Goal: Task Accomplishment & Management: Manage account settings

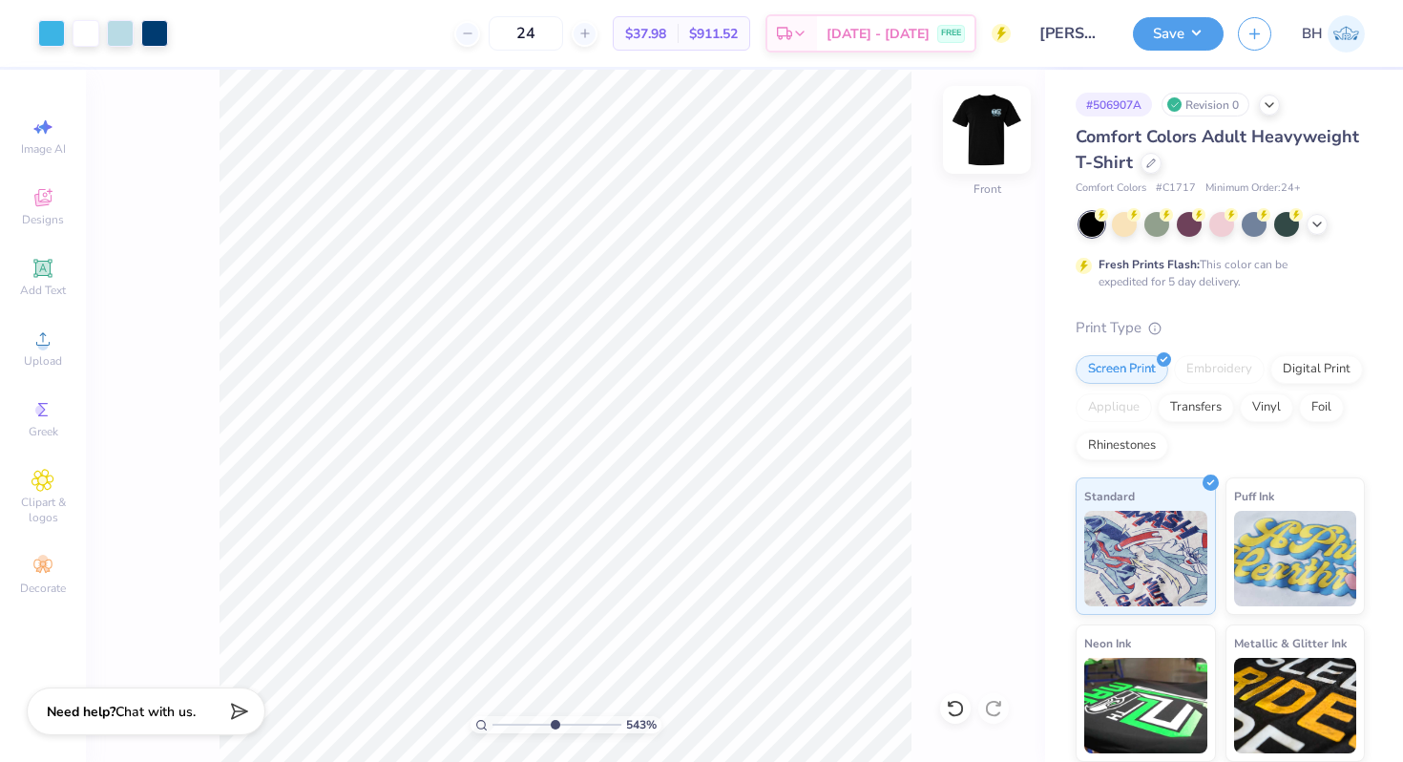
click at [967, 123] on img at bounding box center [987, 130] width 76 height 76
drag, startPoint x: 554, startPoint y: 722, endPoint x: 513, endPoint y: 722, distance: 41.0
type input "2.24"
click at [513, 722] on input "range" at bounding box center [556, 724] width 129 height 17
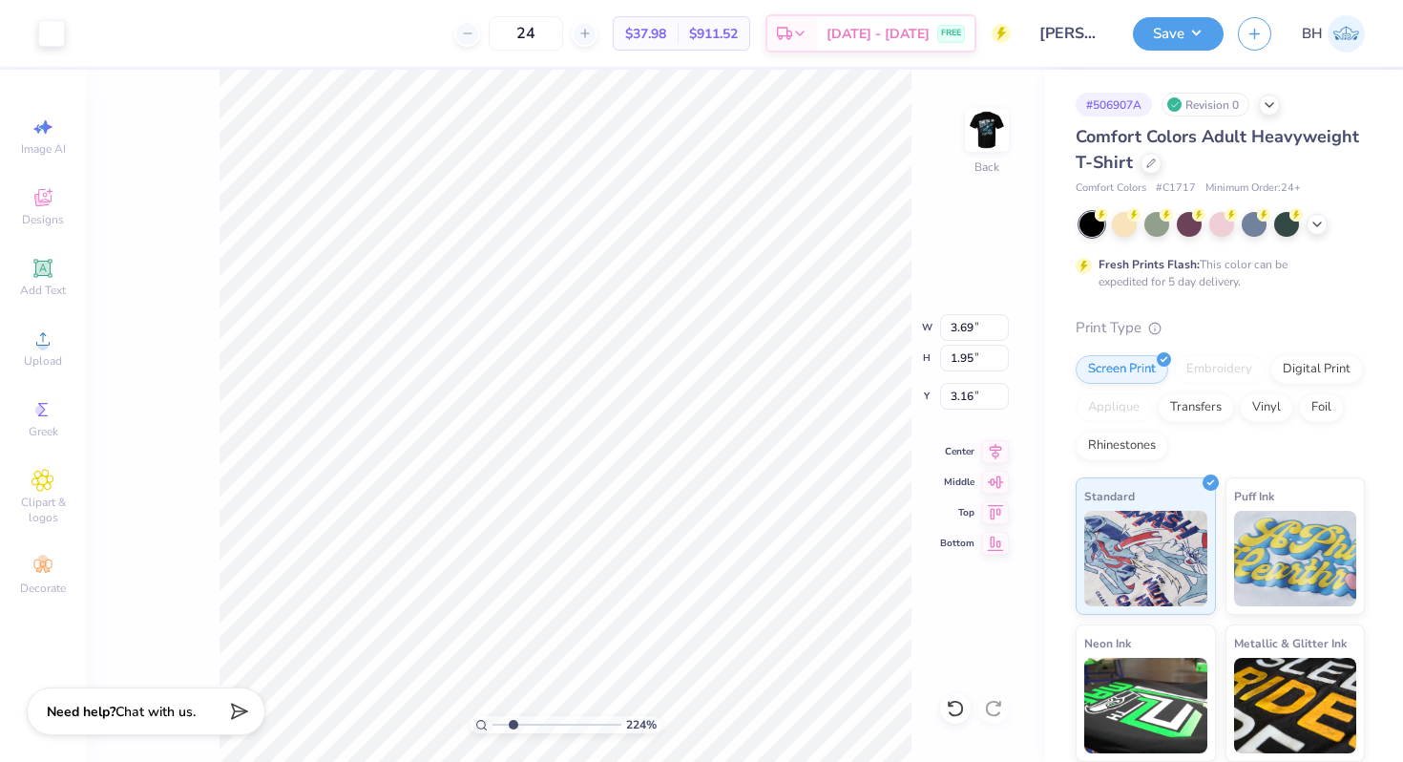
type input "5.79"
click at [53, 31] on div at bounding box center [51, 31] width 27 height 27
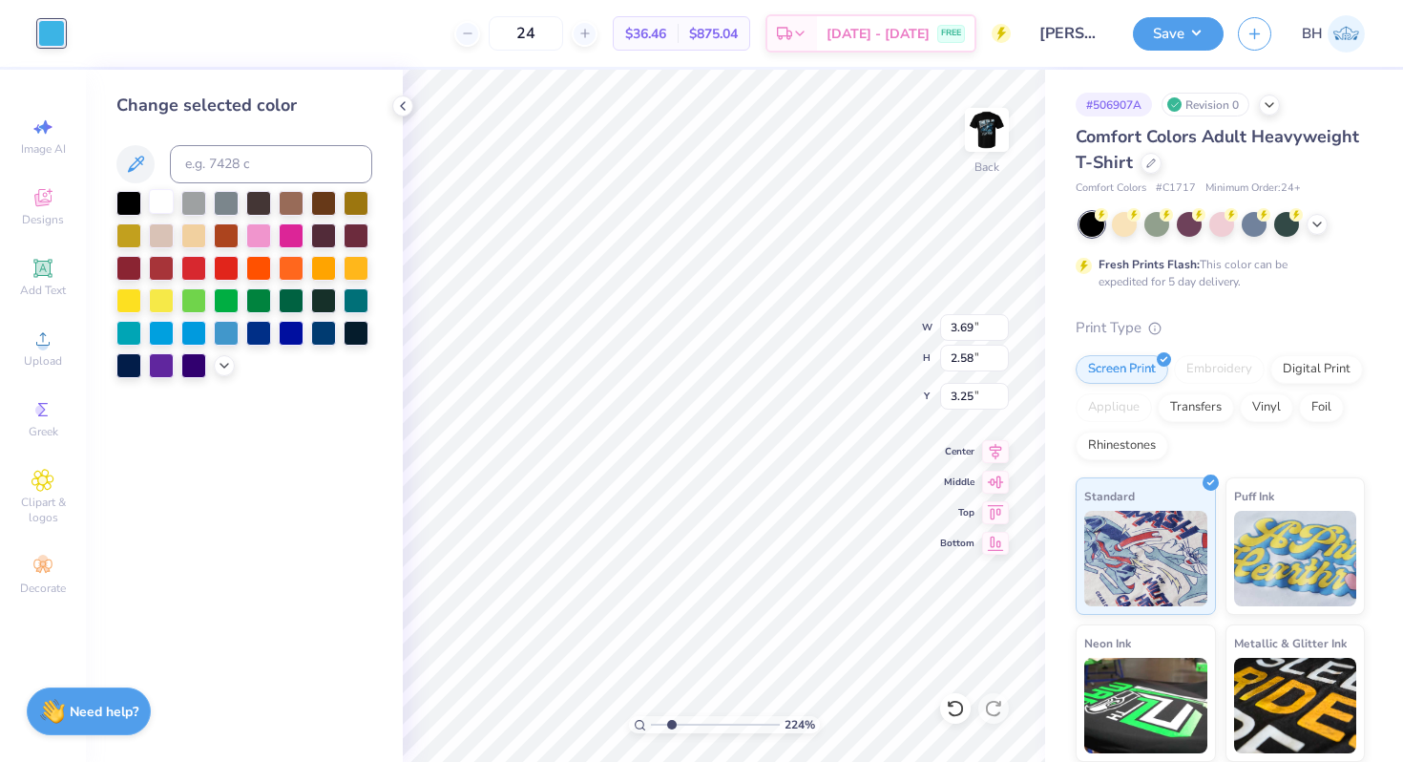
click at [172, 196] on div at bounding box center [161, 201] width 25 height 25
click at [989, 143] on img at bounding box center [987, 130] width 76 height 76
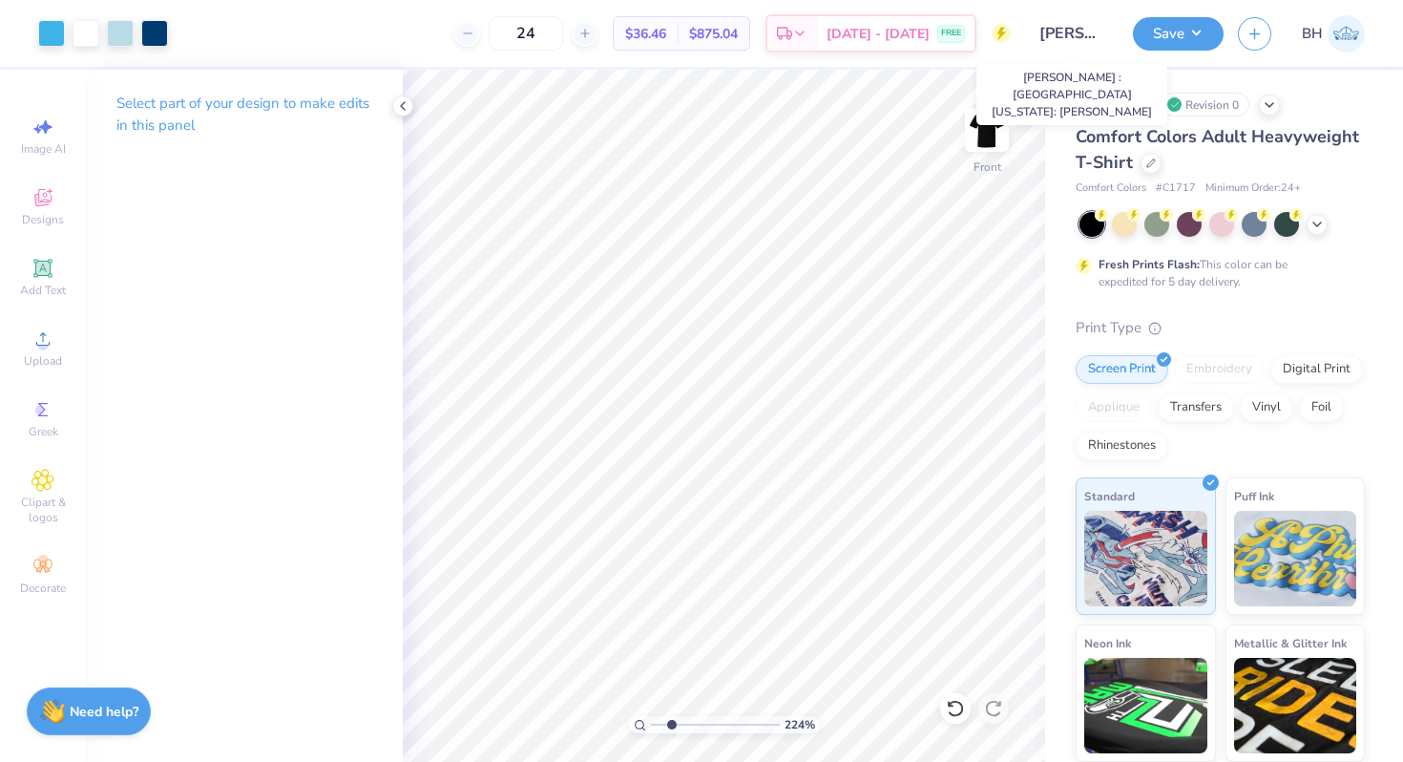
click at [1085, 41] on input "Eric Kang : University of California: Davis" at bounding box center [1072, 33] width 94 height 38
click at [1172, 26] on button "Save" at bounding box center [1178, 30] width 91 height 33
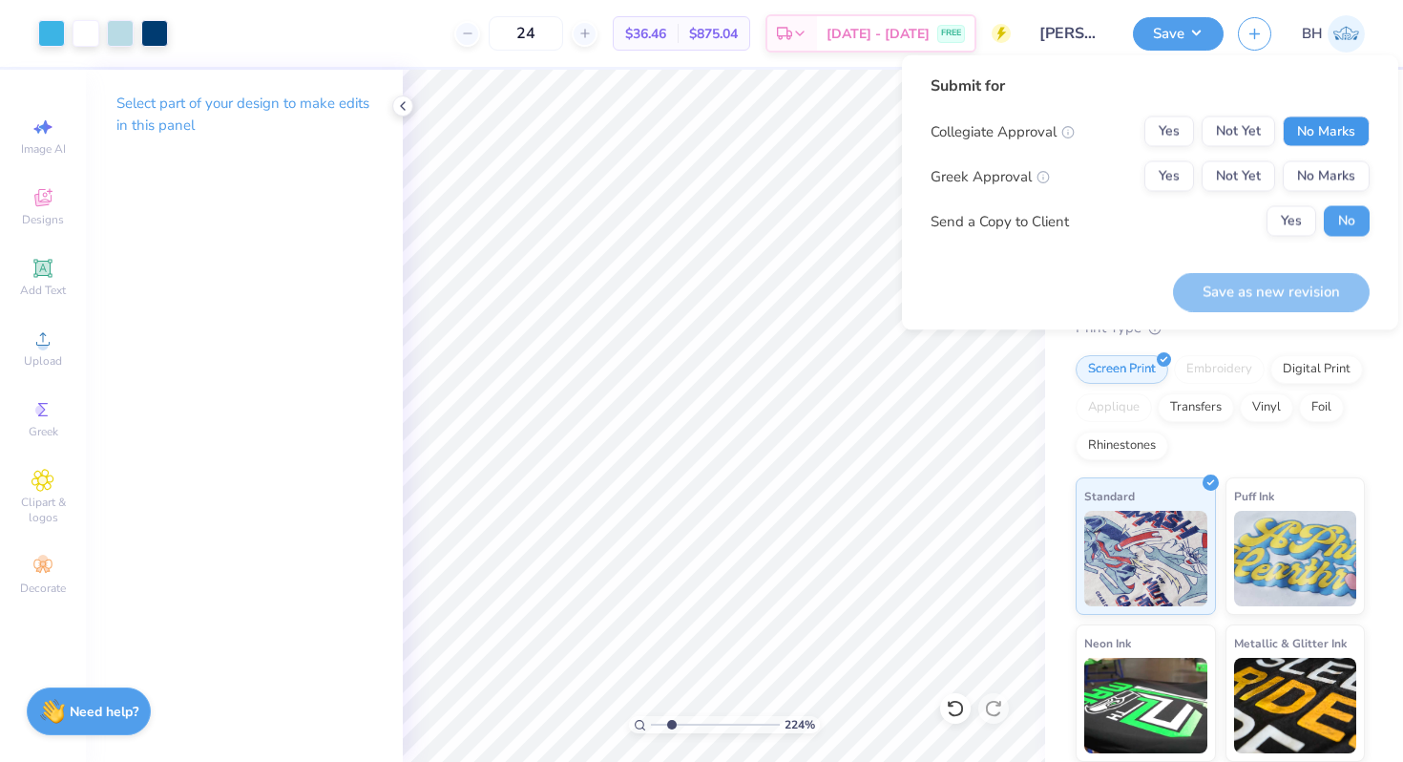
click at [1322, 117] on button "No Marks" at bounding box center [1326, 131] width 87 height 31
click at [1186, 176] on button "Yes" at bounding box center [1169, 176] width 50 height 31
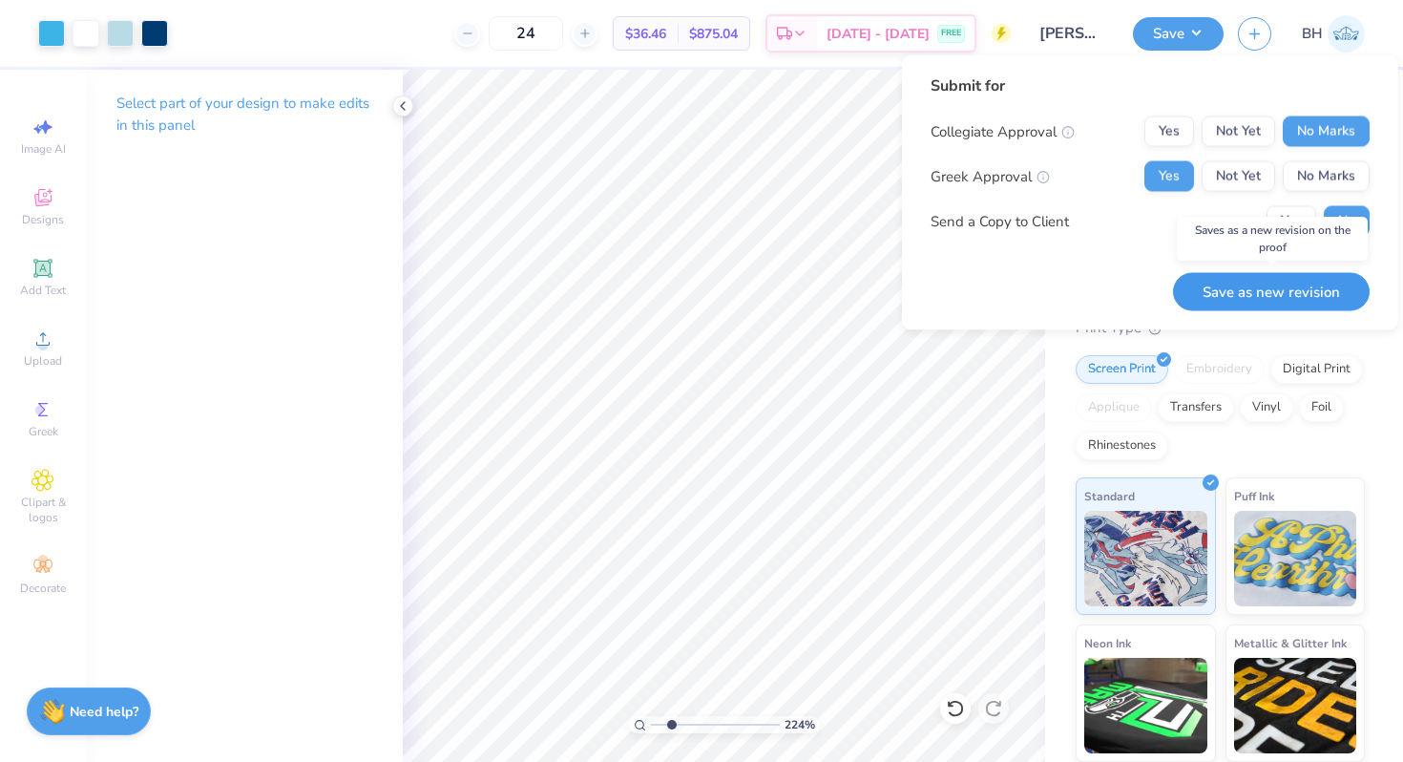
click at [1278, 294] on button "Save as new revision" at bounding box center [1271, 291] width 197 height 39
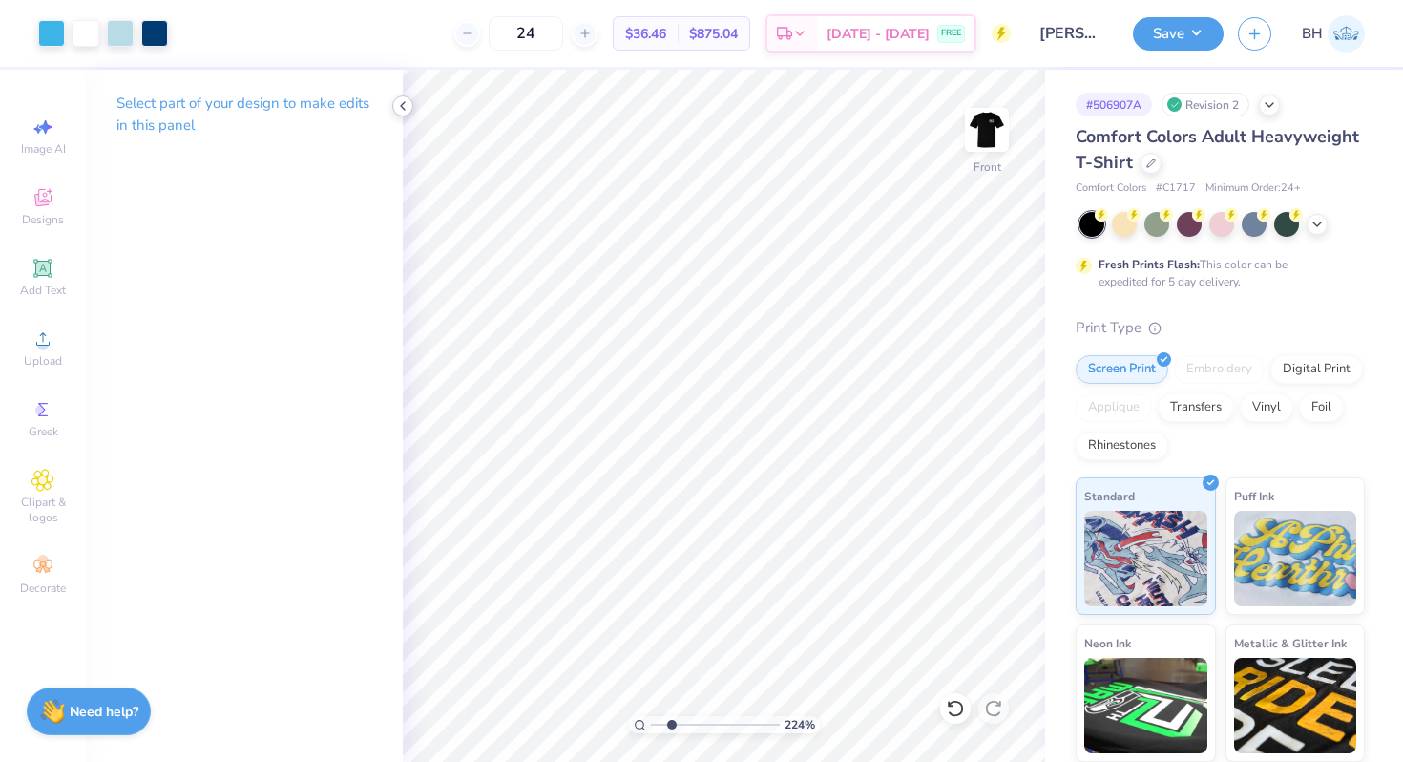
click at [994, 129] on img at bounding box center [987, 130] width 38 height 38
click at [408, 106] on icon at bounding box center [402, 105] width 15 height 15
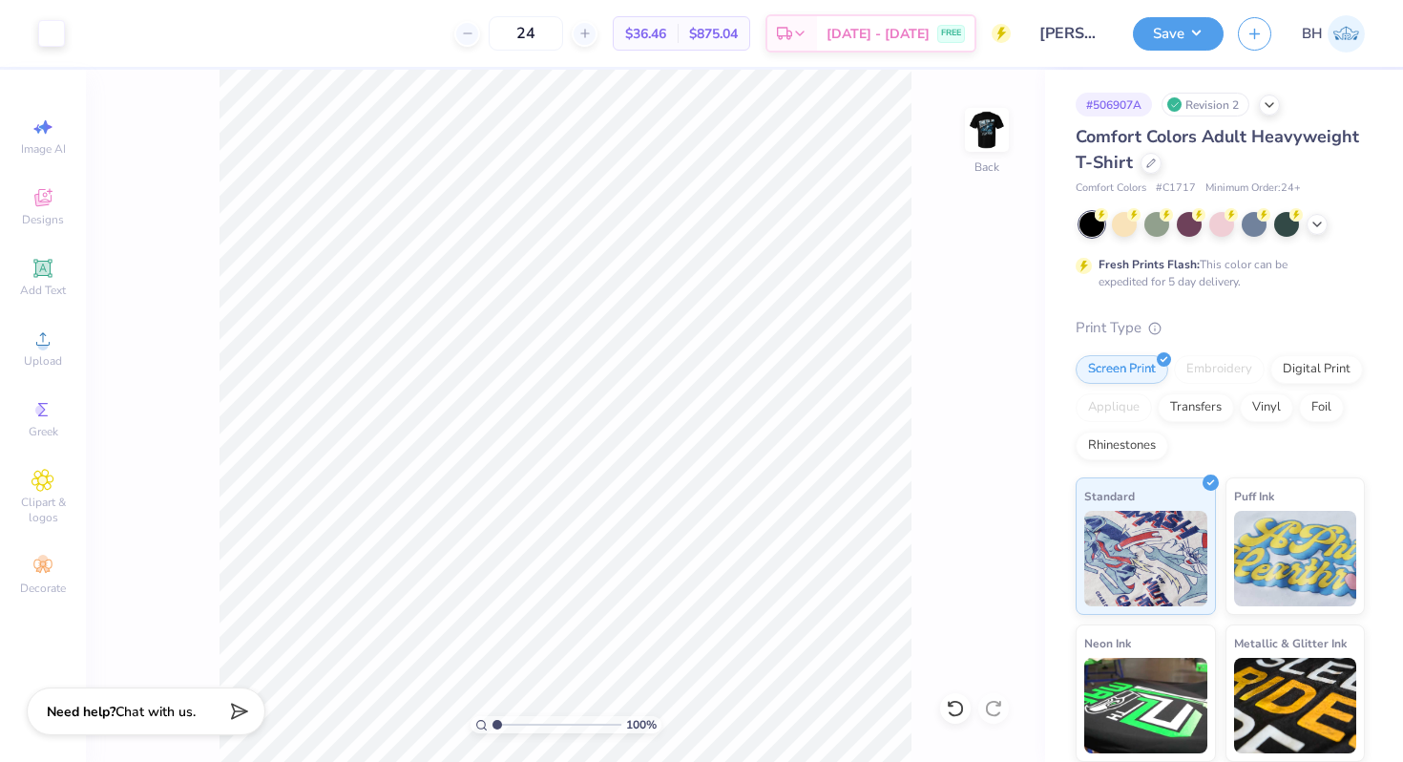
drag, startPoint x: 512, startPoint y: 725, endPoint x: 478, endPoint y: 725, distance: 33.4
type input "1"
click at [492, 725] on input "range" at bounding box center [556, 724] width 129 height 17
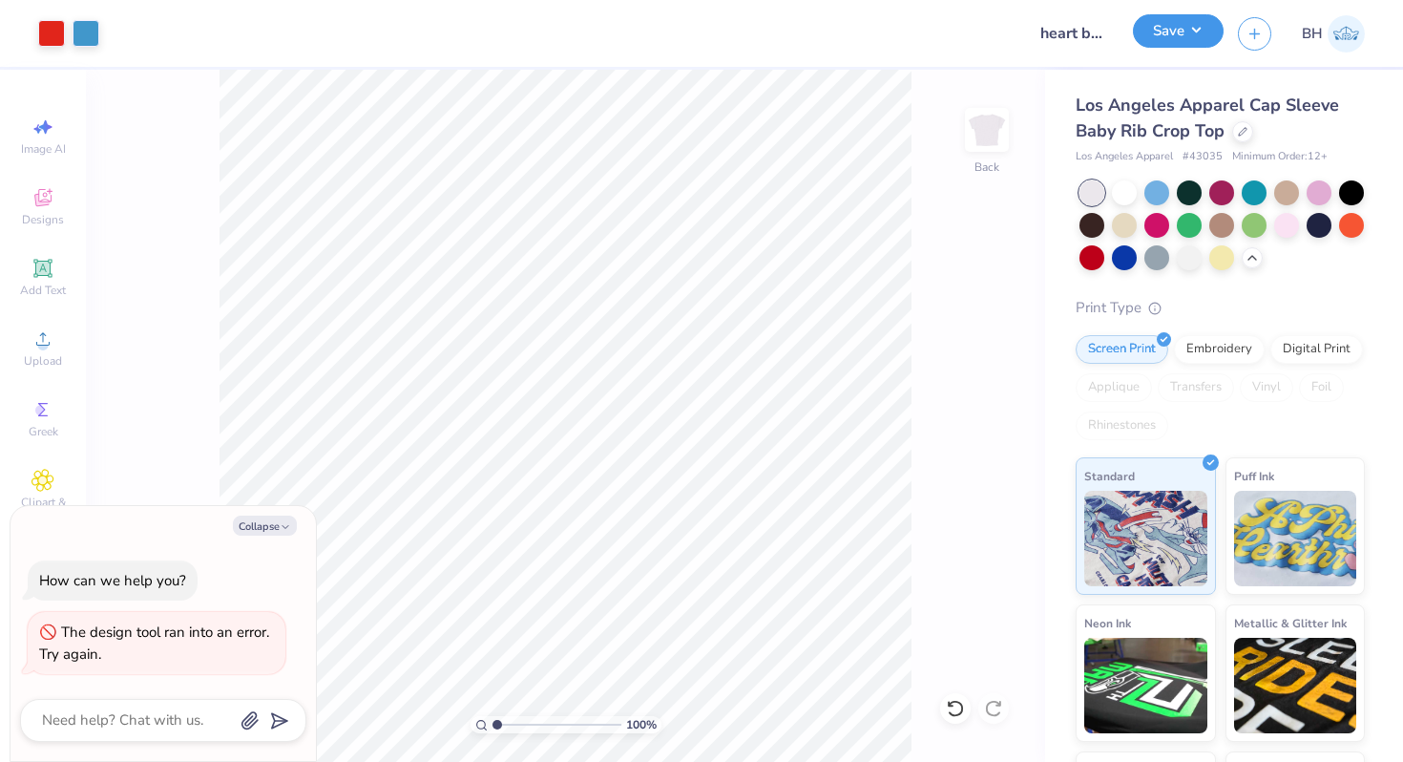
click at [1190, 25] on button "Save" at bounding box center [1178, 30] width 91 height 33
type textarea "x"
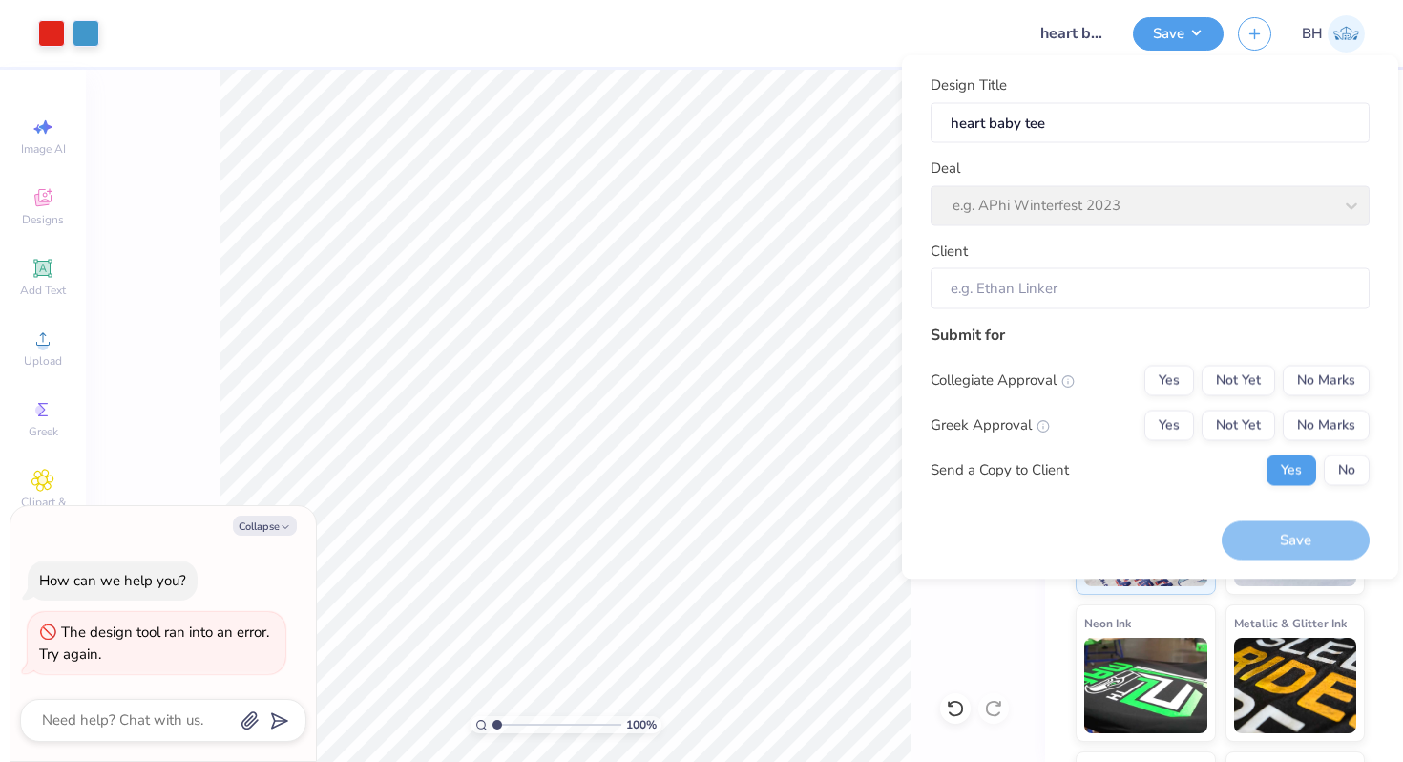
click at [1108, 178] on div "Deal e.g. APhi Winterfest 2023" at bounding box center [1150, 191] width 439 height 69
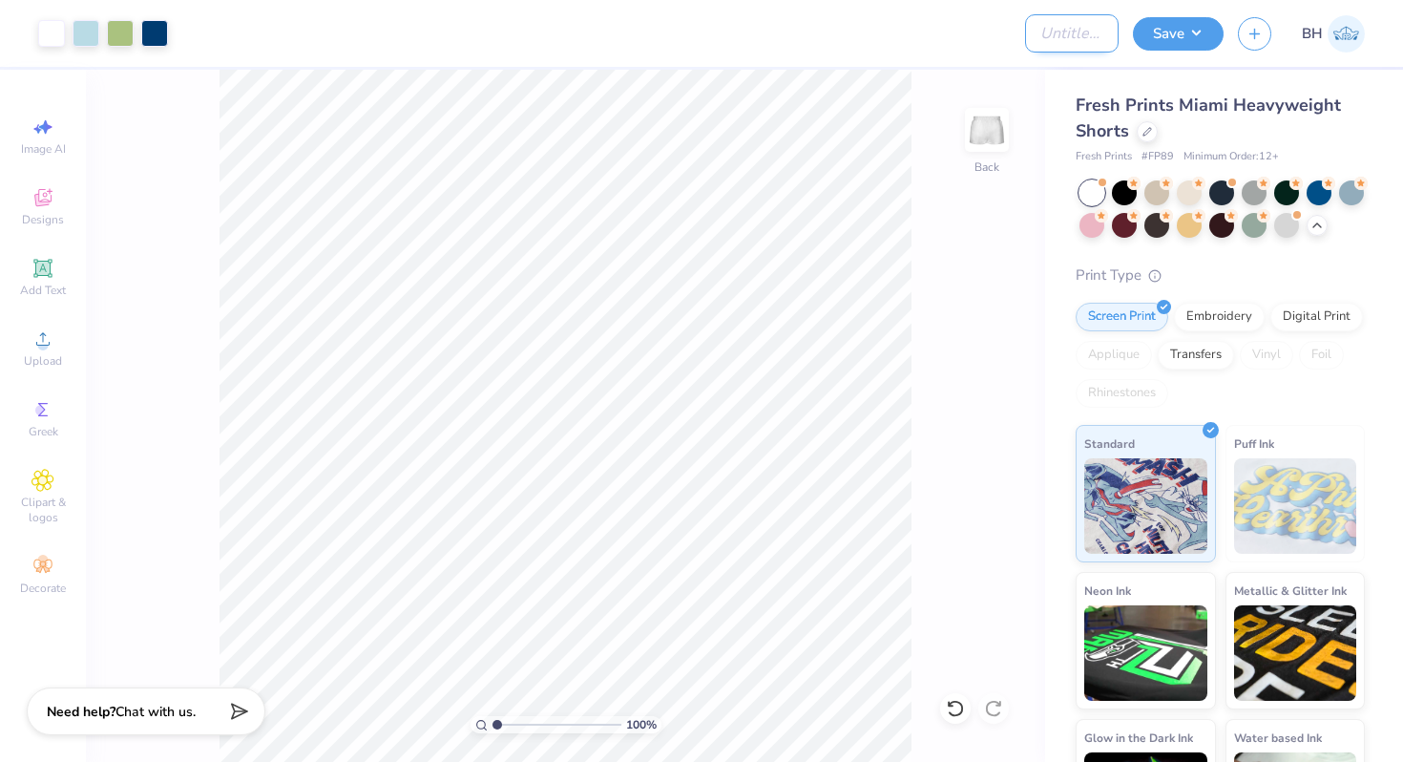
click at [1065, 36] on input "Design Title" at bounding box center [1072, 33] width 94 height 38
type input "XO Shorts"
click at [1198, 23] on button "Save" at bounding box center [1178, 30] width 91 height 33
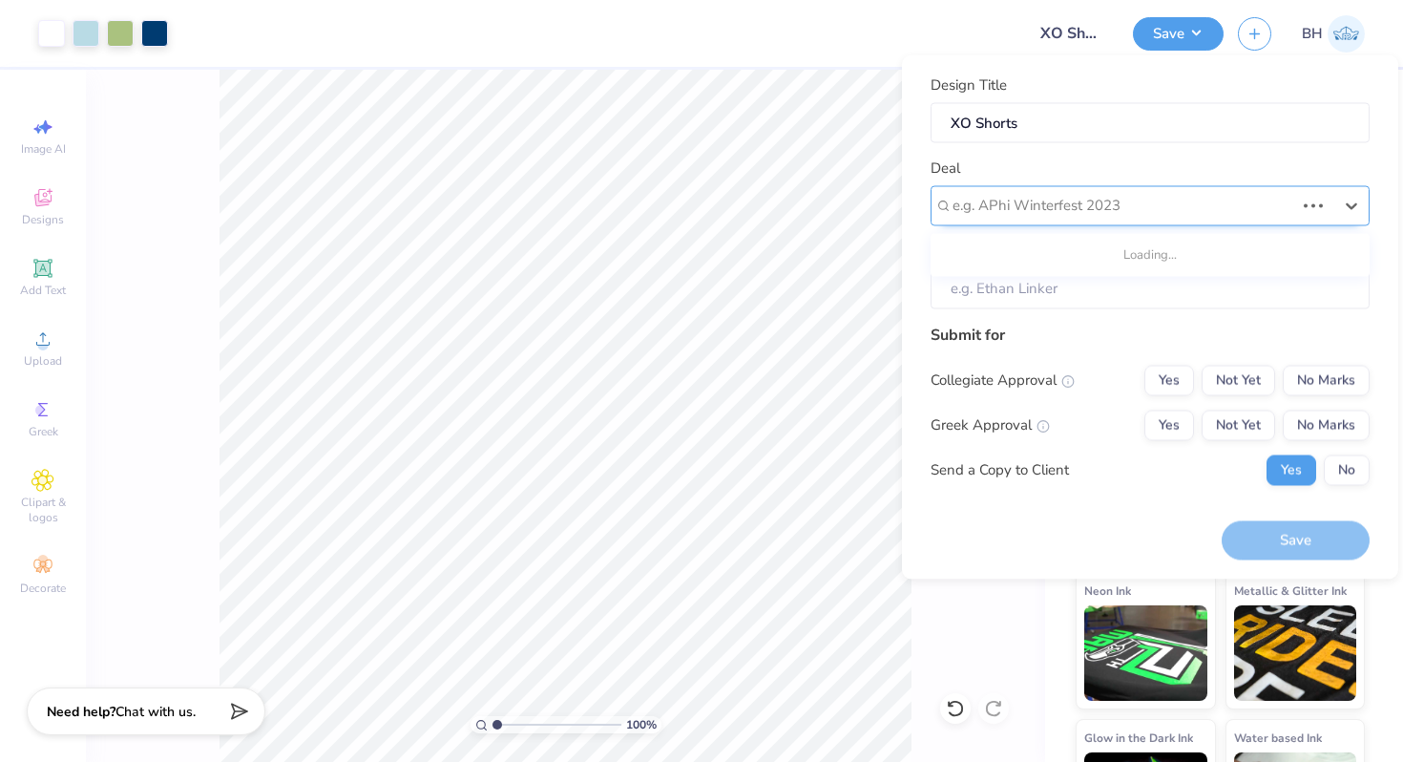
click at [1121, 191] on div "e.g. APhi Winterfest 2023" at bounding box center [1123, 206] width 345 height 30
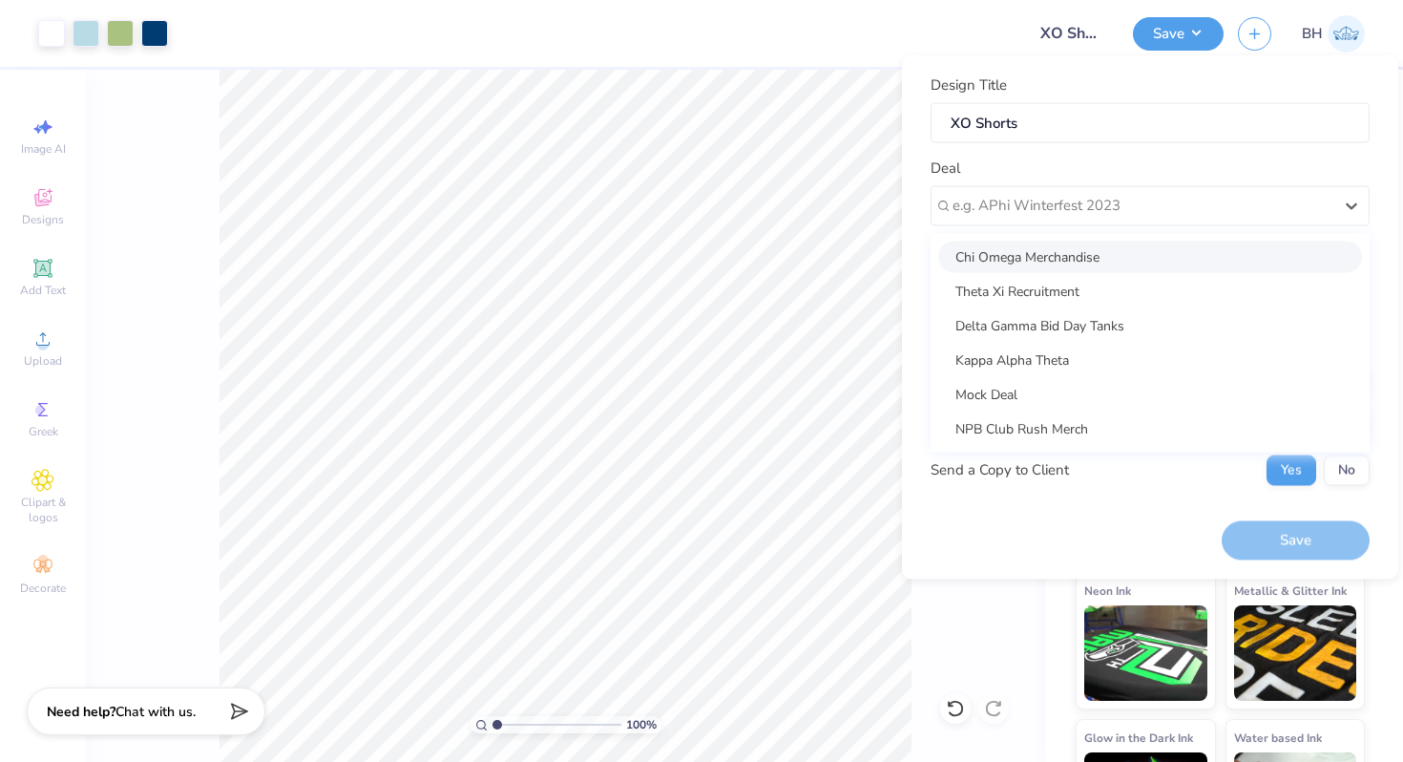
click at [1085, 255] on div "Chi Omega Merchandise" at bounding box center [1150, 256] width 424 height 31
type input "Arden Stratton"
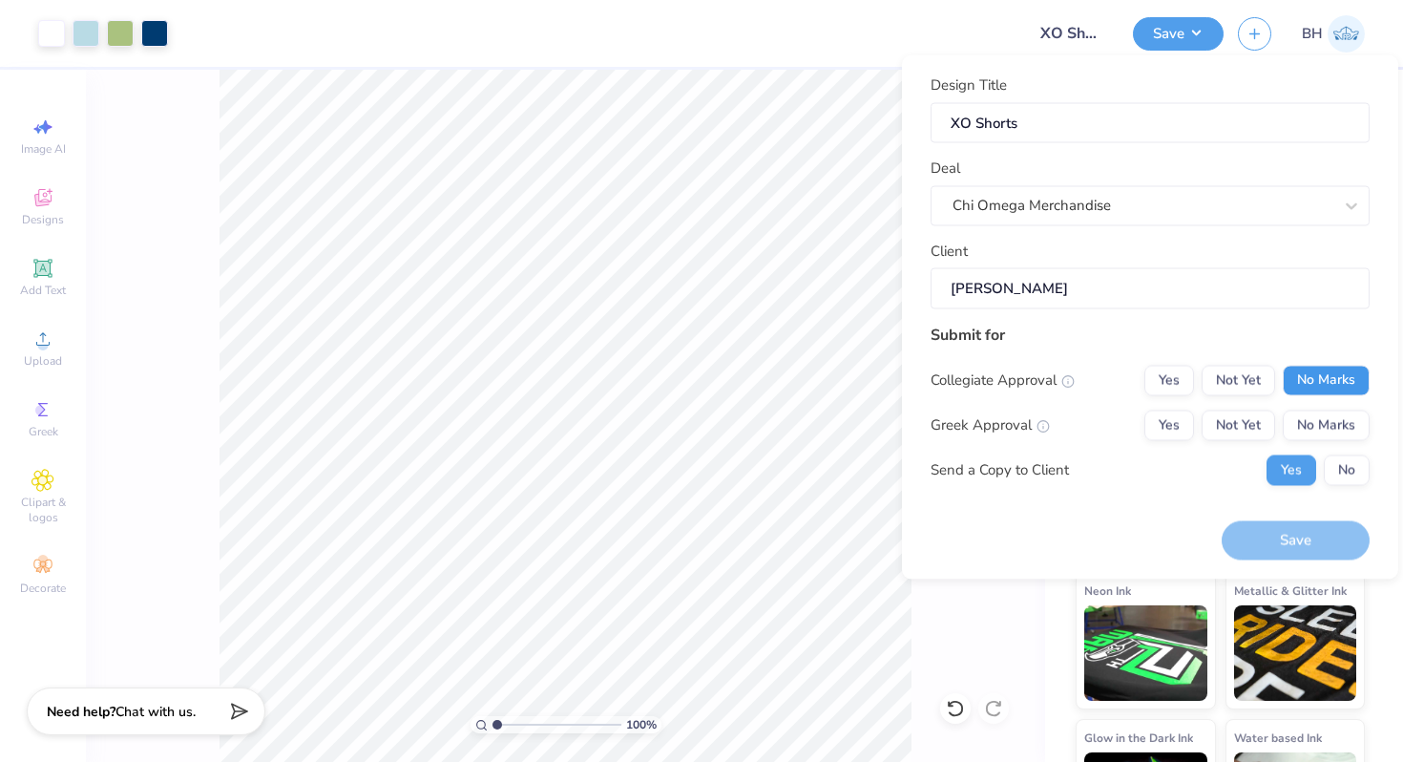
click at [1304, 380] on button "No Marks" at bounding box center [1326, 380] width 87 height 31
click at [1165, 429] on button "Yes" at bounding box center [1169, 424] width 50 height 31
click at [1342, 462] on button "No" at bounding box center [1347, 469] width 46 height 31
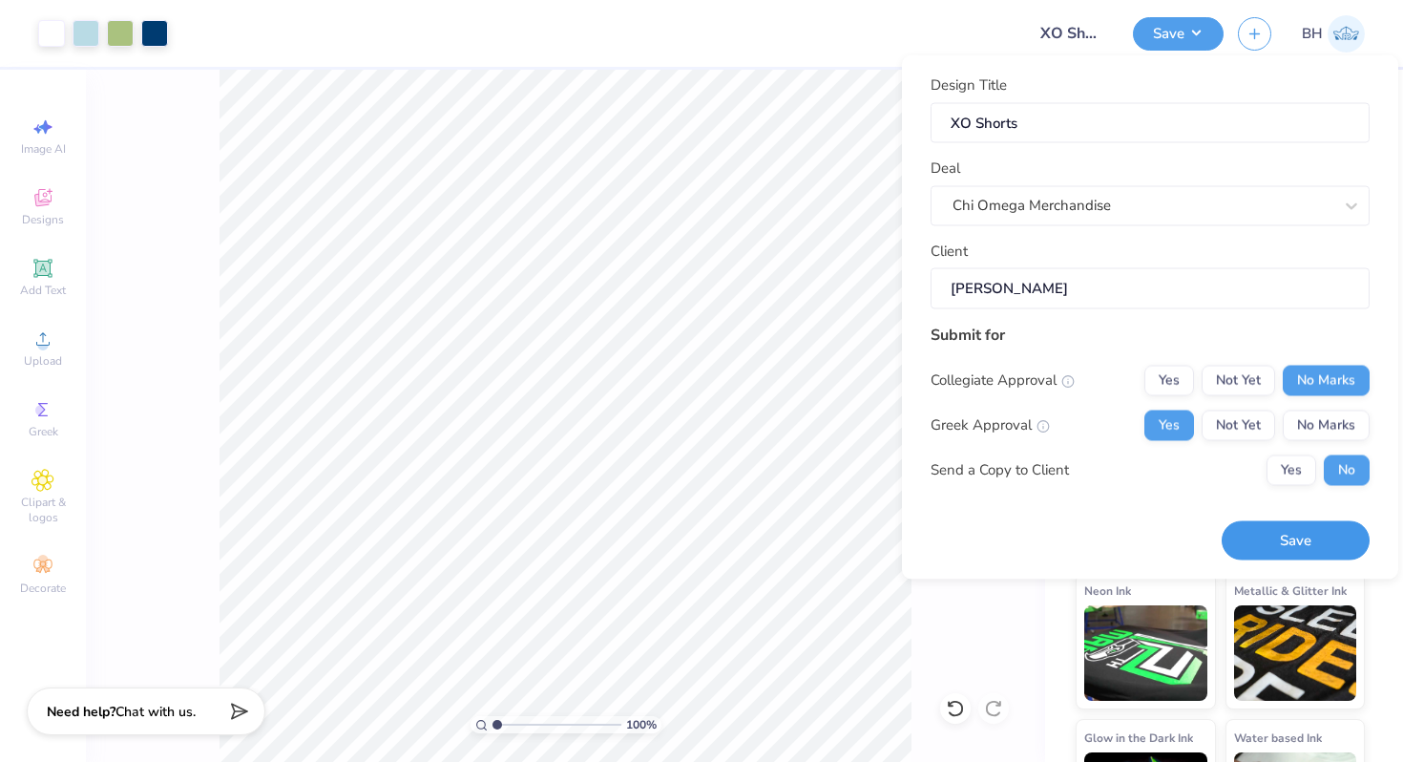
click at [1312, 535] on button "Save" at bounding box center [1296, 540] width 148 height 39
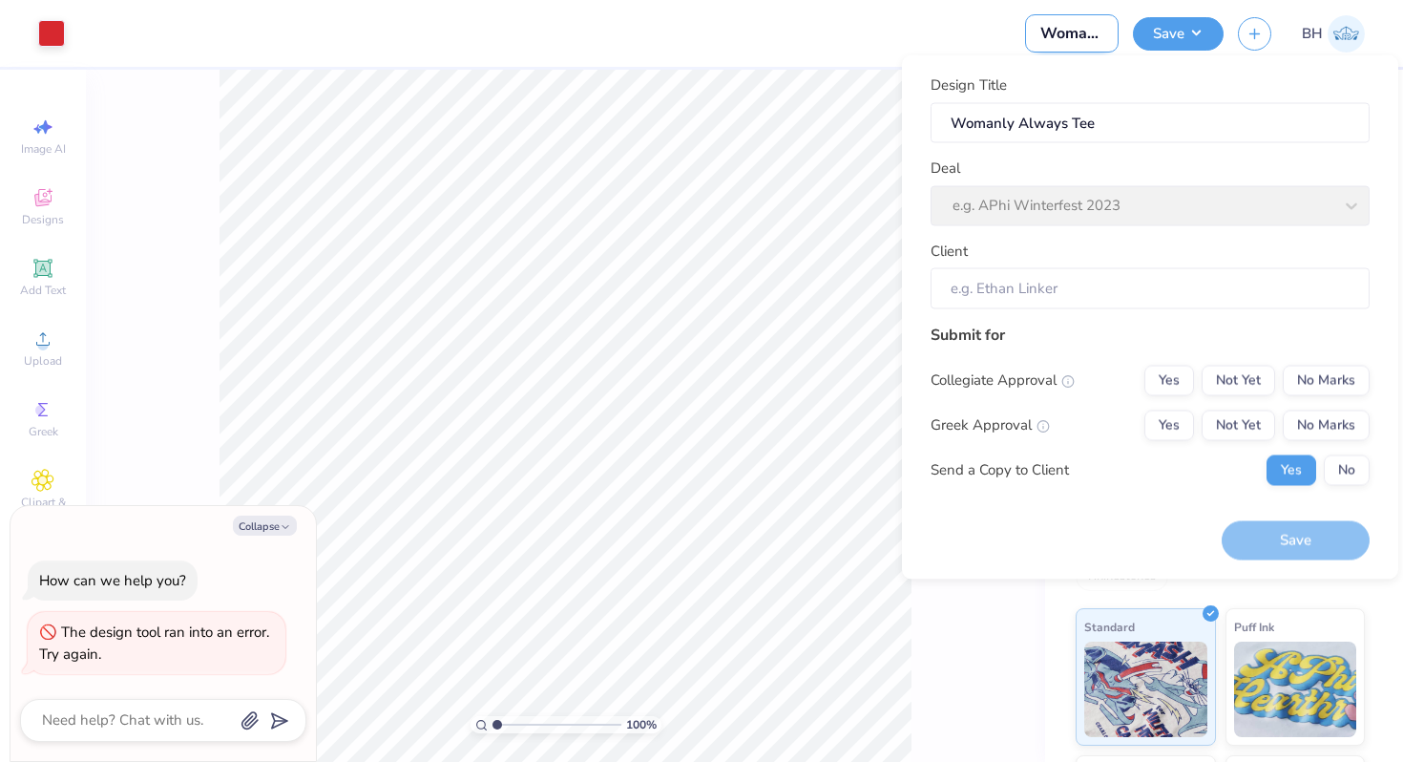
click at [1066, 30] on input "Womanly Always Tee" at bounding box center [1072, 33] width 94 height 38
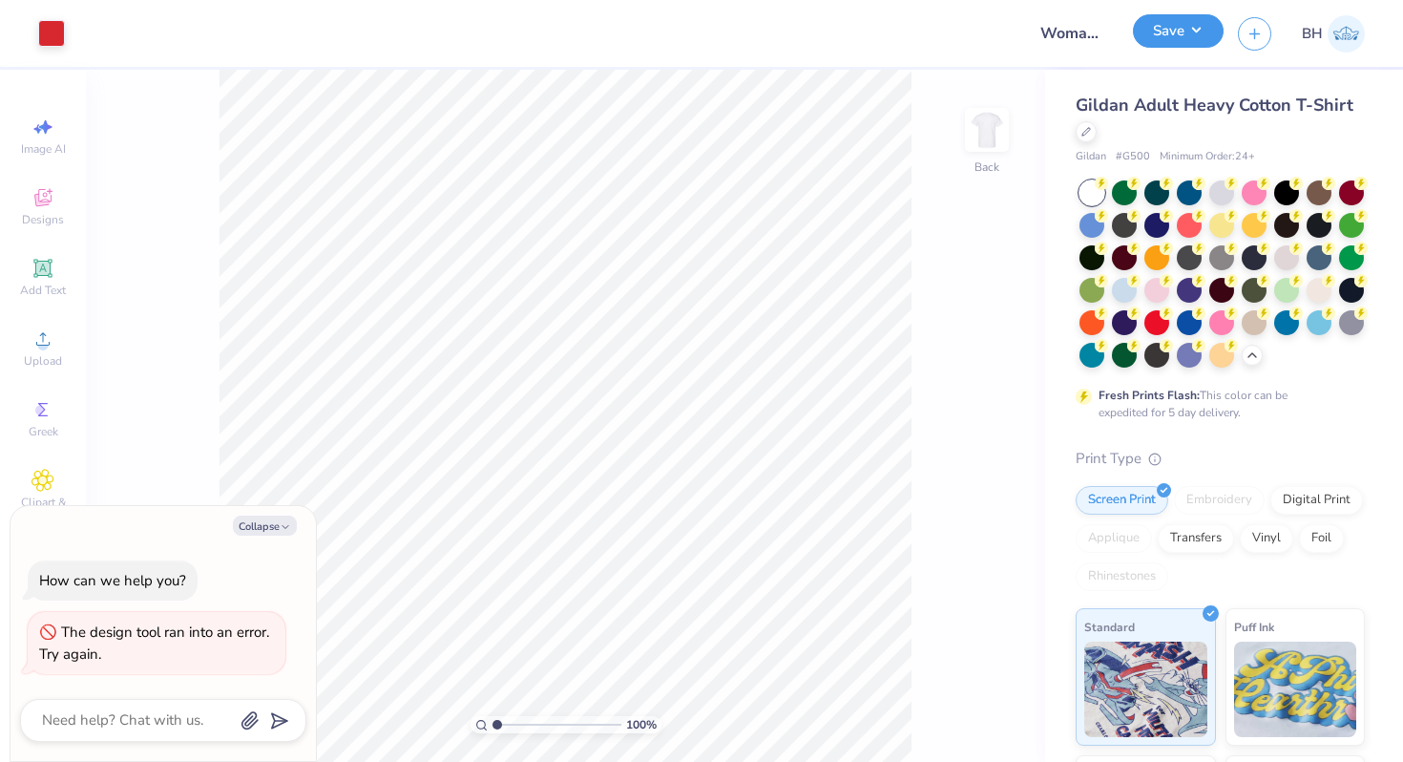
click at [1159, 35] on button "Save" at bounding box center [1178, 30] width 91 height 33
type textarea "x"
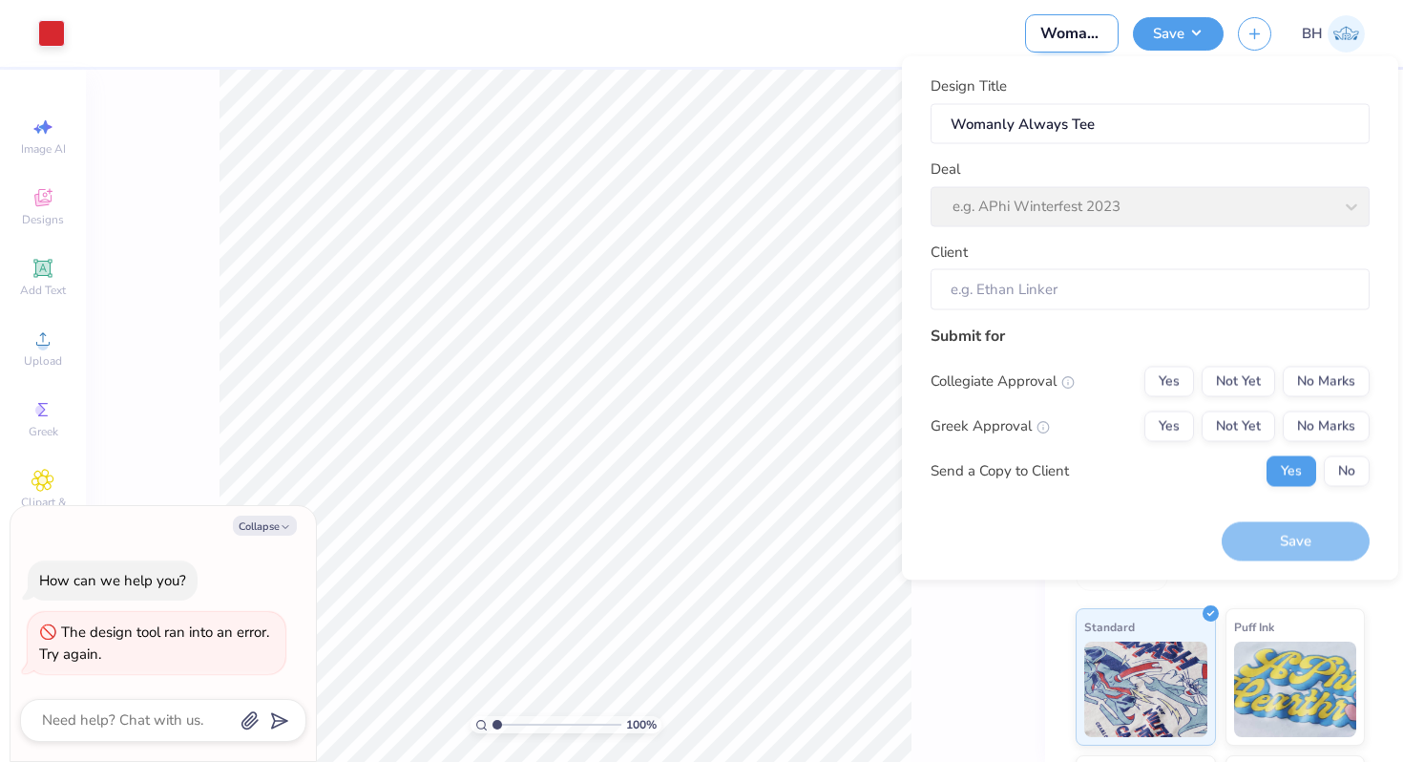
click at [1098, 21] on input "Womanly Always Tee" at bounding box center [1072, 33] width 94 height 38
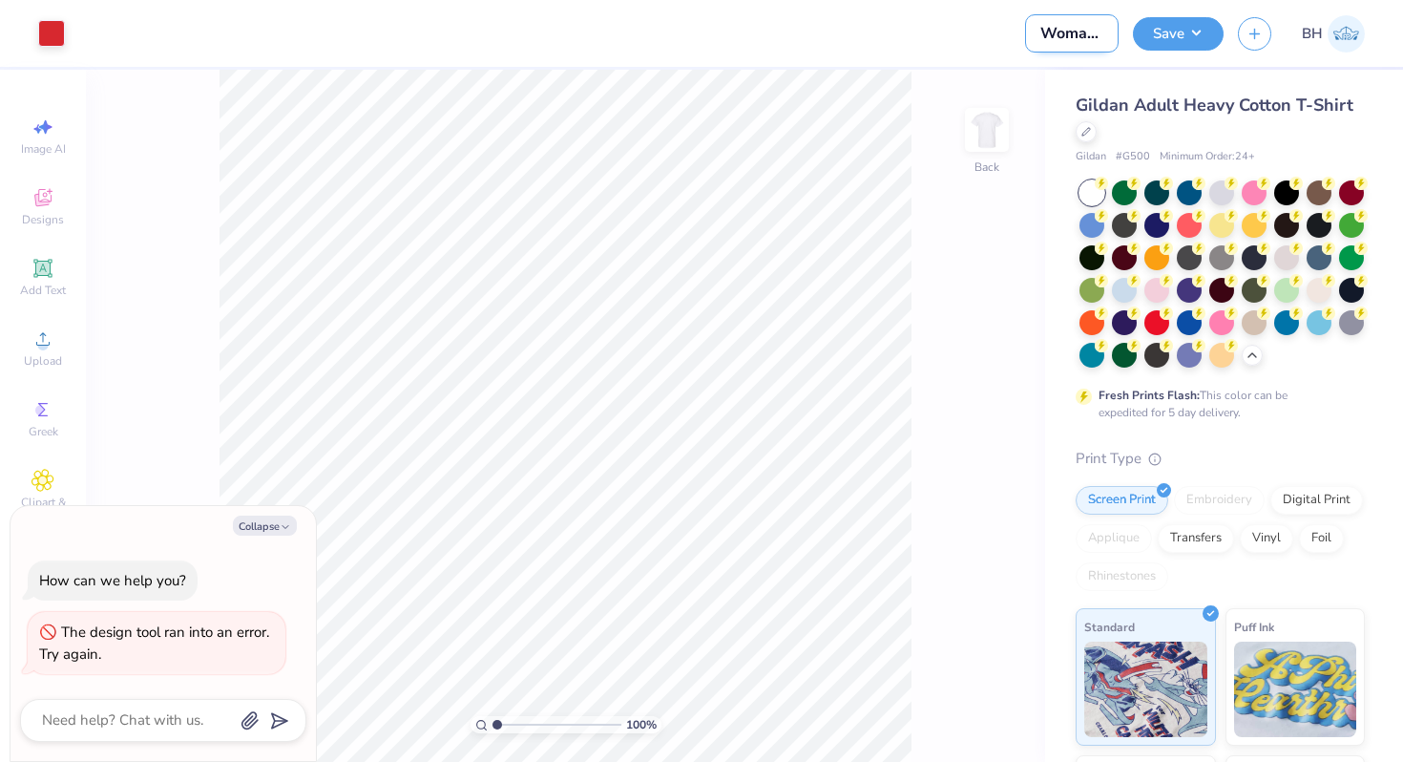
click at [1098, 23] on input "Womanly Always Tee" at bounding box center [1072, 33] width 94 height 38
type input "W"
type textarea "x"
type input "Wo"
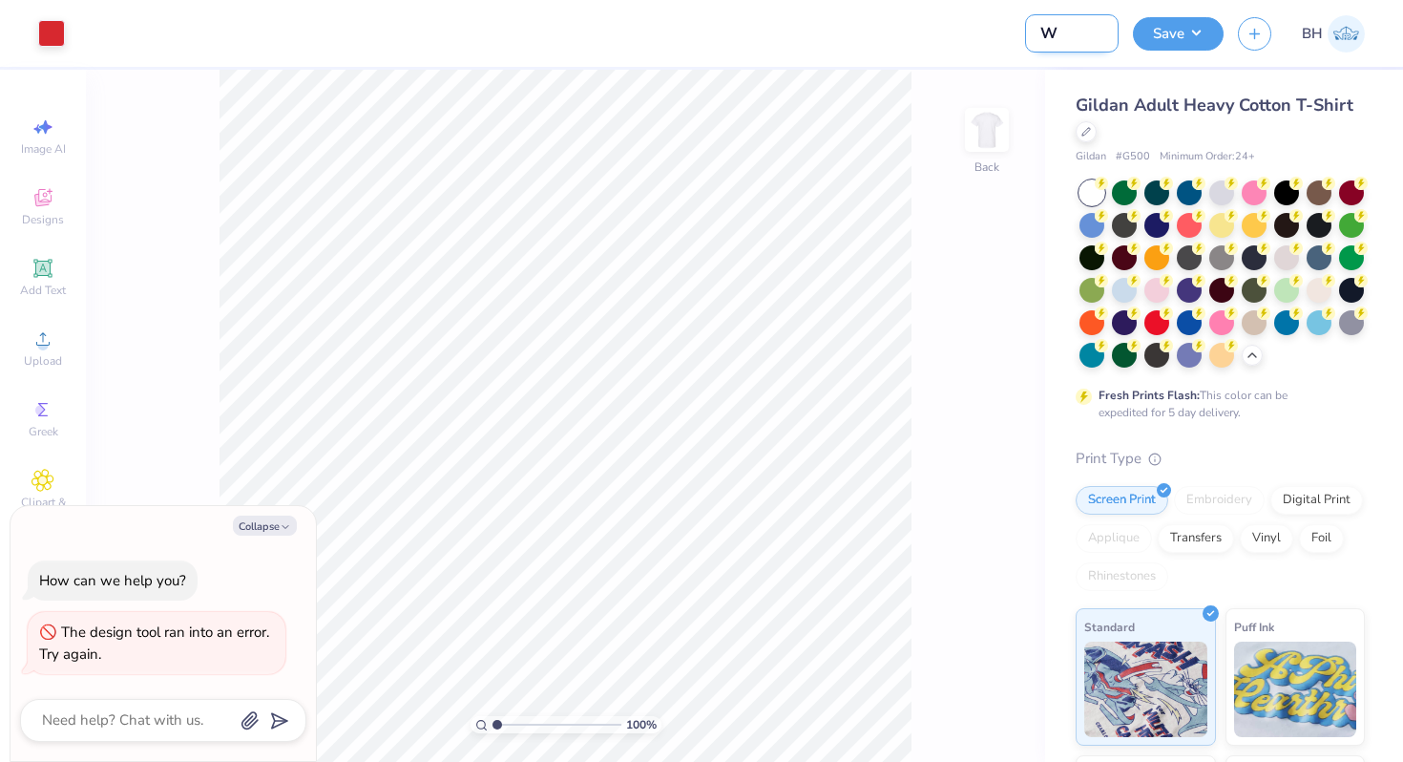
type textarea "x"
type input "Wom"
type textarea "x"
type input "Woma"
type textarea "x"
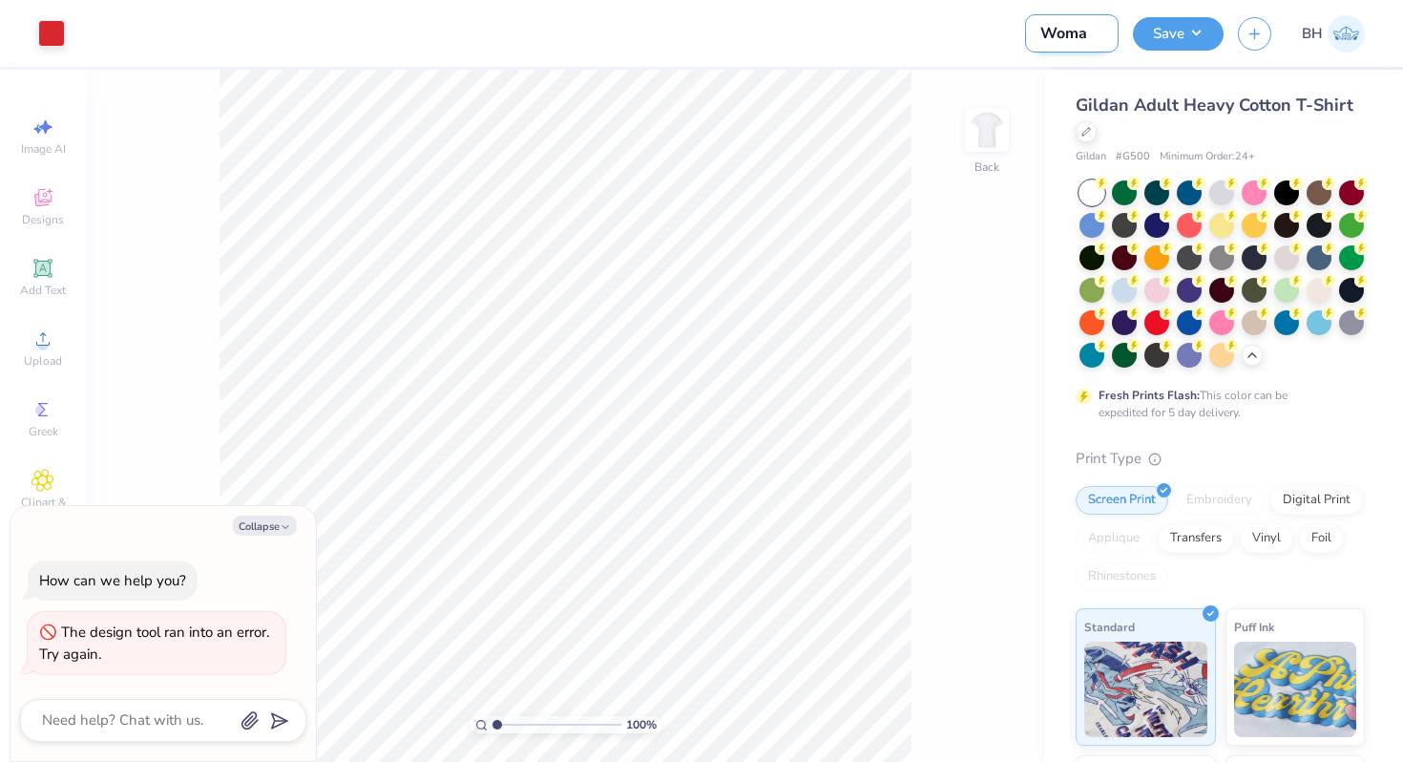
type input "Woman"
type textarea "x"
type input "Womanl"
type textarea "x"
type input "Womanly"
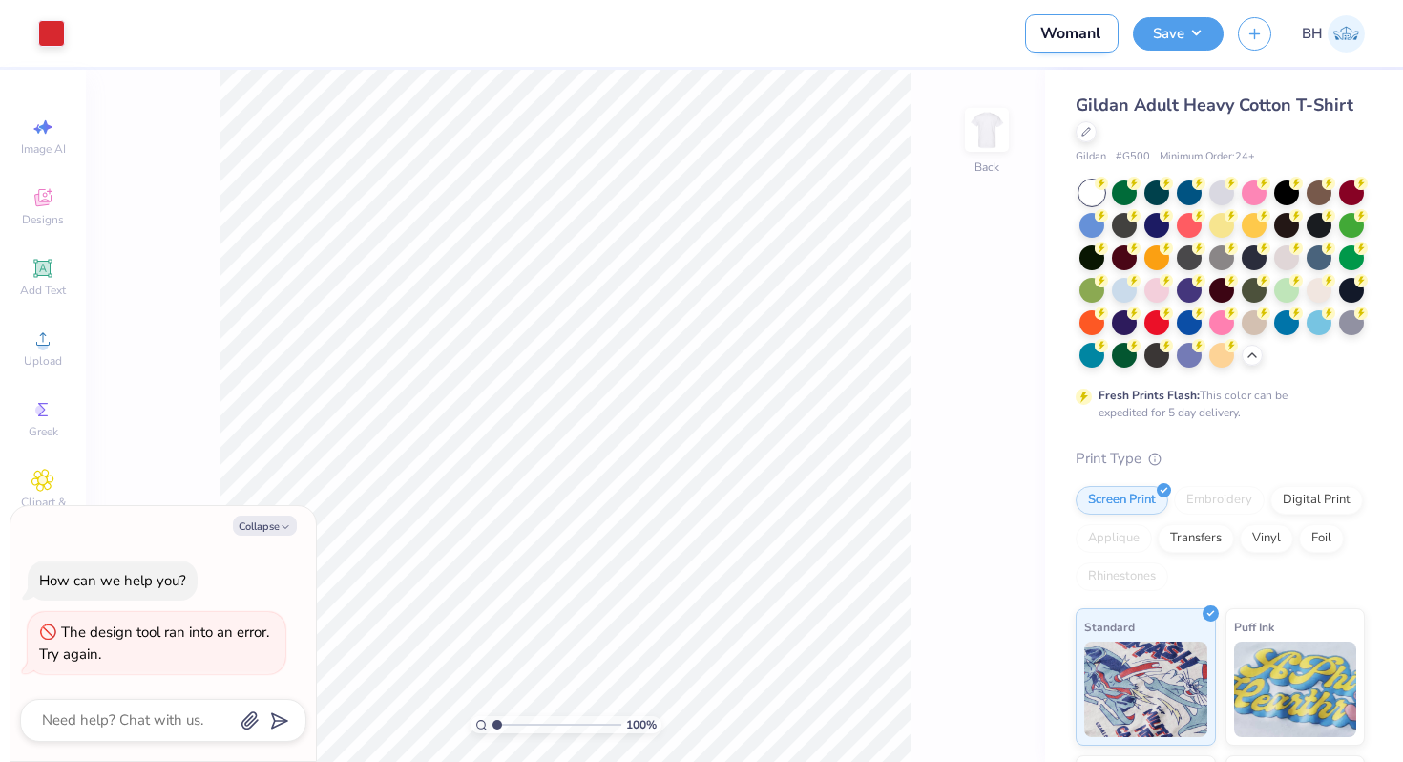
type textarea "x"
type input "Womanly"
type textarea "x"
type input "Womanly a"
type textarea "x"
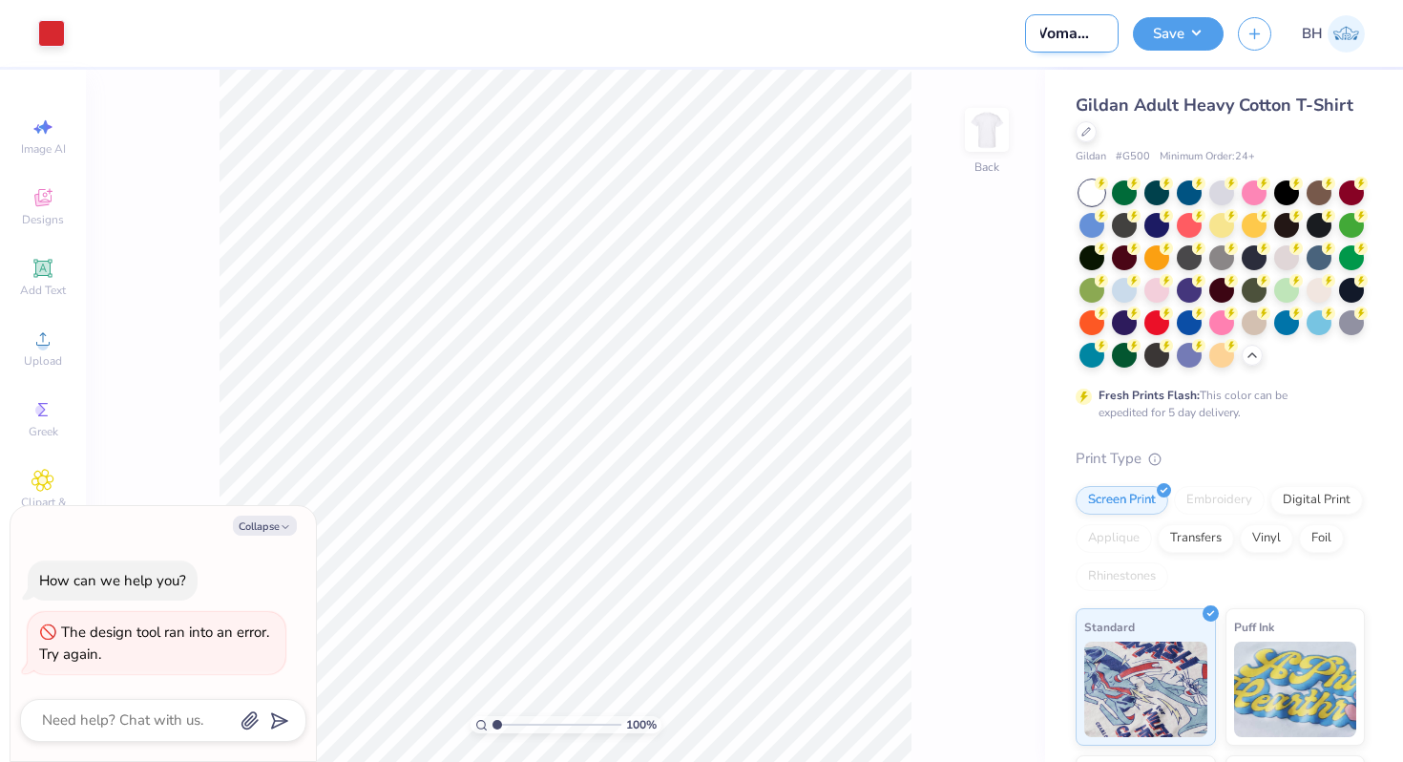
type input "Womanly al"
type textarea "x"
type input "Womanly alw"
type textarea "x"
type input "Womanly alwa"
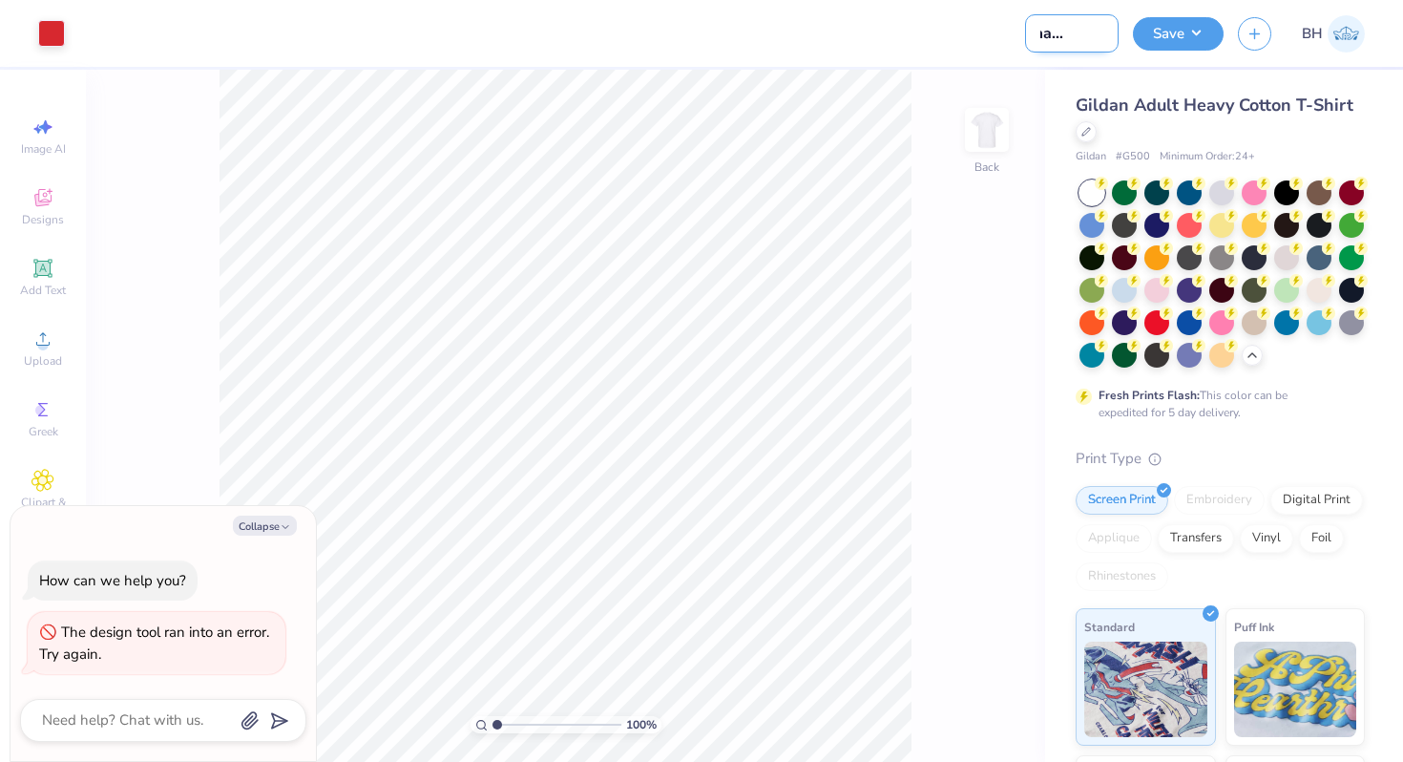
type textarea "x"
type input "Womanly alway"
type textarea "x"
type input "Womanly always"
type textarea "x"
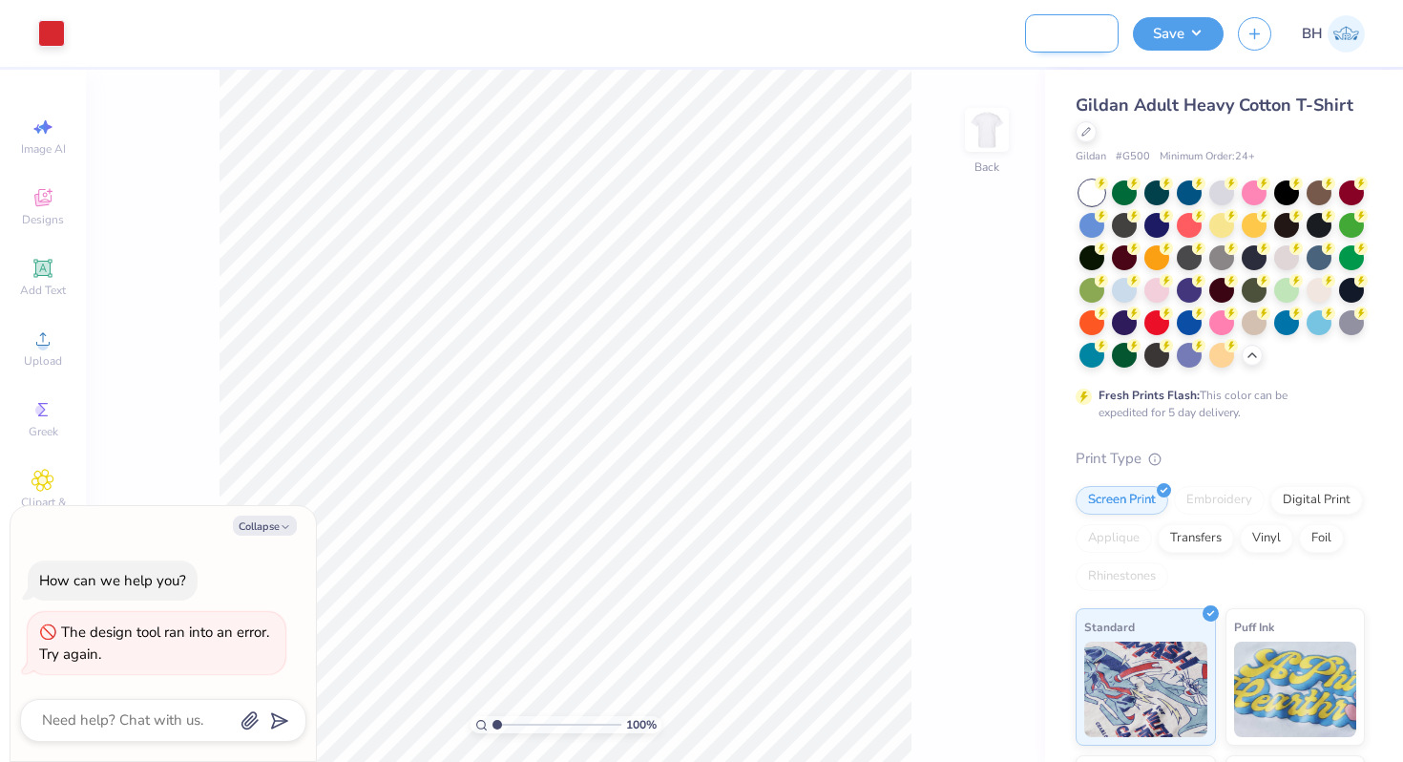
type input "Womanly always"
type textarea "x"
type input "Womanly always t"
type textarea "x"
type input "Womanly always te"
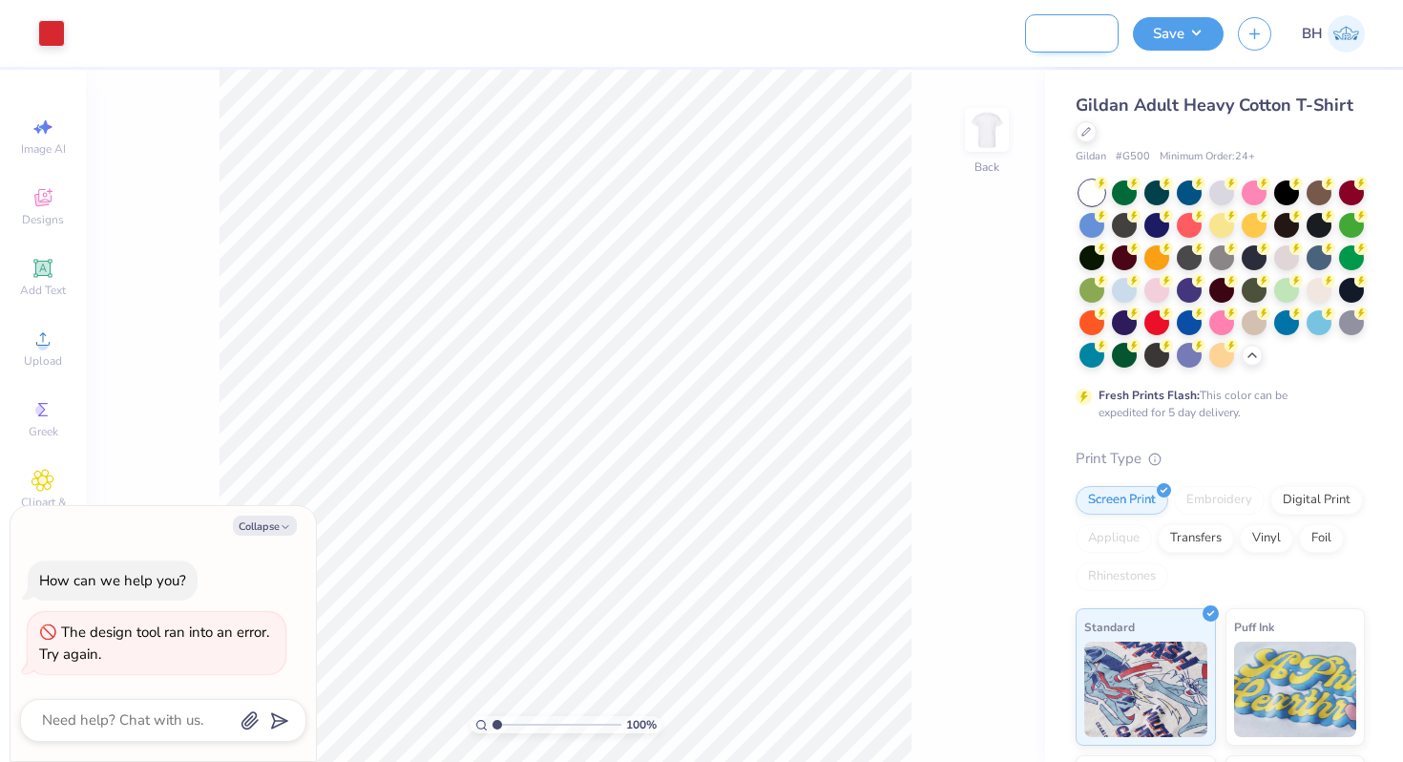
type textarea "x"
type input "Womanly always tee"
type textarea "x"
type input "Womanly always tee"
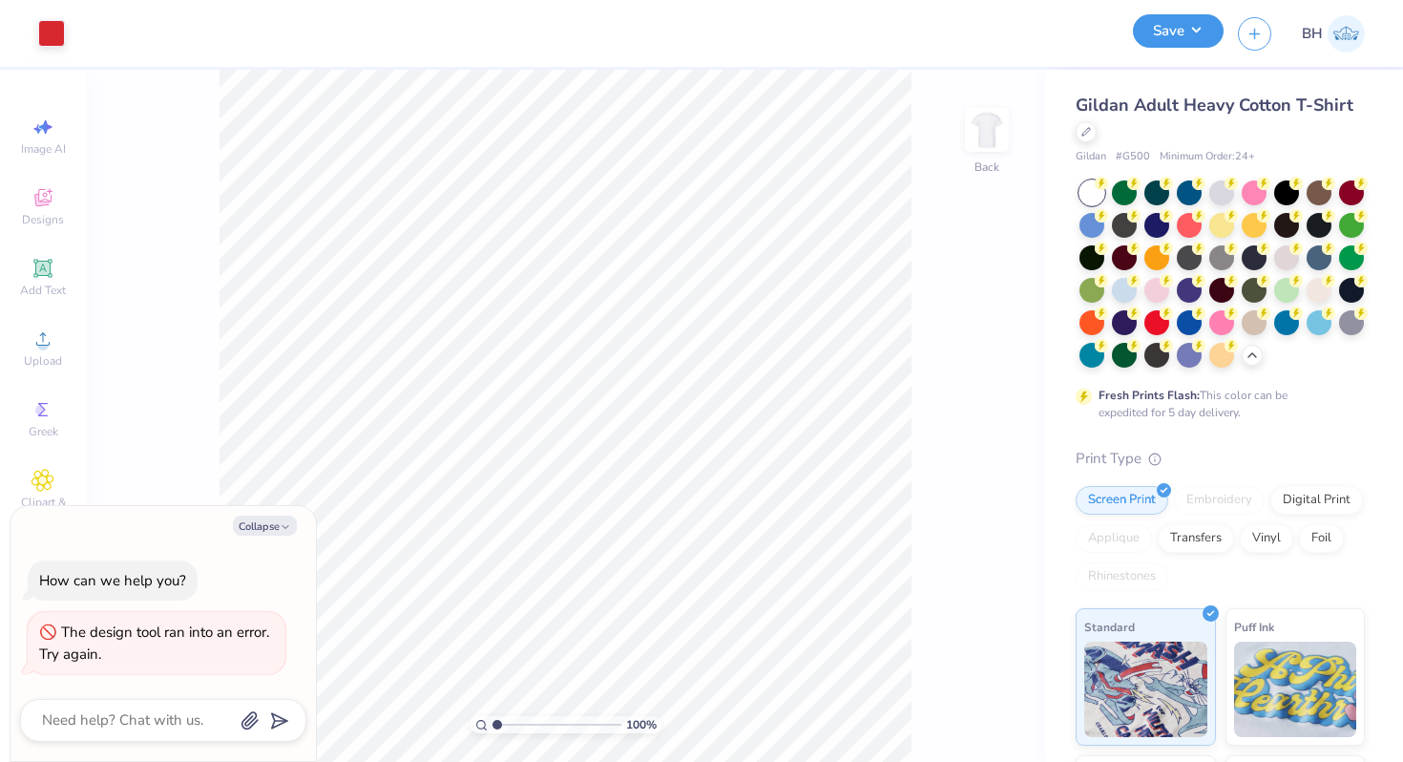
click at [1189, 30] on button "Save" at bounding box center [1178, 30] width 91 height 33
type textarea "x"
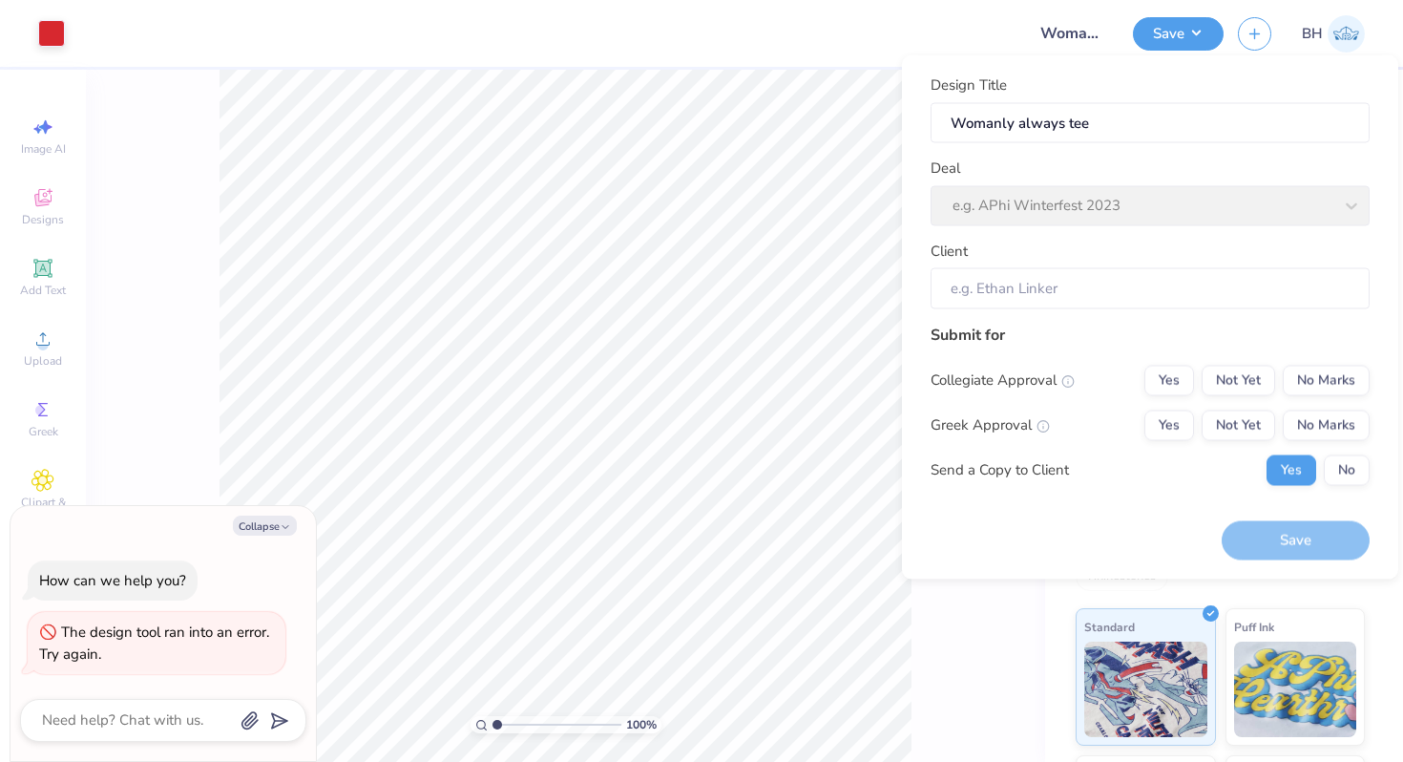
click at [1101, 200] on div "Deal e.g. APhi Winterfest 2023" at bounding box center [1150, 191] width 439 height 69
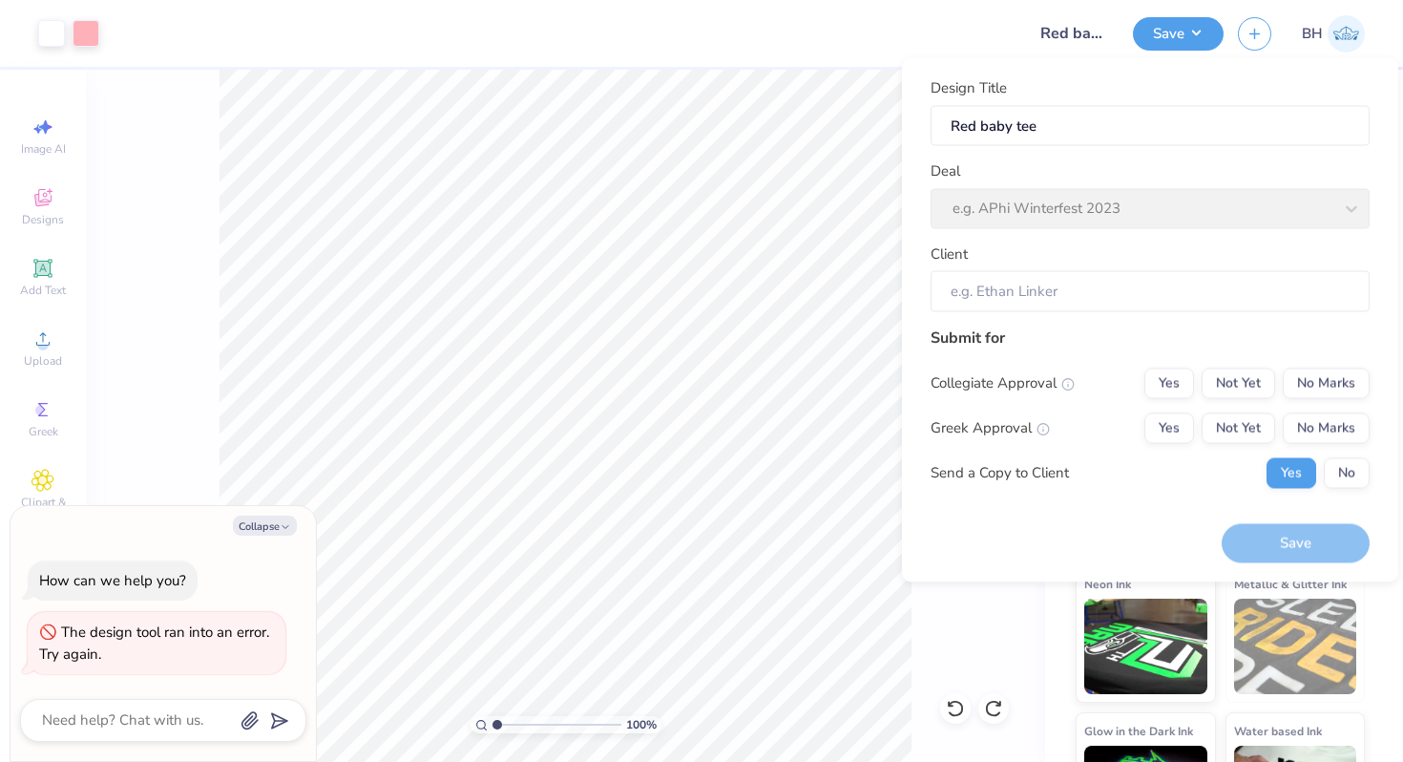
click at [955, 31] on div at bounding box center [562, 33] width 897 height 67
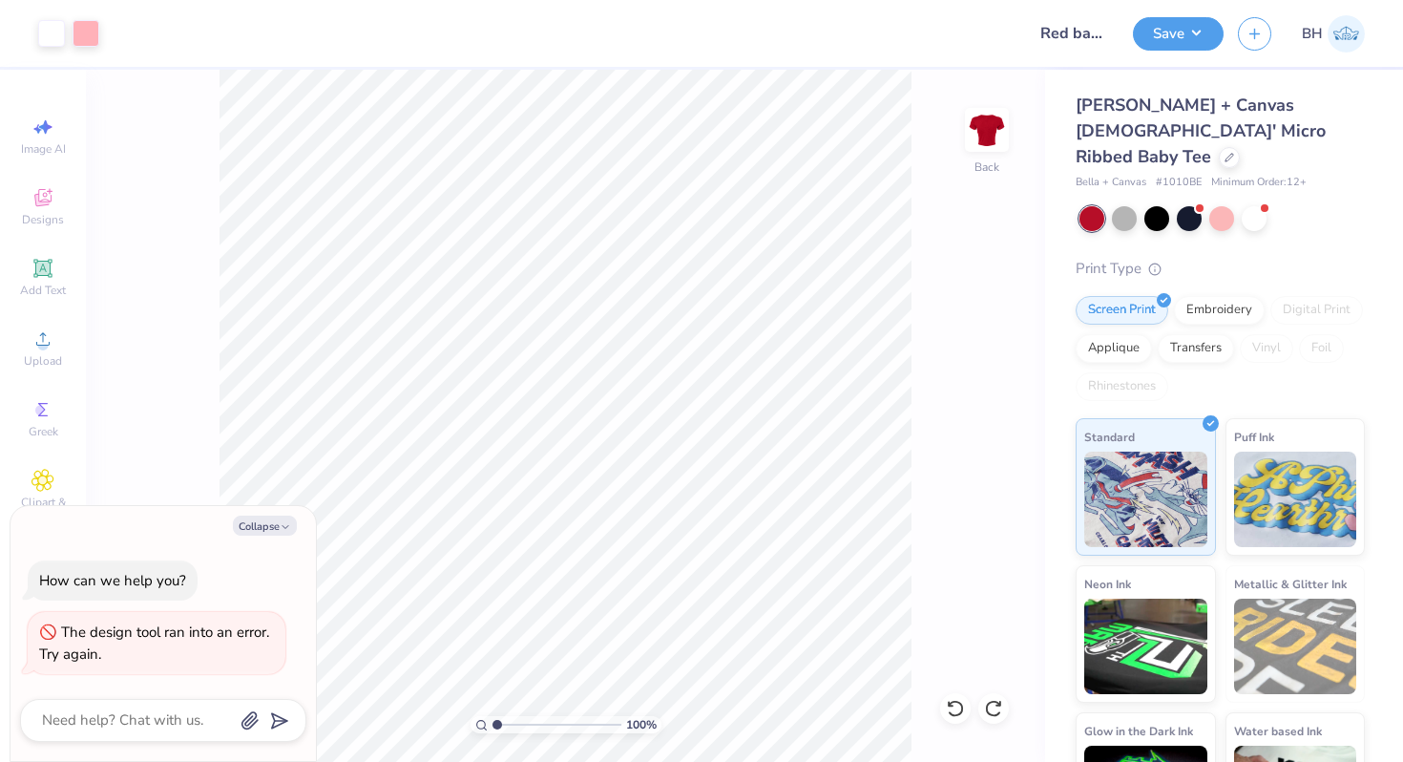
type textarea "x"
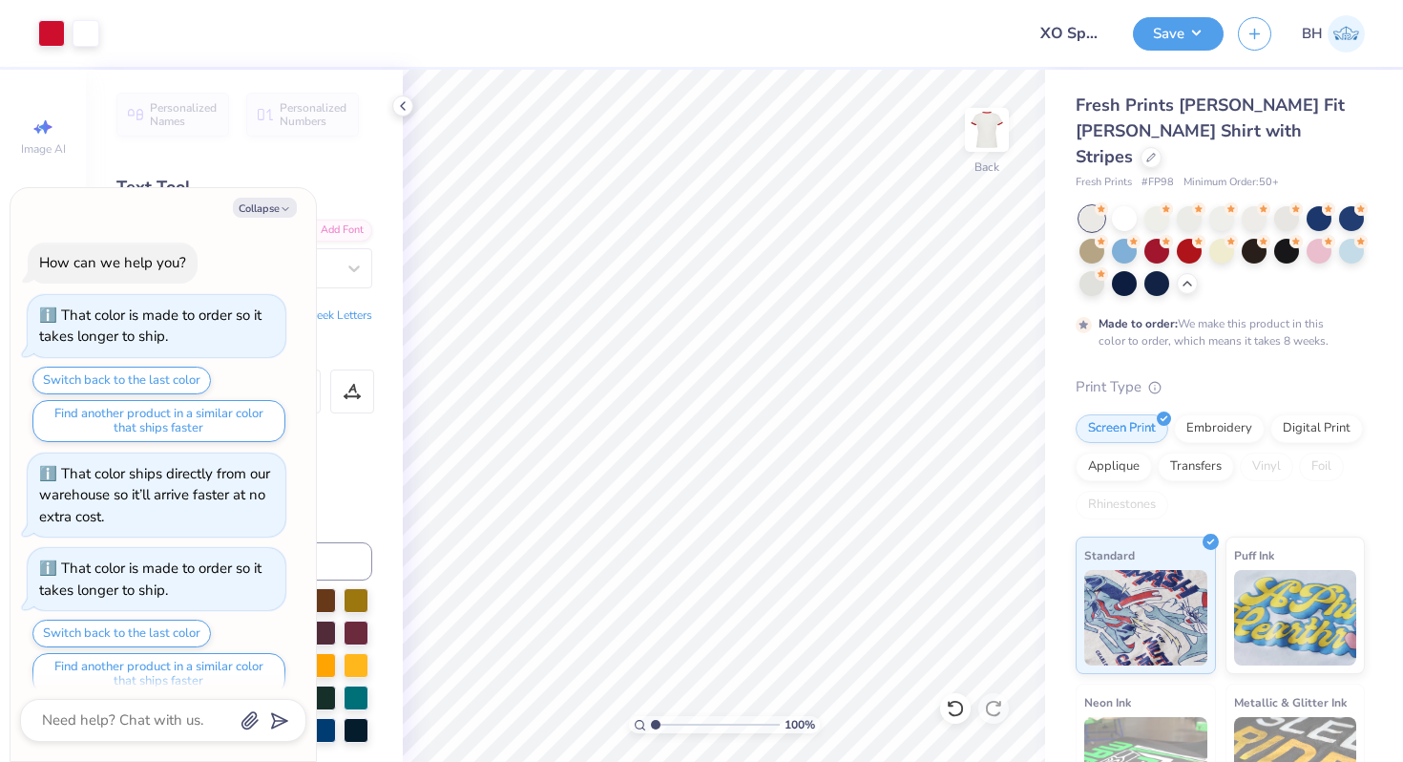
scroll to position [94, 0]
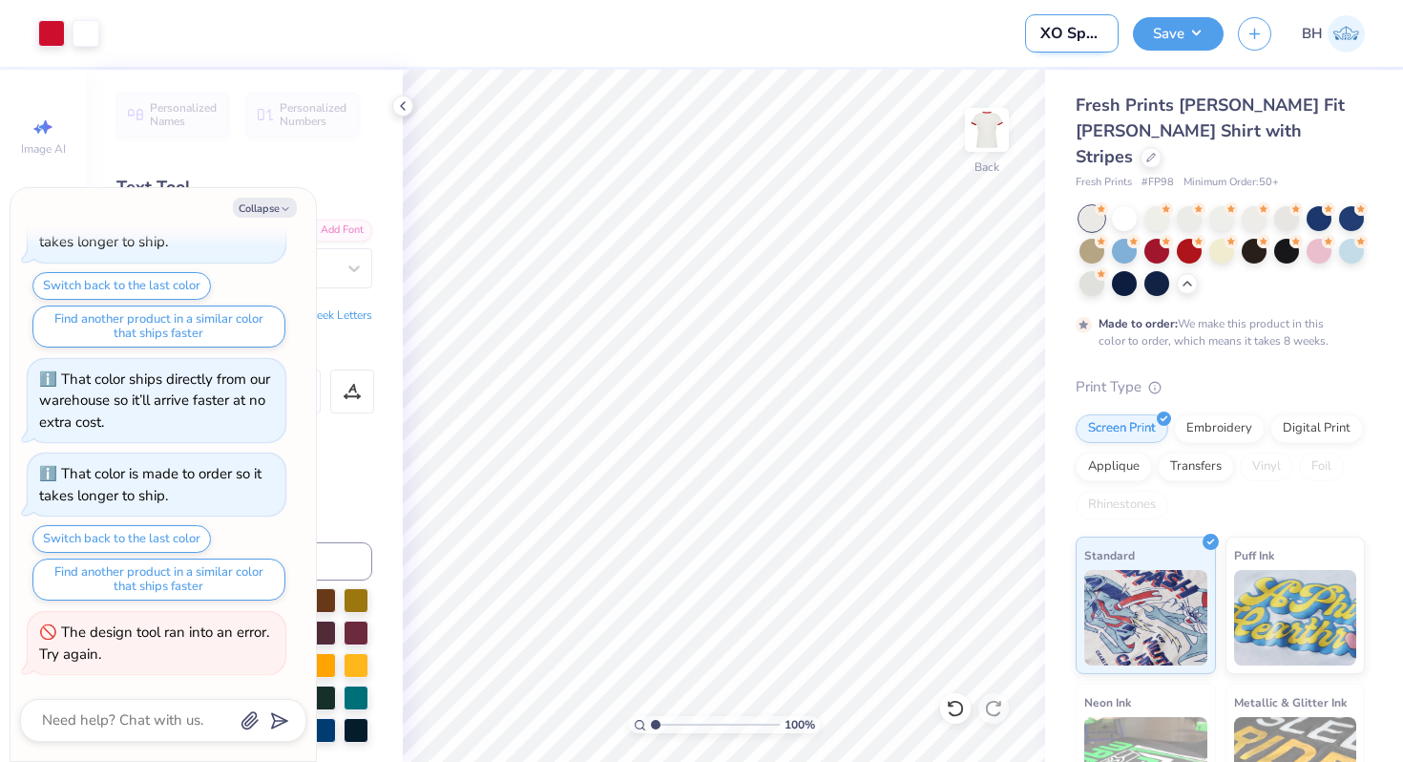
click at [1087, 30] on input "XO Sports tee" at bounding box center [1072, 33] width 94 height 38
click at [1173, 32] on button "Save" at bounding box center [1178, 30] width 91 height 33
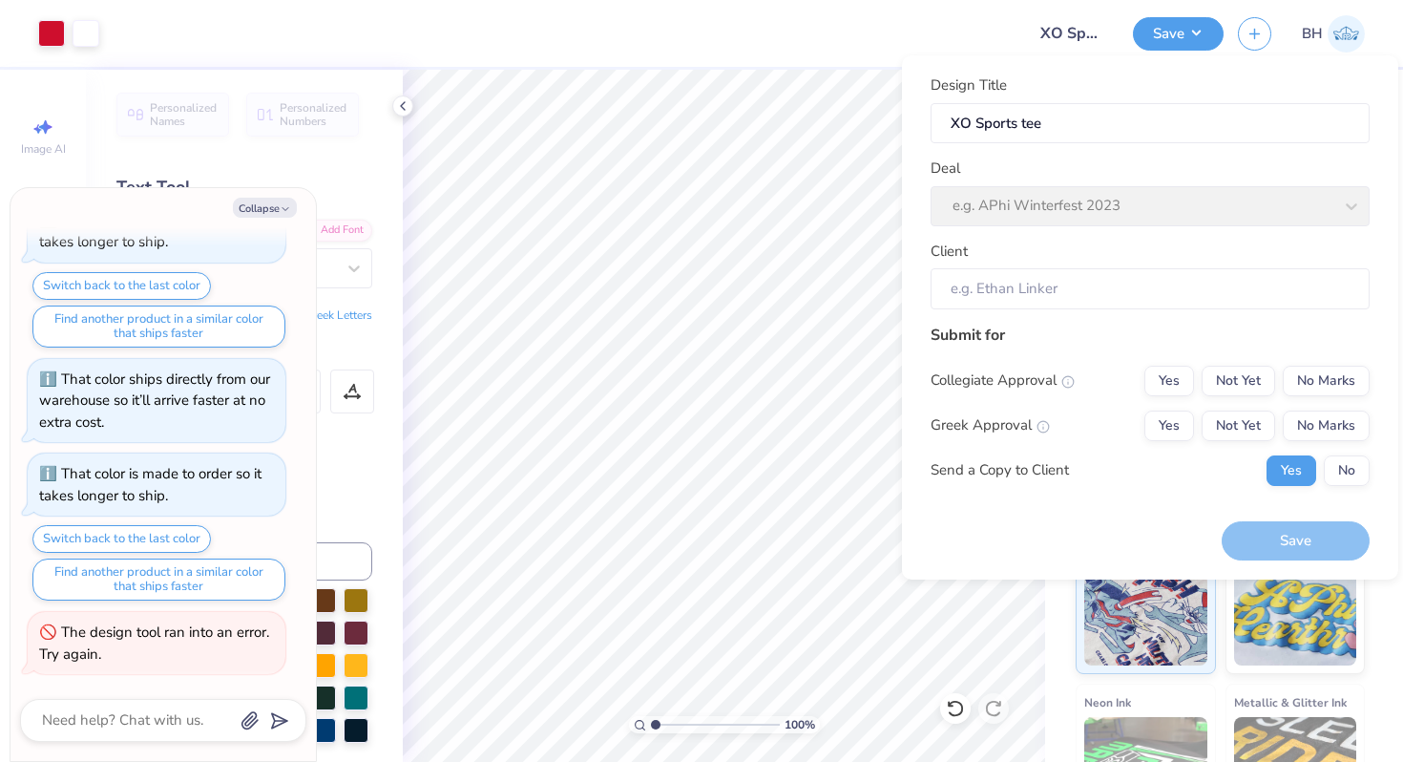
click at [1097, 178] on div "Deal e.g. APhi Winterfest 2023" at bounding box center [1150, 191] width 439 height 69
click at [263, 220] on div "Collapse How can we help you? That color is made to order so it takes longer to…" at bounding box center [162, 474] width 305 height 573
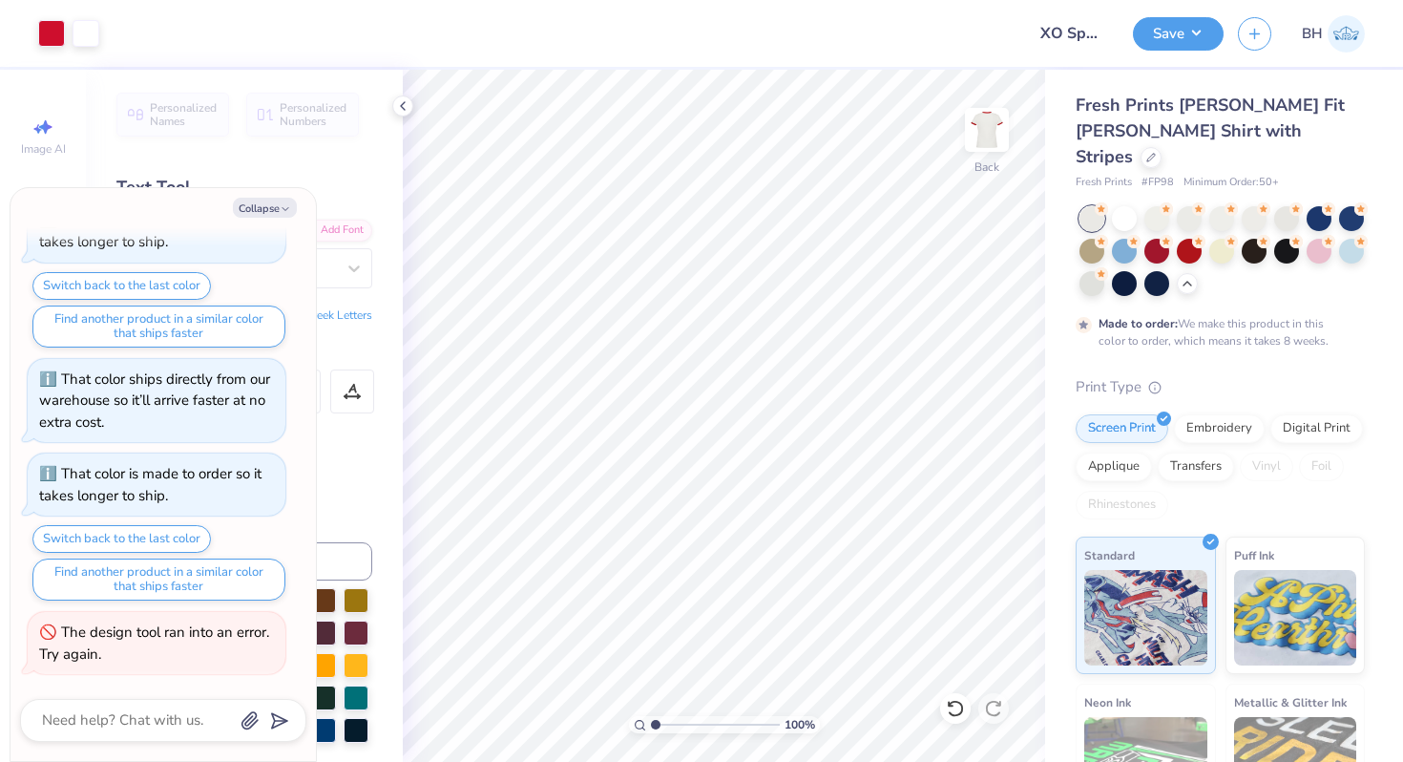
click at [269, 194] on div "Collapse How can we help you? That color is made to order so it takes longer to…" at bounding box center [162, 474] width 305 height 573
click at [265, 210] on button "Collapse" at bounding box center [265, 208] width 64 height 20
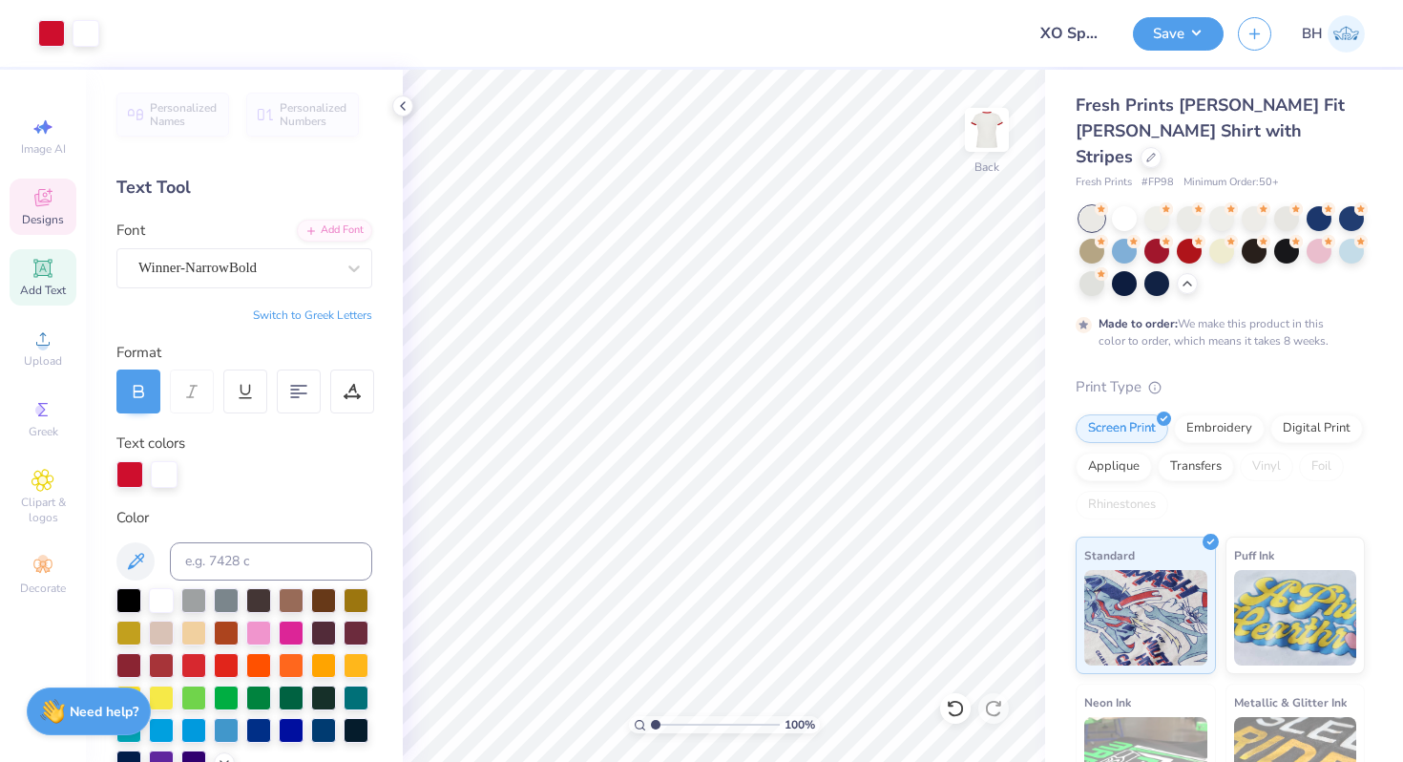
click at [47, 200] on icon at bounding box center [42, 197] width 23 height 23
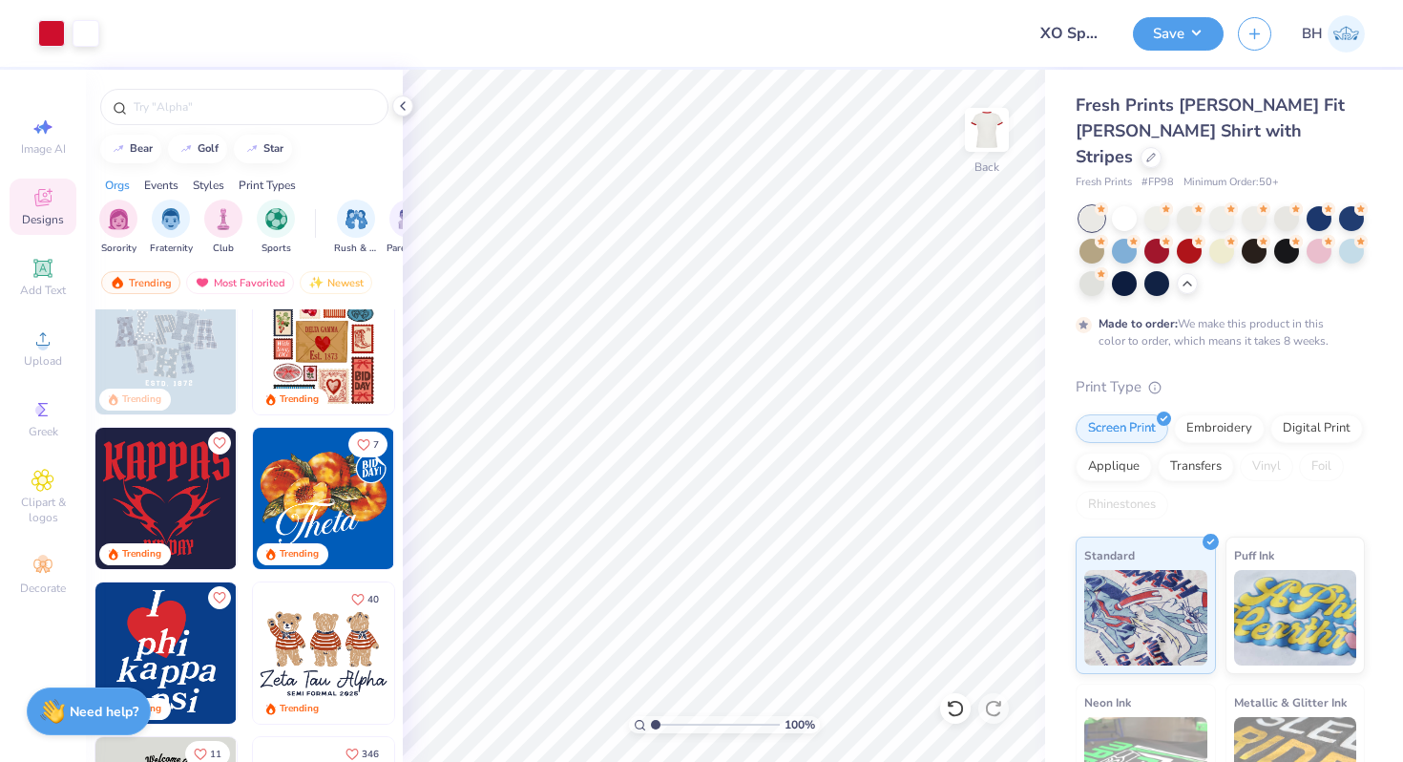
scroll to position [0, 0]
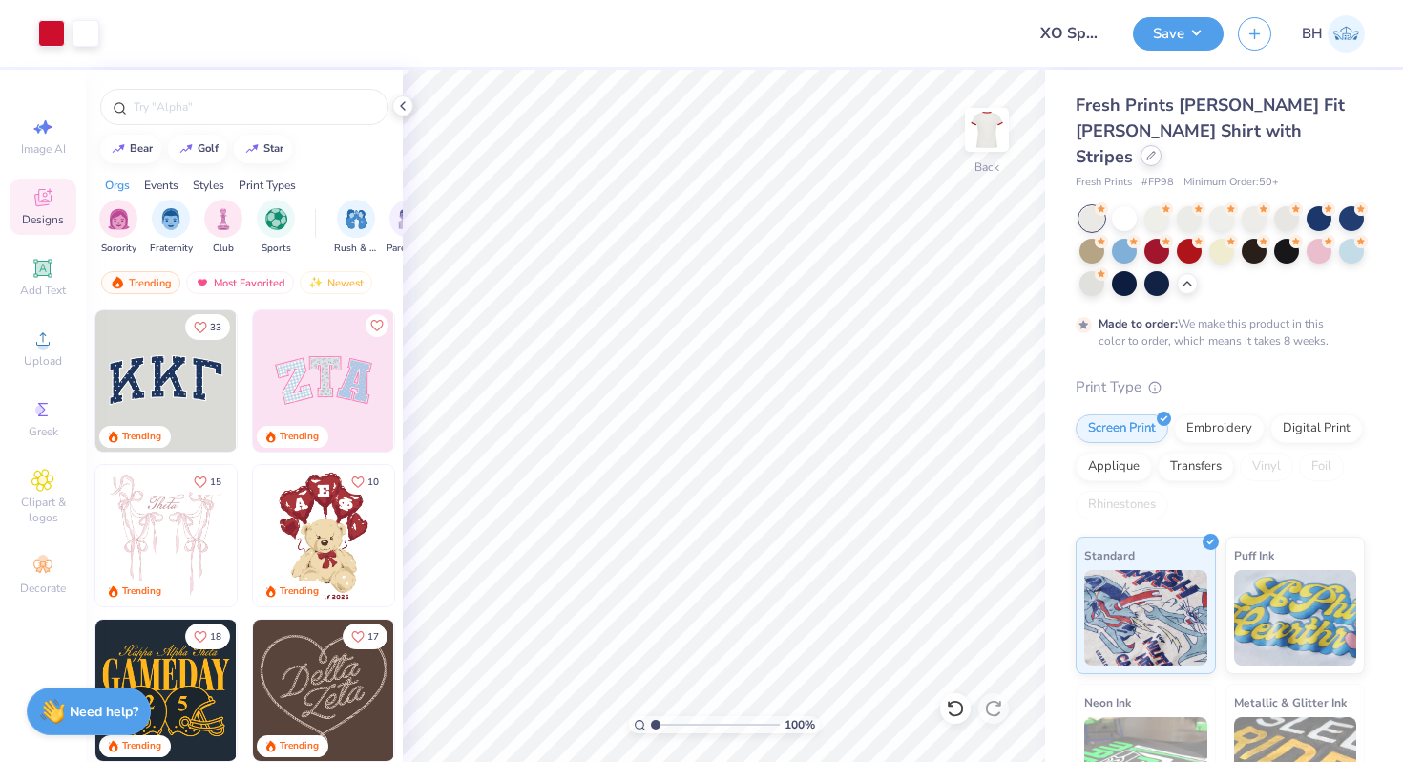
click at [1156, 151] on icon at bounding box center [1151, 156] width 10 height 10
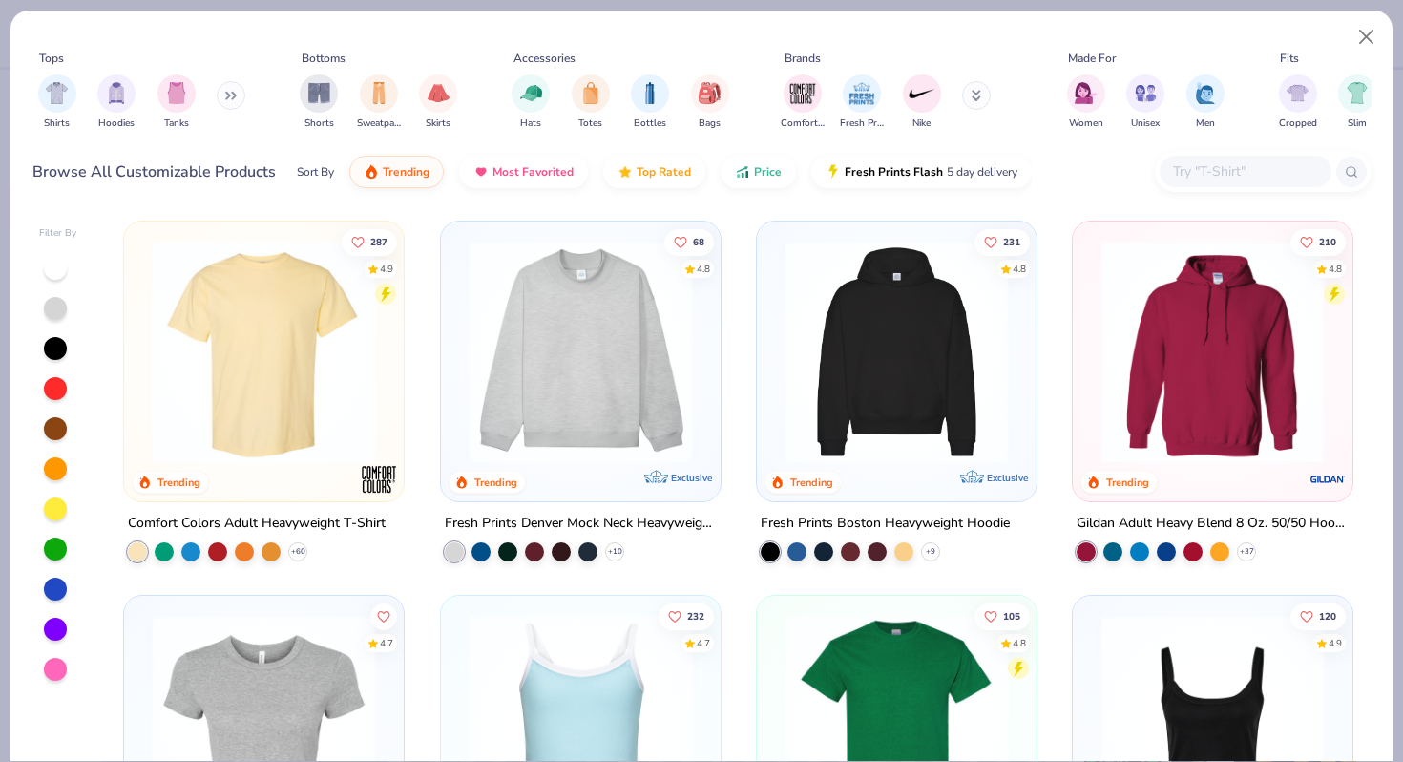
click at [255, 365] on img at bounding box center [263, 352] width 241 height 222
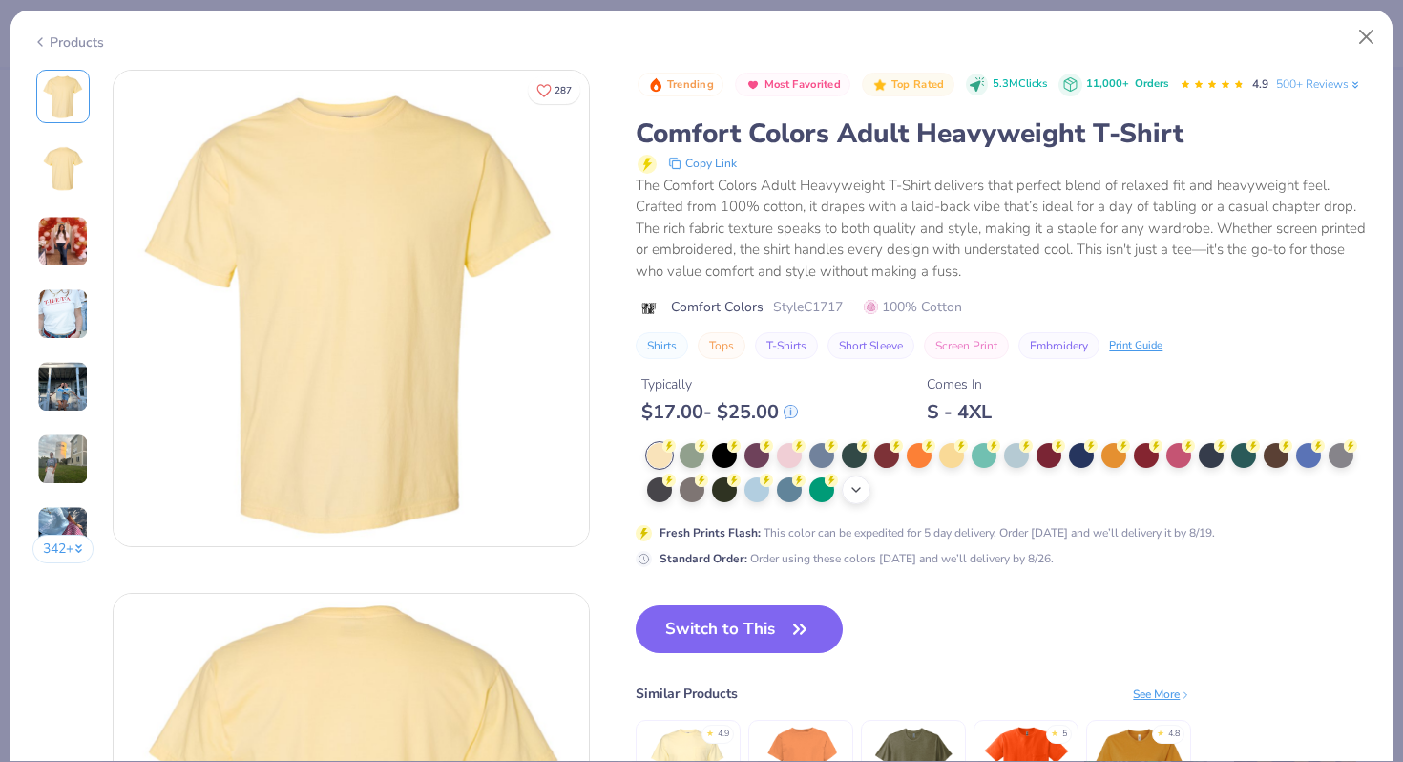
click at [851, 493] on icon at bounding box center [855, 489] width 15 height 15
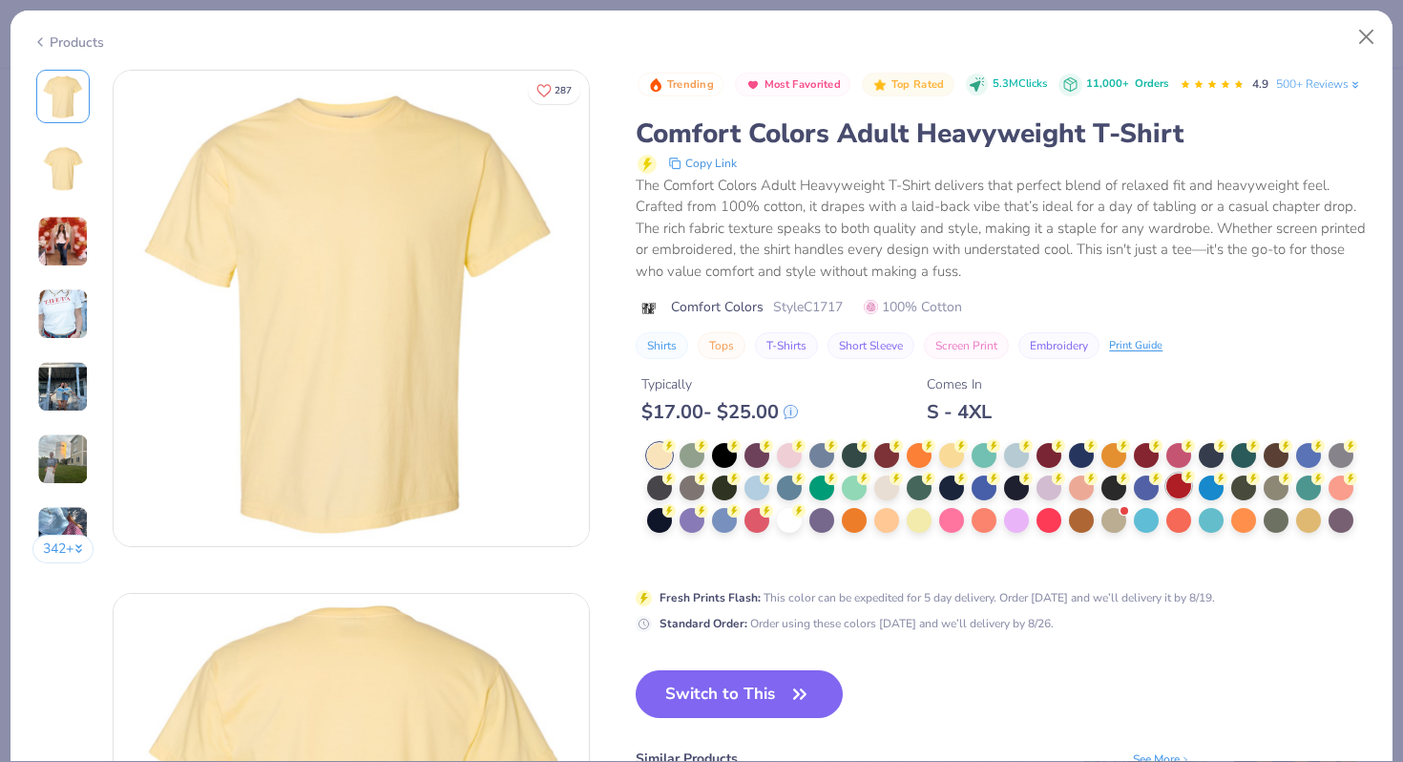
click at [1175, 493] on div at bounding box center [1178, 485] width 25 height 25
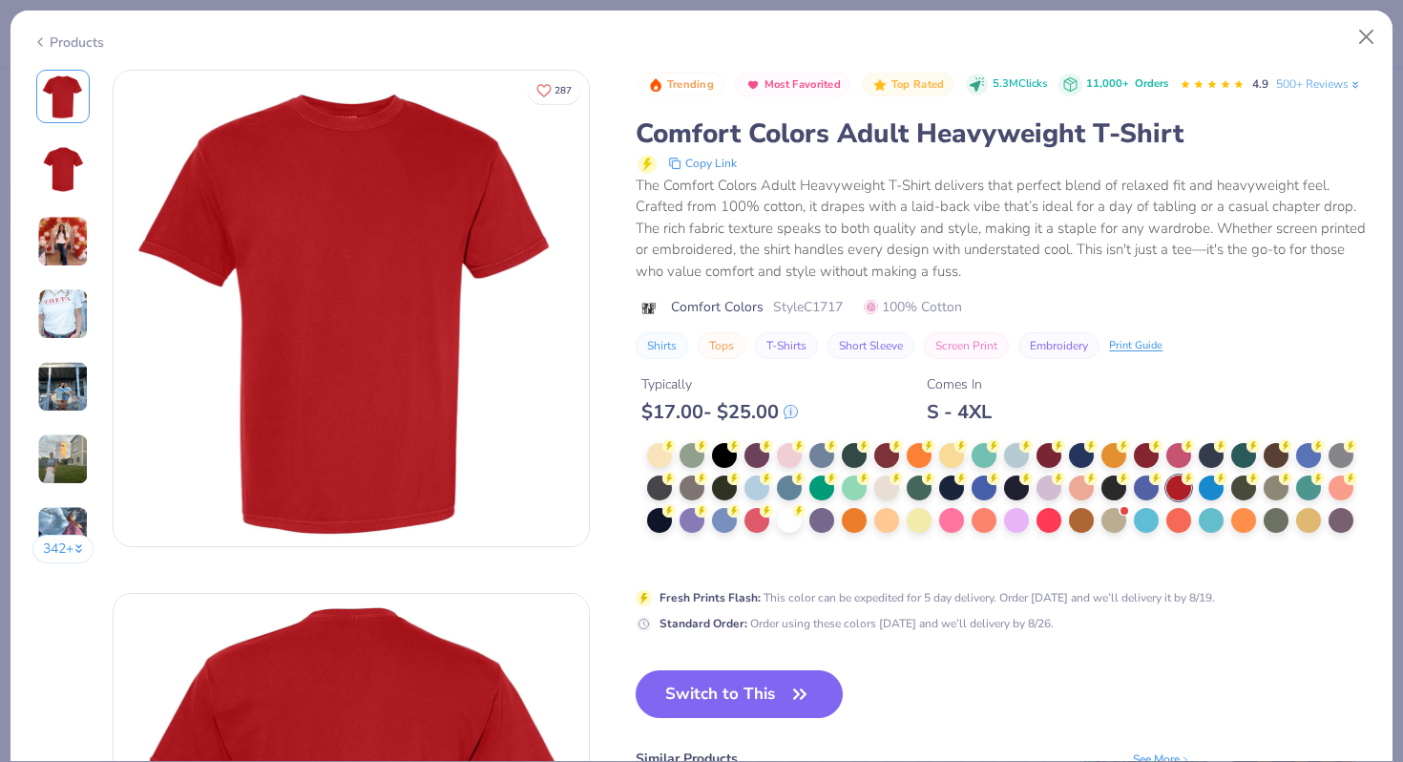
click at [683, 668] on div "Trending Most Favorited Top Rated 5.3M Clicks 11,000+ Orders 4.9 500+ Reviews C…" at bounding box center [1003, 499] width 735 height 859
click at [683, 683] on button "Switch to This" at bounding box center [739, 694] width 207 height 48
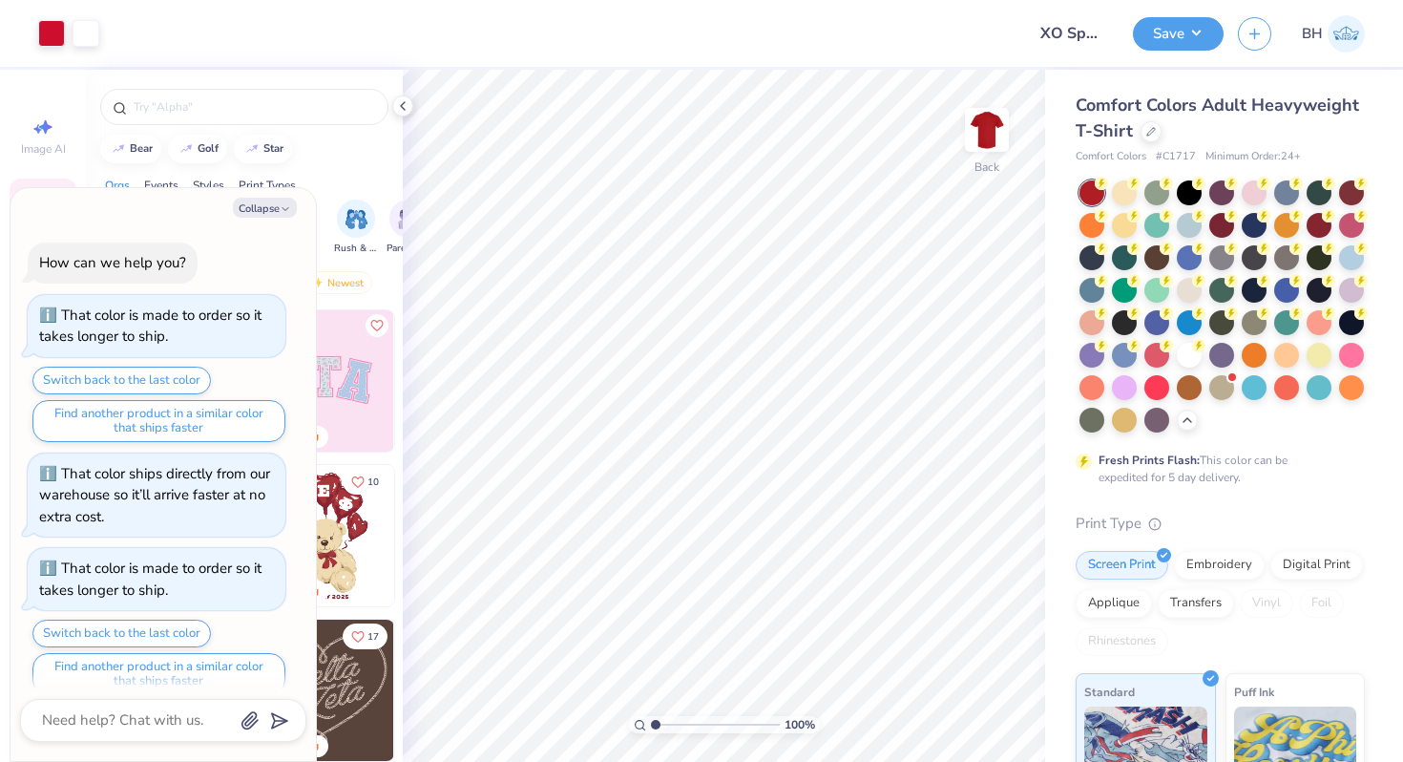
scroll to position [189, 0]
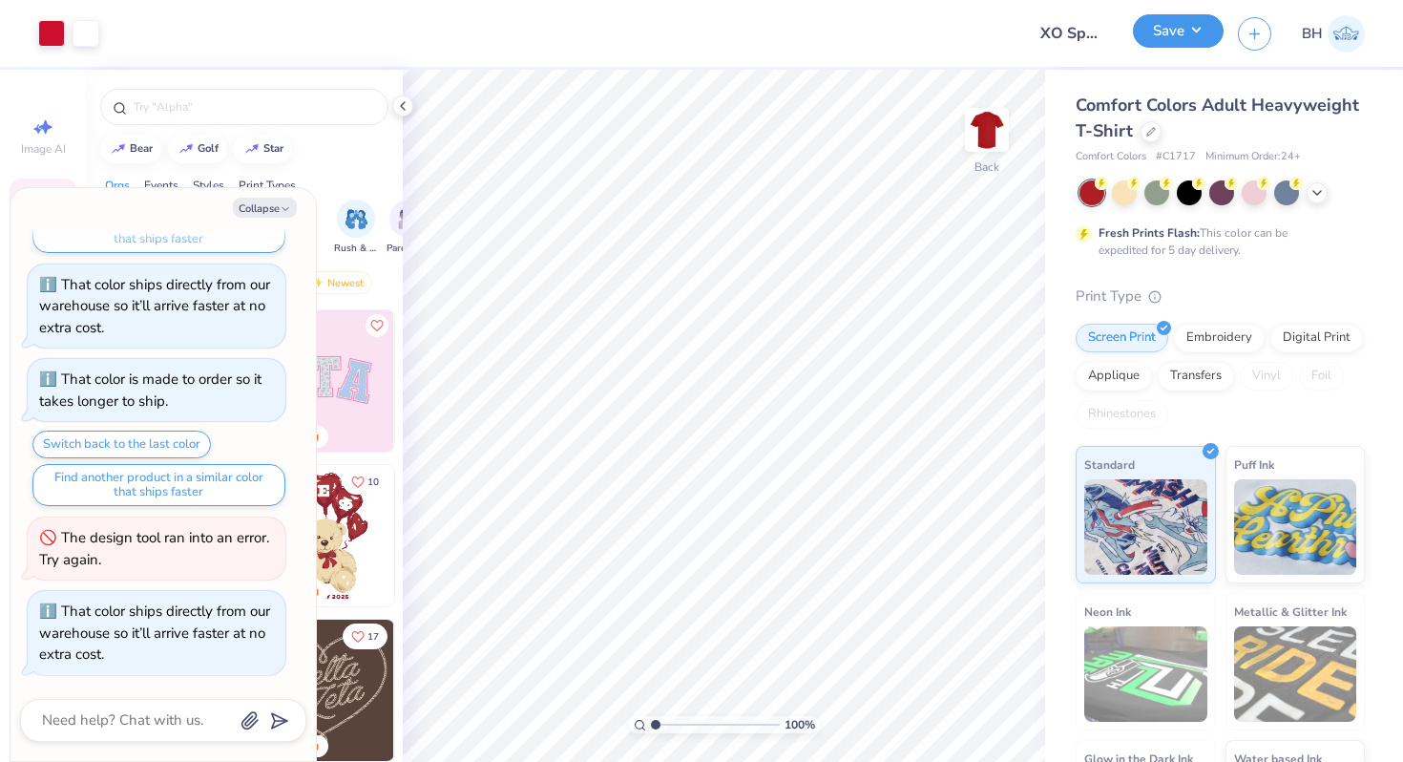
click at [1177, 40] on button "Save" at bounding box center [1178, 30] width 91 height 33
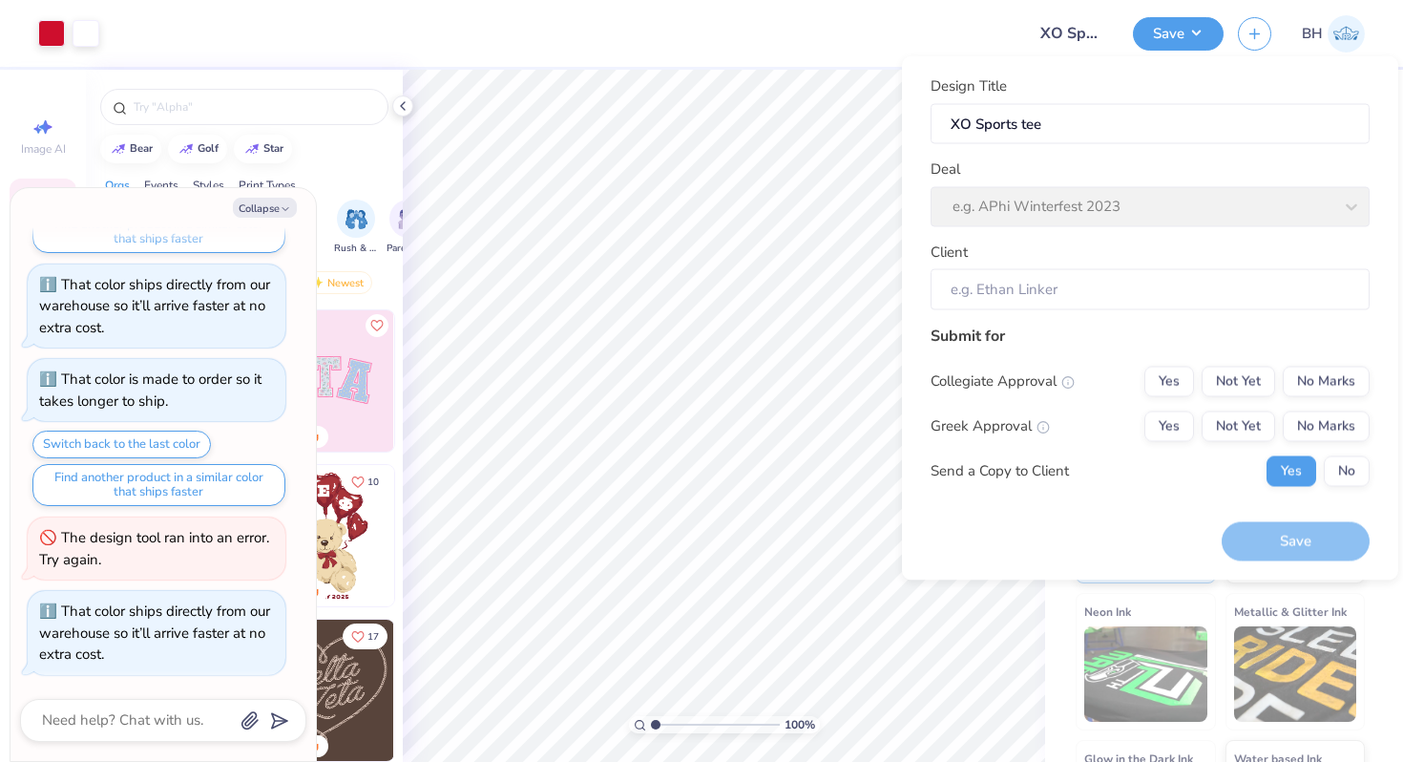
click at [1138, 178] on div "Deal e.g. APhi Winterfest 2023" at bounding box center [1150, 192] width 439 height 69
click at [1123, 221] on div "Deal e.g. APhi Winterfest 2023" at bounding box center [1150, 192] width 439 height 69
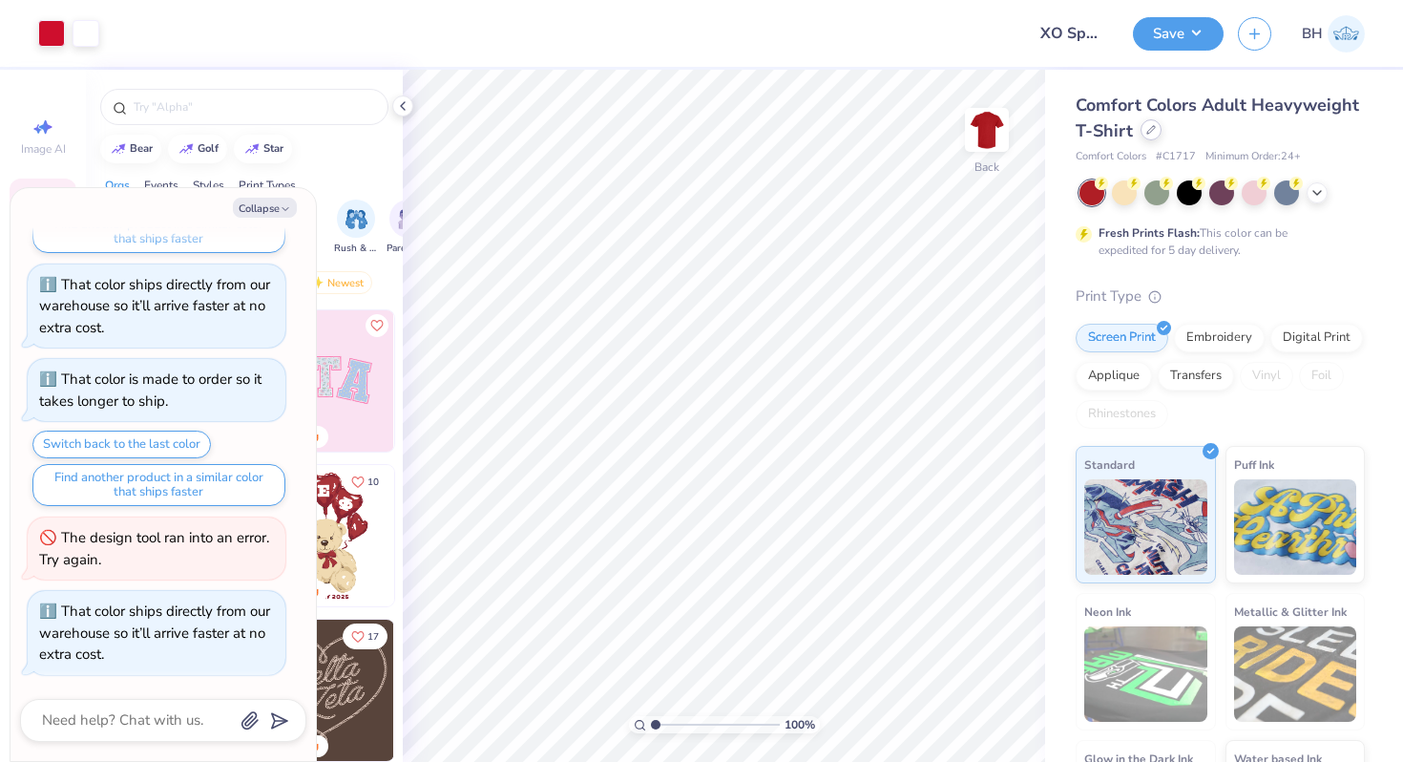
click at [1150, 137] on div at bounding box center [1151, 129] width 21 height 21
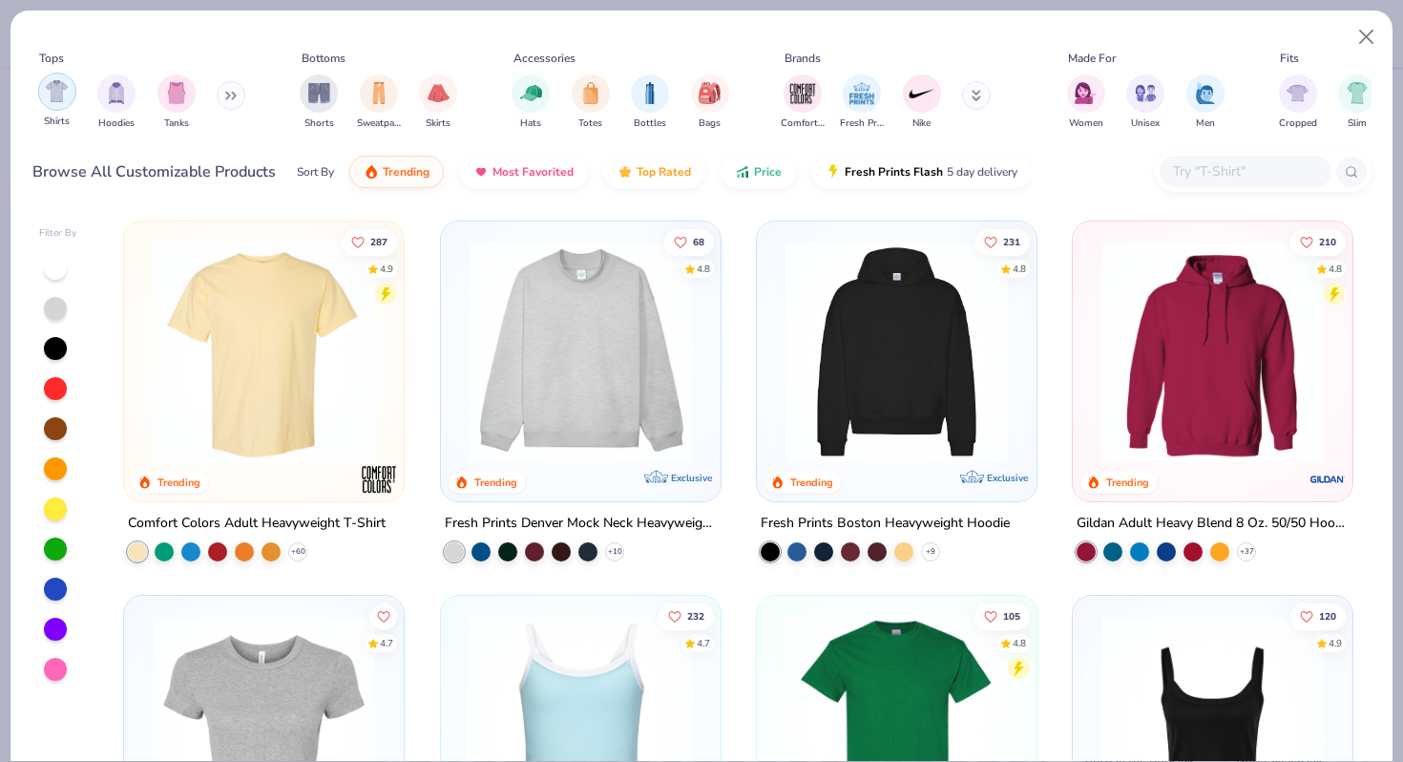
click at [52, 96] on img "filter for Shirts" at bounding box center [57, 91] width 22 height 22
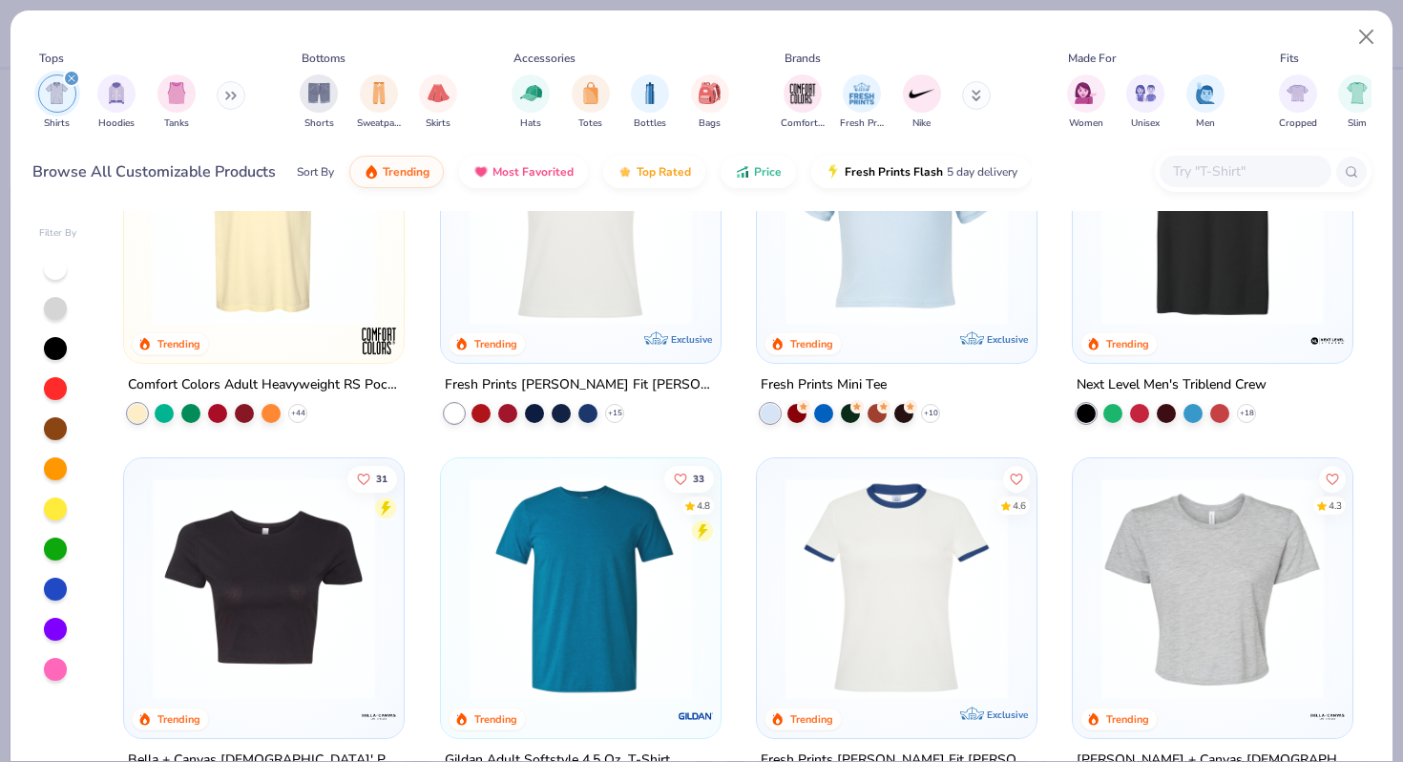
scroll to position [346, 0]
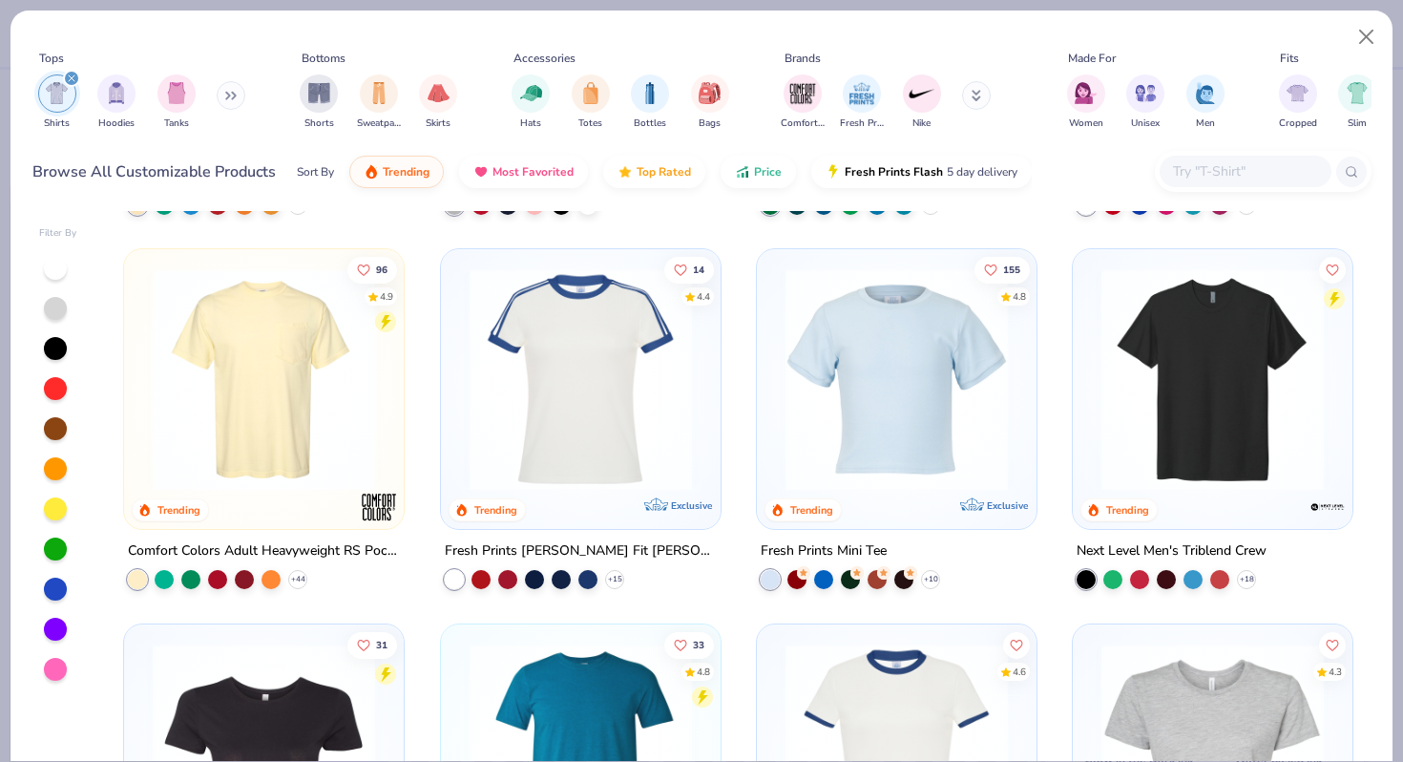
click at [642, 383] on img at bounding box center [580, 379] width 241 height 222
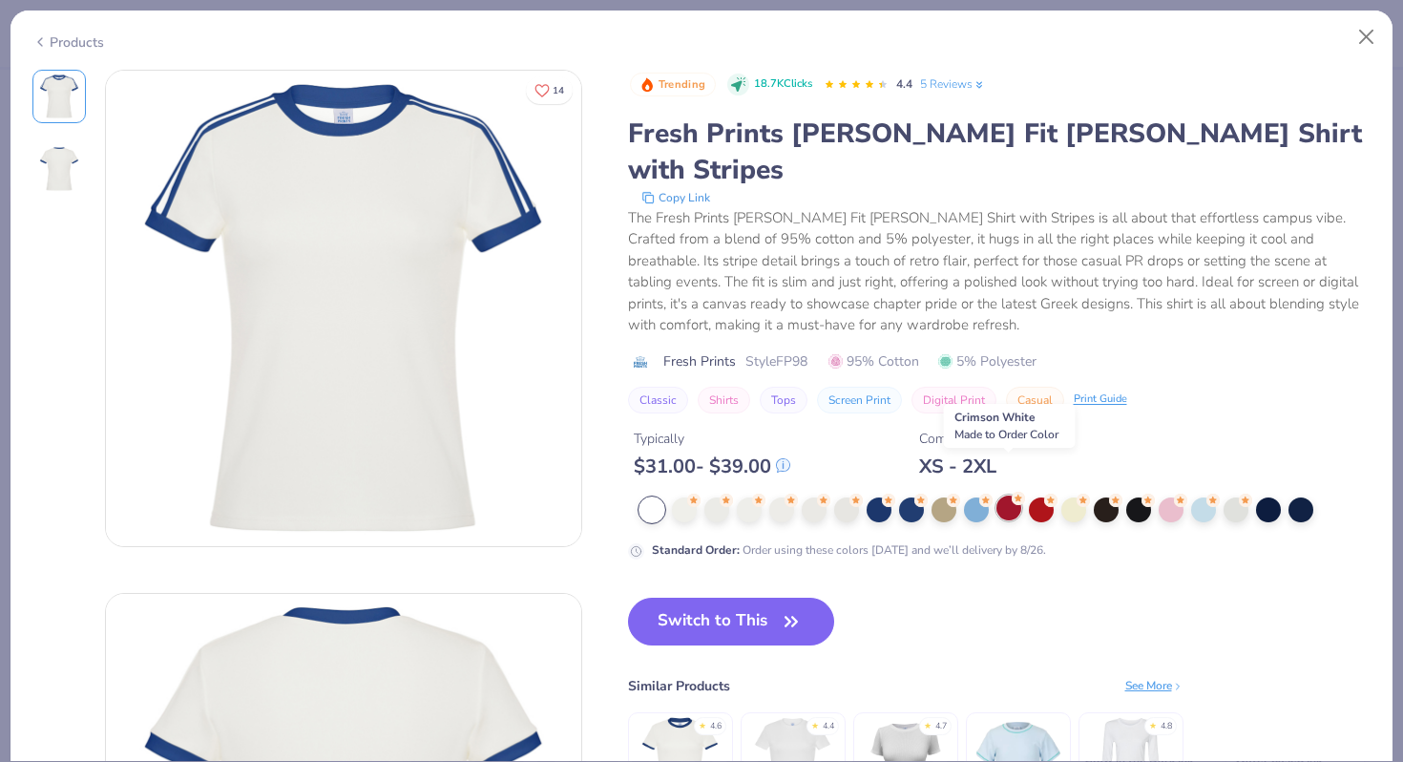
click at [1010, 495] on div at bounding box center [1008, 507] width 25 height 25
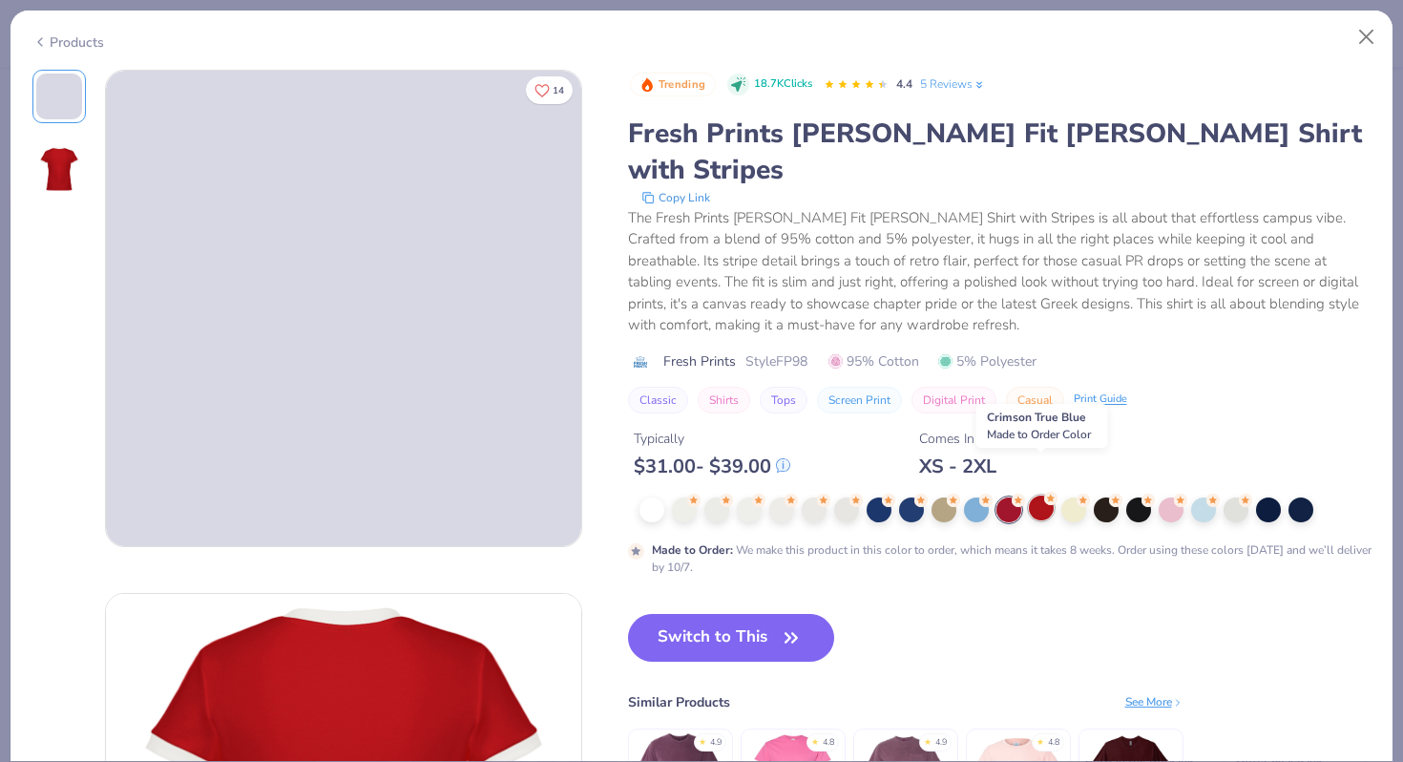
click at [1040, 495] on div at bounding box center [1041, 507] width 25 height 25
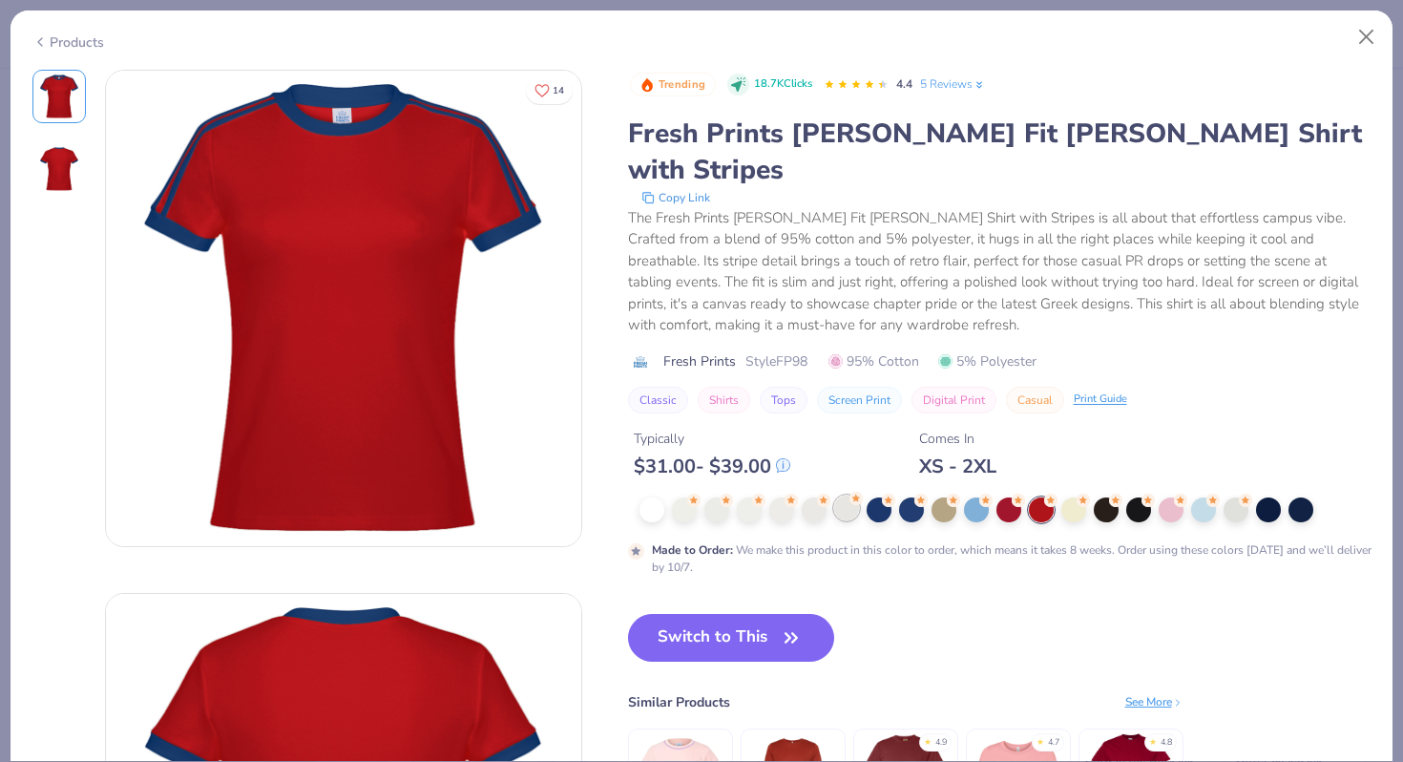
click at [851, 495] on div at bounding box center [846, 507] width 25 height 25
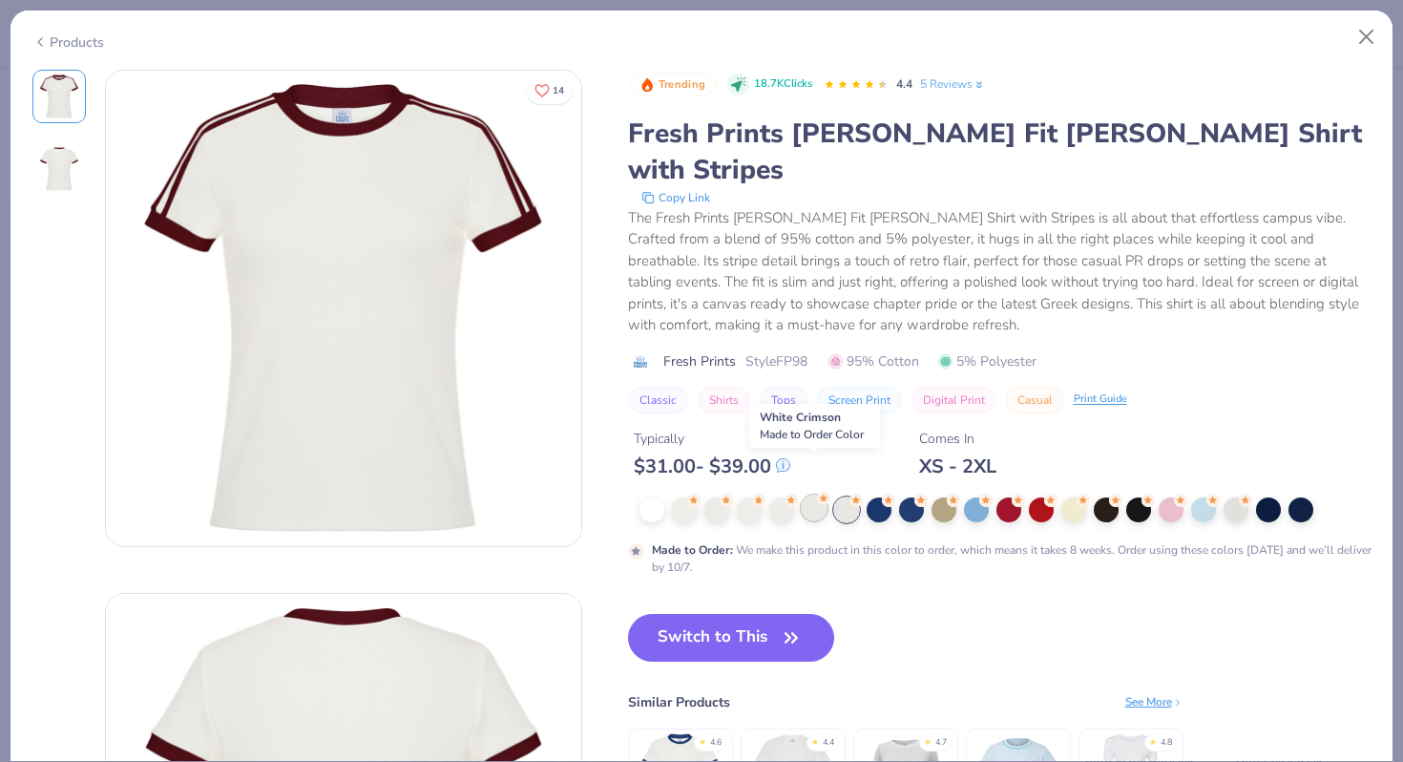
click at [701, 493] on circle at bounding box center [693, 499] width 13 height 13
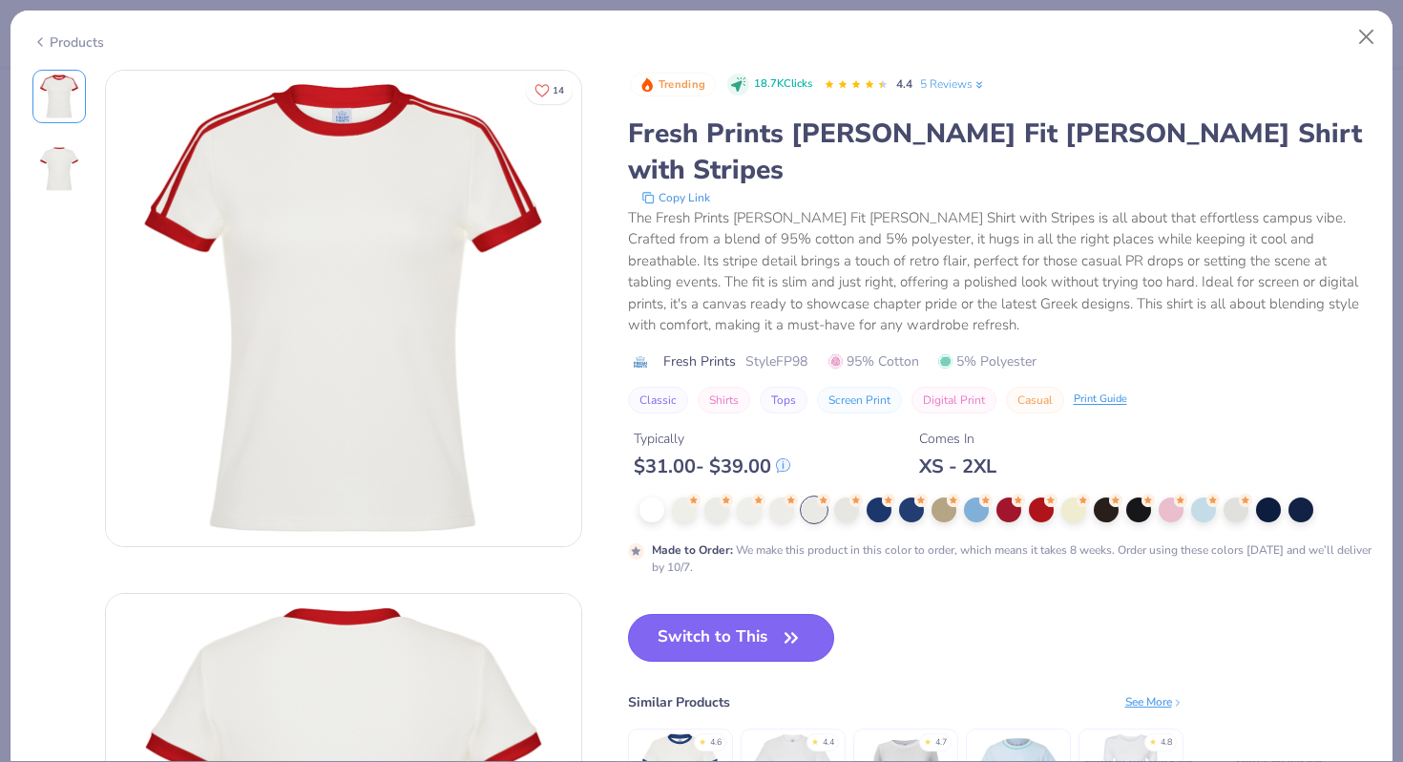
click at [764, 614] on button "Switch to This" at bounding box center [731, 638] width 207 height 48
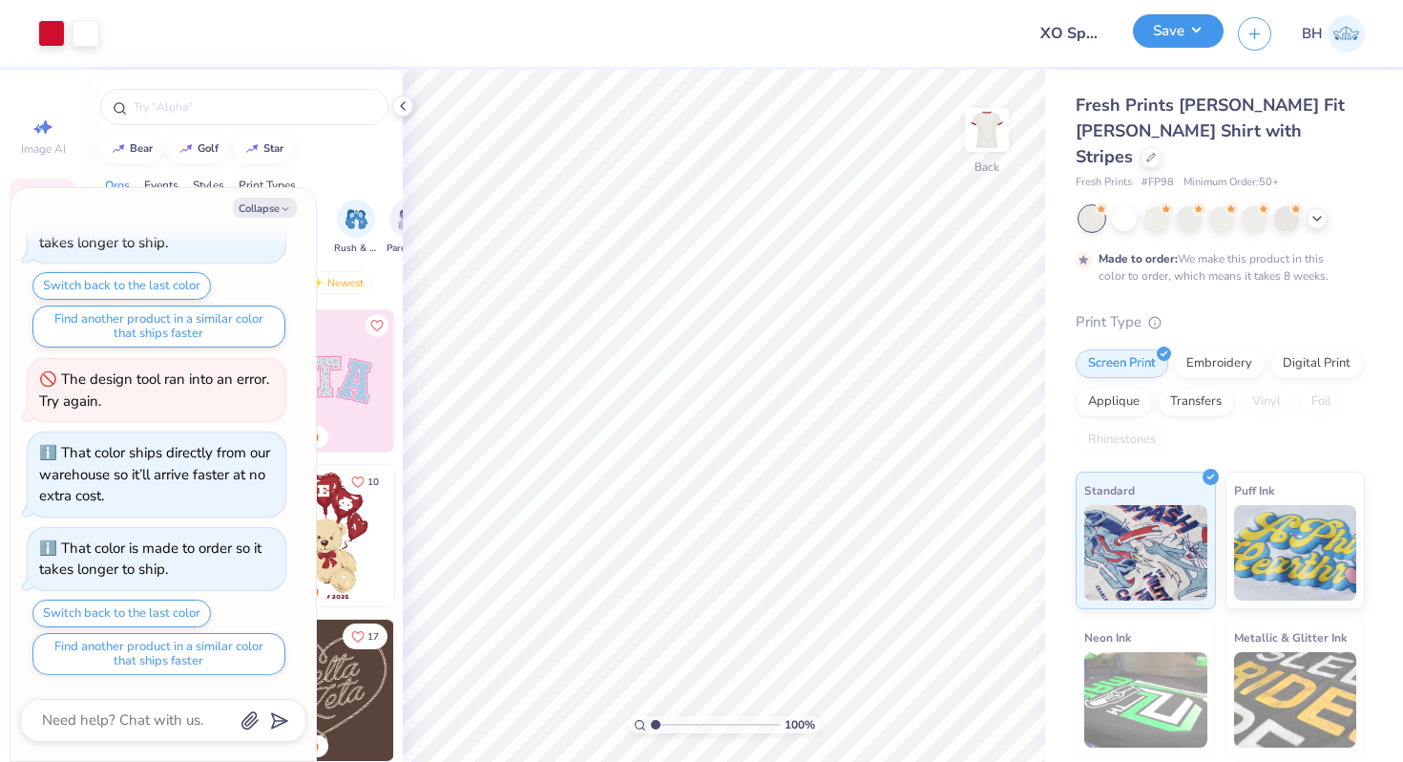
click at [1193, 47] on button "Save" at bounding box center [1178, 30] width 91 height 33
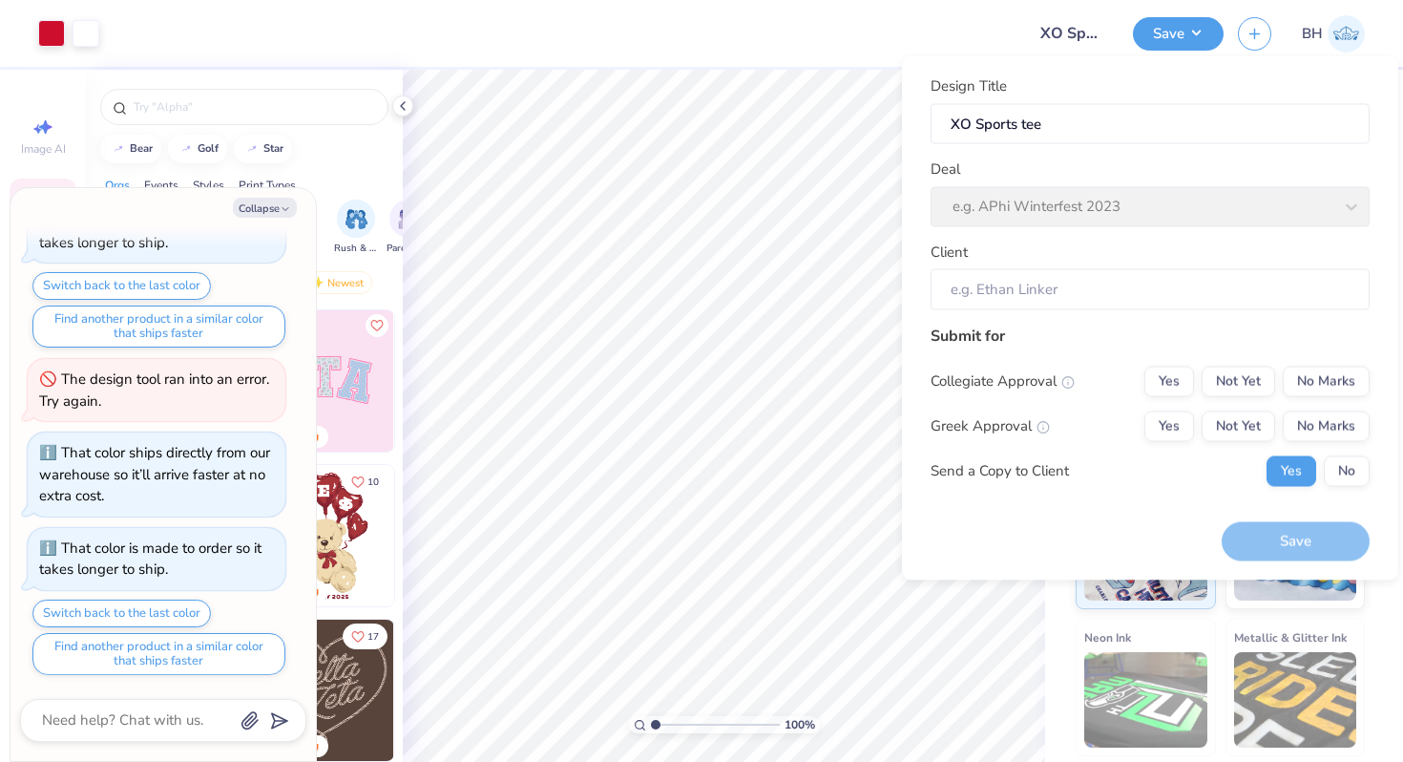
click at [1084, 231] on div "Design Title XO Sports tee Deal e.g. APhi Winterfest 2023 Client" at bounding box center [1150, 192] width 439 height 235
click at [1033, 278] on input "Client" at bounding box center [1150, 289] width 439 height 41
click at [1089, 295] on input "Client" at bounding box center [1150, 289] width 439 height 41
click at [1062, 124] on input "XO Sports tee" at bounding box center [1150, 123] width 439 height 41
click at [1072, 152] on div "Design Title XO Sports tee Deal e.g. APhi Winterfest 2023 Client" at bounding box center [1150, 192] width 439 height 235
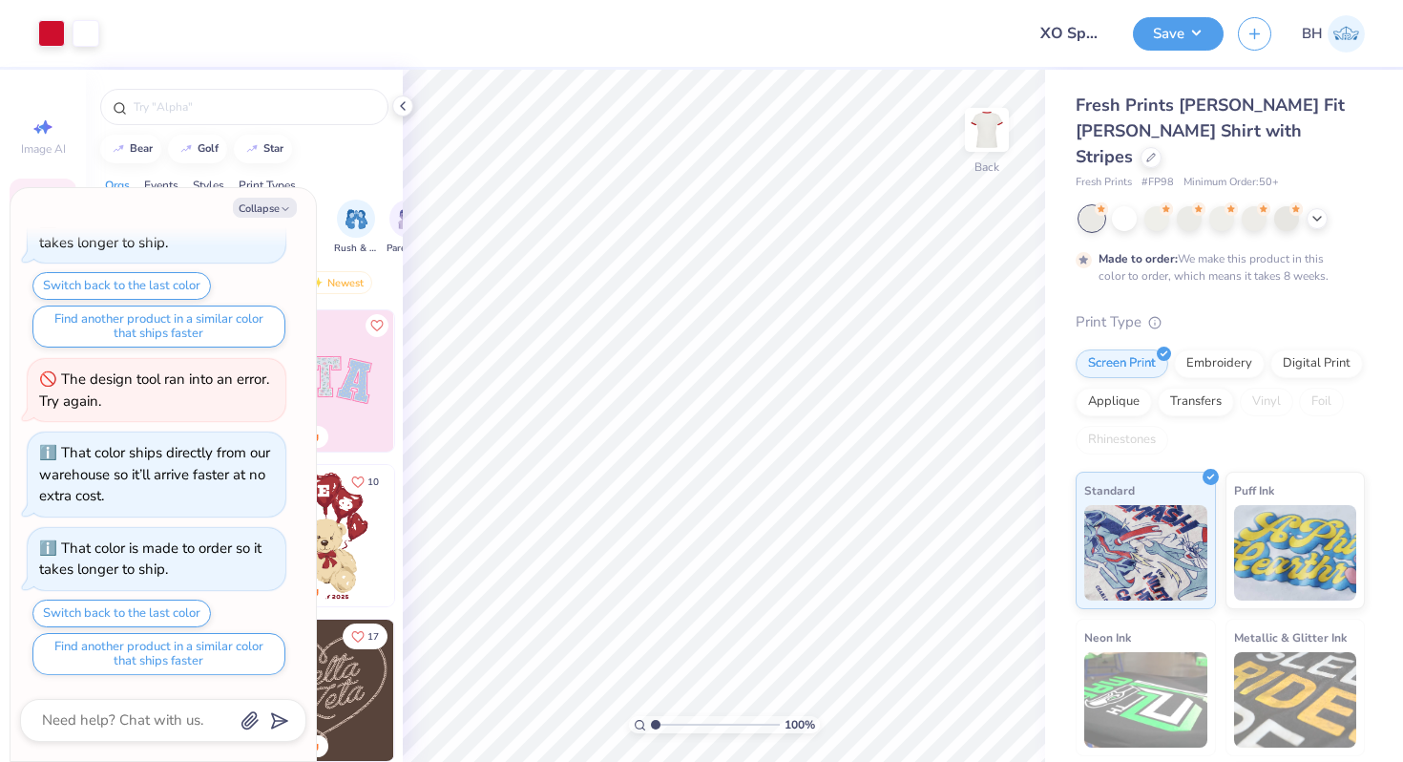
type textarea "x"
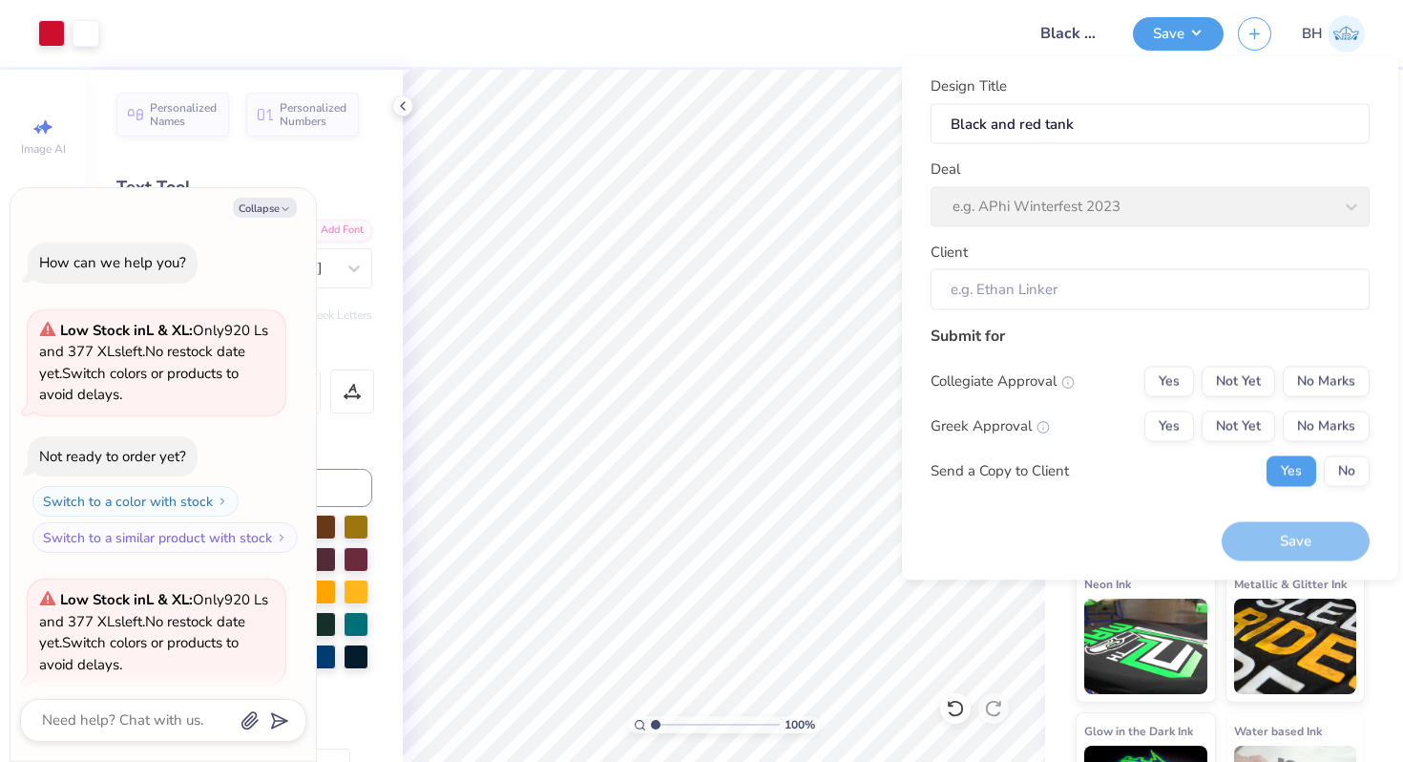
scroll to position [221, 0]
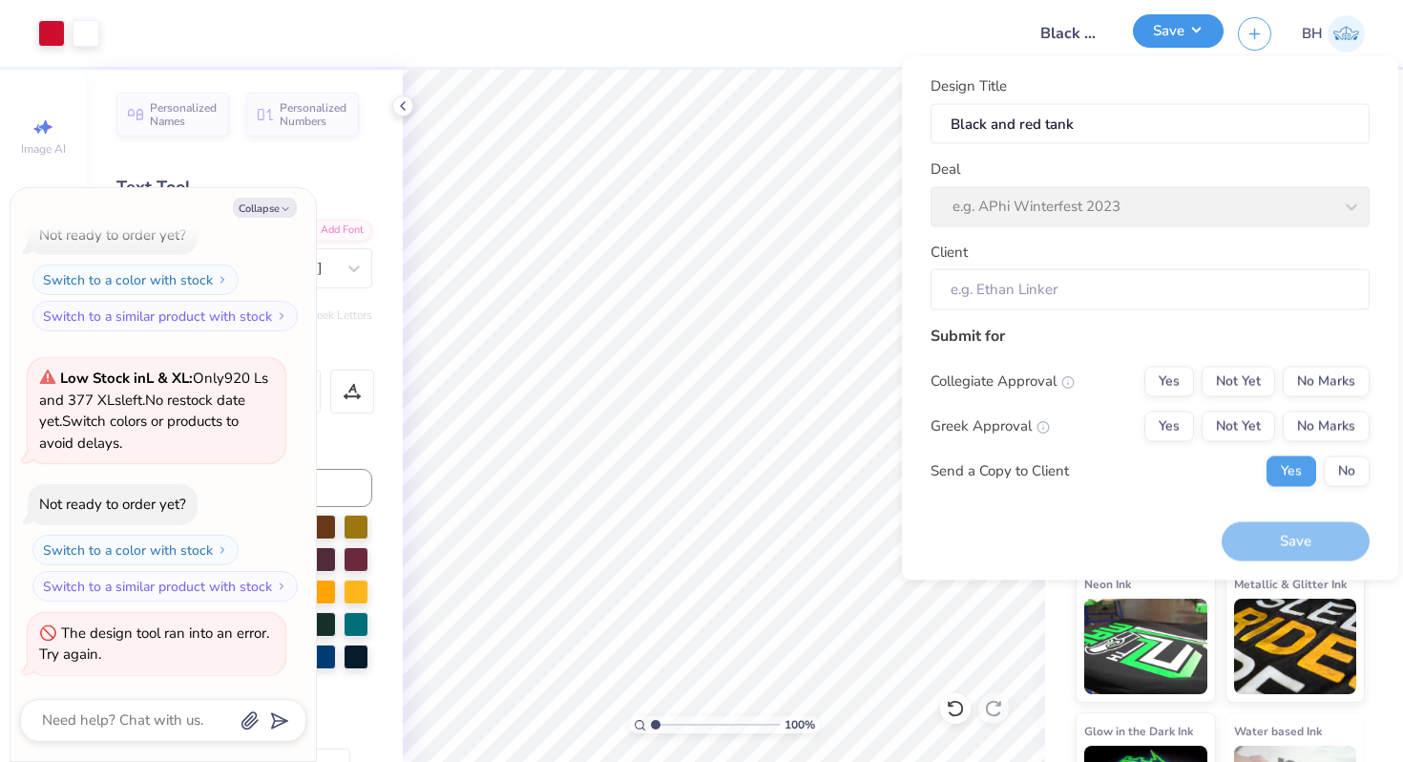
click at [1195, 35] on button "Save" at bounding box center [1178, 30] width 91 height 33
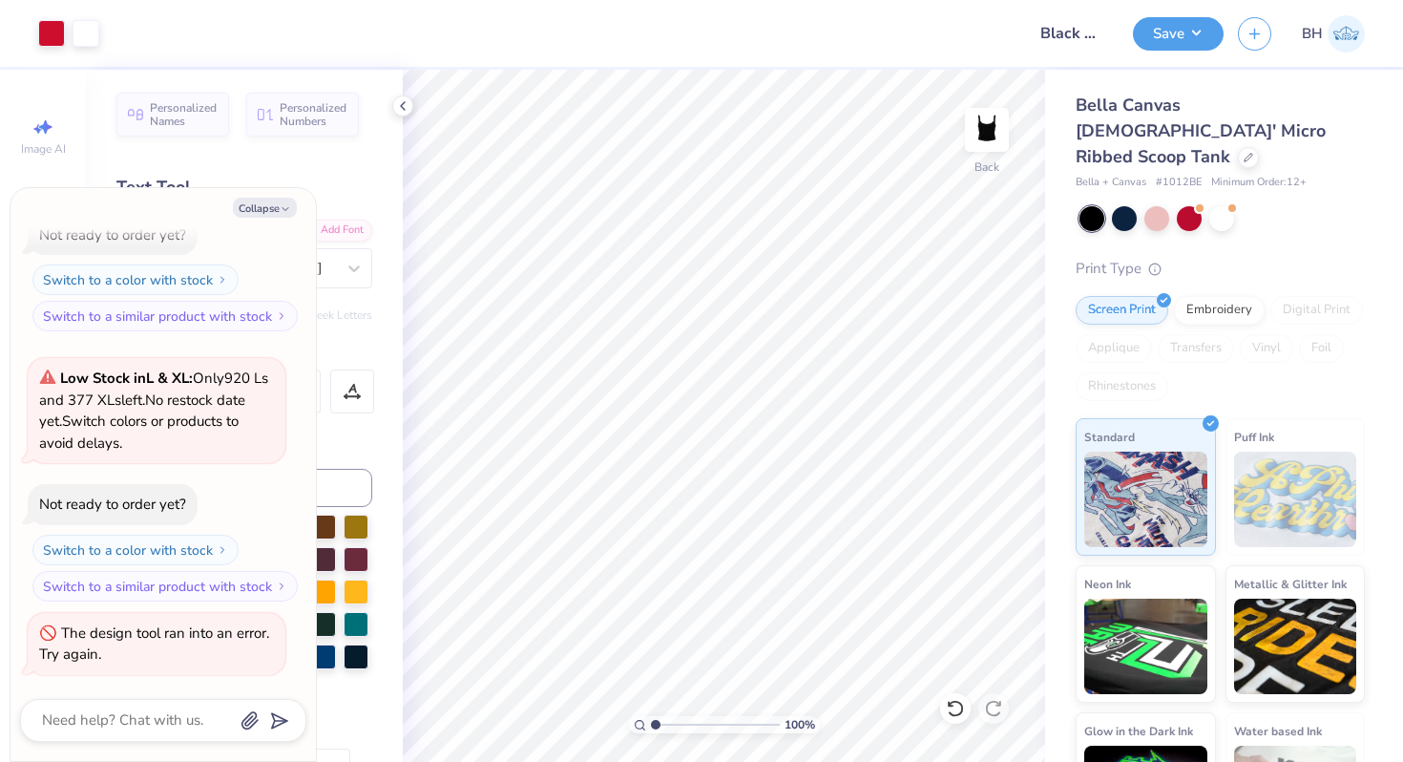
type textarea "x"
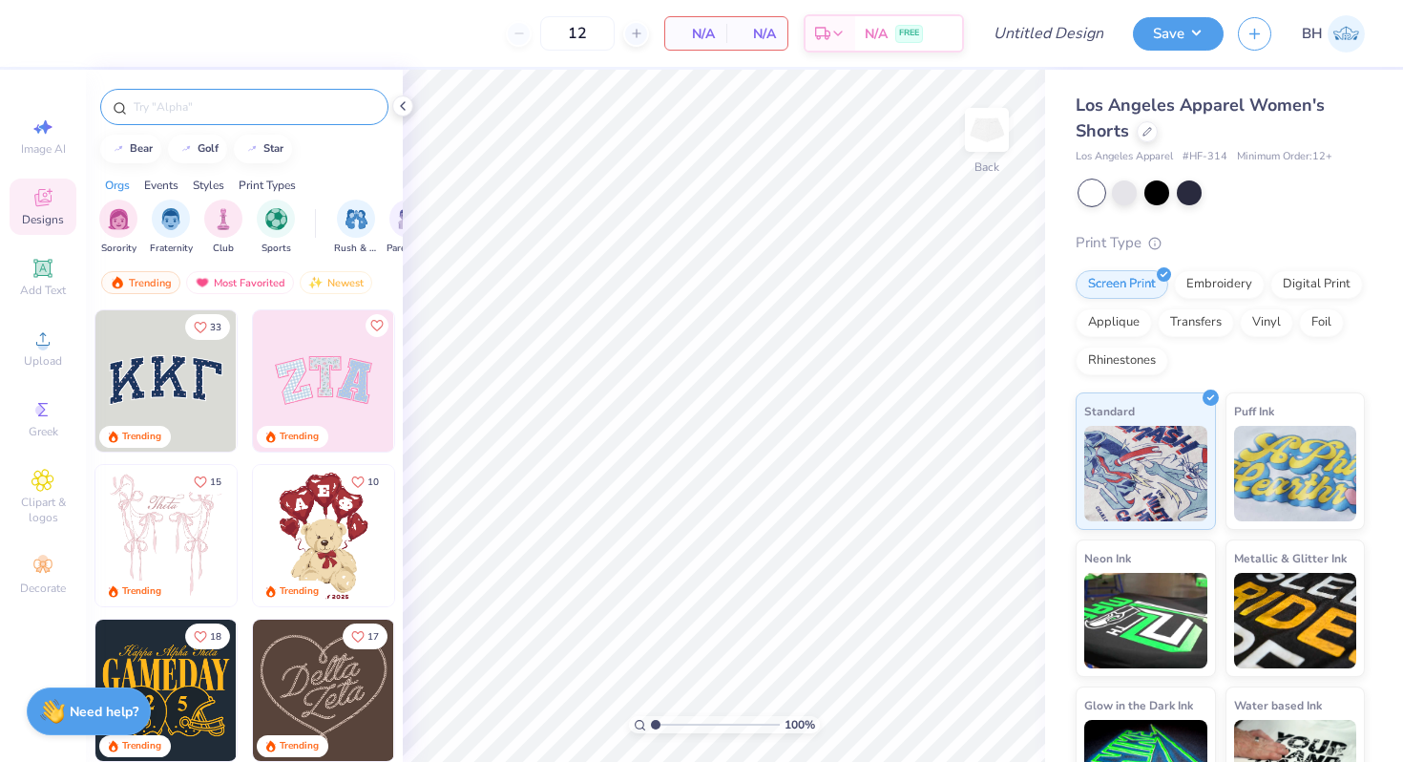
click at [184, 119] on div at bounding box center [244, 107] width 288 height 36
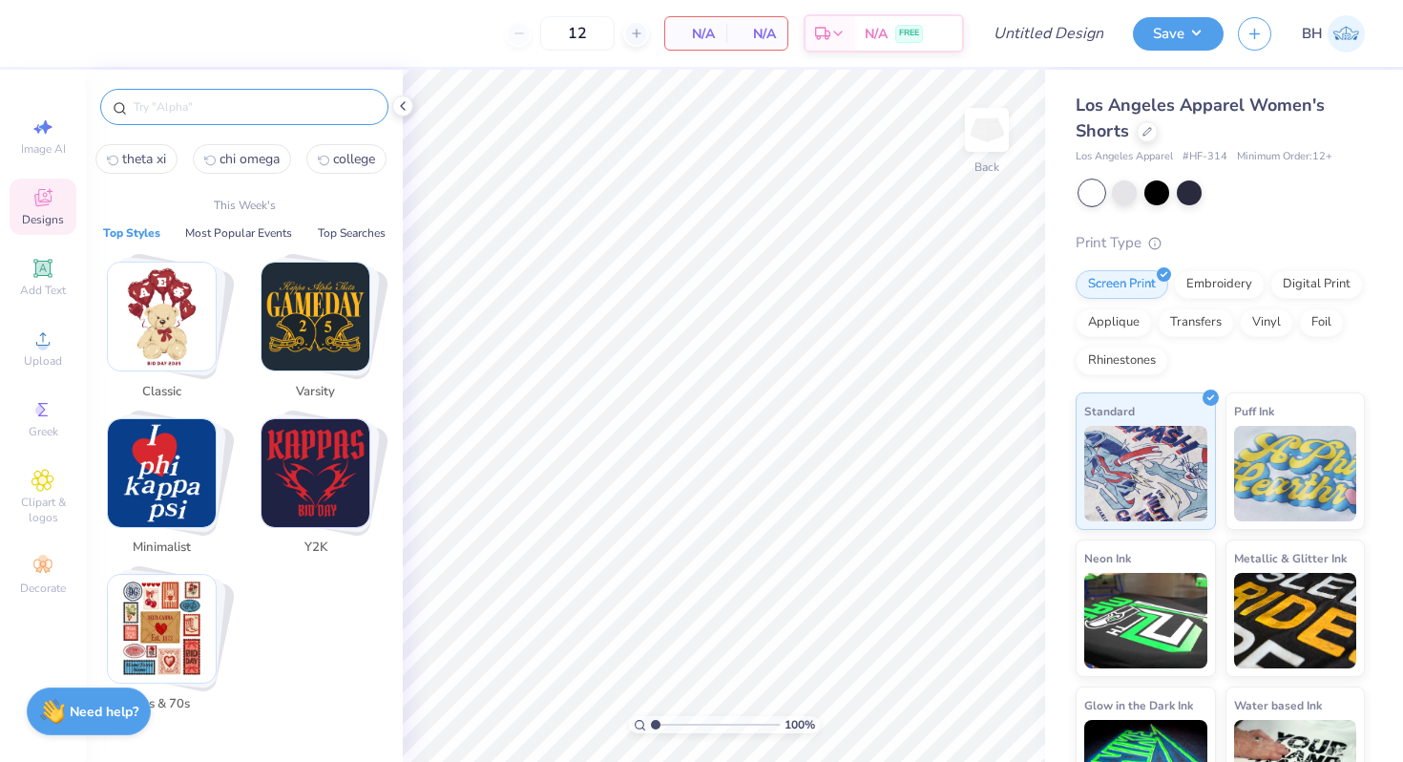
click at [185, 103] on input "text" at bounding box center [254, 106] width 244 height 19
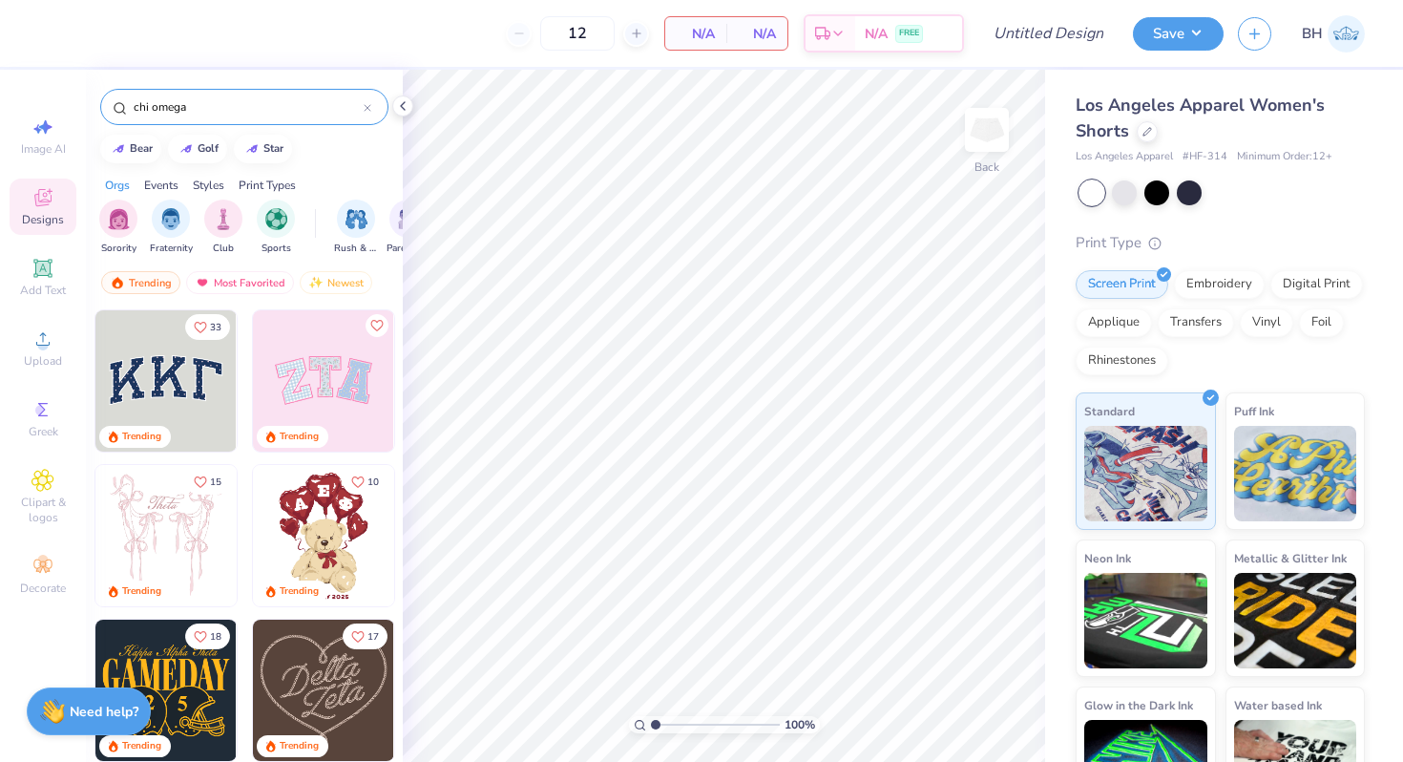
type input "chi omega"
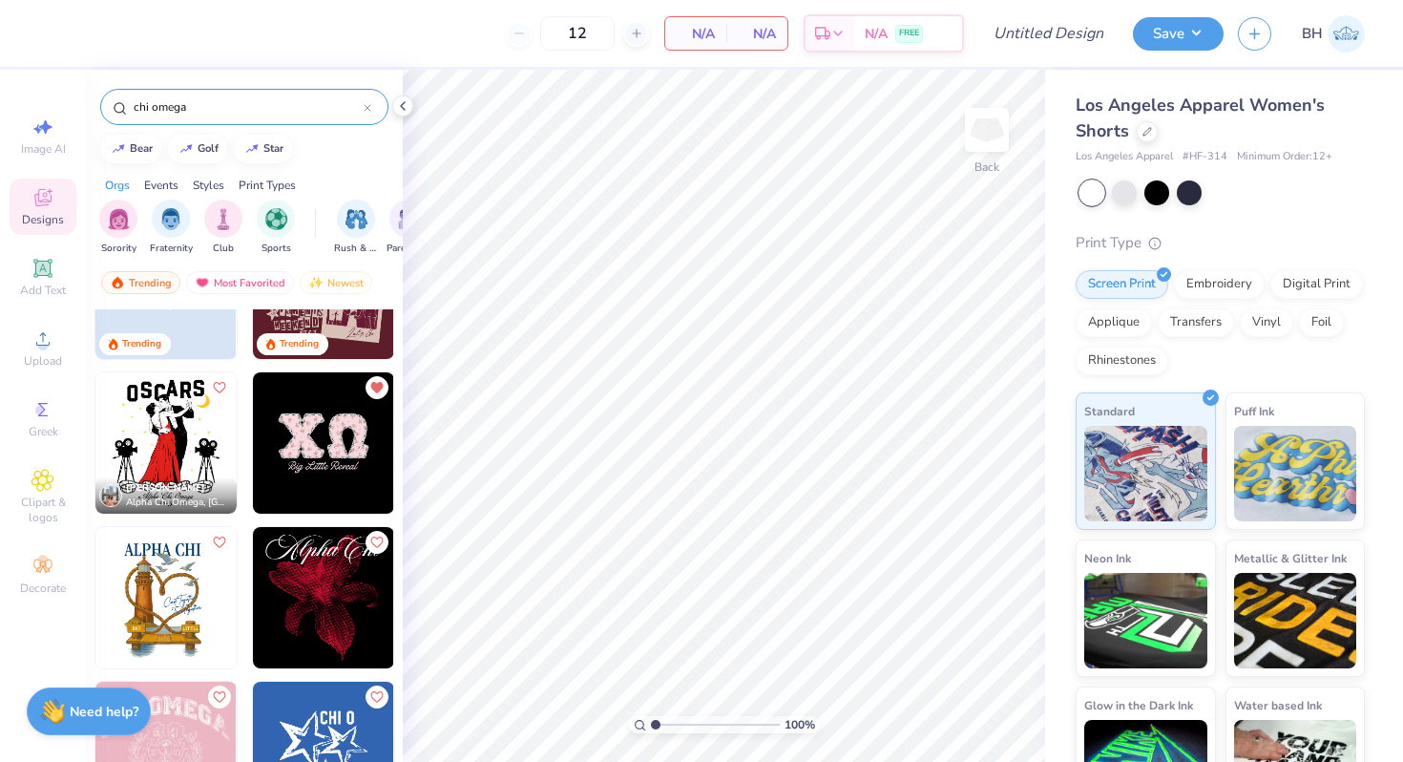
scroll to position [99, 0]
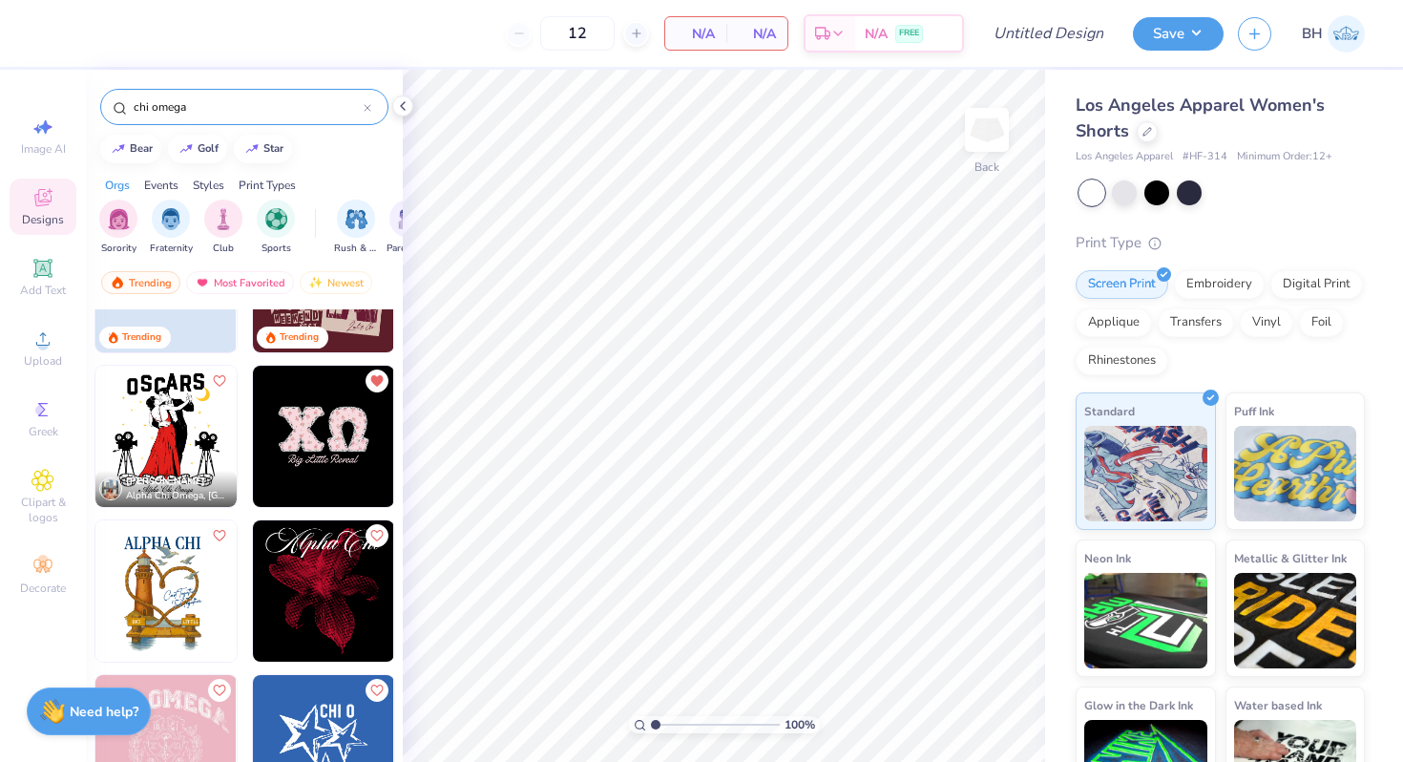
click at [300, 449] on img at bounding box center [323, 436] width 141 height 141
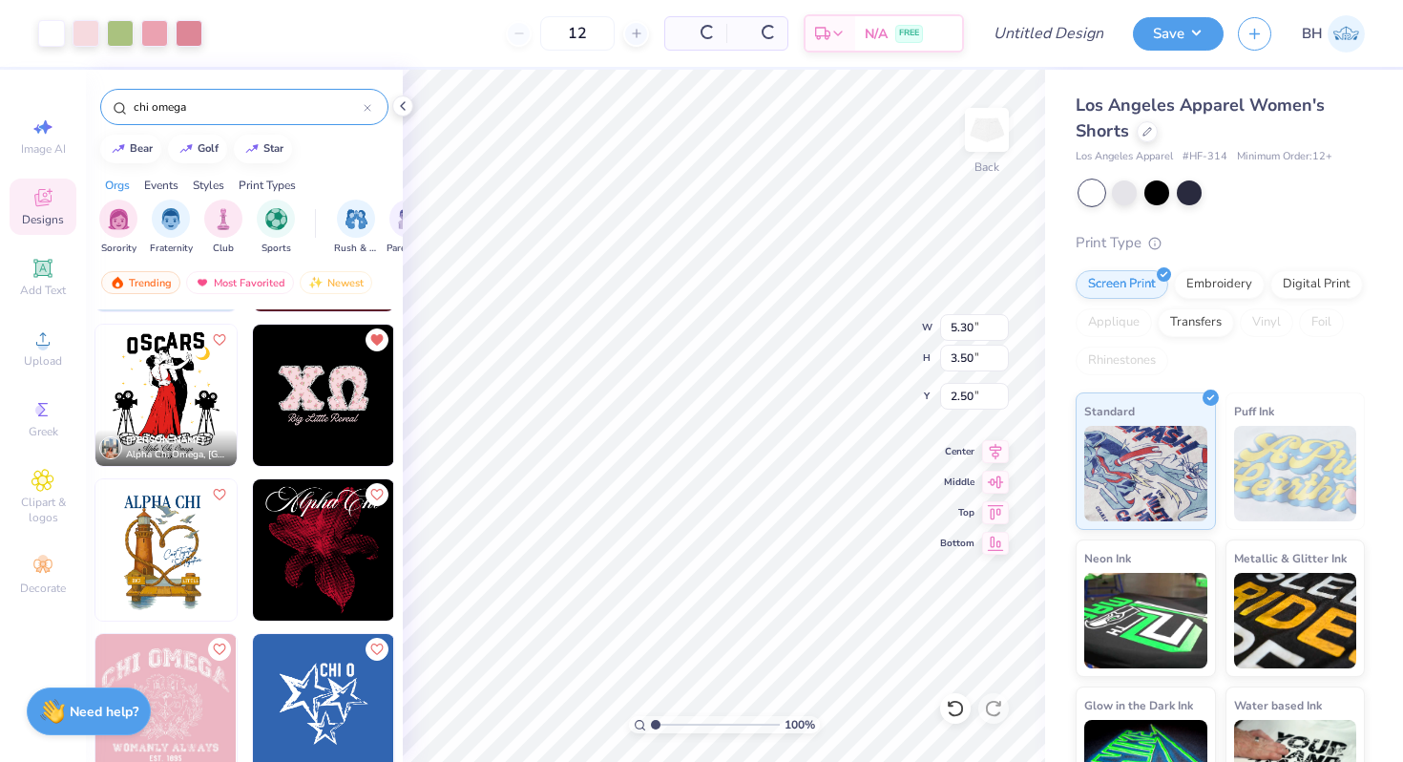
scroll to position [141, 0]
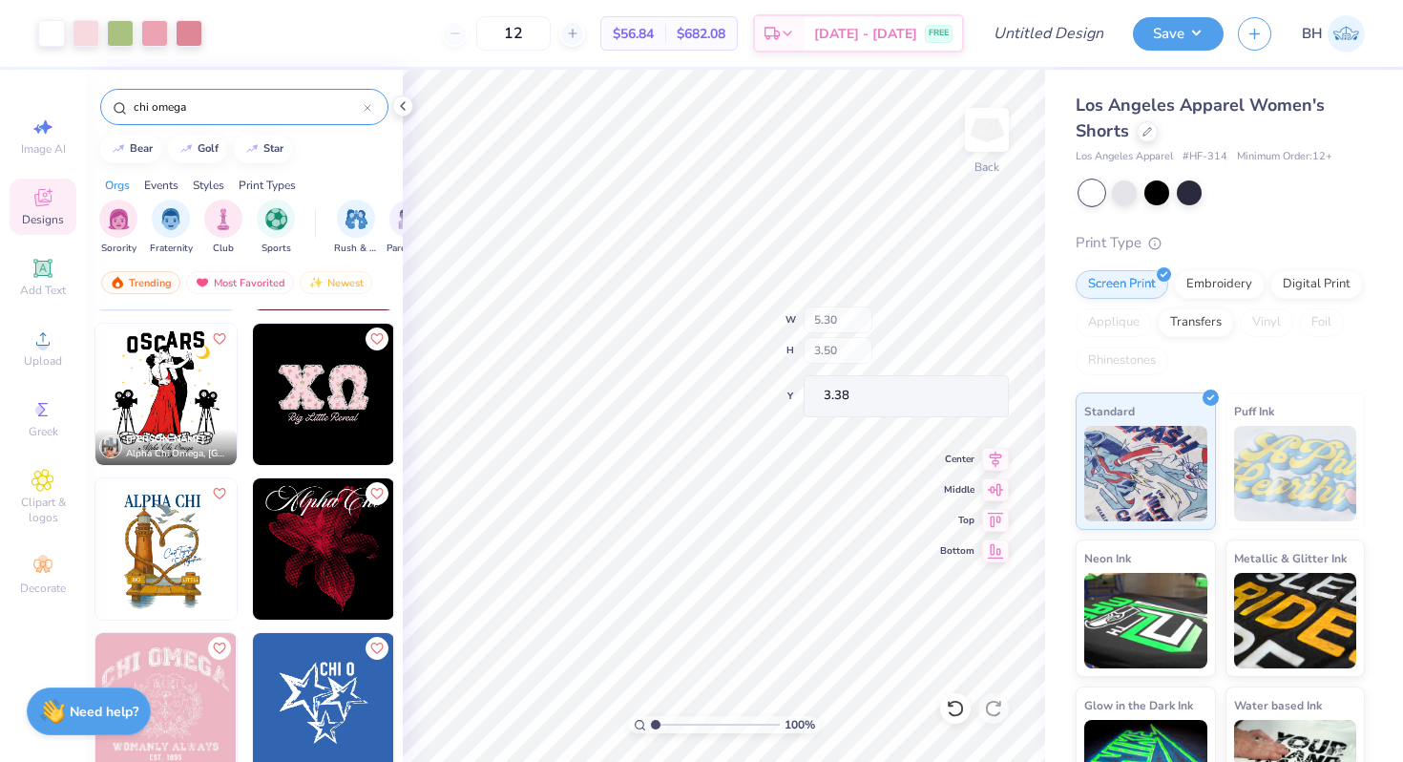
type input "3.38"
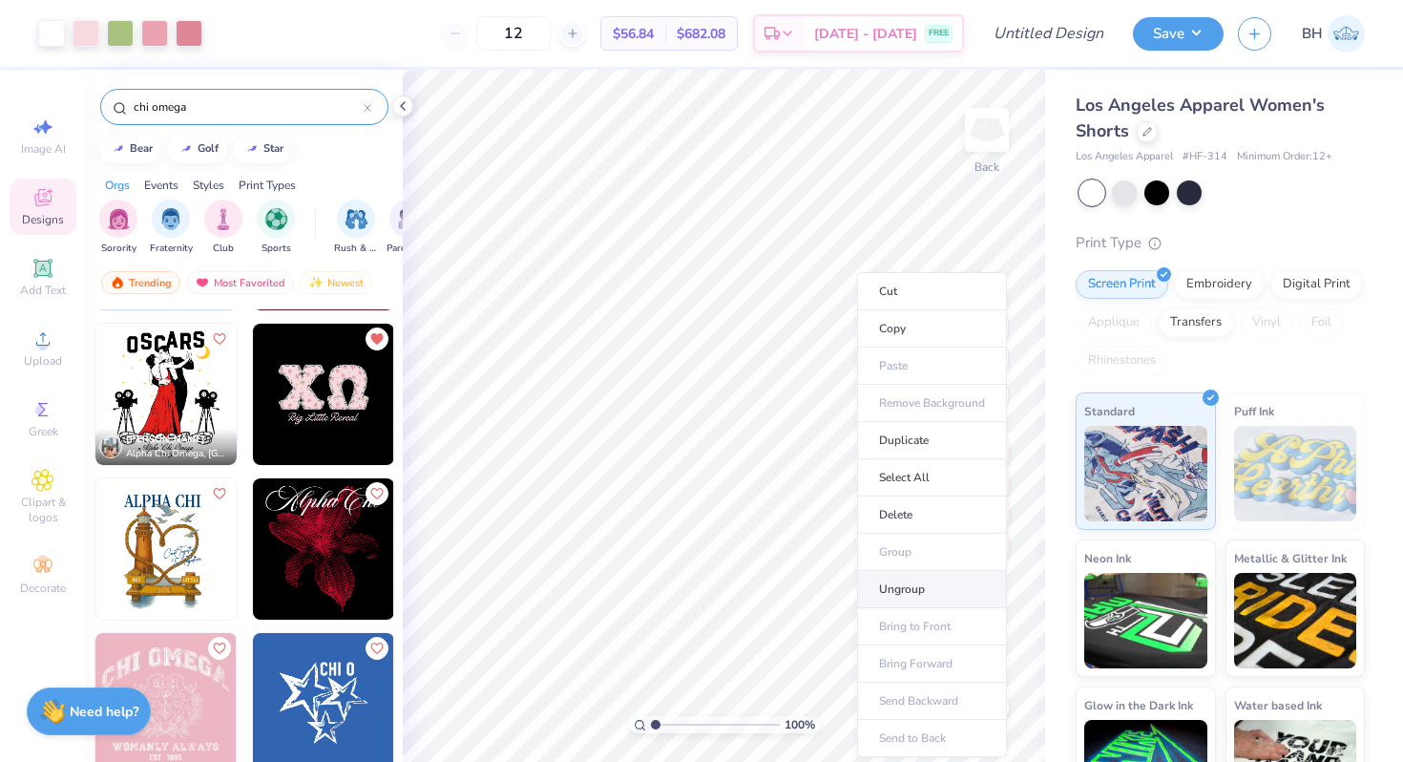
click at [896, 596] on li "Ungroup" at bounding box center [932, 589] width 150 height 37
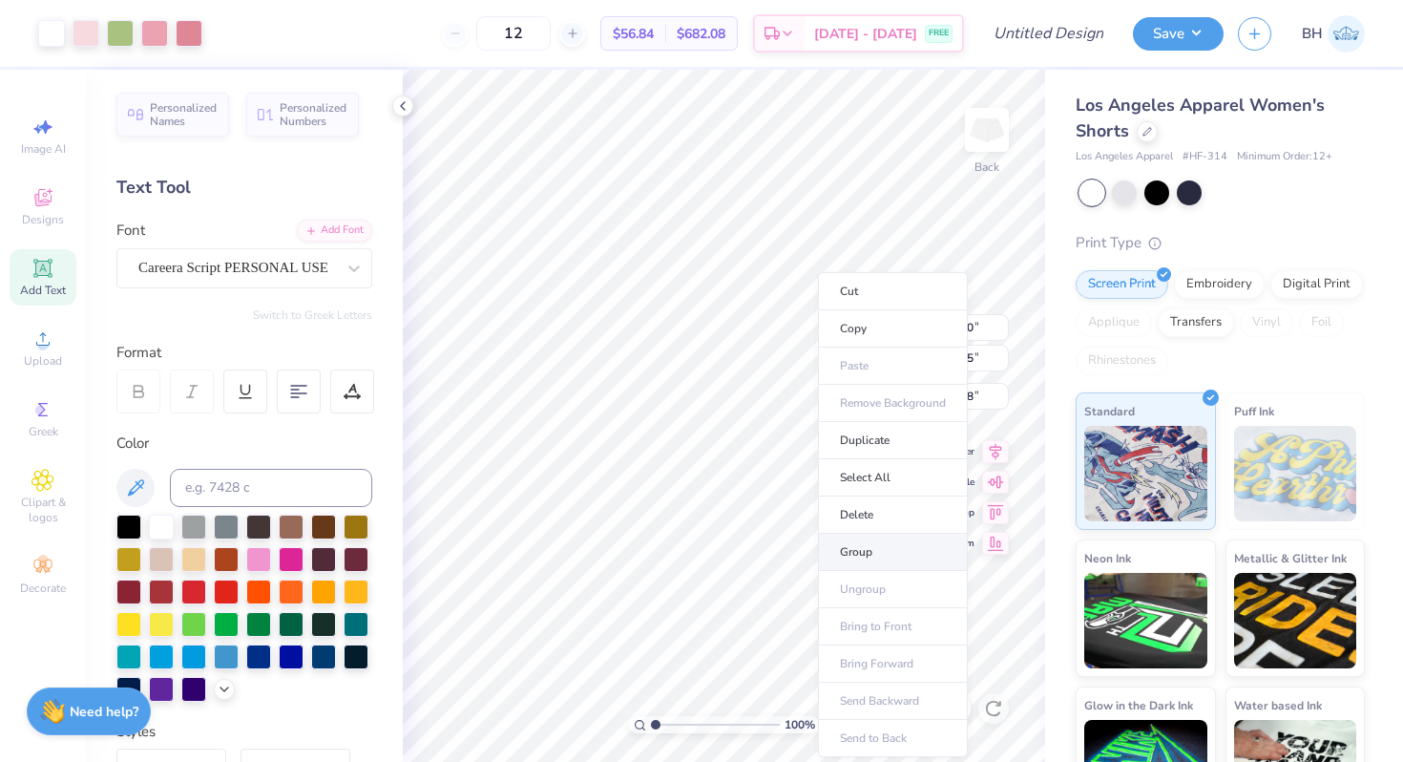
click at [863, 546] on li "Group" at bounding box center [893, 552] width 150 height 37
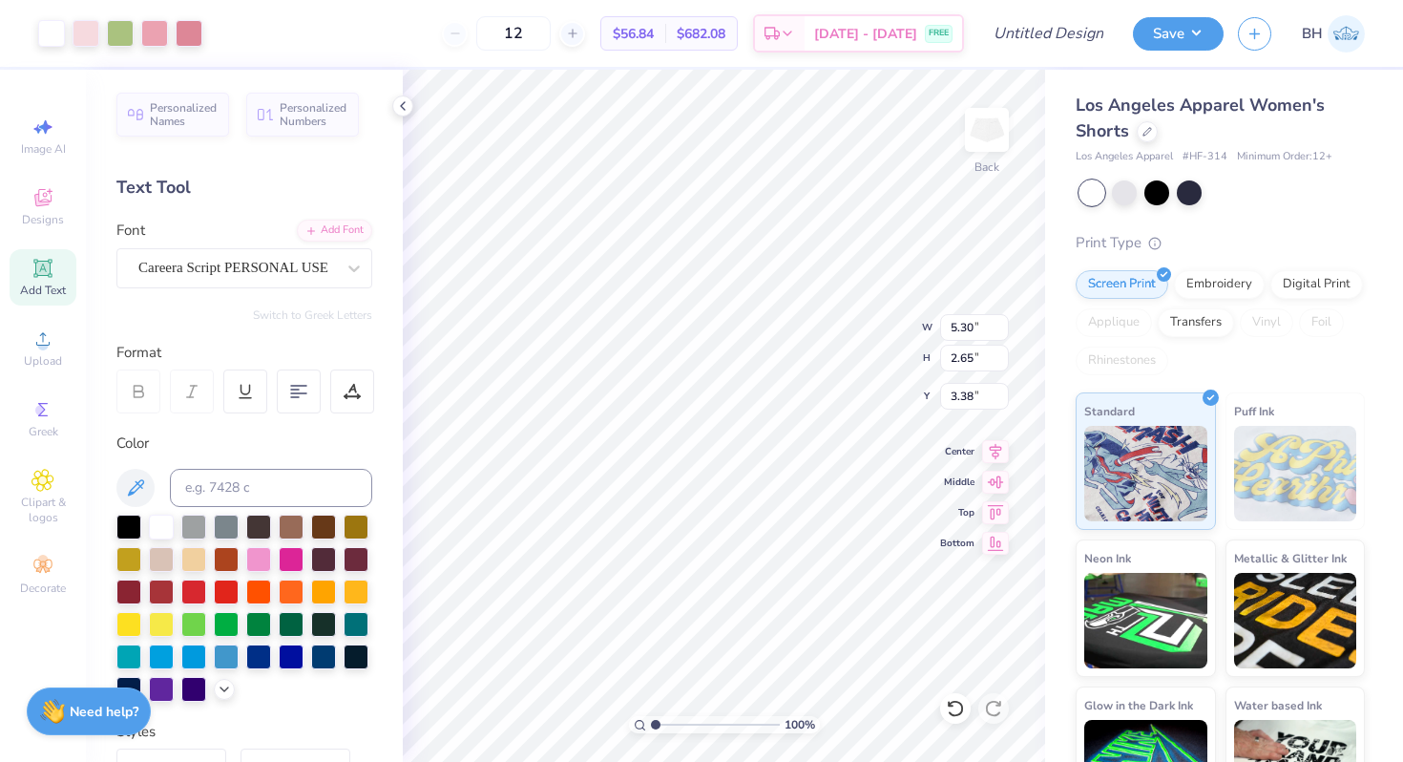
type input "3.89"
type input "3.55"
type input "1.78"
type input "4.25"
type input "3.73"
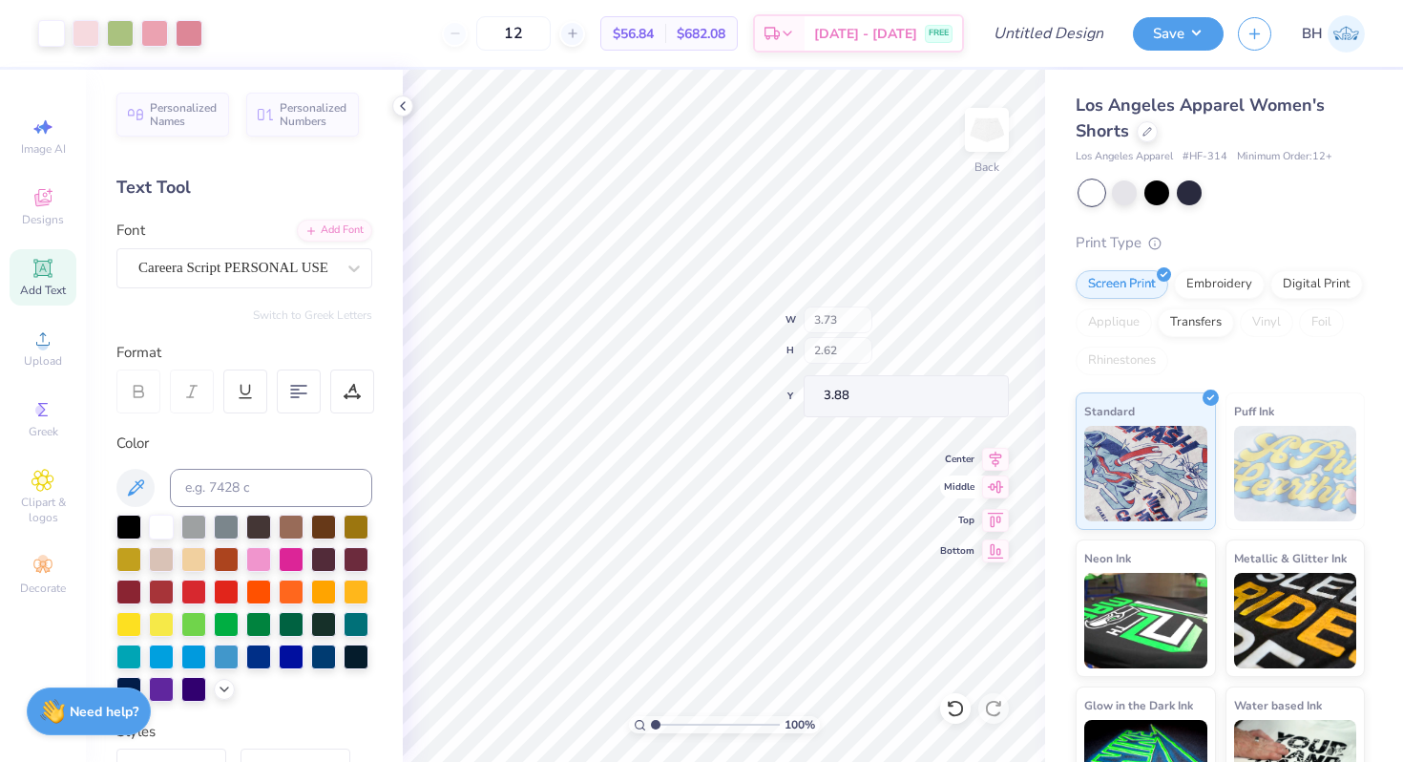
type input "2.62"
type input "3.88"
type input "4.55"
type input "3.20"
type input "3.64"
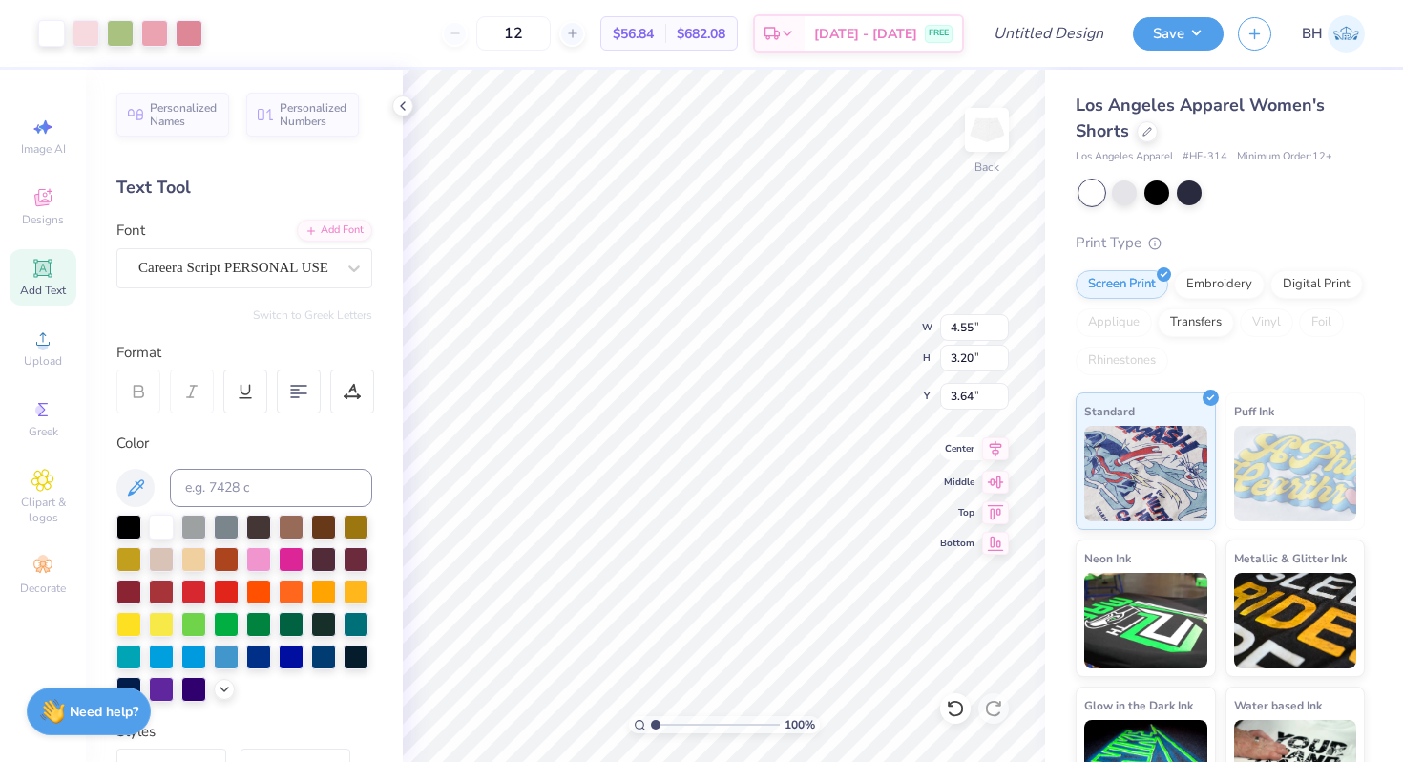
type input "4.49"
type input "2.65"
type input "3.89"
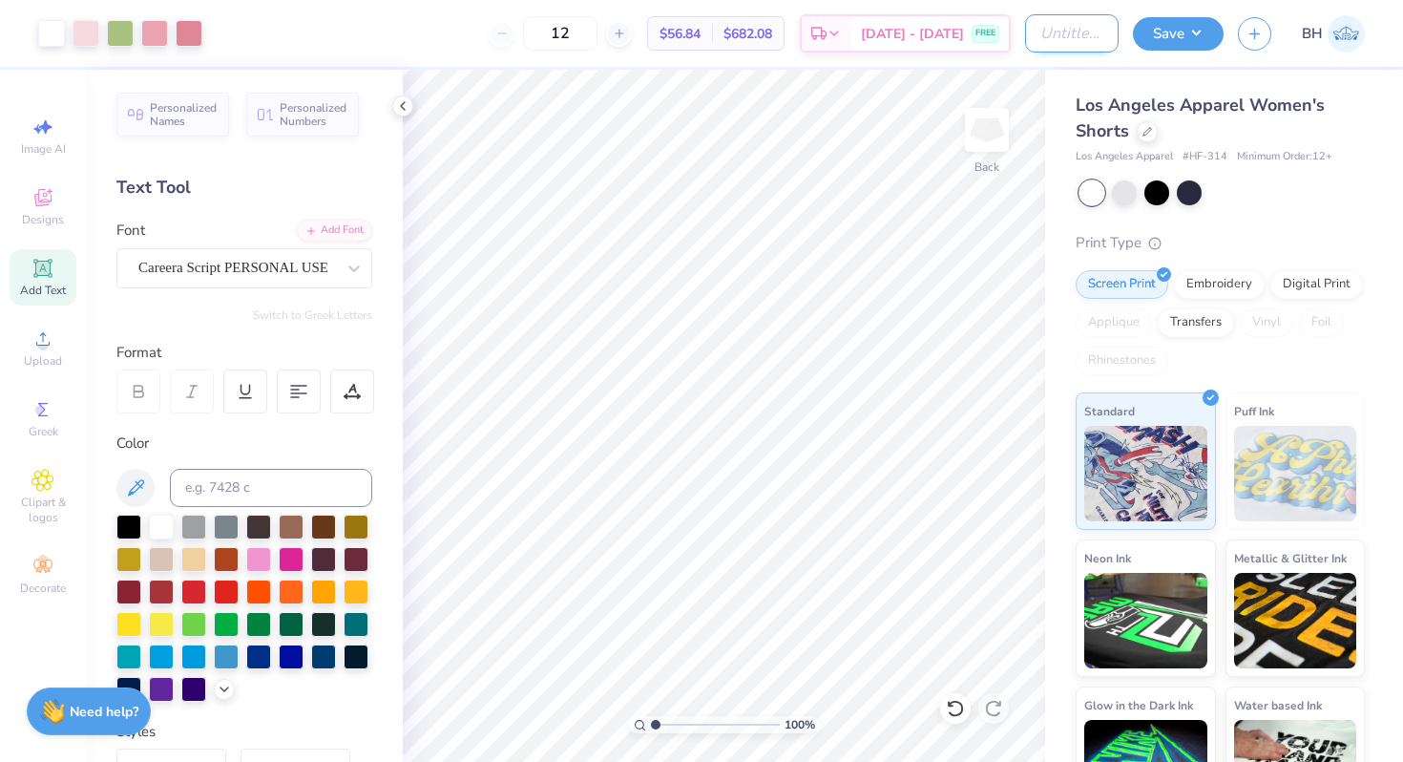
click at [1064, 31] on input "Design Title" at bounding box center [1072, 33] width 94 height 38
type input "XO white shorts"
click at [1172, 15] on button "Save" at bounding box center [1178, 30] width 91 height 33
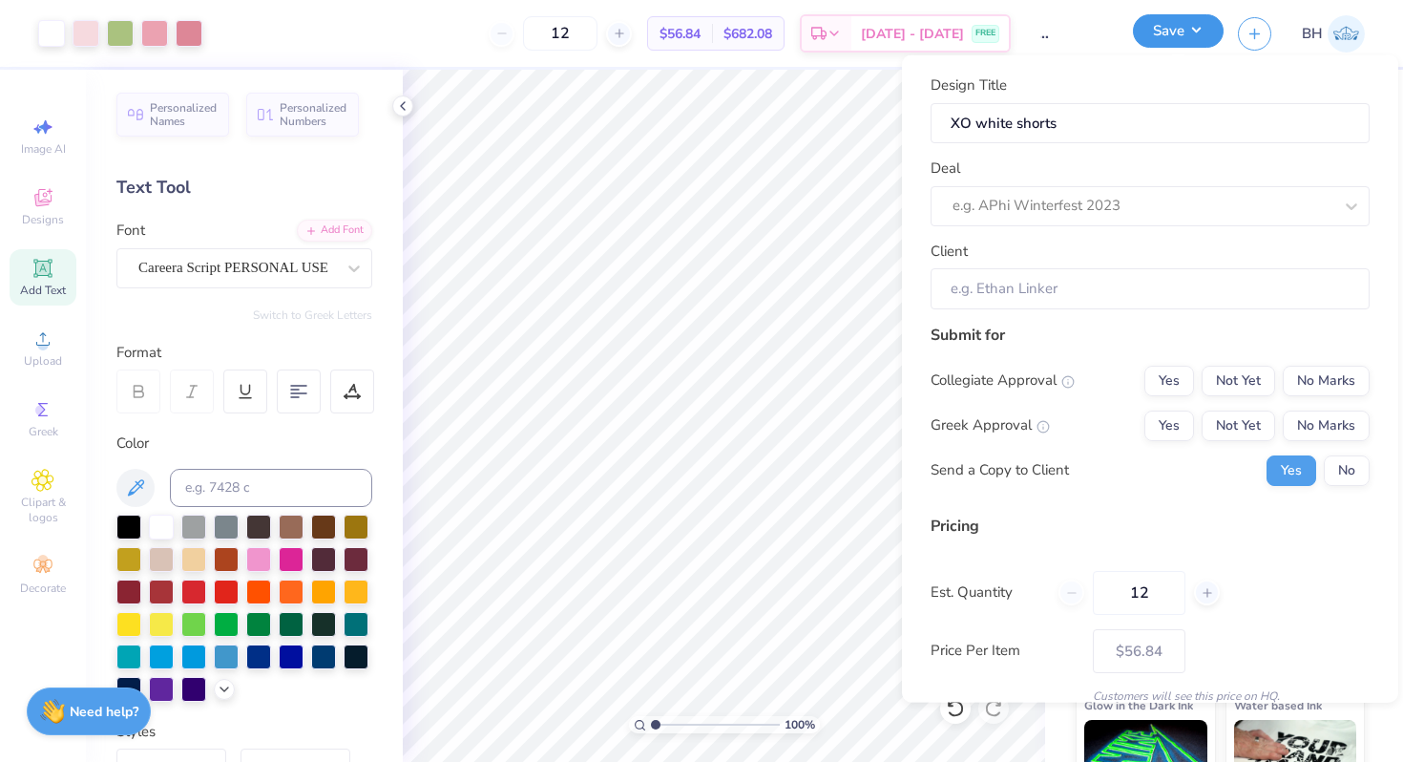
scroll to position [0, 0]
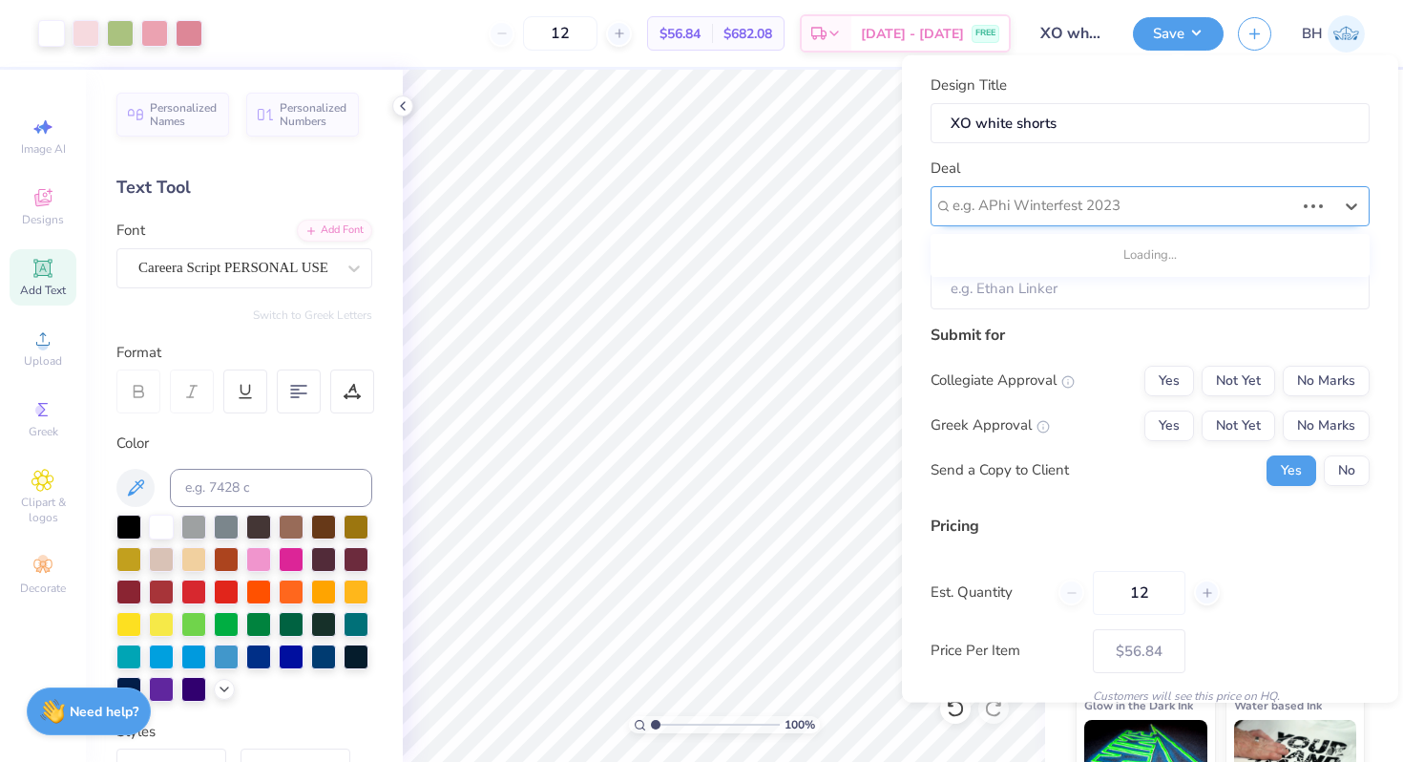
click at [1118, 188] on div "e.g. APhi Winterfest 2023" at bounding box center [1150, 205] width 439 height 40
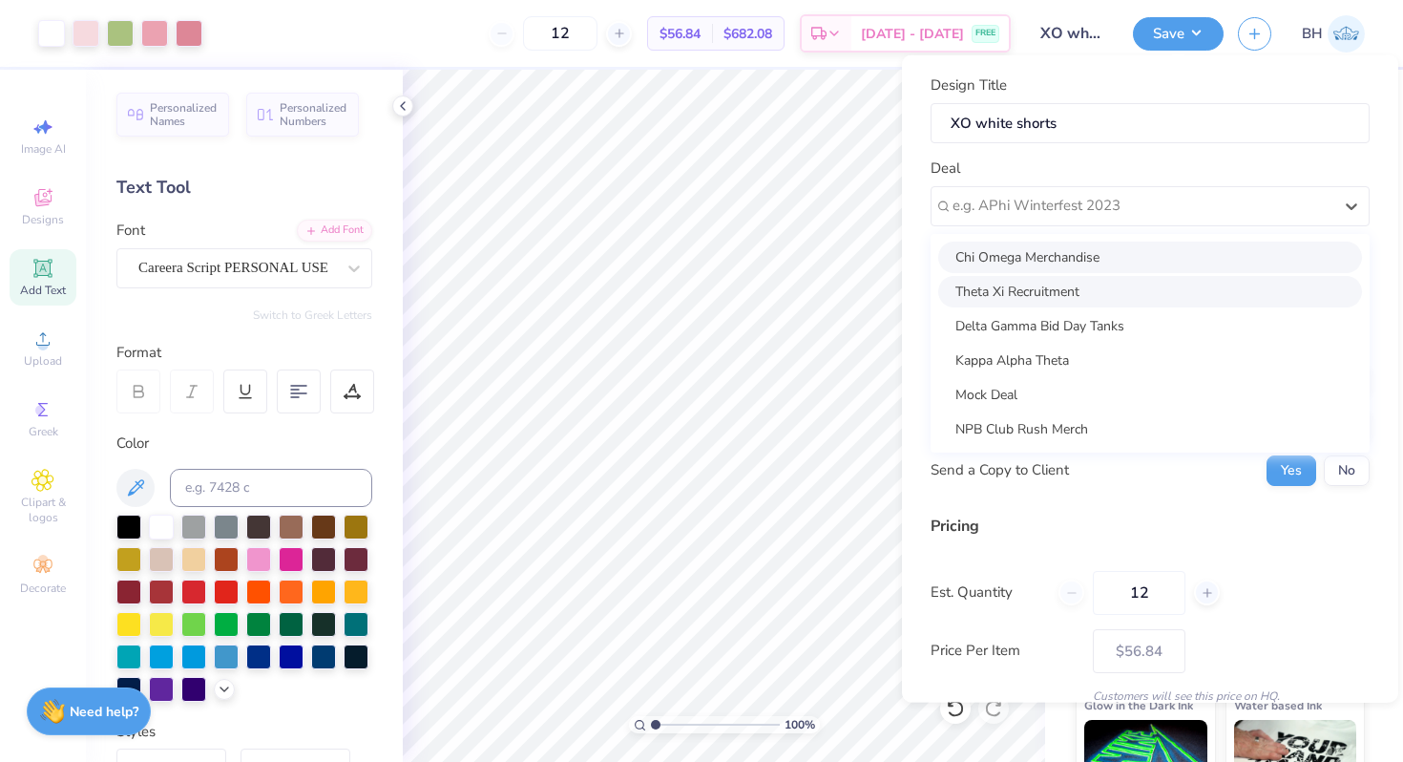
click at [1035, 267] on div "Chi Omega Merchandise" at bounding box center [1150, 256] width 424 height 31
type input "[PERSON_NAME]"
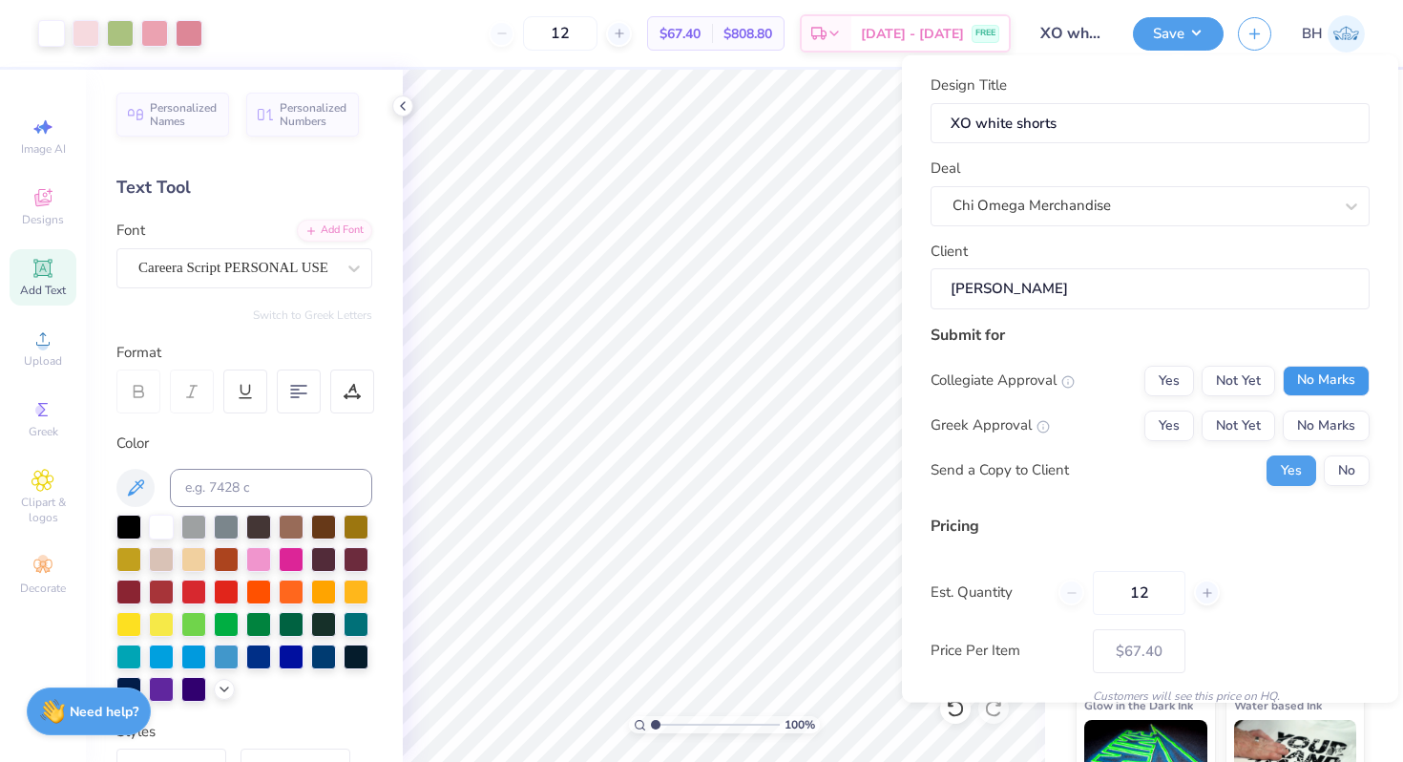
click at [1323, 380] on button "No Marks" at bounding box center [1326, 380] width 87 height 31
click at [1173, 415] on button "Yes" at bounding box center [1169, 424] width 50 height 31
type input "$67.40"
click at [1346, 465] on button "No" at bounding box center [1347, 469] width 46 height 31
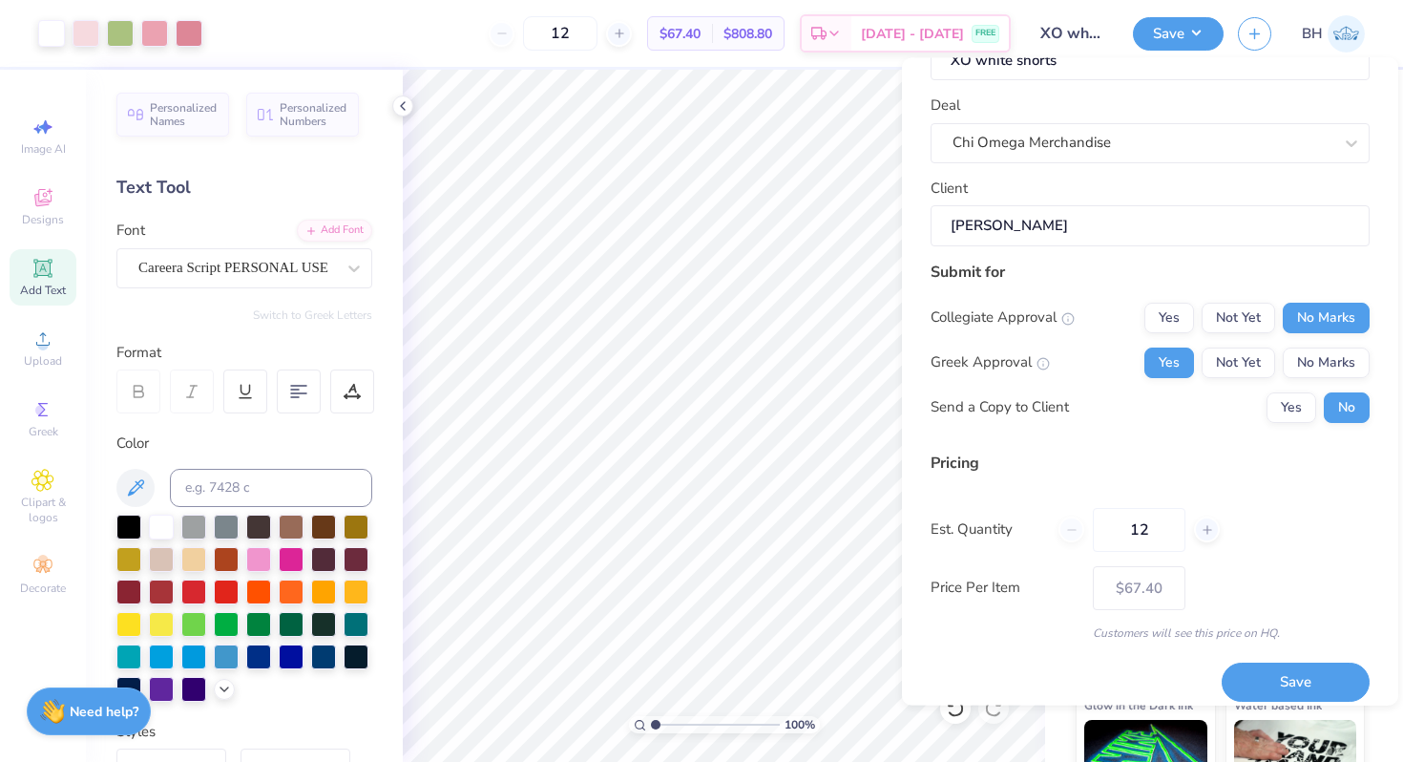
scroll to position [80, 0]
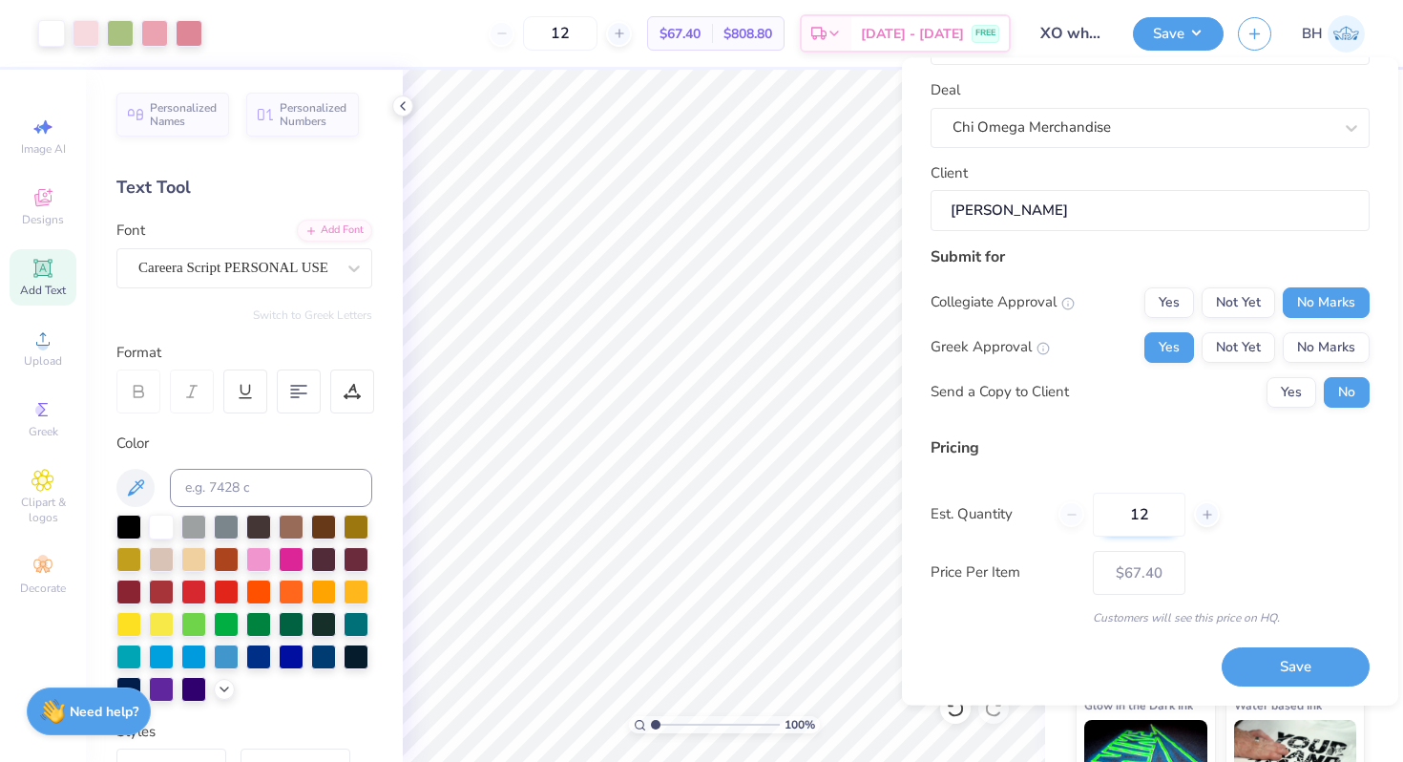
drag, startPoint x: 1157, startPoint y: 510, endPoint x: 1110, endPoint y: 510, distance: 46.8
click at [1111, 510] on input "12" at bounding box center [1139, 514] width 93 height 44
type input "100"
type input "$39.53"
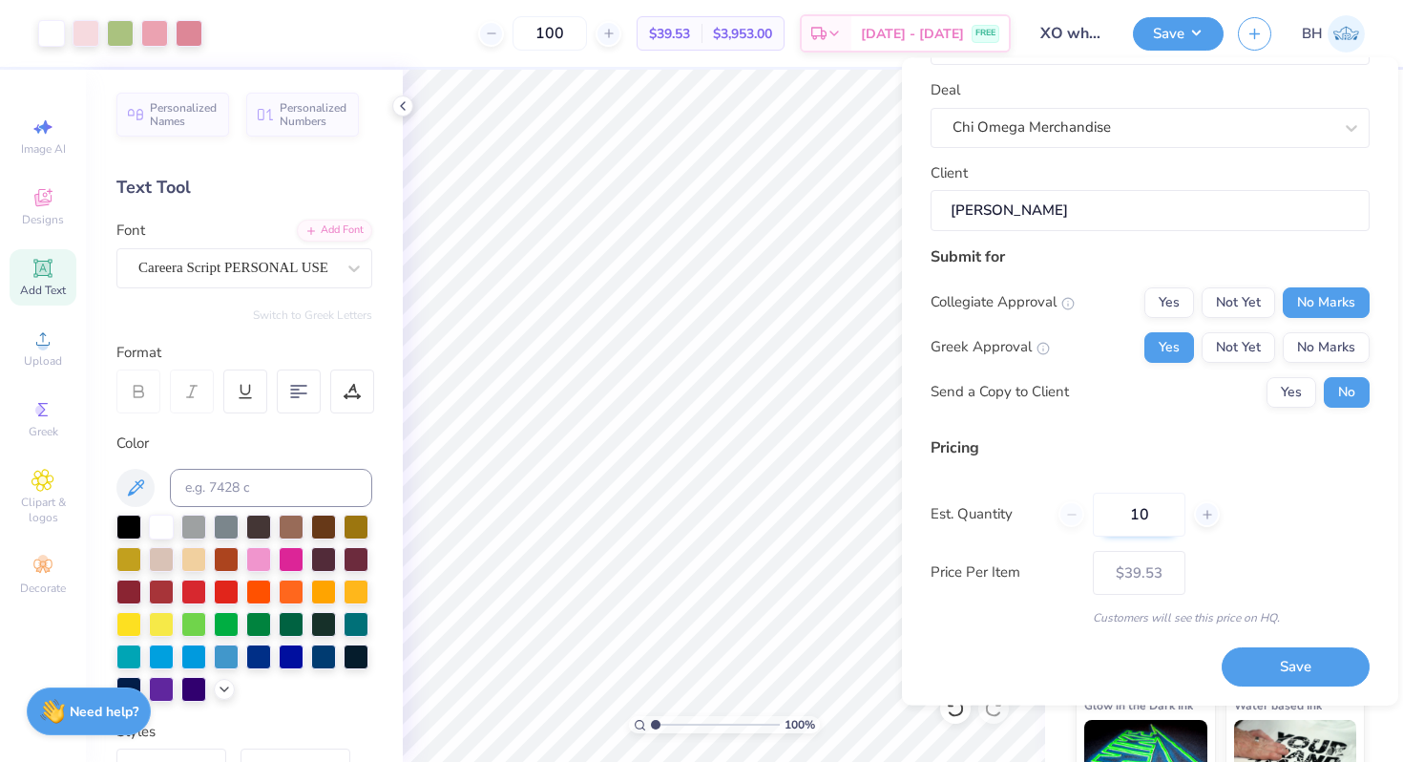
type input "1"
type input "0"
type input "12"
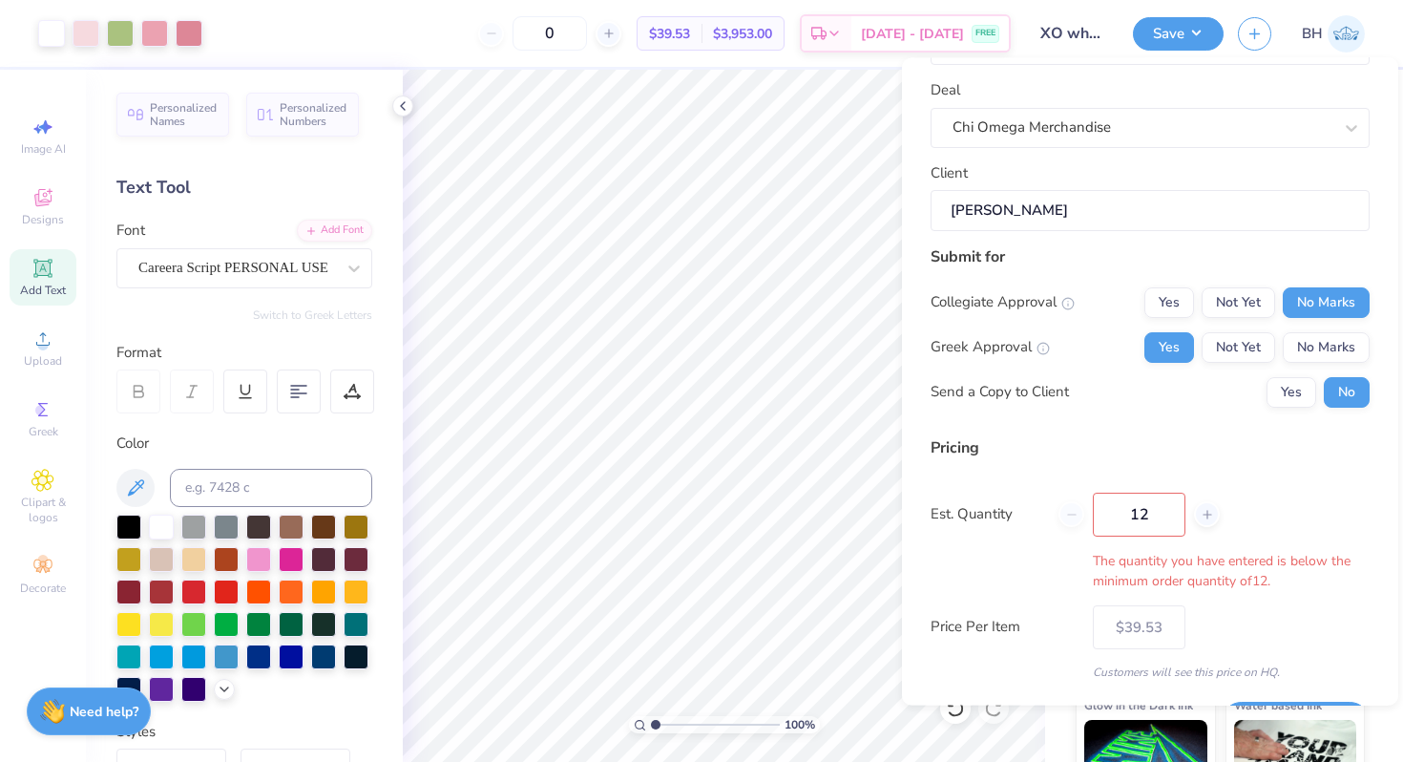
click at [1293, 665] on div "Design Title XO white shorts Deal Chi Omega Merchandise Client Arden Stratton S…" at bounding box center [1150, 369] width 439 height 744
type input "12"
type input "$67.40"
click at [1158, 523] on input "12" at bounding box center [1139, 514] width 93 height 44
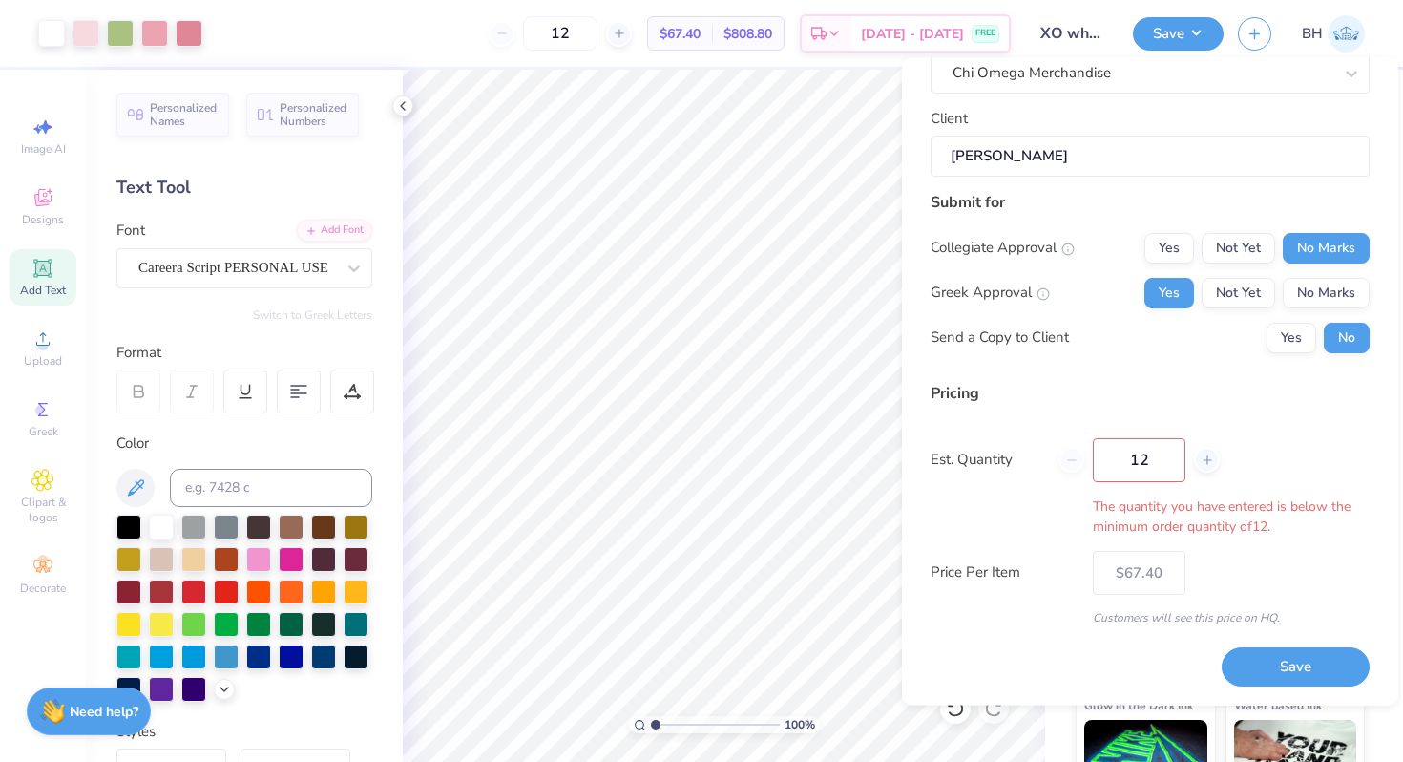
click at [1153, 456] on input "12" at bounding box center [1139, 460] width 93 height 44
type input "1"
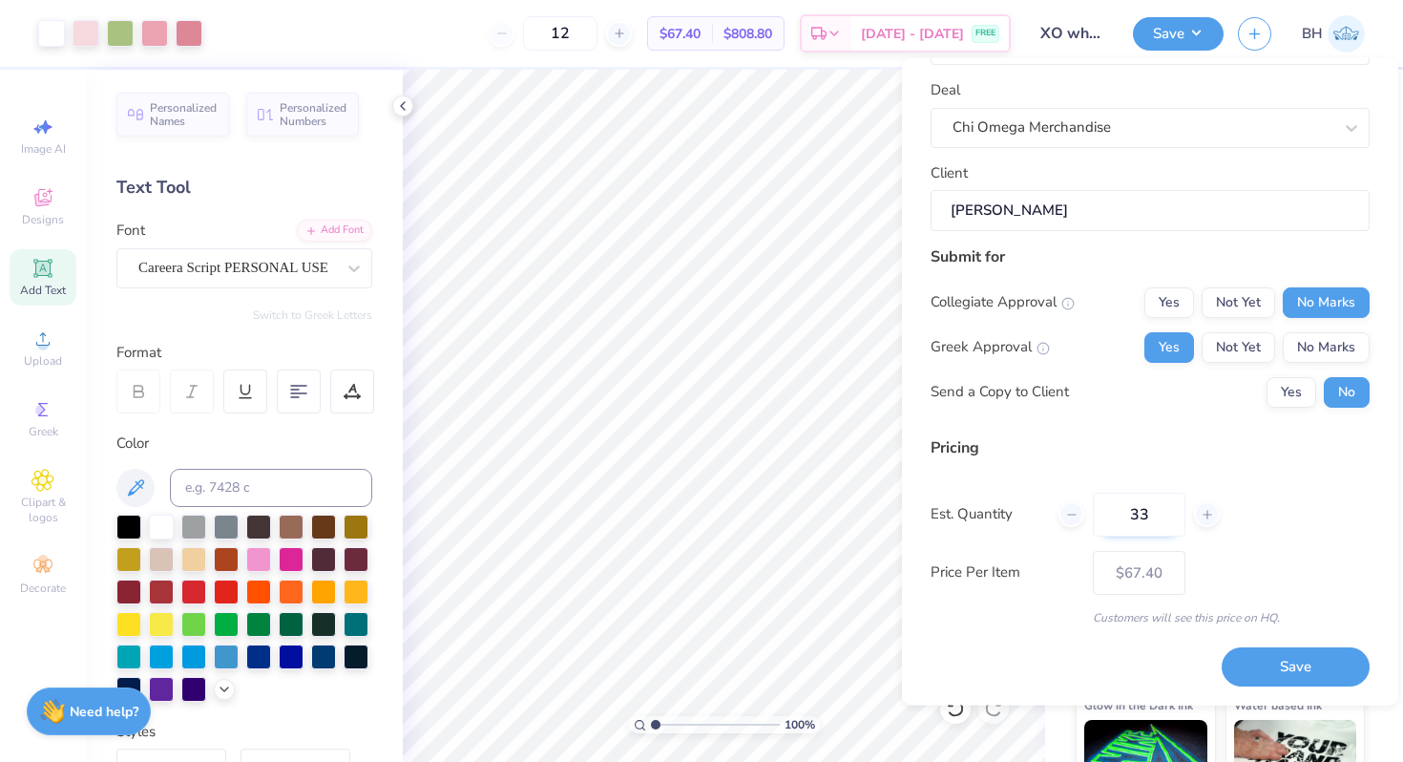
type input "3"
type input "0"
type input "020"
type input "20"
type input "– –"
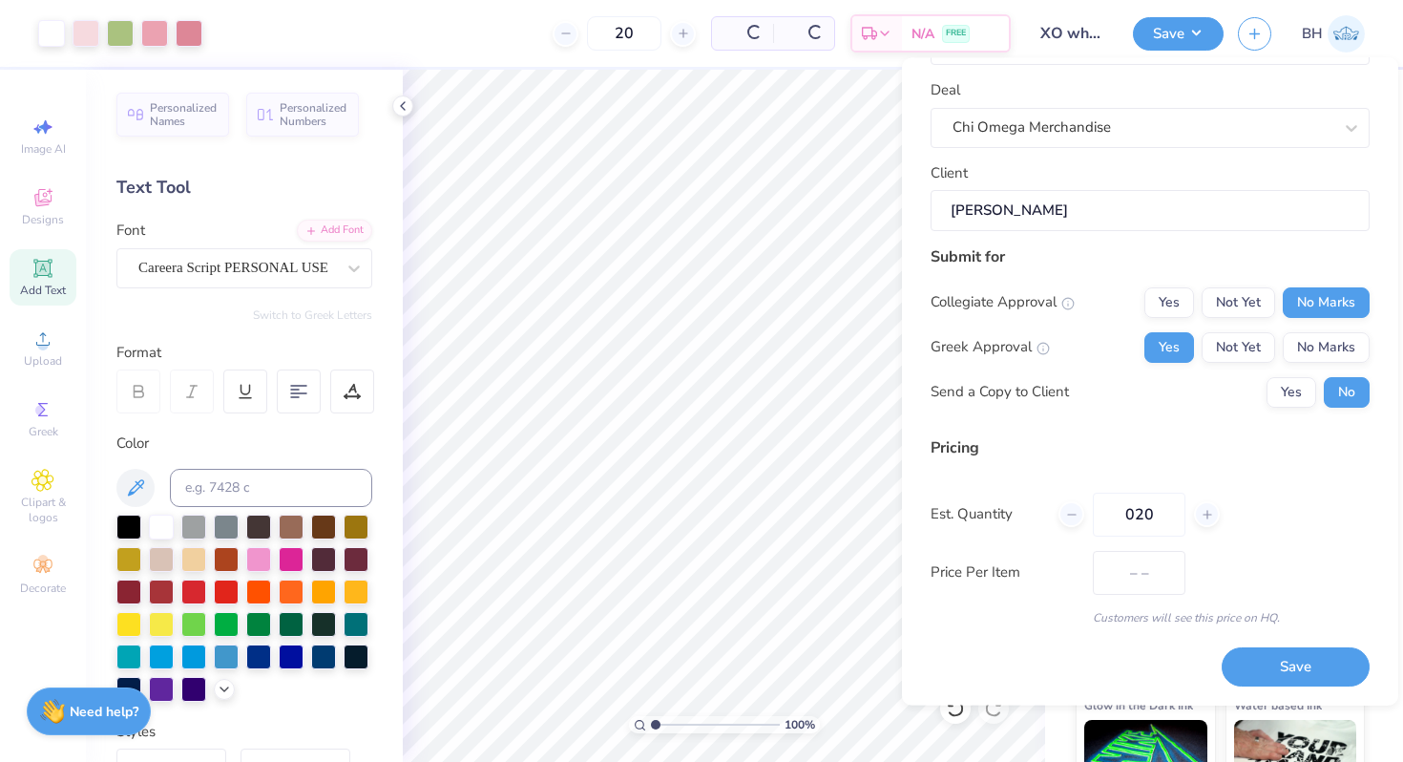
type input "020"
click at [1257, 471] on div "Pricing Est. Quantity 020 Price Per Item – – Customers will see this price on H…" at bounding box center [1150, 531] width 439 height 190
click at [1284, 669] on button "Save" at bounding box center [1296, 667] width 148 height 39
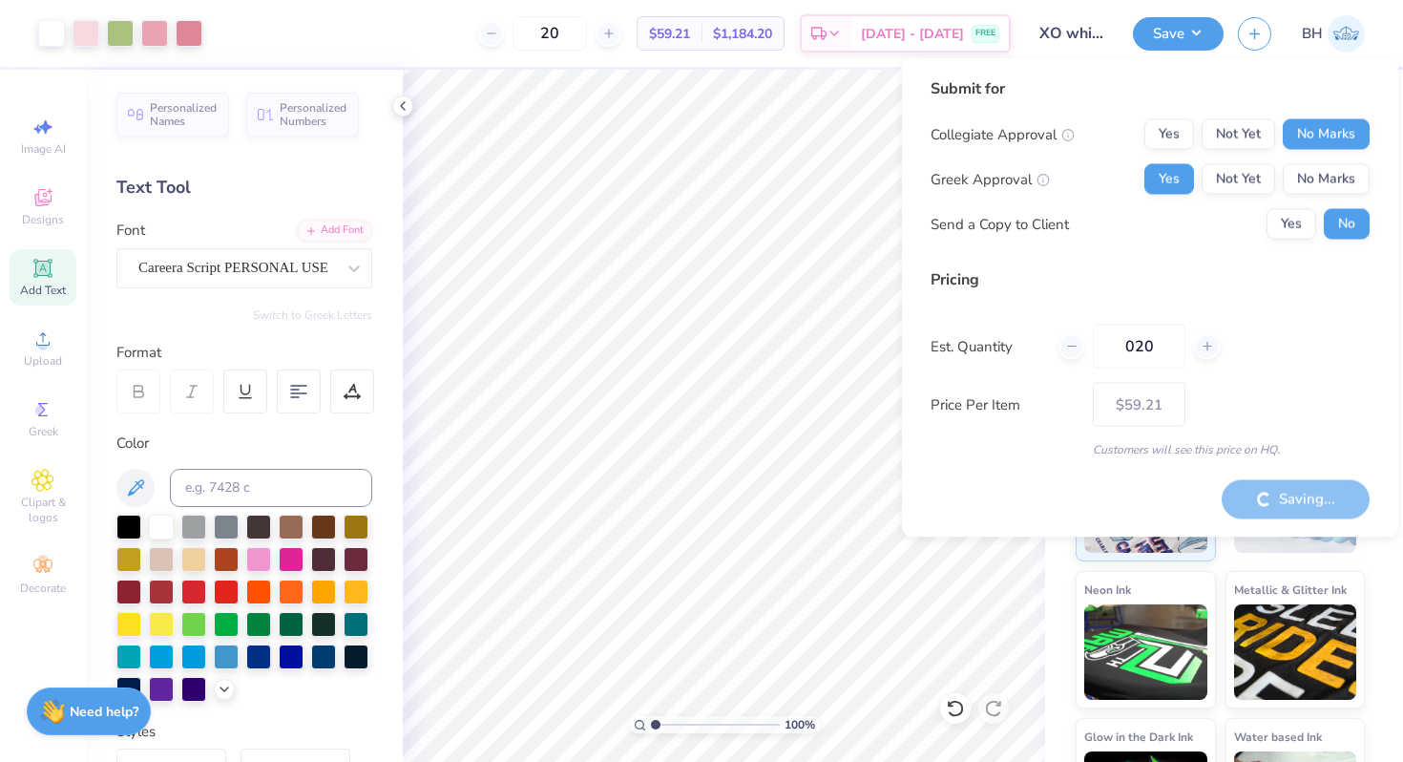
type input "– –"
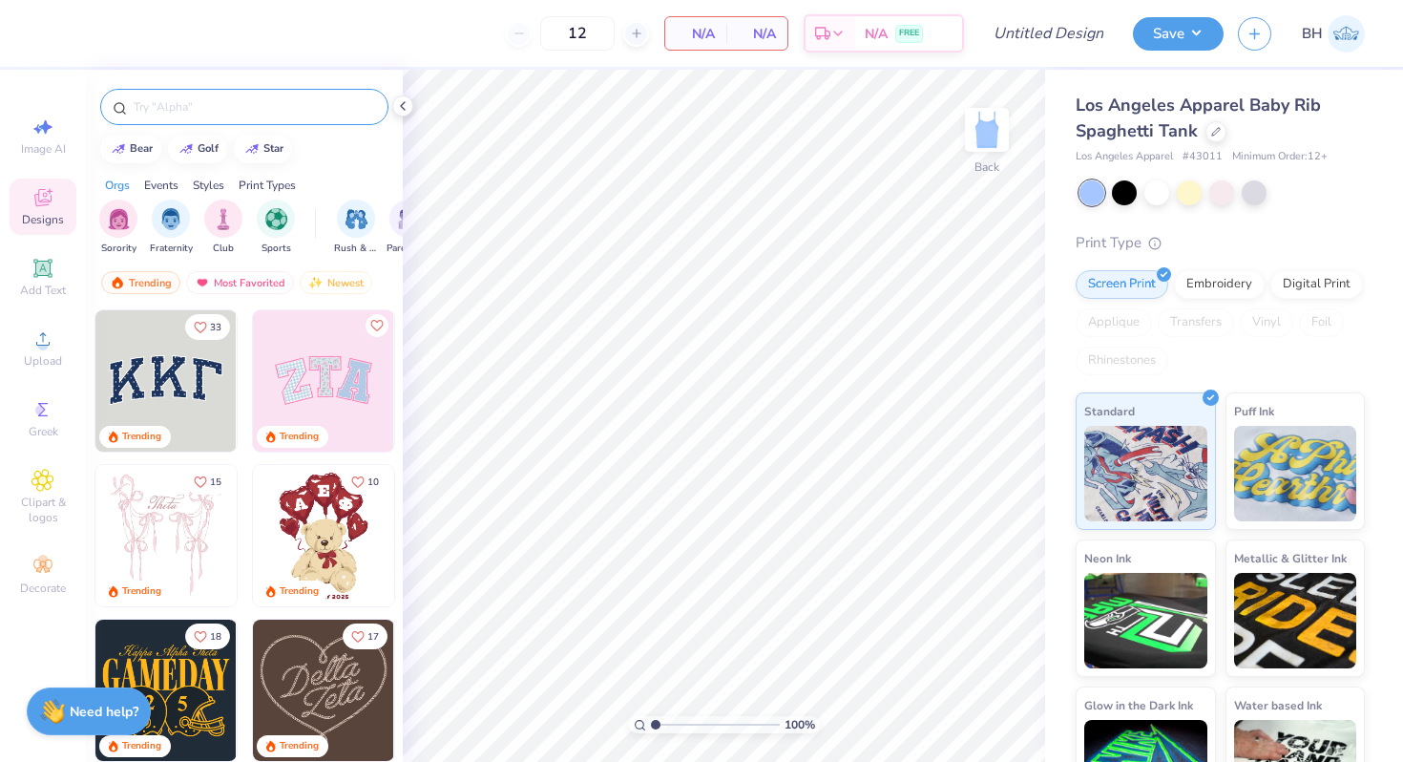
click at [180, 106] on input "text" at bounding box center [254, 106] width 244 height 19
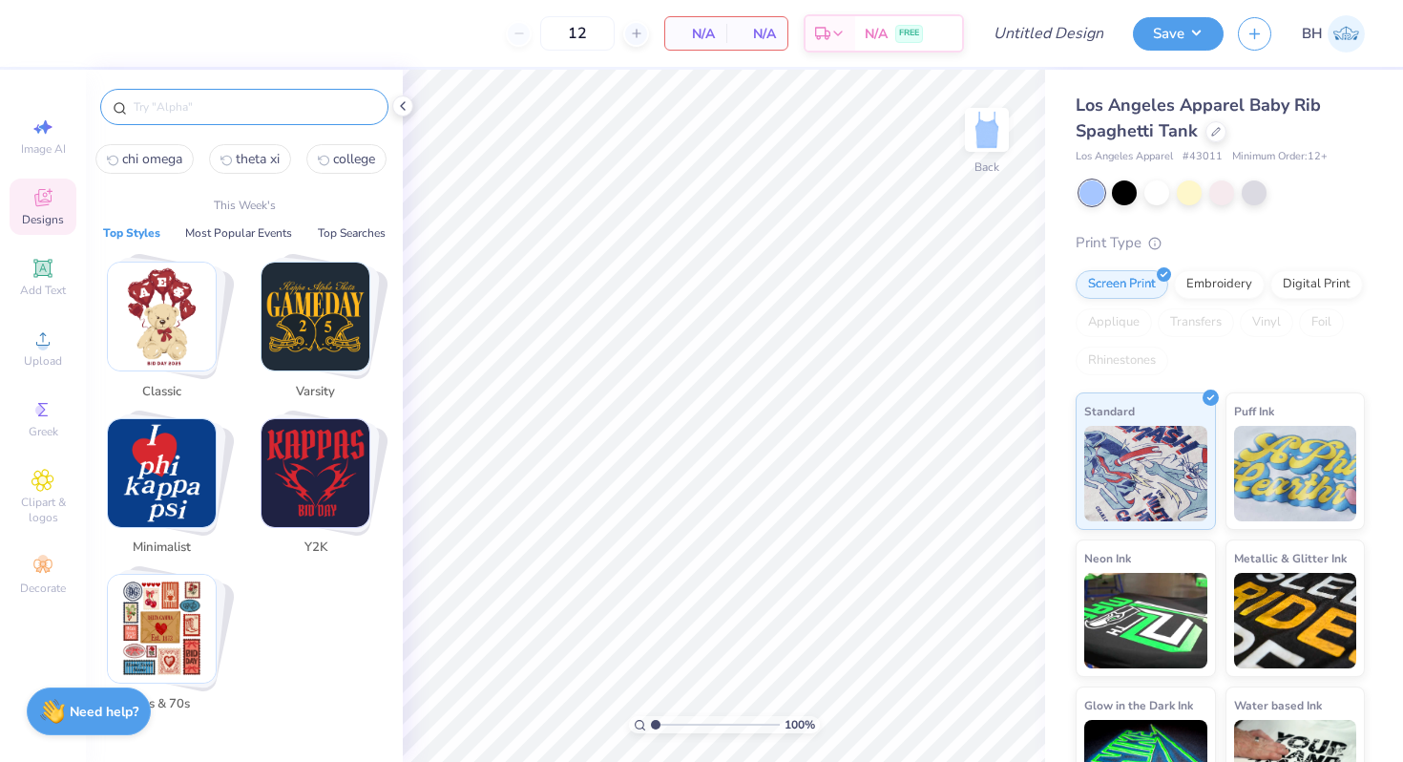
click at [153, 170] on button "chi omega" at bounding box center [144, 159] width 98 height 30
type input "chi omega"
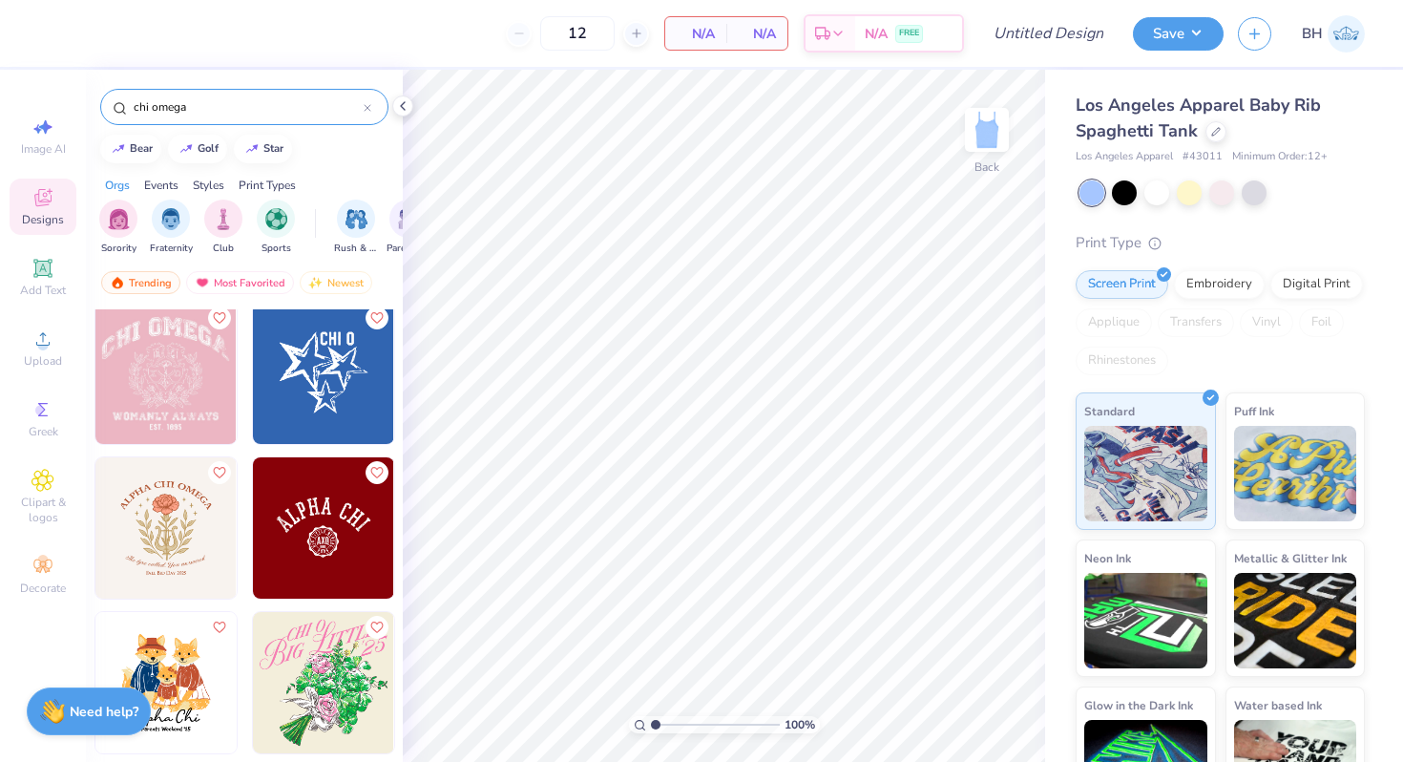
scroll to position [396, 0]
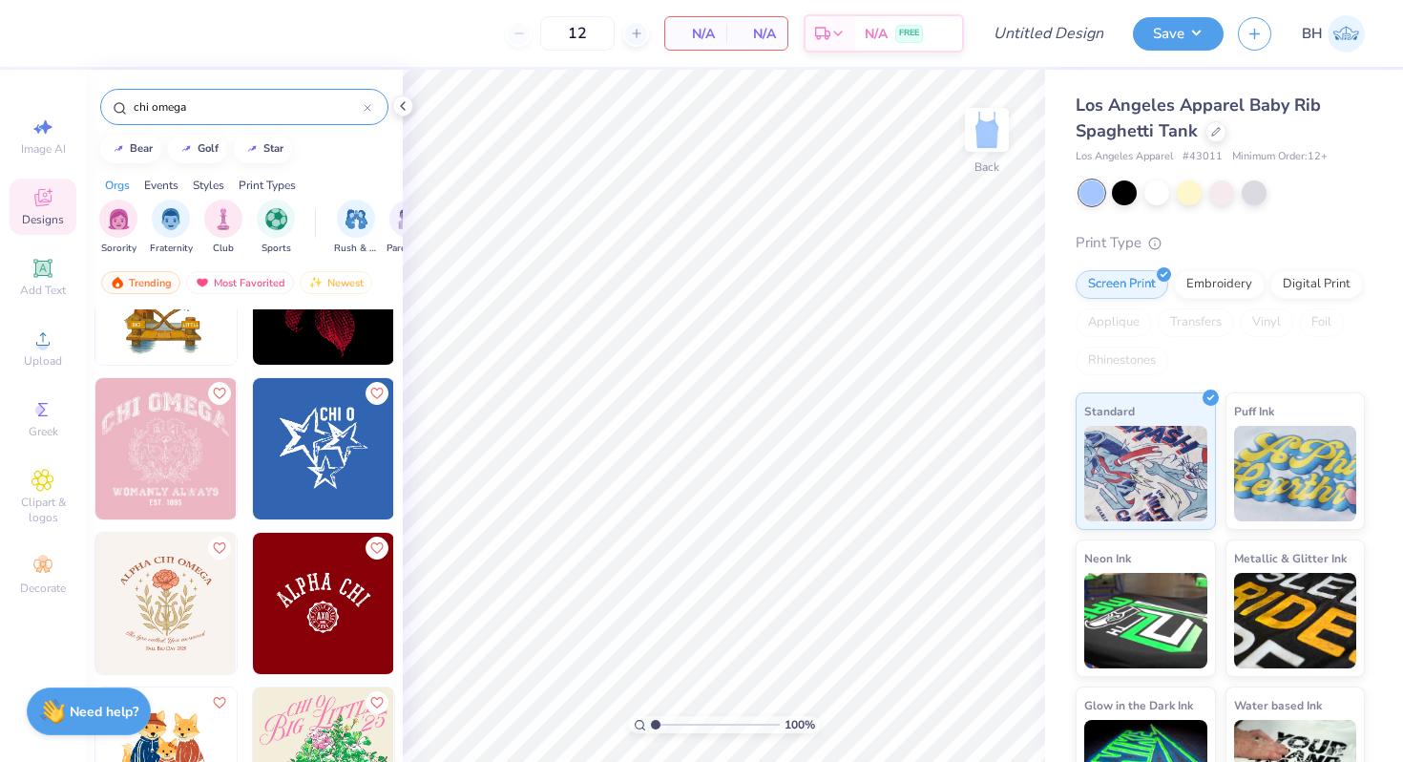
click at [332, 466] on img at bounding box center [323, 448] width 141 height 141
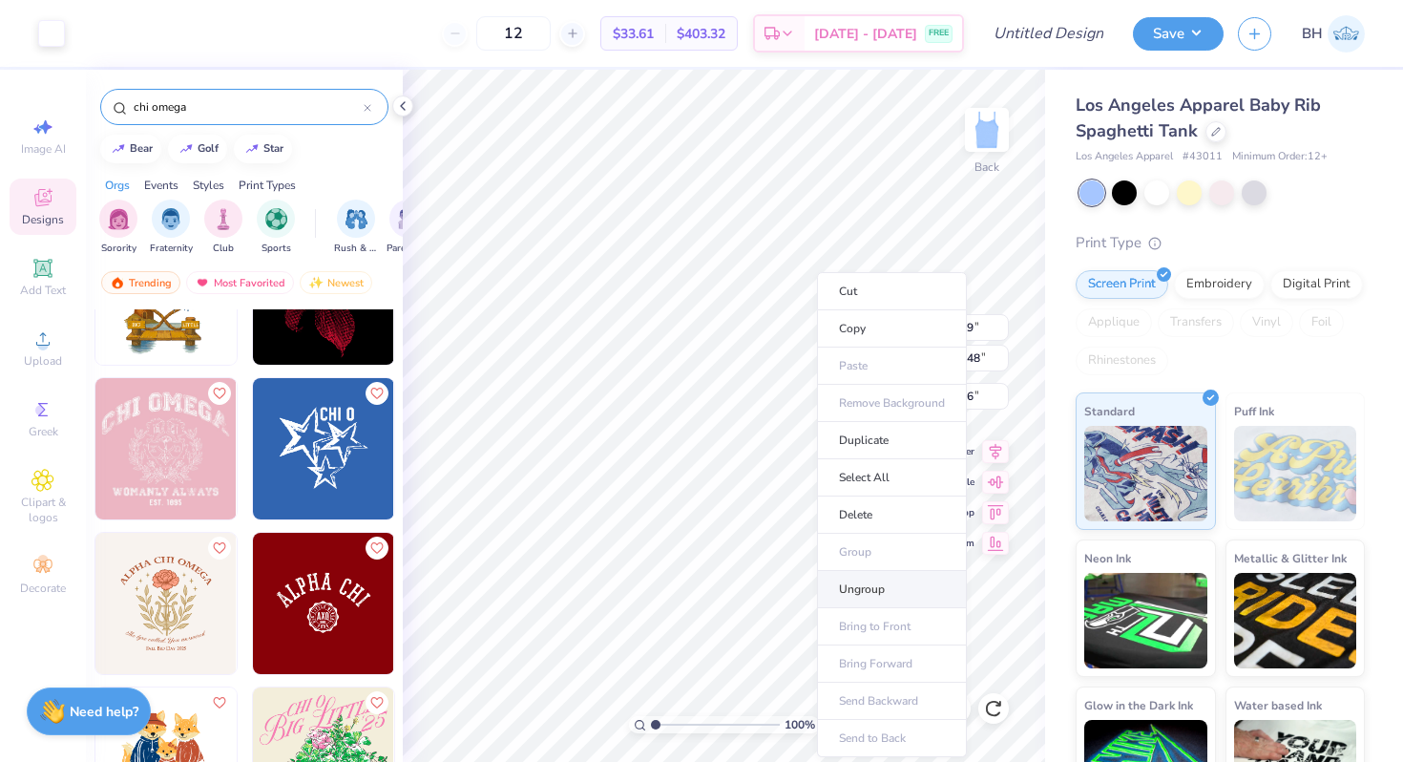
click at [845, 587] on li "Ungroup" at bounding box center [892, 589] width 150 height 37
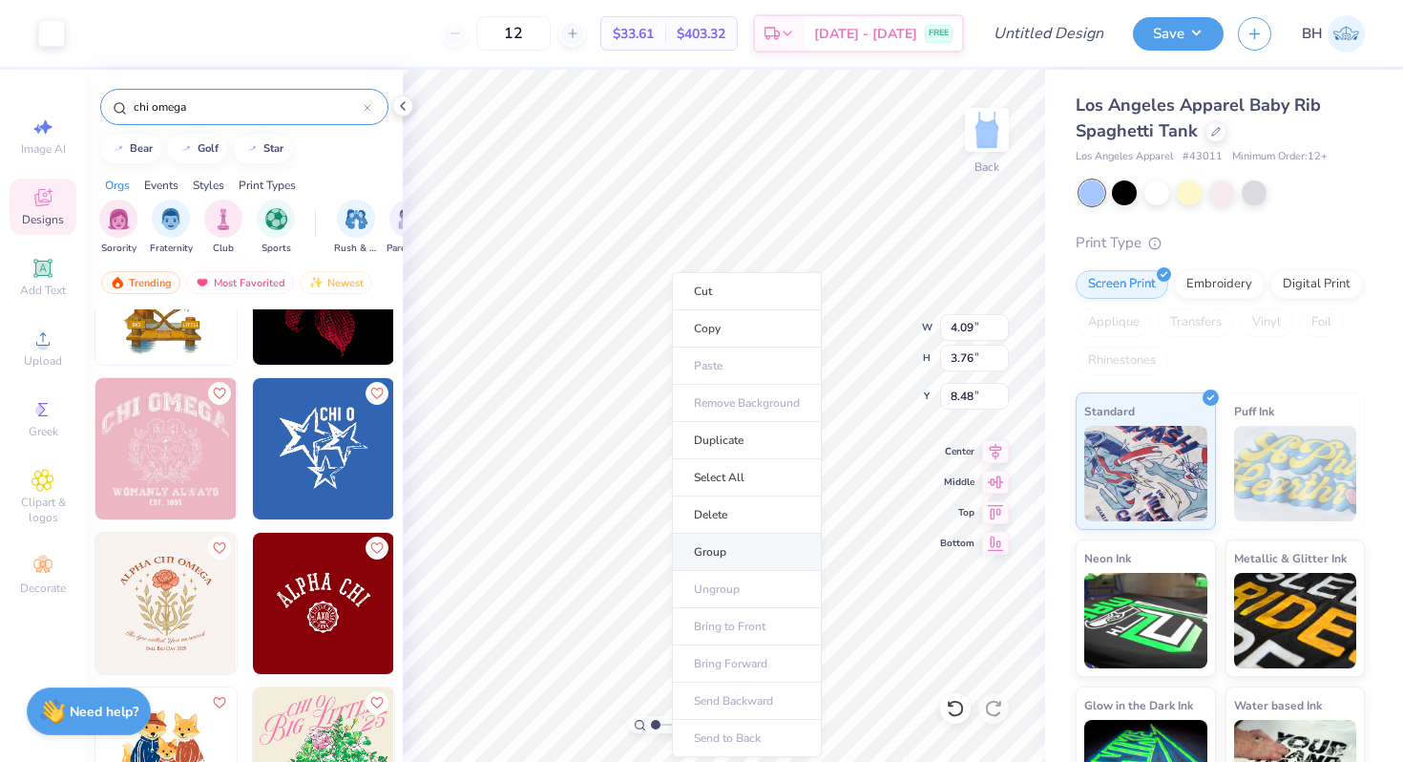
click at [721, 545] on li "Group" at bounding box center [747, 552] width 150 height 37
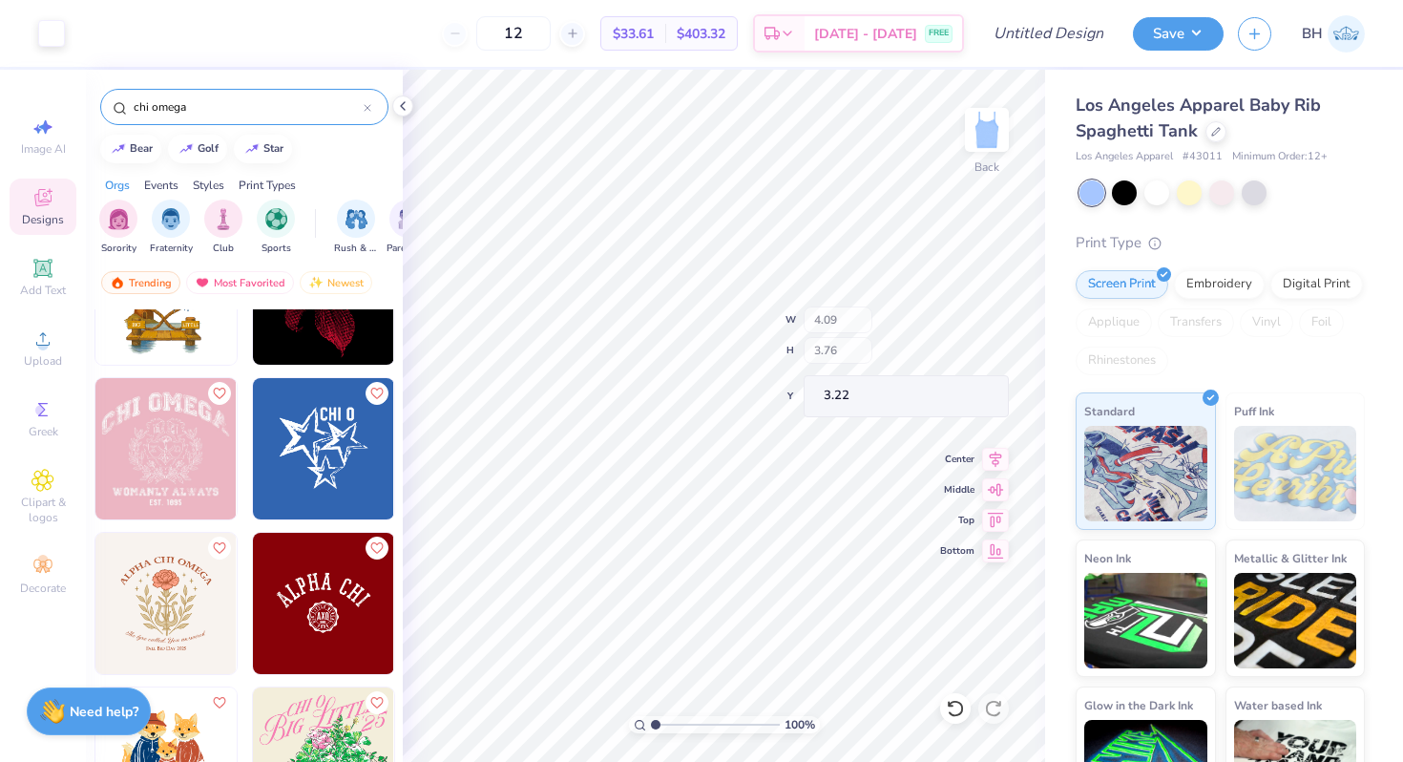
type input "3.22"
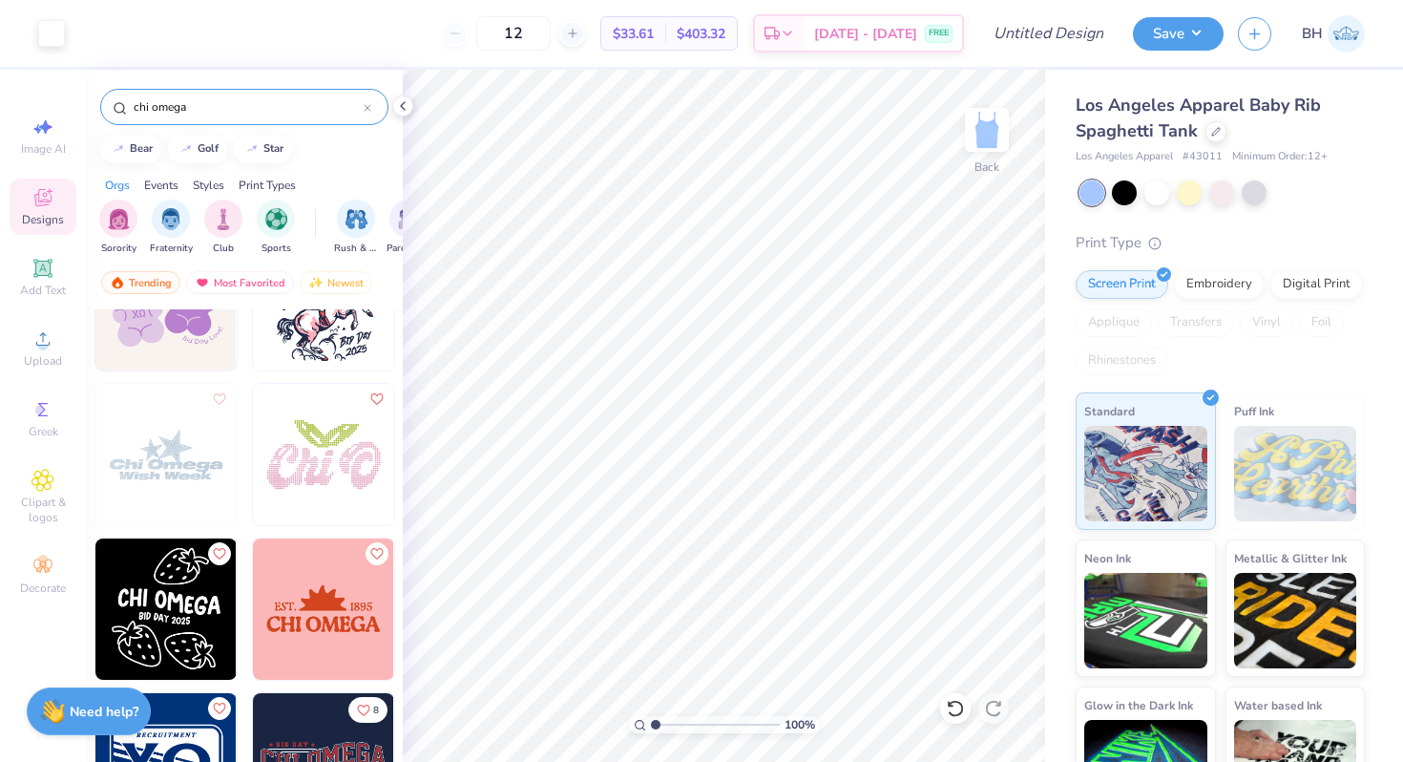
scroll to position [3793, 0]
click at [199, 478] on img at bounding box center [165, 453] width 141 height 141
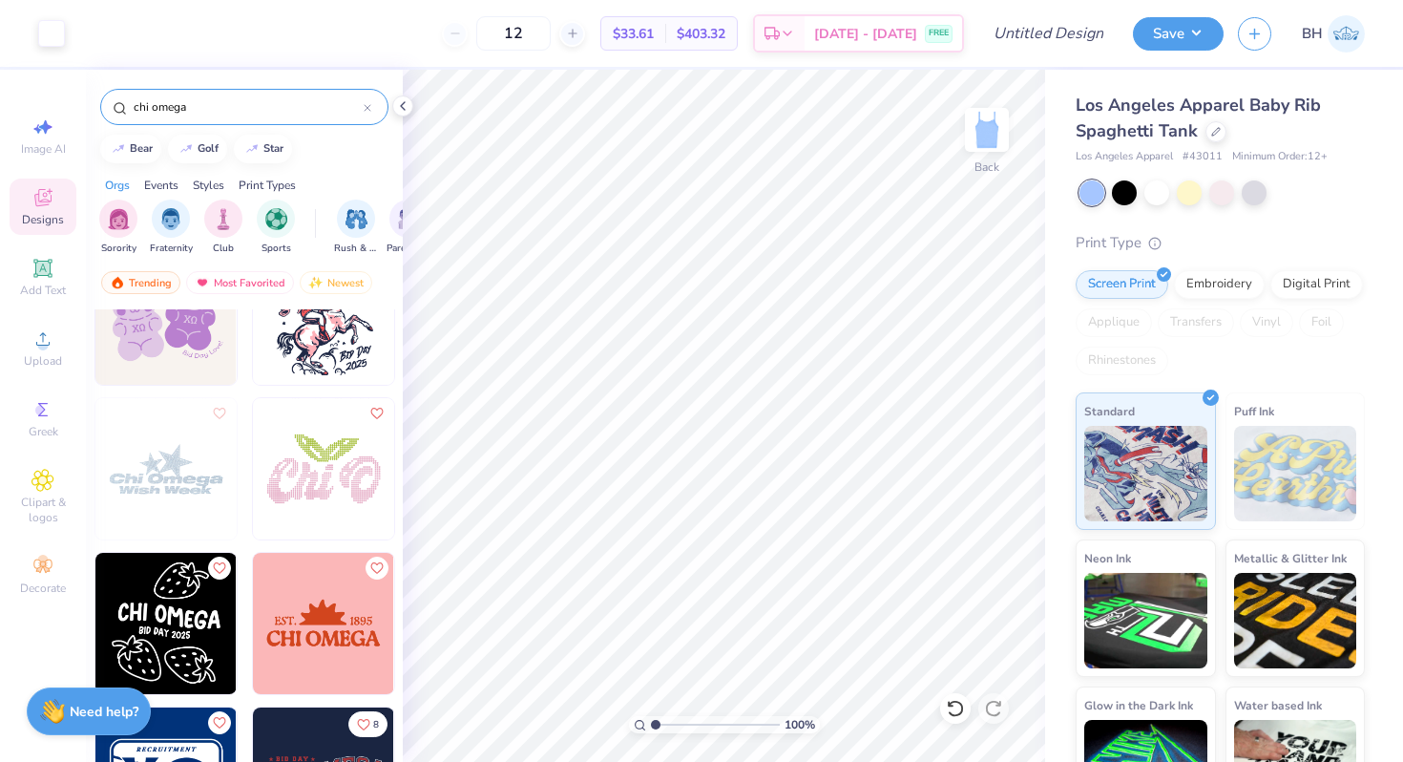
scroll to position [3768, 0]
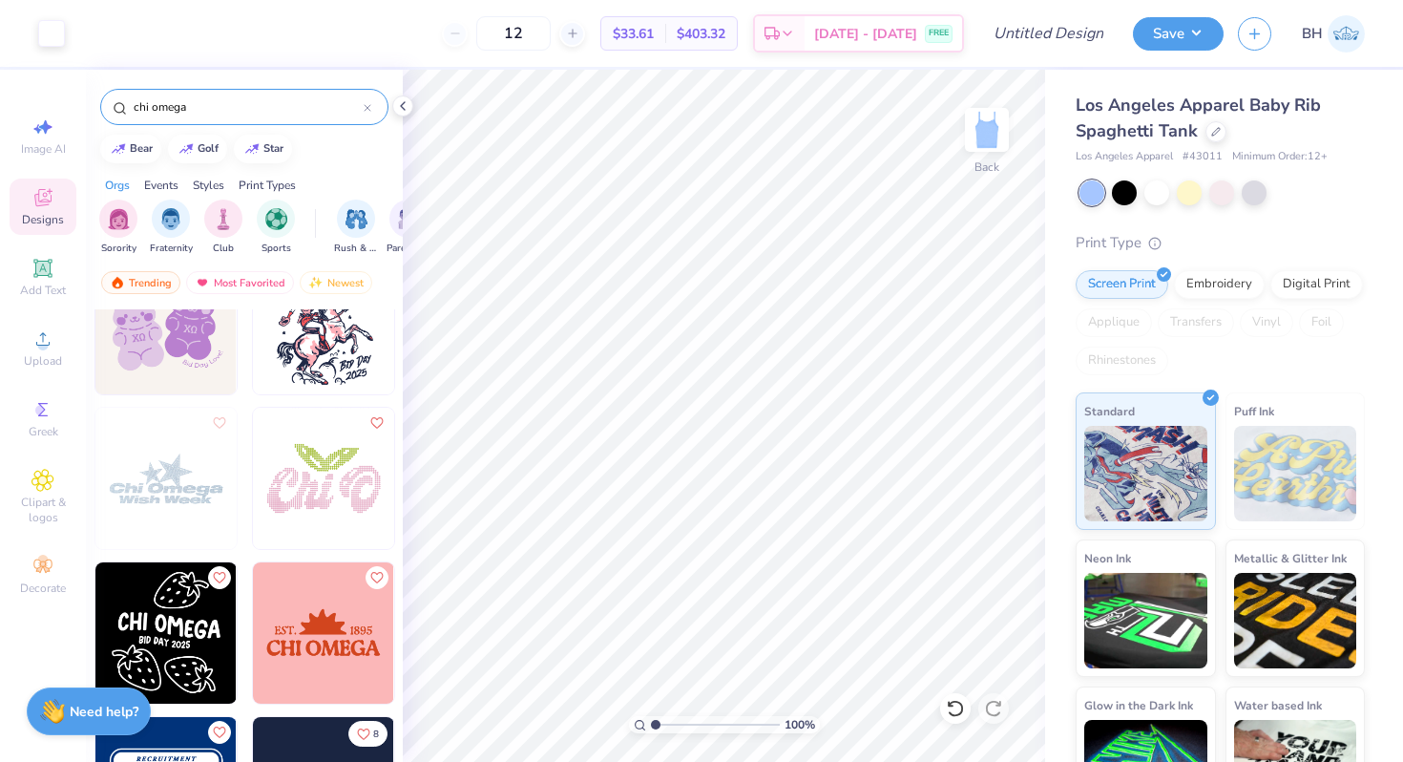
click at [180, 454] on img at bounding box center [165, 478] width 141 height 141
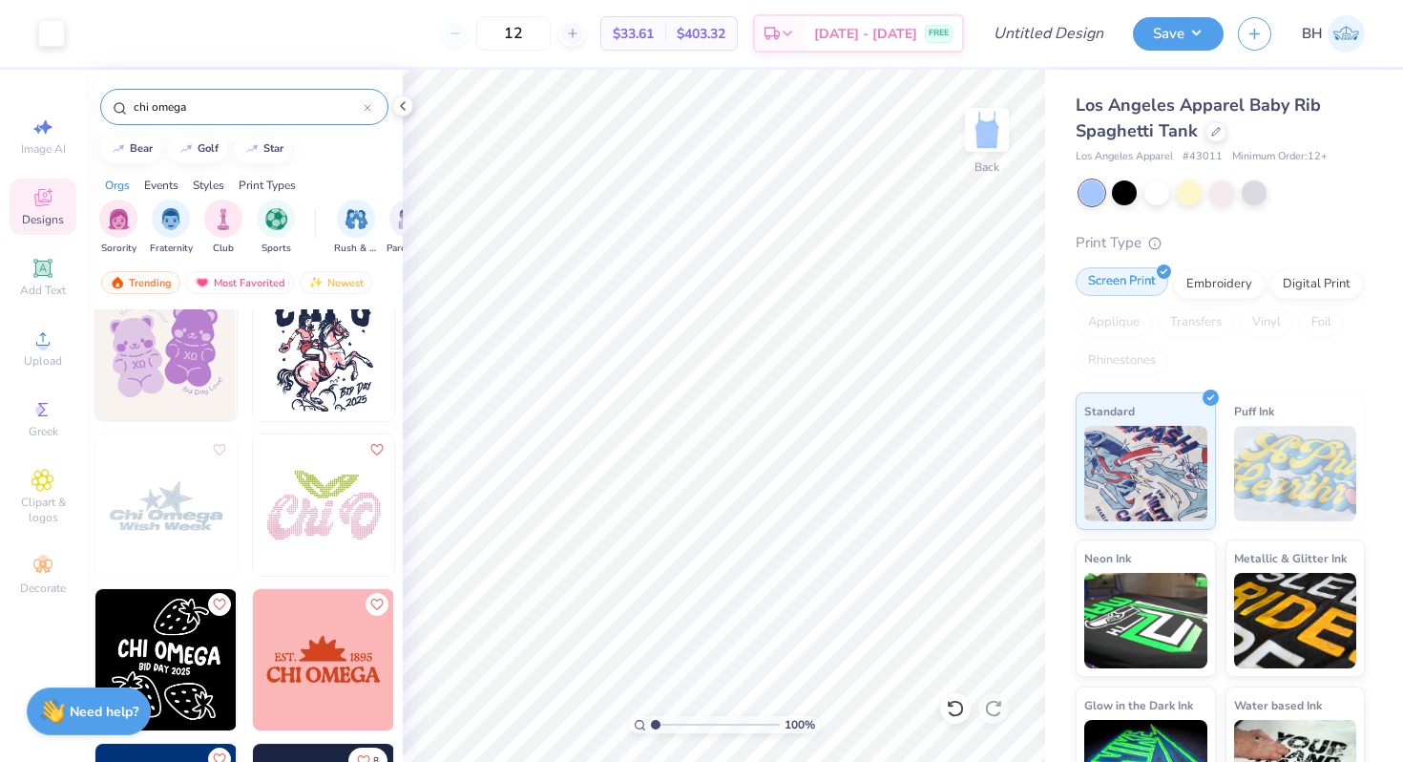
click at [1126, 283] on div "Screen Print" at bounding box center [1122, 281] width 93 height 29
click at [172, 506] on img at bounding box center [165, 504] width 141 height 141
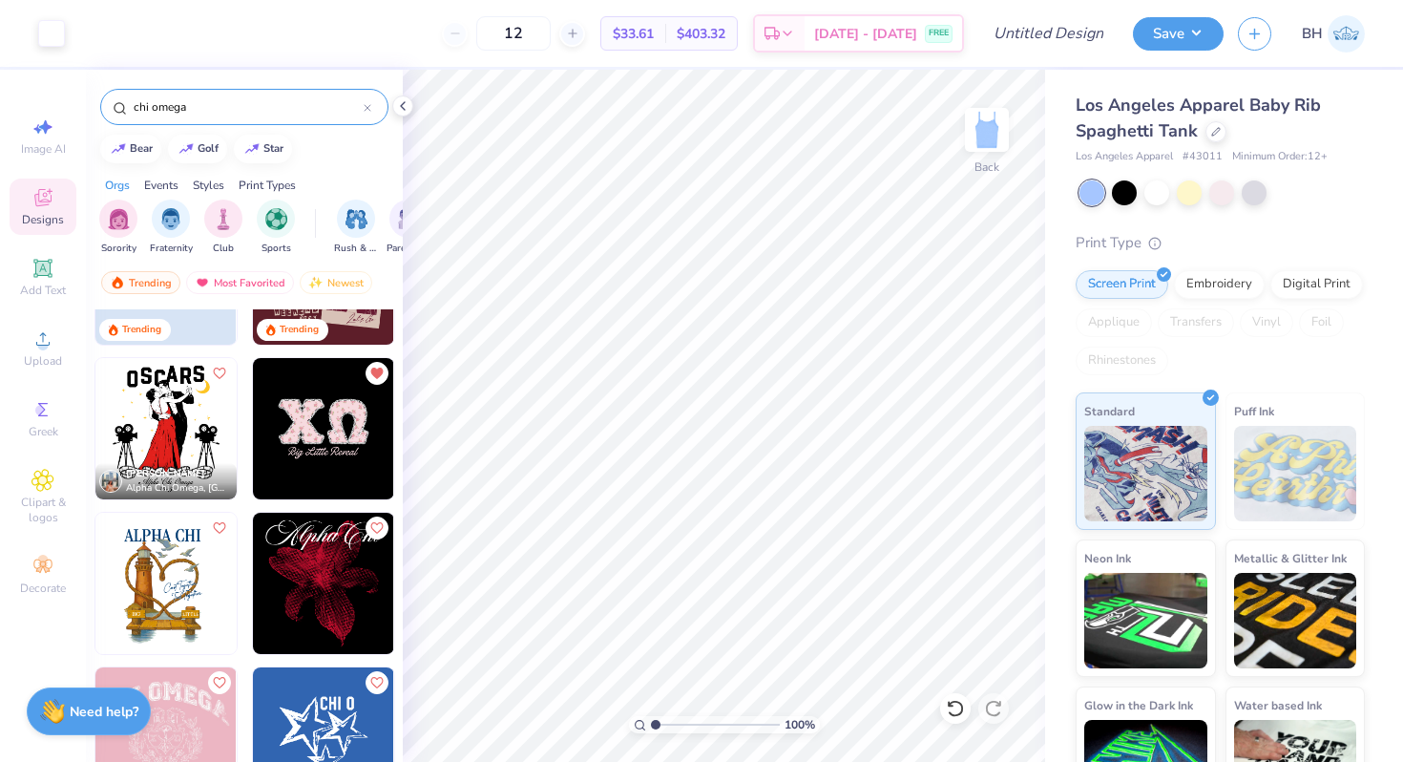
scroll to position [0, 0]
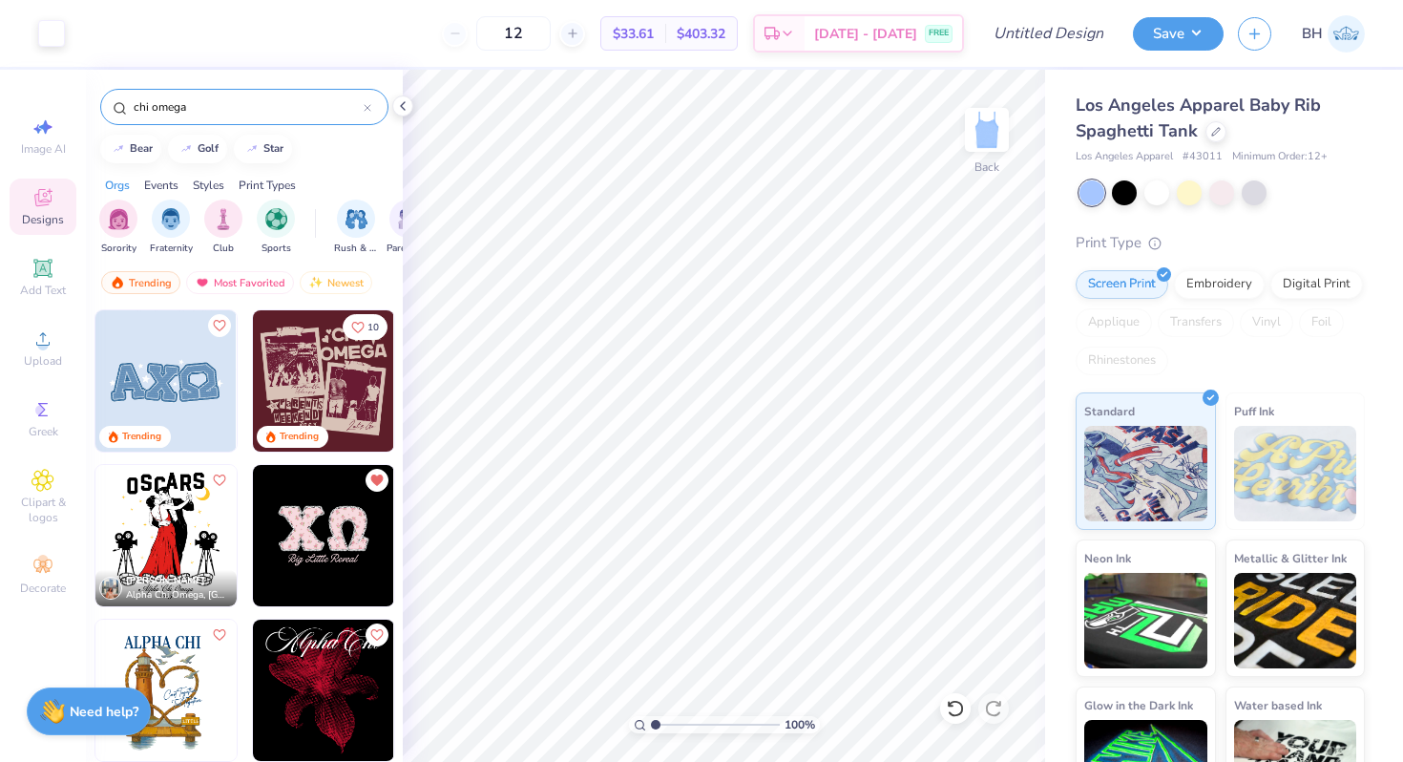
click at [337, 532] on img at bounding box center [323, 535] width 141 height 141
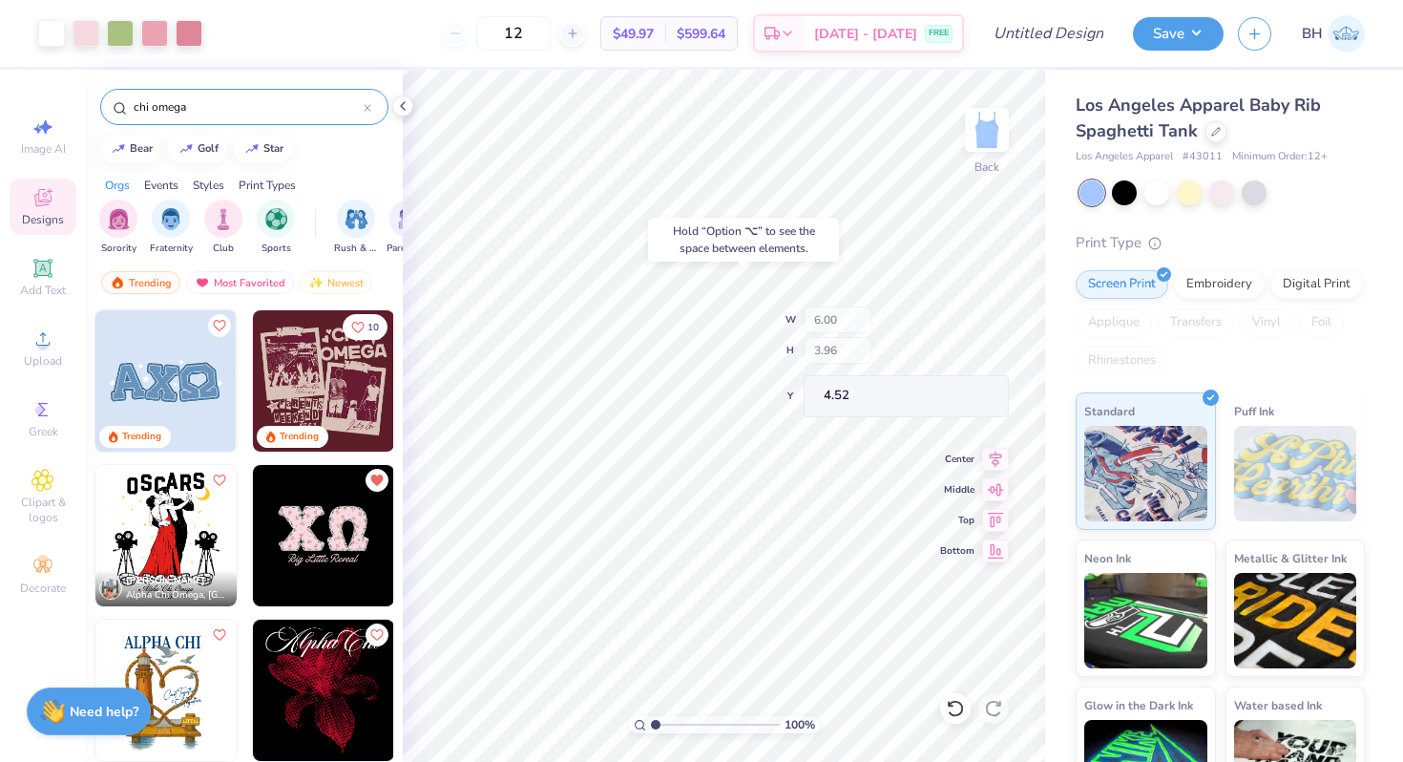
type input "5.26"
type input "0.88"
type input "3.96"
type input "4.52"
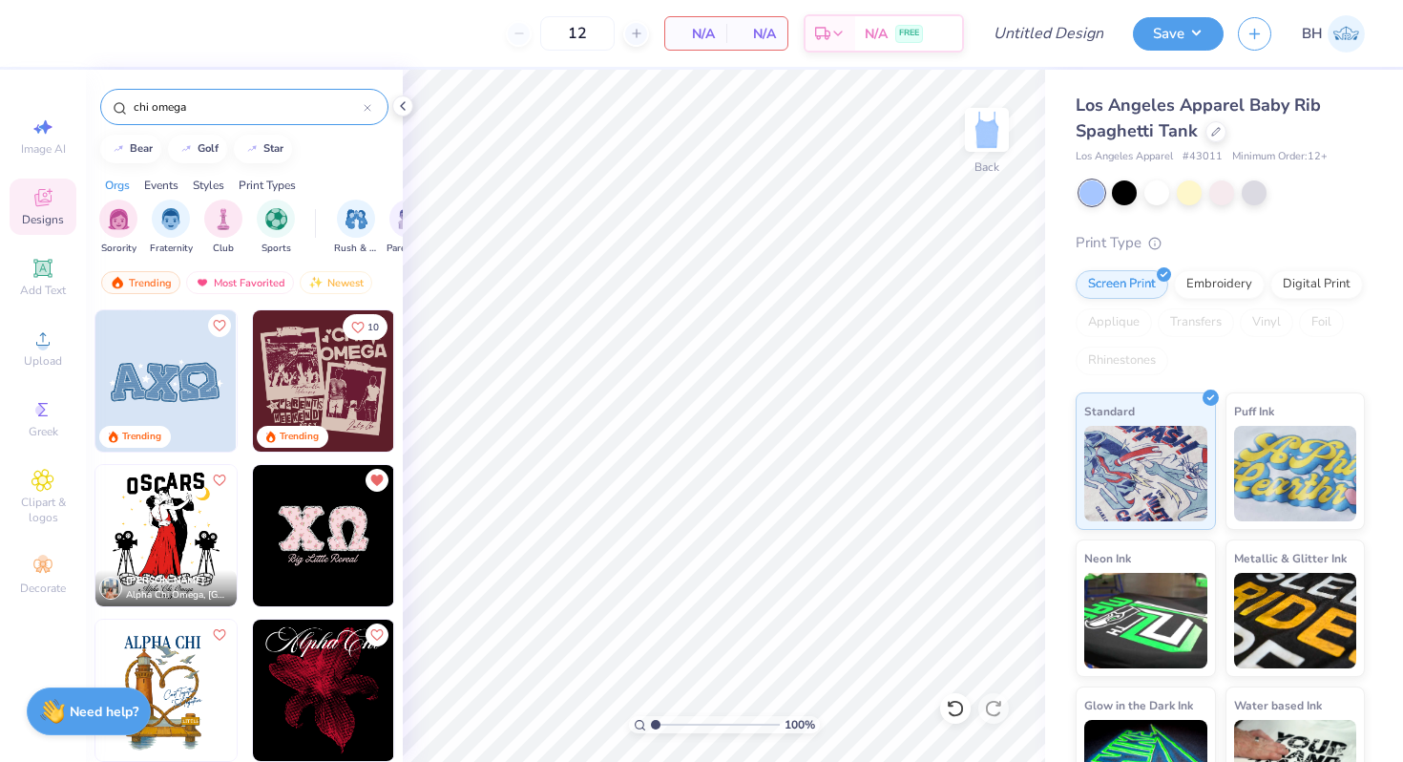
click at [349, 531] on img at bounding box center [323, 535] width 141 height 141
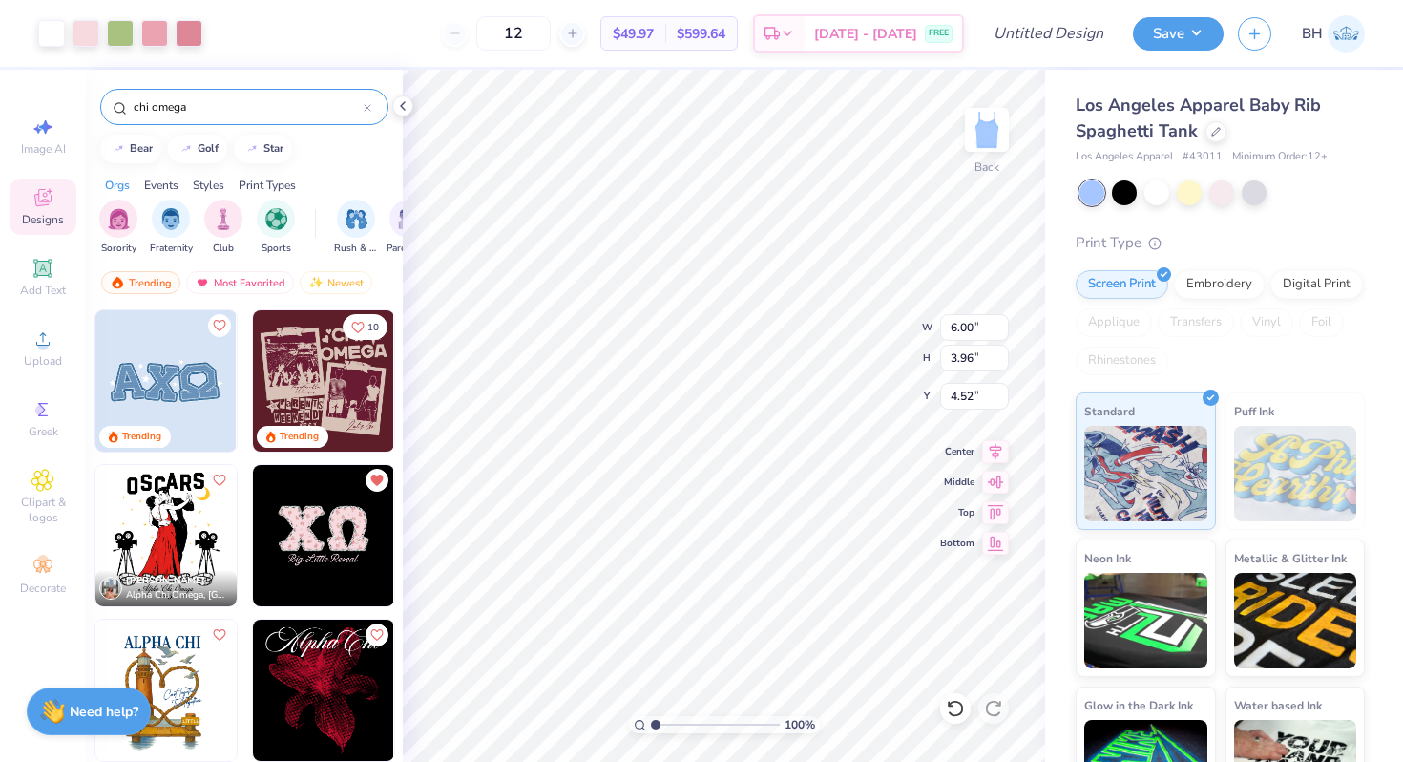
type input "2.33"
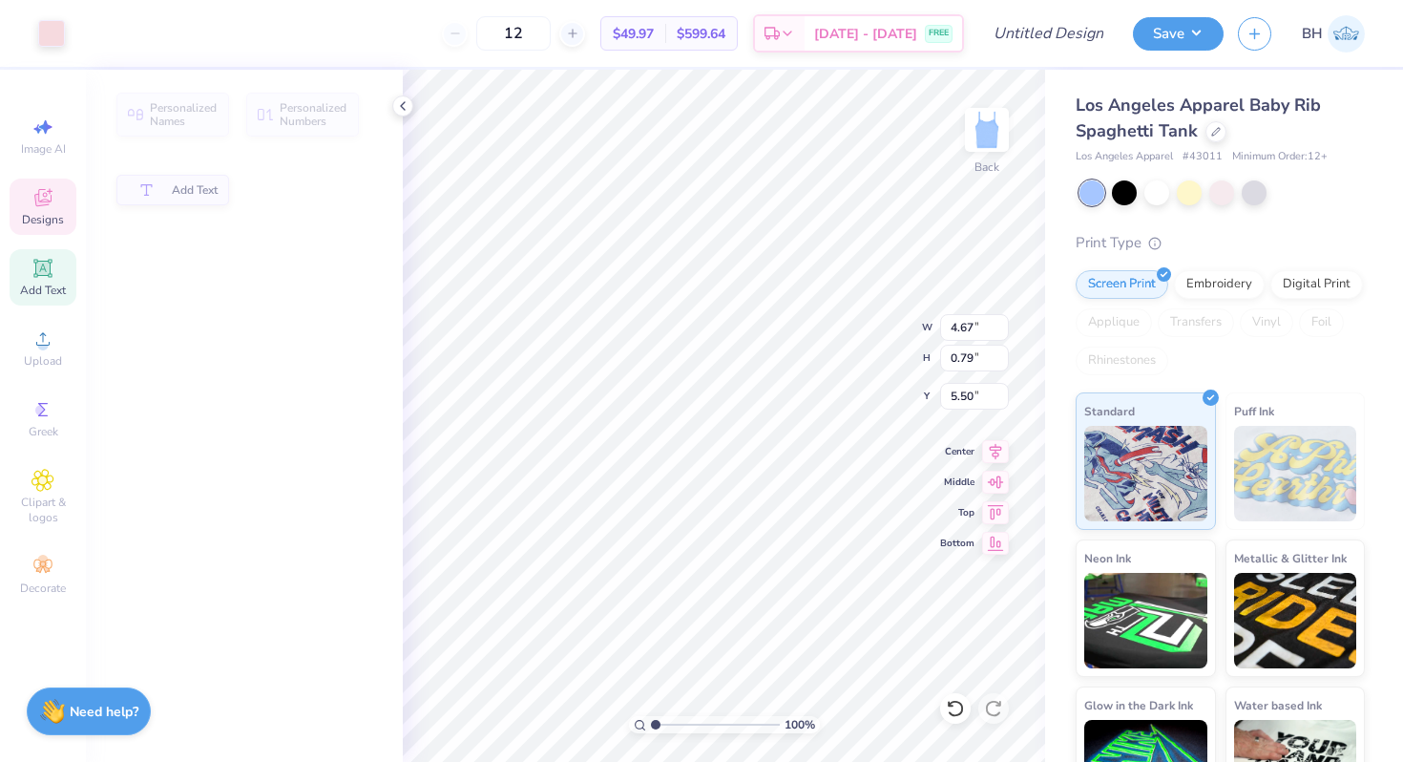
type input "4.67"
type input "0.79"
type input "5.50"
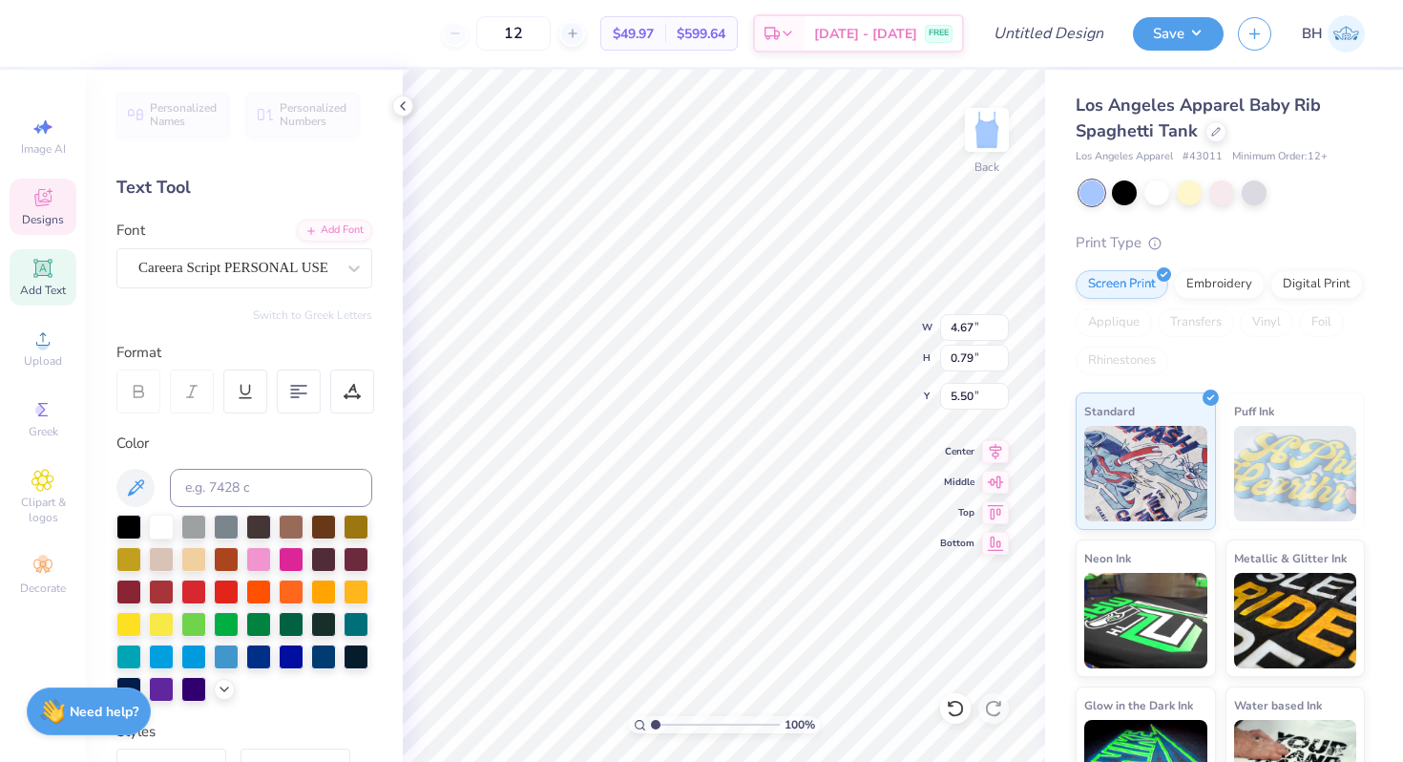
type textarea "B"
type input "4.85"
type input "2.43"
type input "2.45"
click at [186, 24] on div at bounding box center [189, 31] width 27 height 27
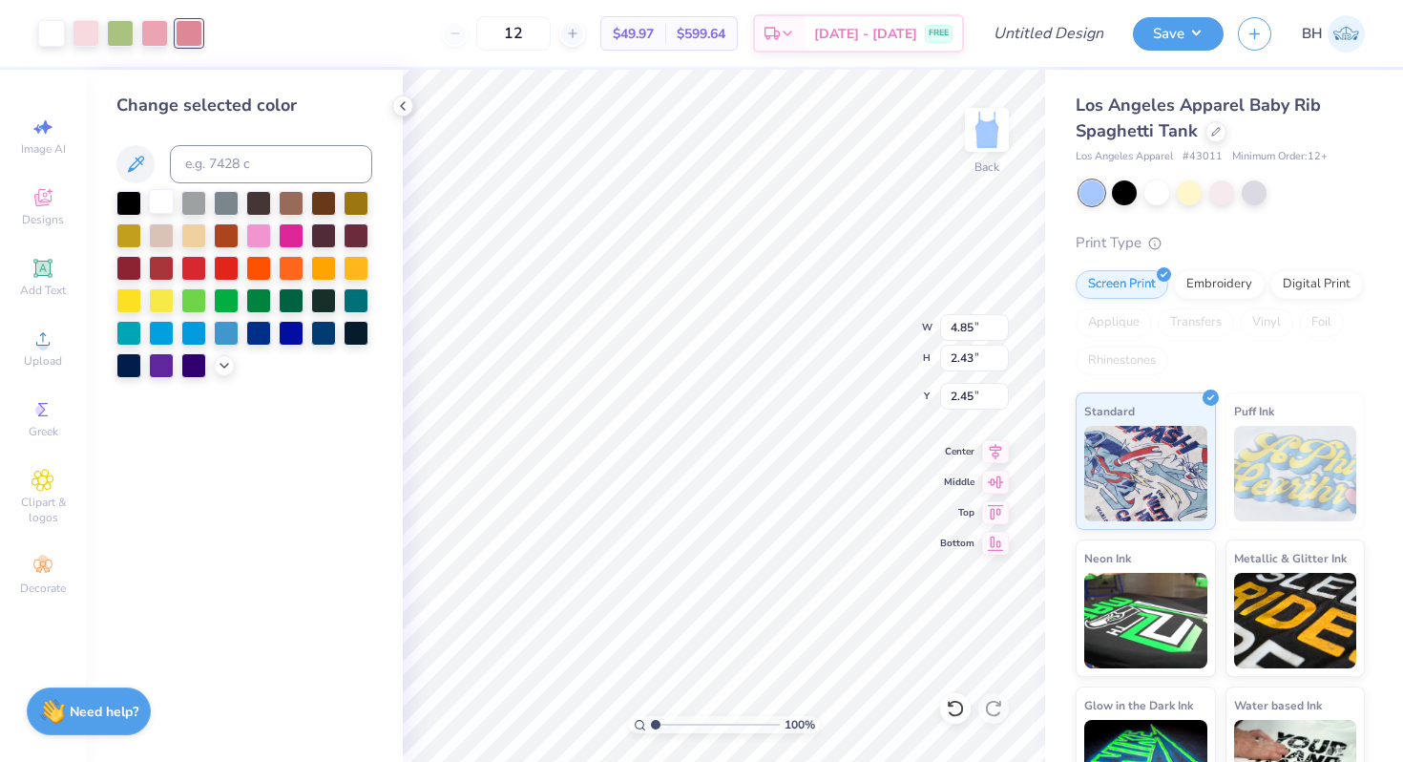
click at [169, 194] on div at bounding box center [161, 201] width 25 height 25
click at [195, 264] on div at bounding box center [193, 266] width 25 height 25
click at [161, 202] on div at bounding box center [161, 201] width 25 height 25
click at [157, 37] on div at bounding box center [154, 31] width 27 height 27
click at [165, 202] on div at bounding box center [161, 201] width 25 height 25
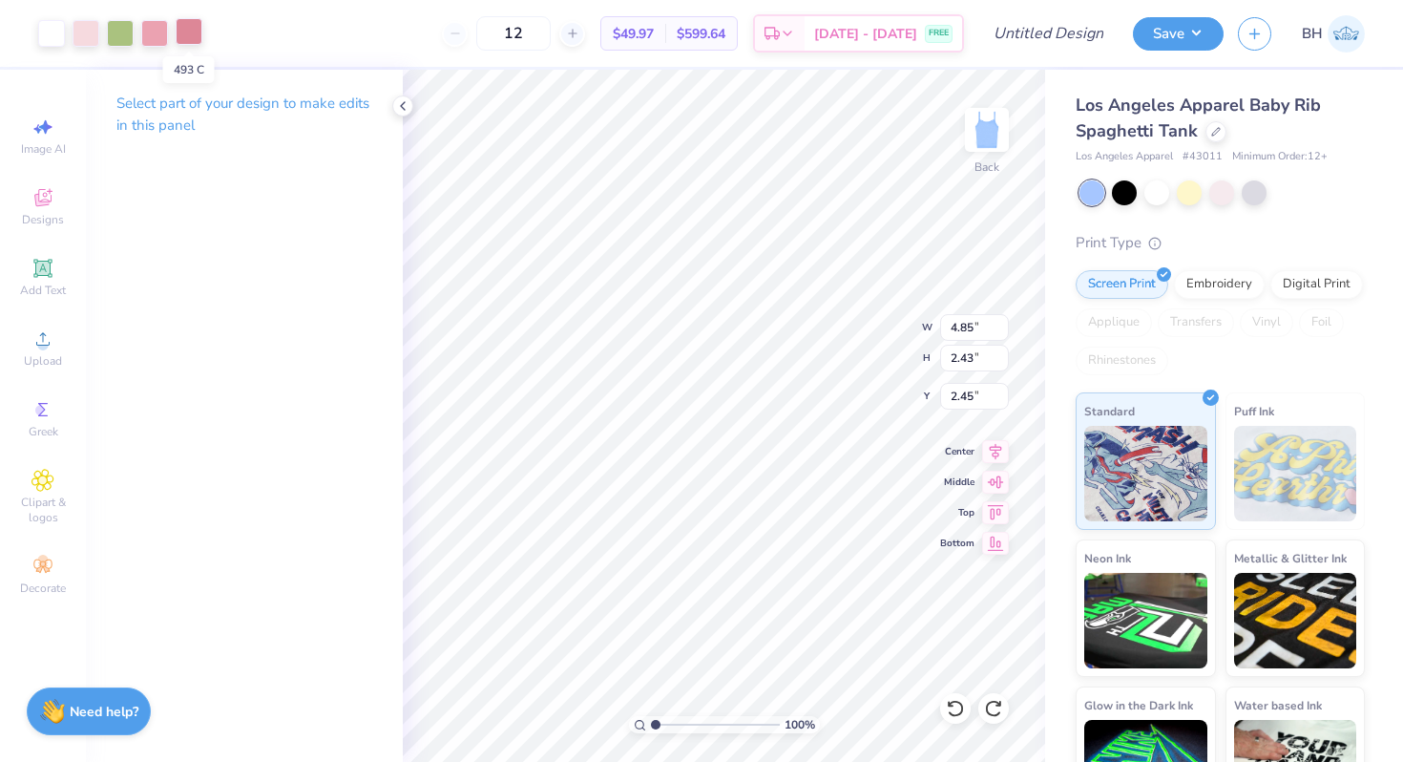
click at [187, 28] on div at bounding box center [189, 31] width 27 height 27
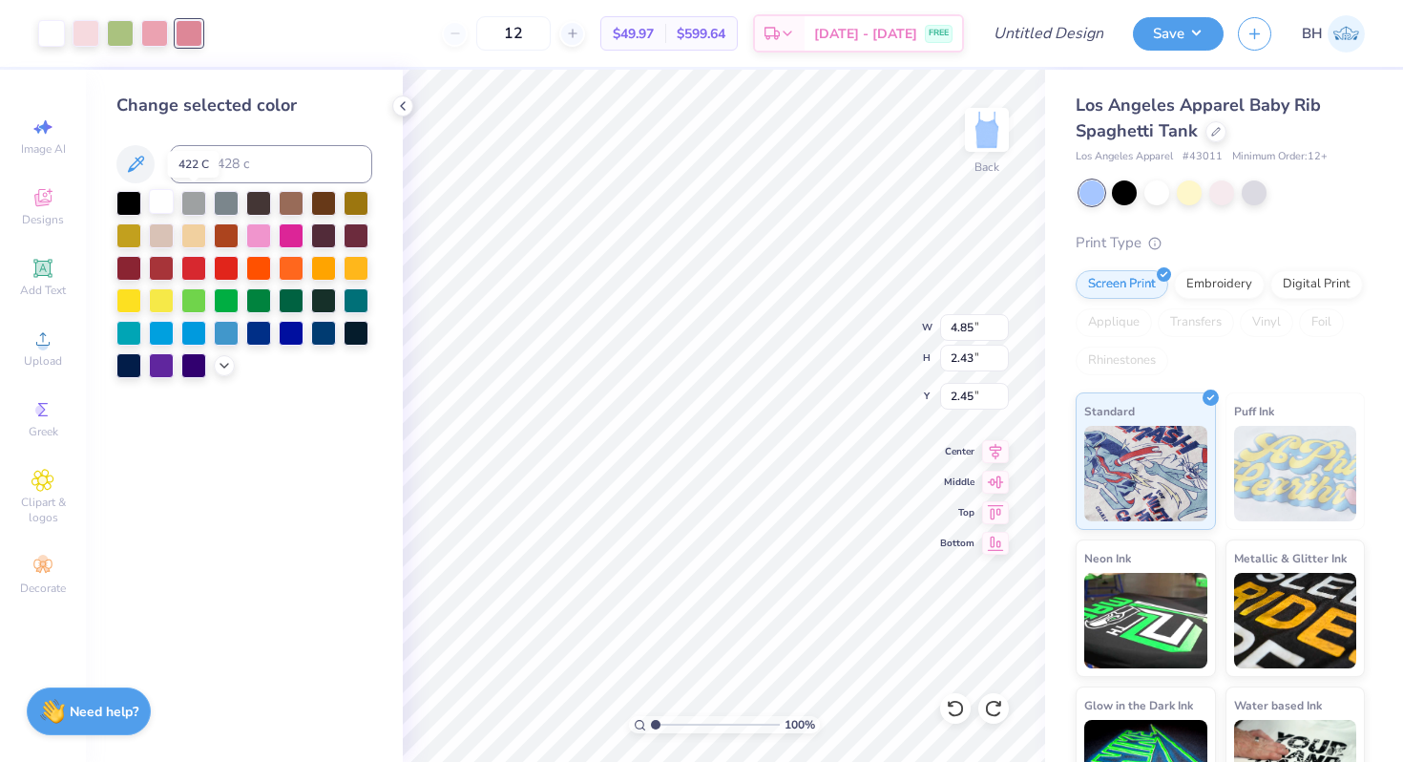
click at [164, 200] on div at bounding box center [161, 201] width 25 height 25
click at [186, 37] on div at bounding box center [189, 31] width 27 height 27
click at [222, 274] on div at bounding box center [226, 266] width 25 height 25
click at [158, 31] on div at bounding box center [154, 31] width 27 height 27
click at [220, 366] on icon at bounding box center [224, 363] width 15 height 15
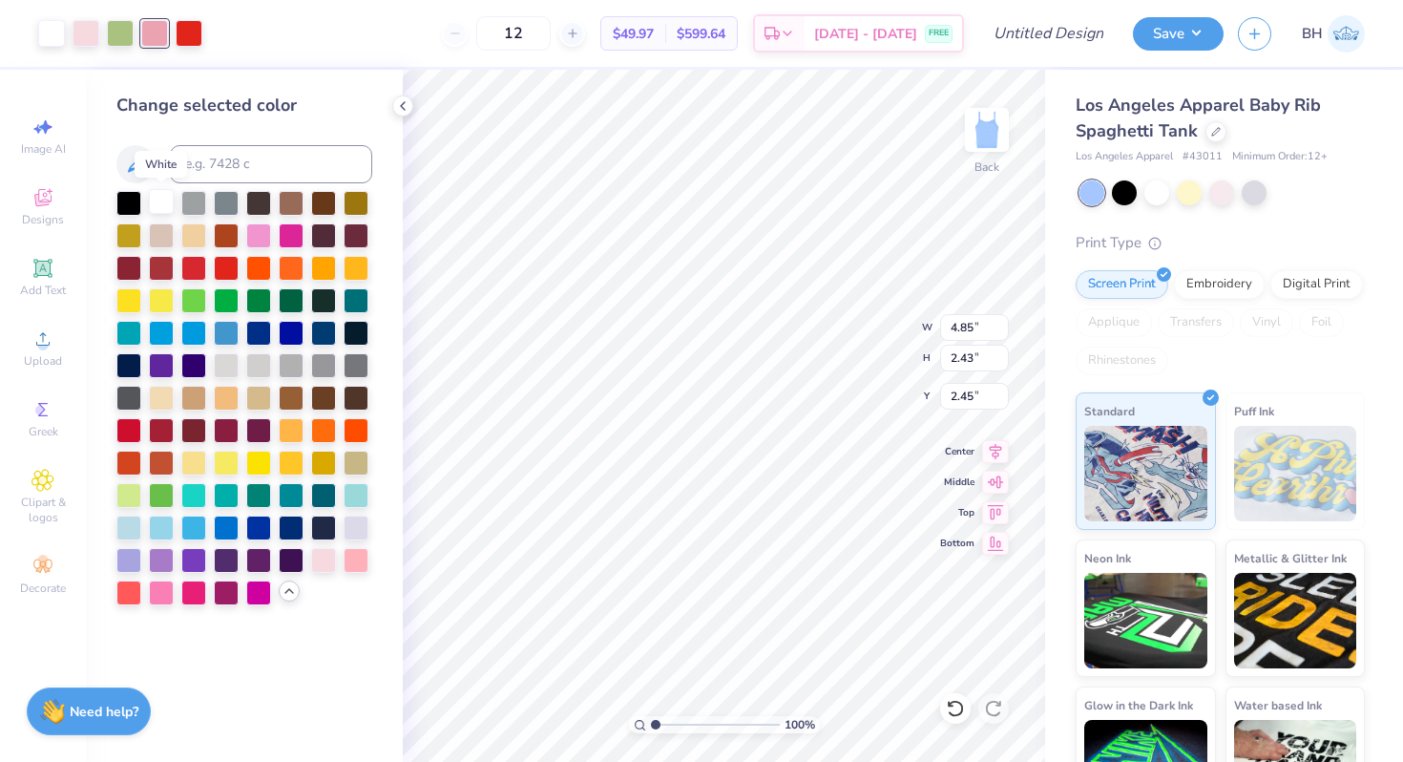
click at [169, 209] on div at bounding box center [161, 201] width 25 height 25
click at [159, 31] on div at bounding box center [154, 31] width 27 height 27
click at [194, 275] on div at bounding box center [193, 266] width 25 height 25
click at [227, 260] on div at bounding box center [226, 266] width 25 height 25
click at [82, 39] on div at bounding box center [86, 31] width 27 height 27
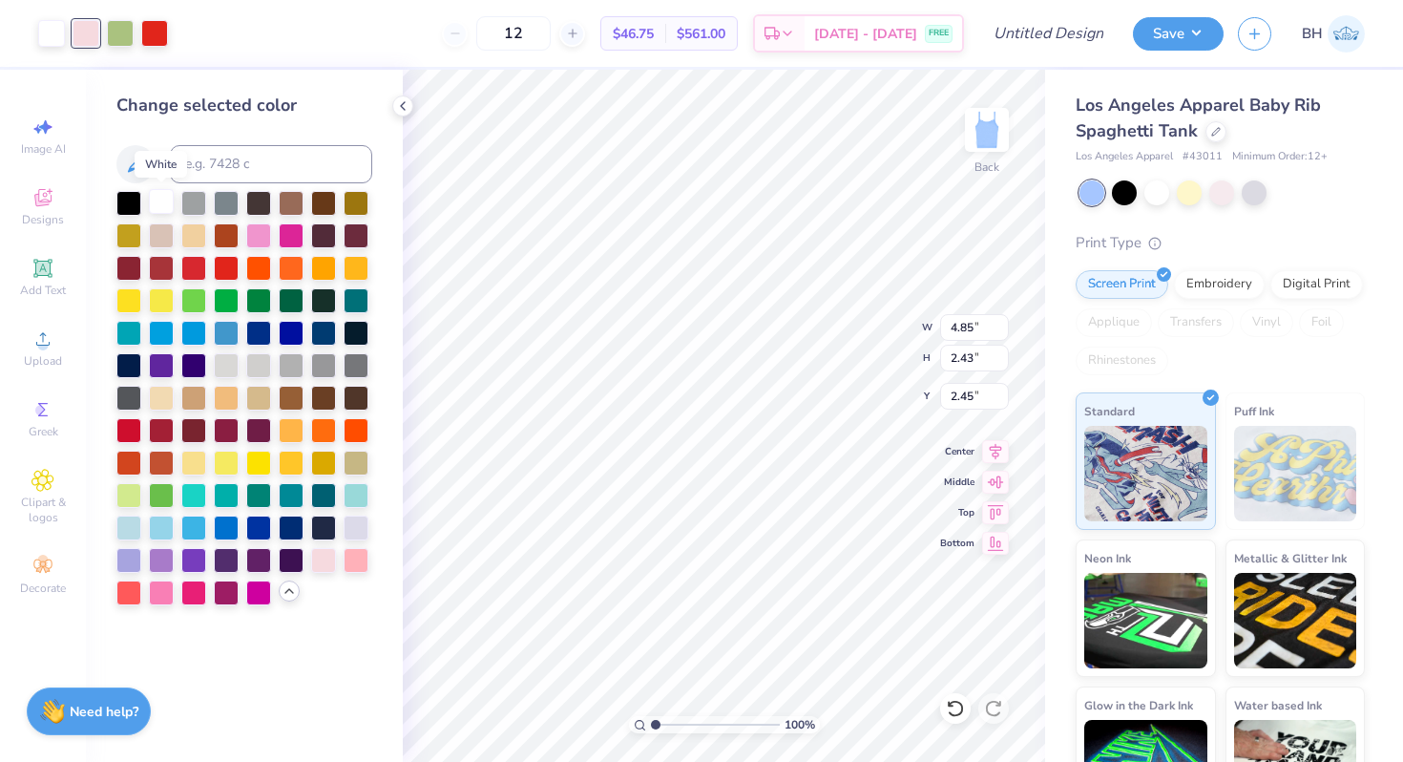
click at [157, 207] on div at bounding box center [161, 201] width 25 height 25
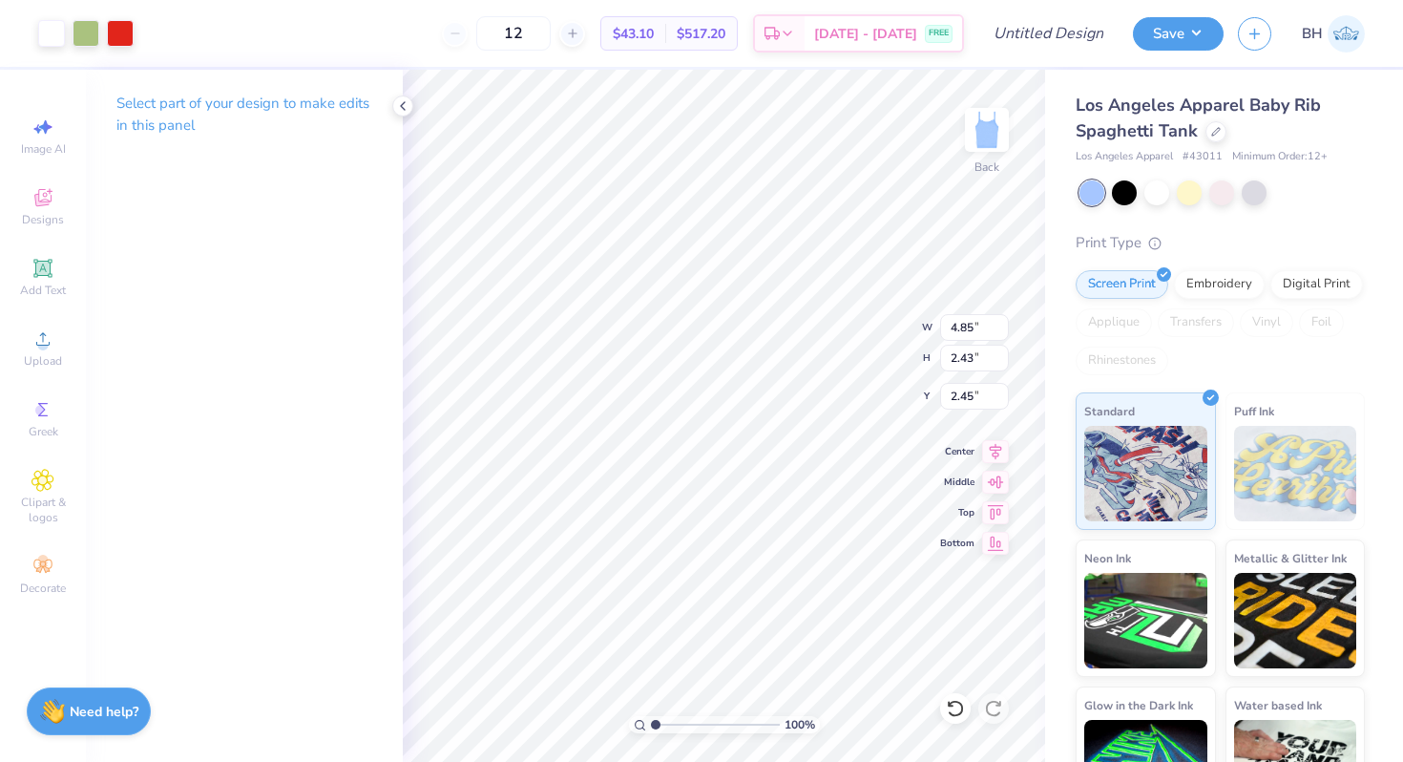
type input "1.65"
click at [48, 33] on div at bounding box center [51, 31] width 27 height 27
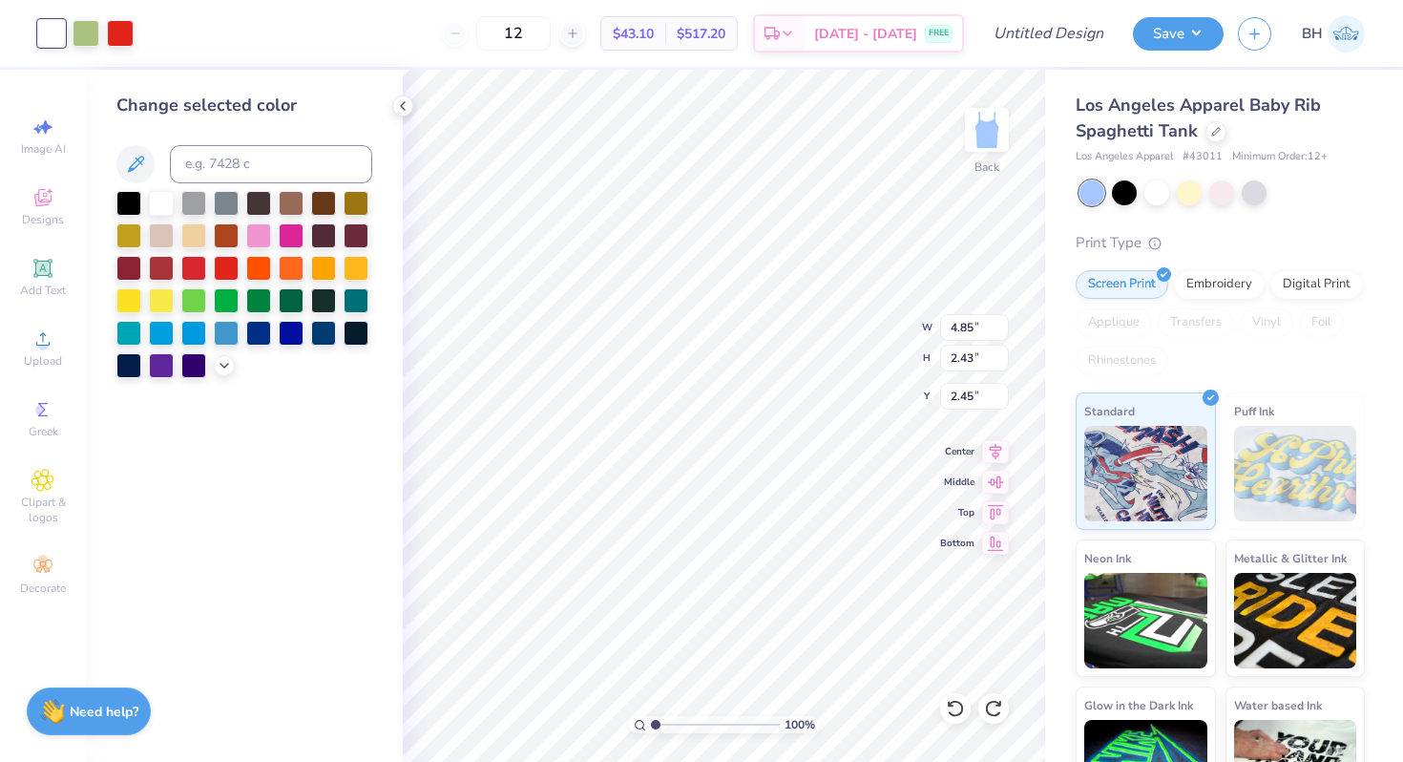
type input "2.45"
click at [98, 31] on div at bounding box center [86, 31] width 27 height 27
click at [201, 240] on div at bounding box center [193, 233] width 25 height 25
click at [225, 366] on icon at bounding box center [224, 363] width 15 height 15
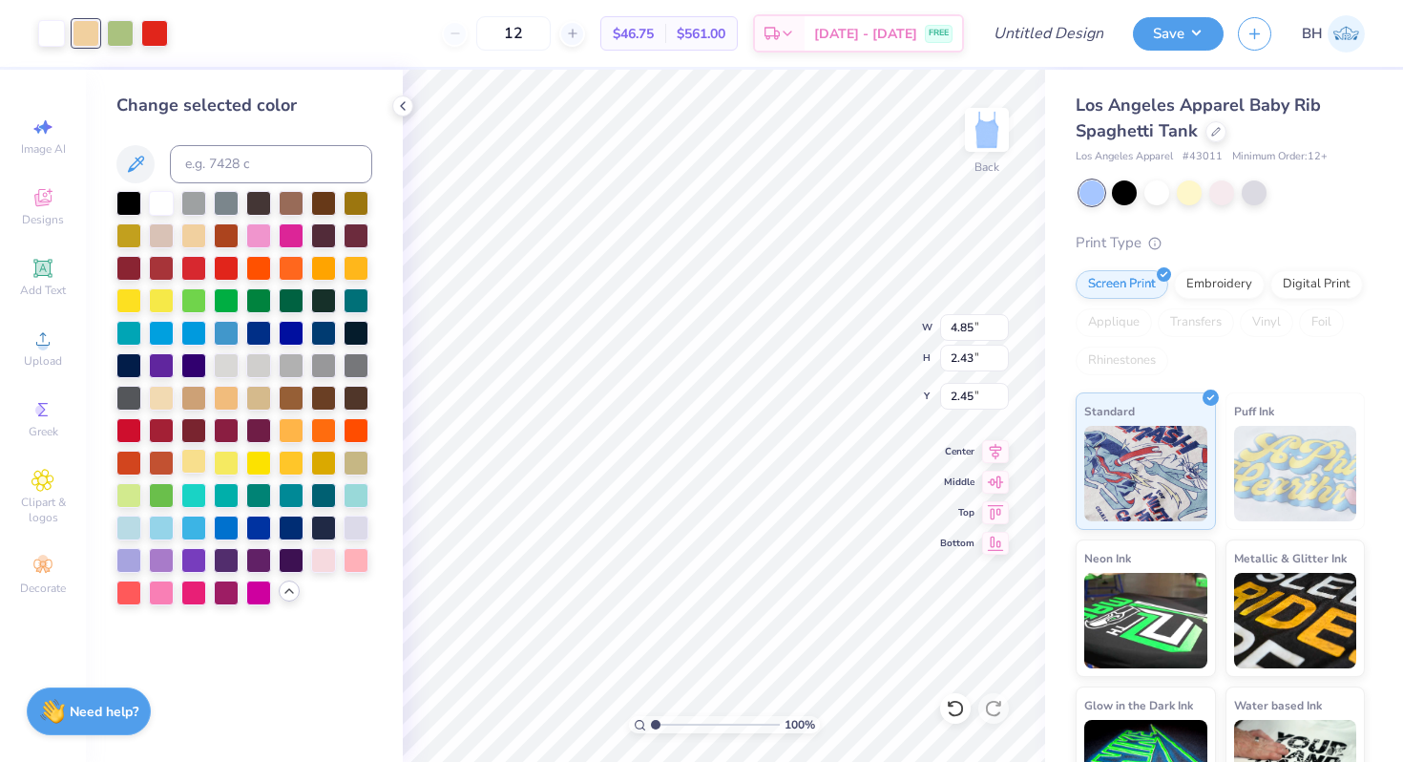
click at [197, 458] on div at bounding box center [193, 461] width 25 height 25
click at [284, 429] on div at bounding box center [291, 428] width 25 height 25
click at [168, 211] on div at bounding box center [161, 201] width 25 height 25
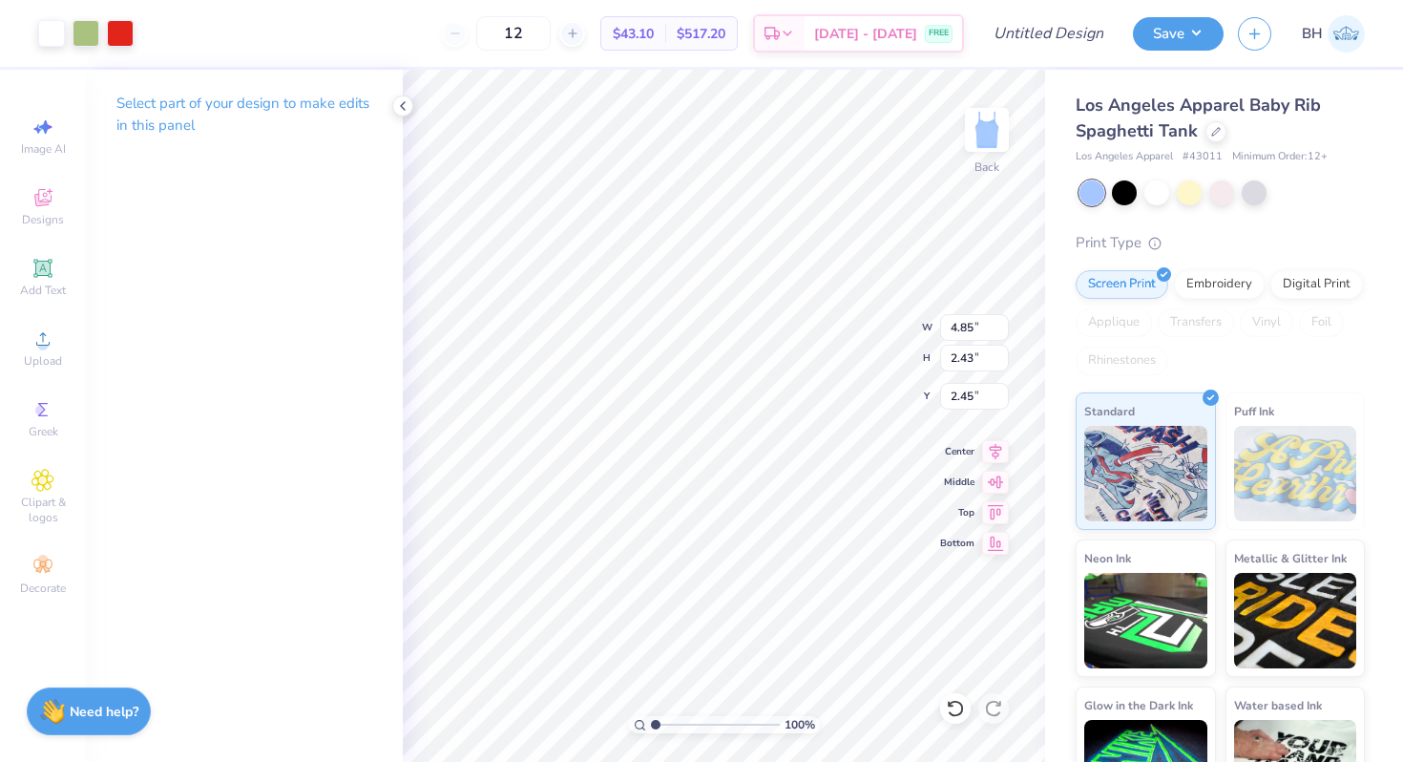
type input "1.72"
click at [1211, 125] on icon at bounding box center [1216, 130] width 10 height 10
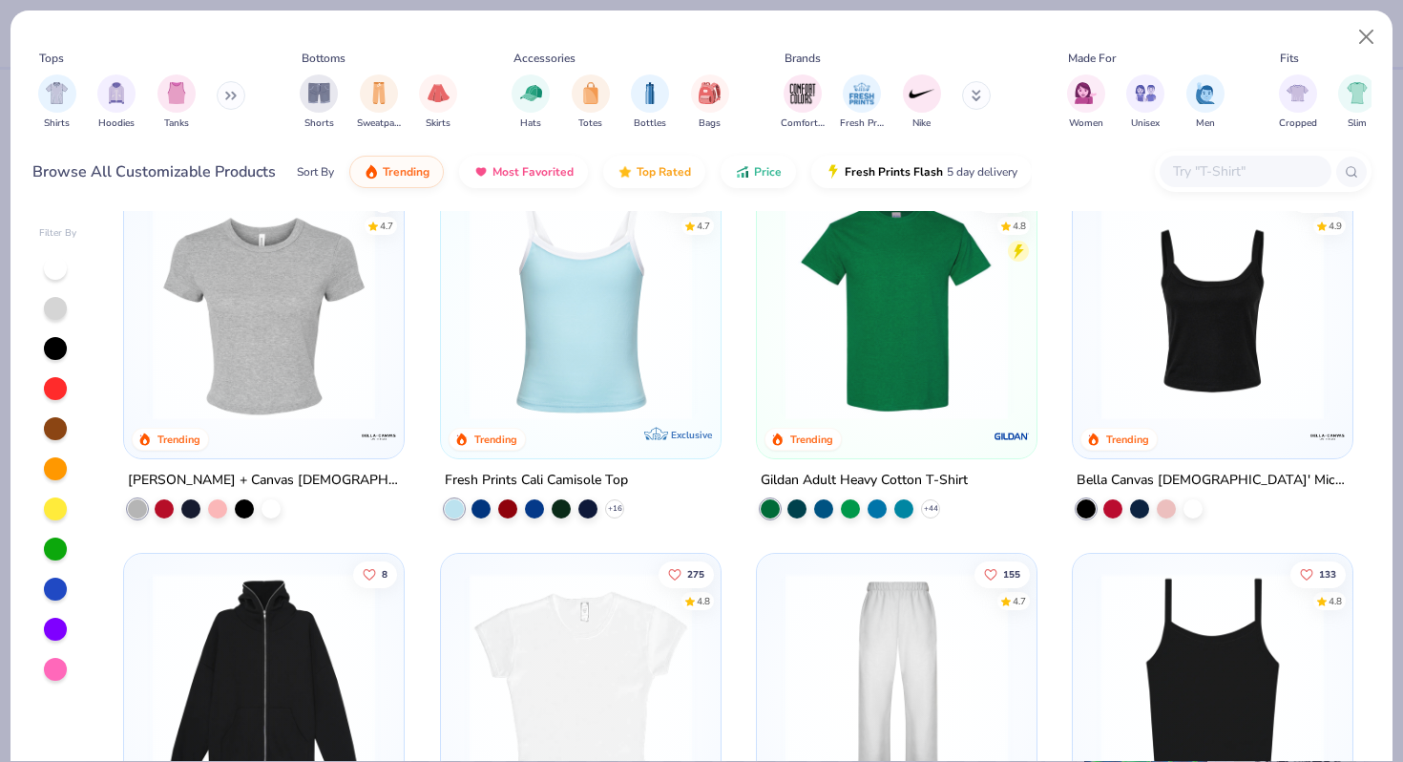
scroll to position [337, 0]
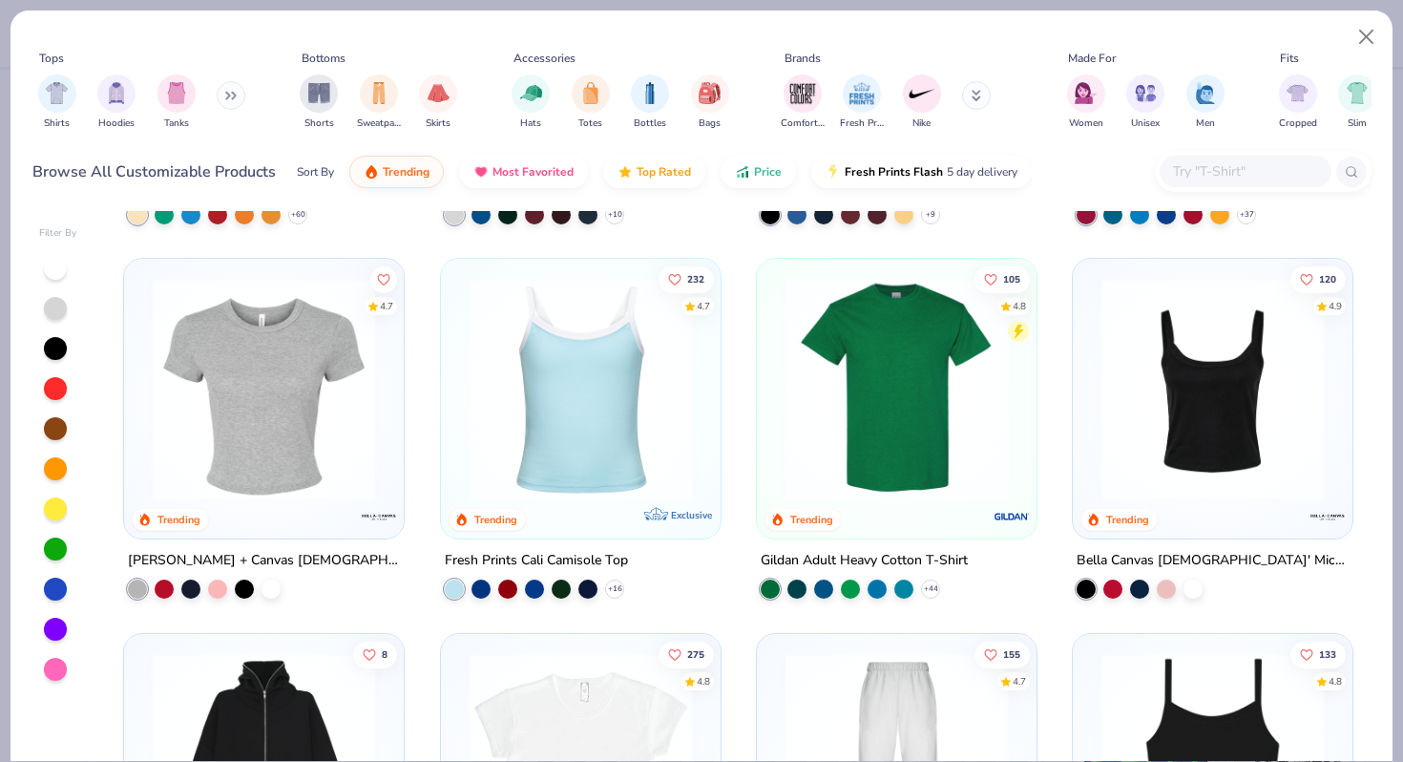
click at [643, 453] on img at bounding box center [580, 389] width 241 height 222
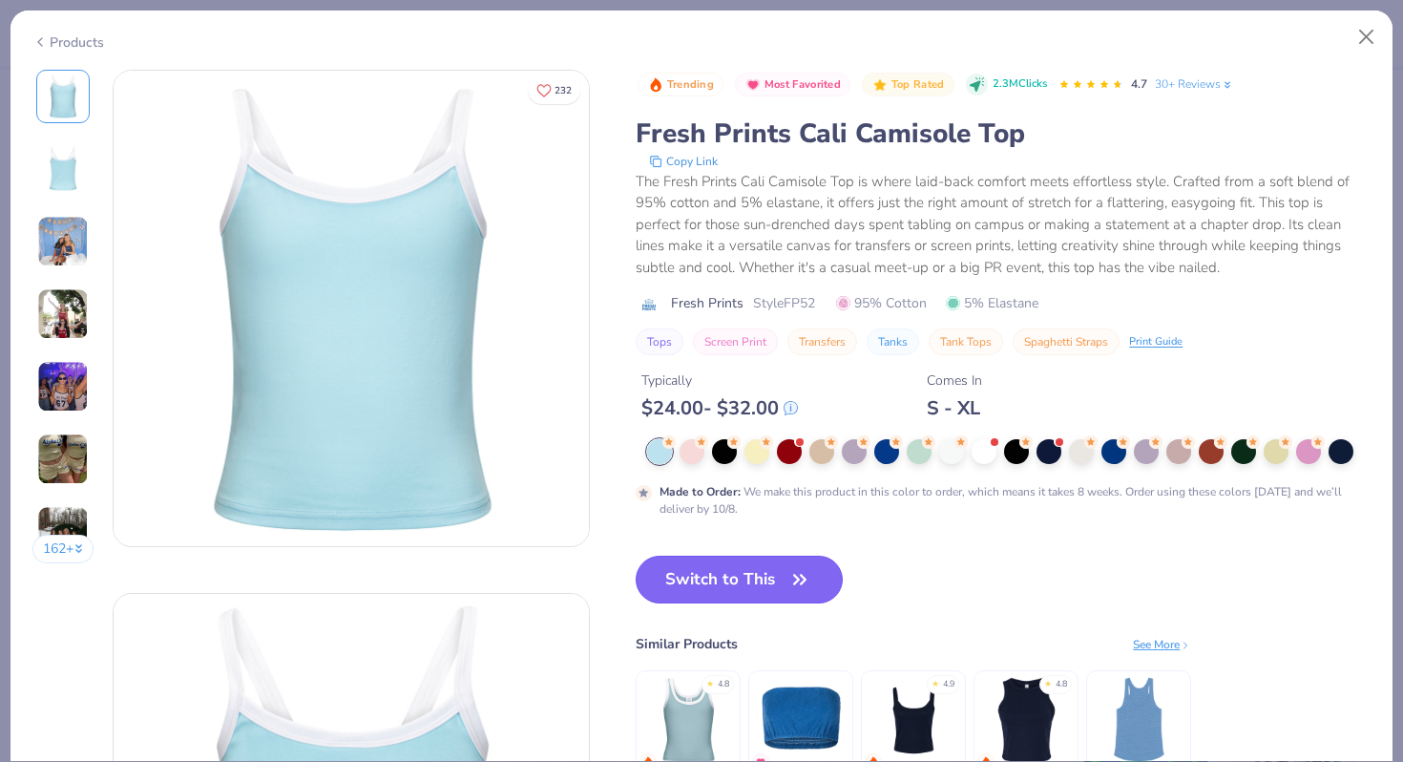
click at [688, 576] on button "Switch to This" at bounding box center [739, 579] width 207 height 48
type input "50"
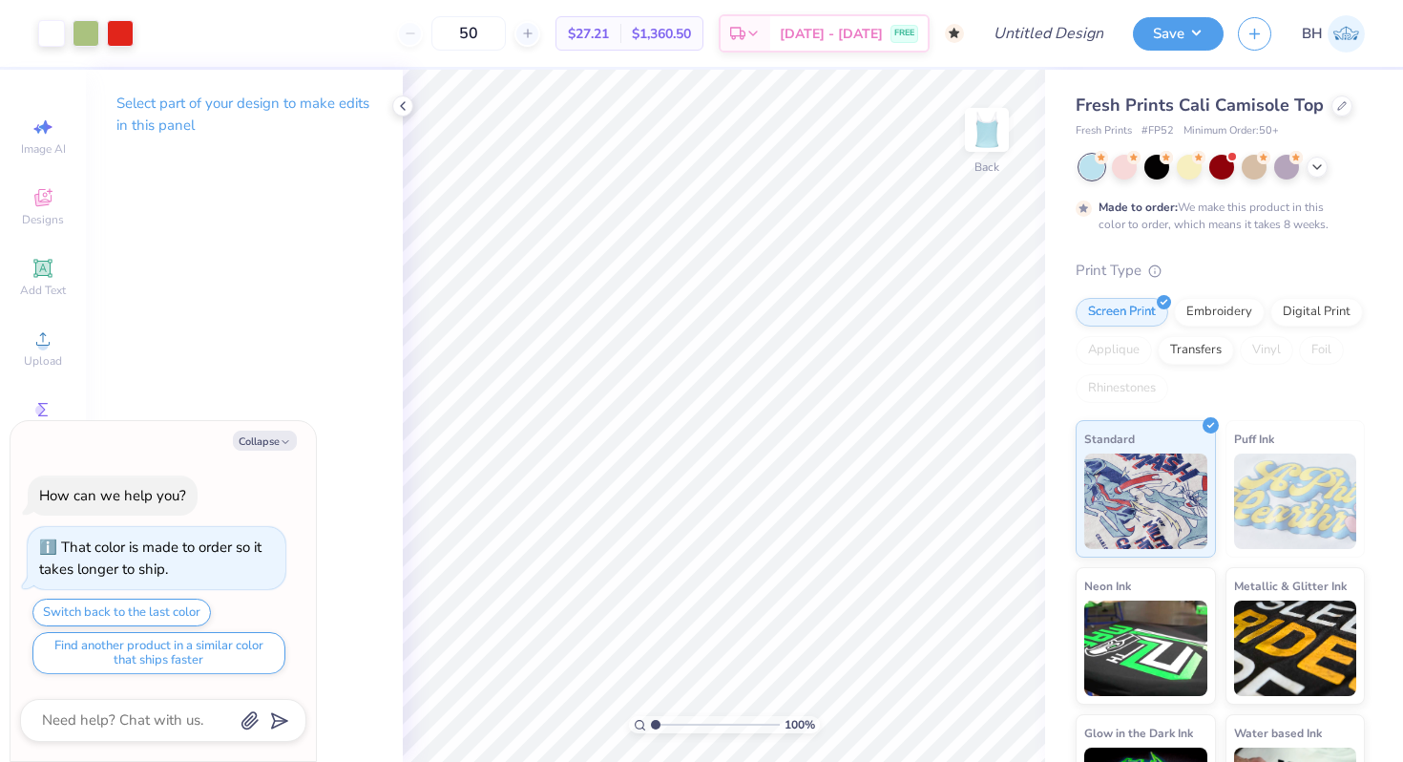
type textarea "x"
click at [1087, 28] on input "Design Title" at bounding box center [1072, 33] width 94 height 38
type input "X"
type textarea "x"
type input "XO"
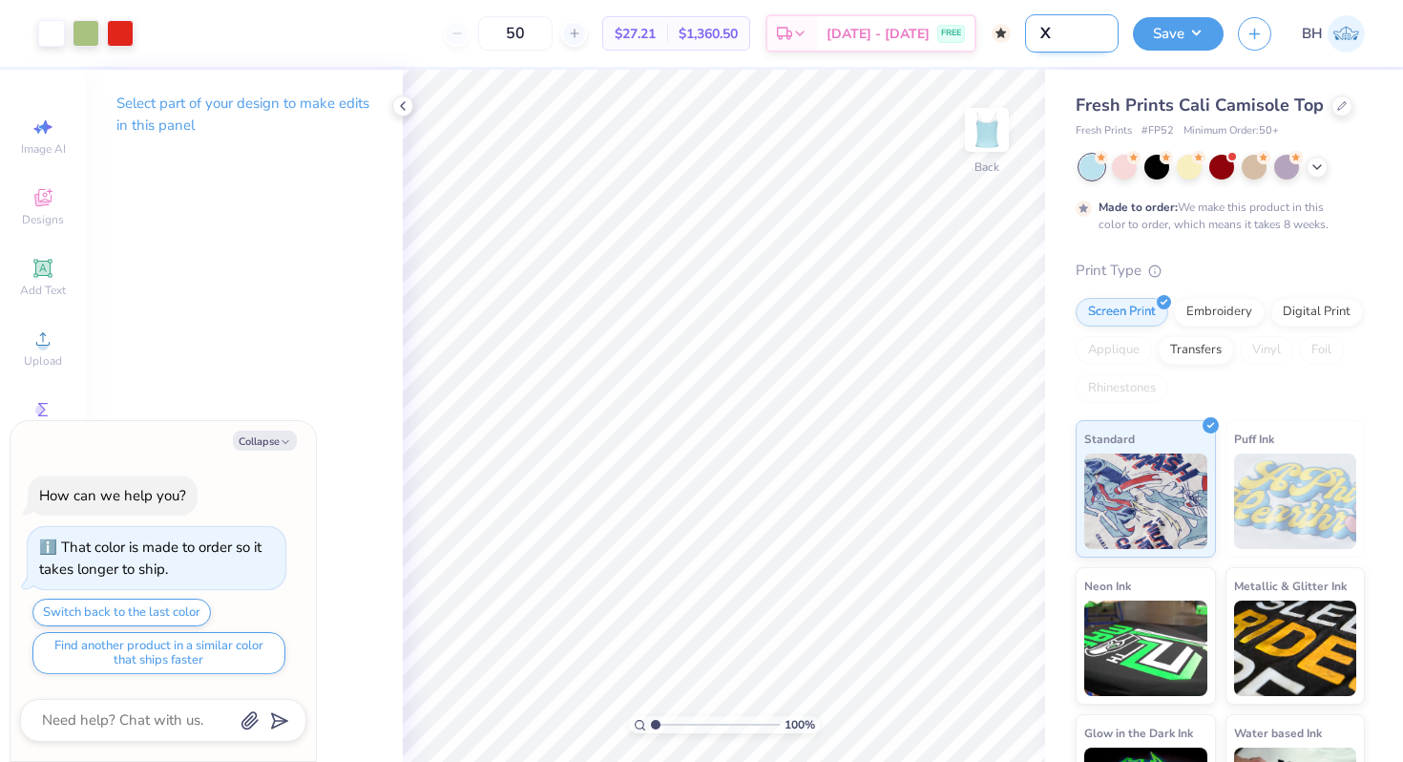
type textarea "x"
type input "XO"
type textarea "x"
type input "XO b"
type textarea "x"
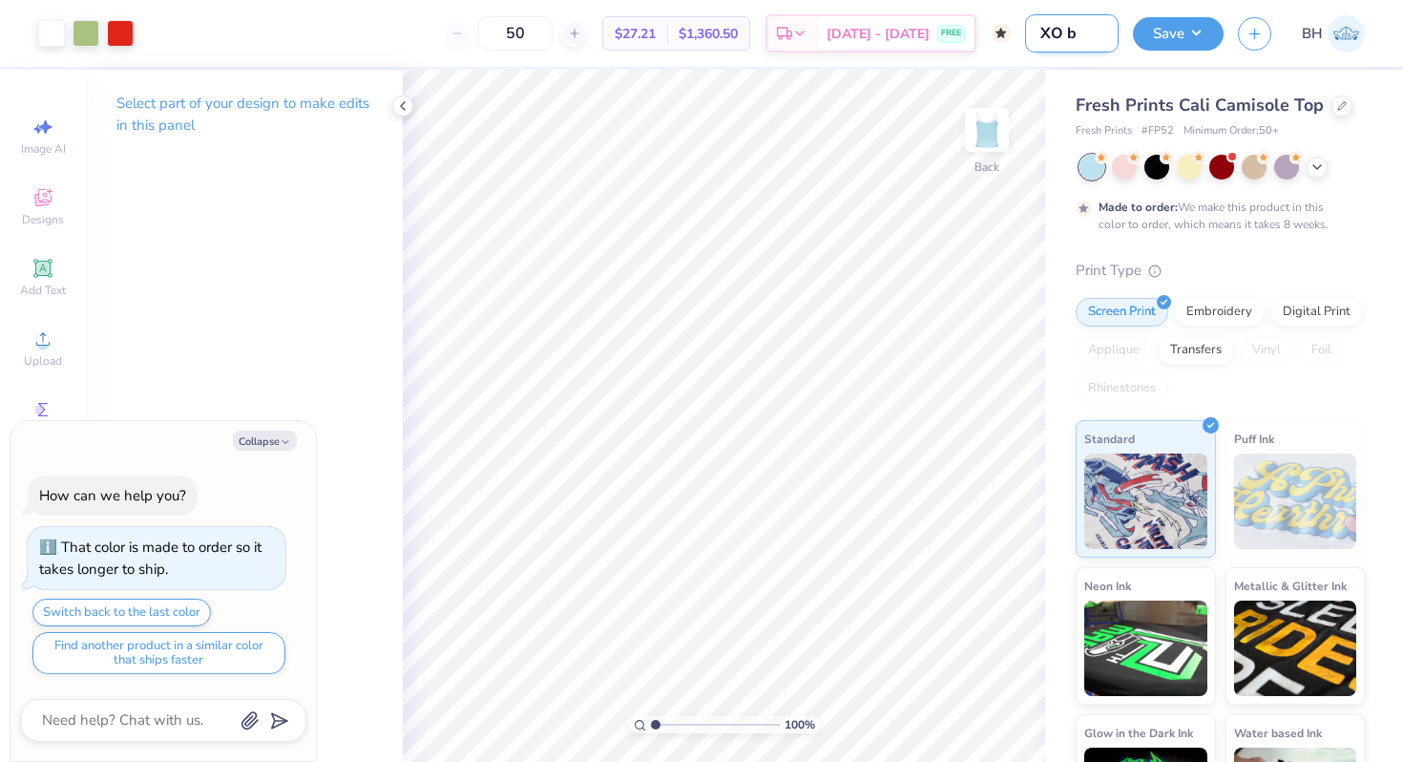
type input "XO bl"
type textarea "x"
type input "XO blu"
type textarea "x"
type input "XO blue"
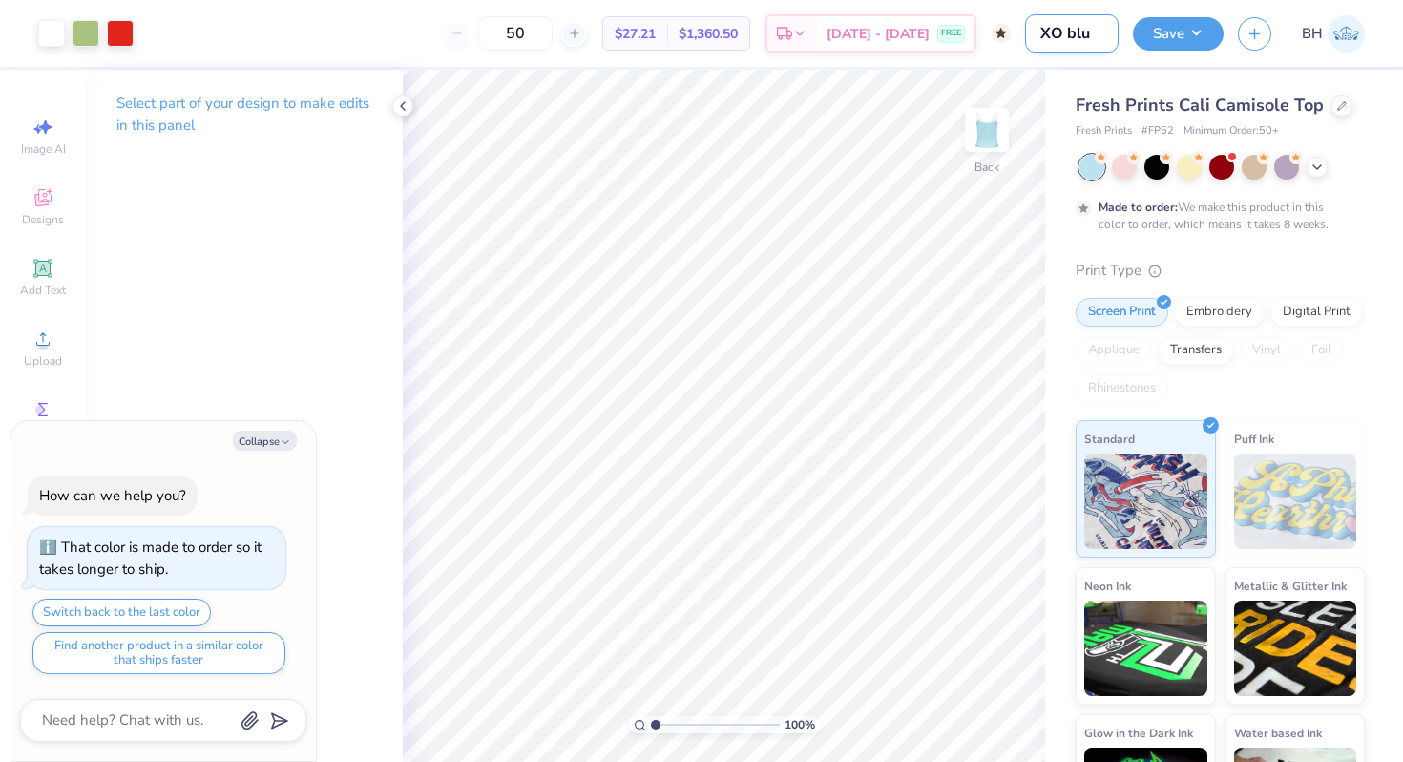
type textarea "x"
type input "XO blue"
type textarea "x"
type input "XO blue t"
type textarea "x"
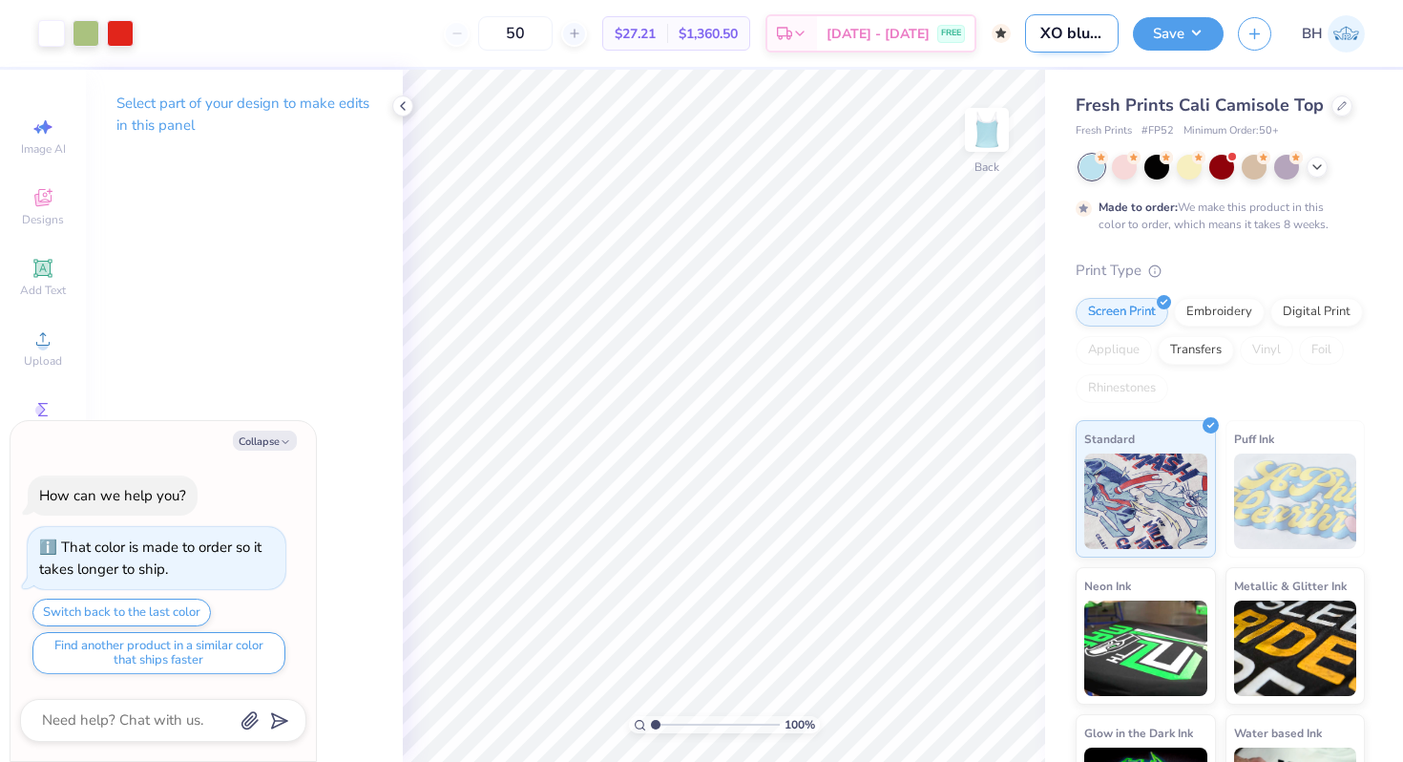
type input "XO blue ta"
type textarea "x"
type input "XO blue tan"
type textarea "x"
type input "XO blue tank"
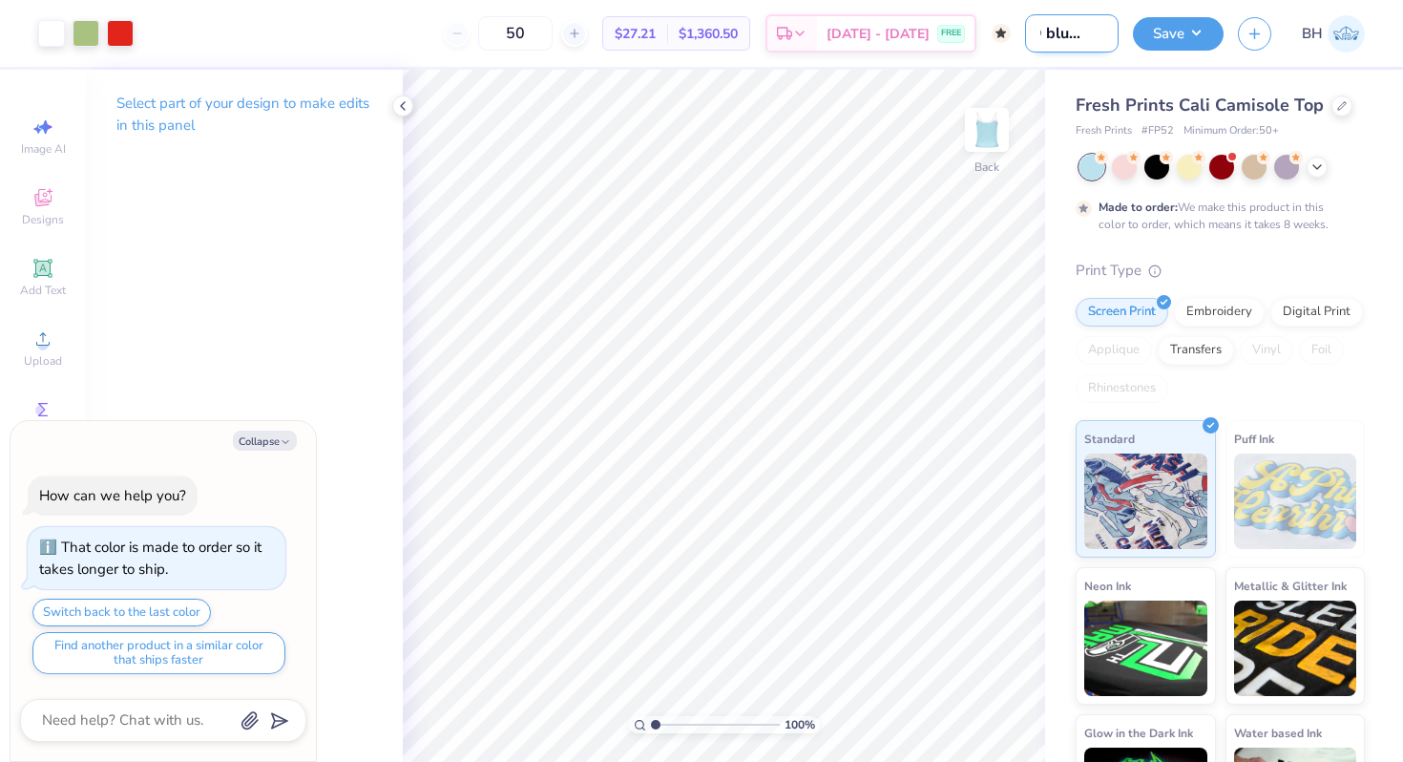
type textarea "x"
type input "XO blue tank"
click at [1163, 50] on div "Save BH" at bounding box center [1268, 33] width 270 height 67
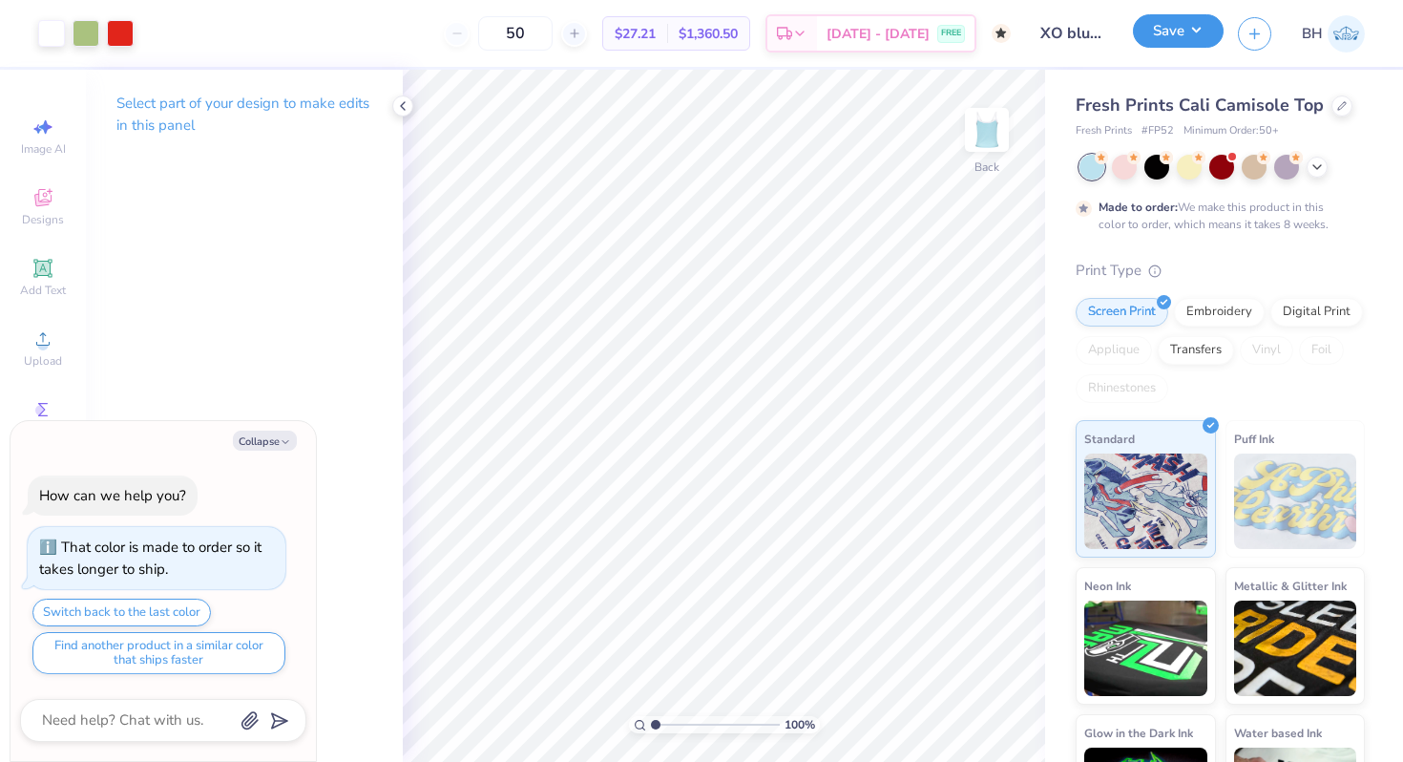
click at [1163, 39] on button "Save" at bounding box center [1178, 30] width 91 height 33
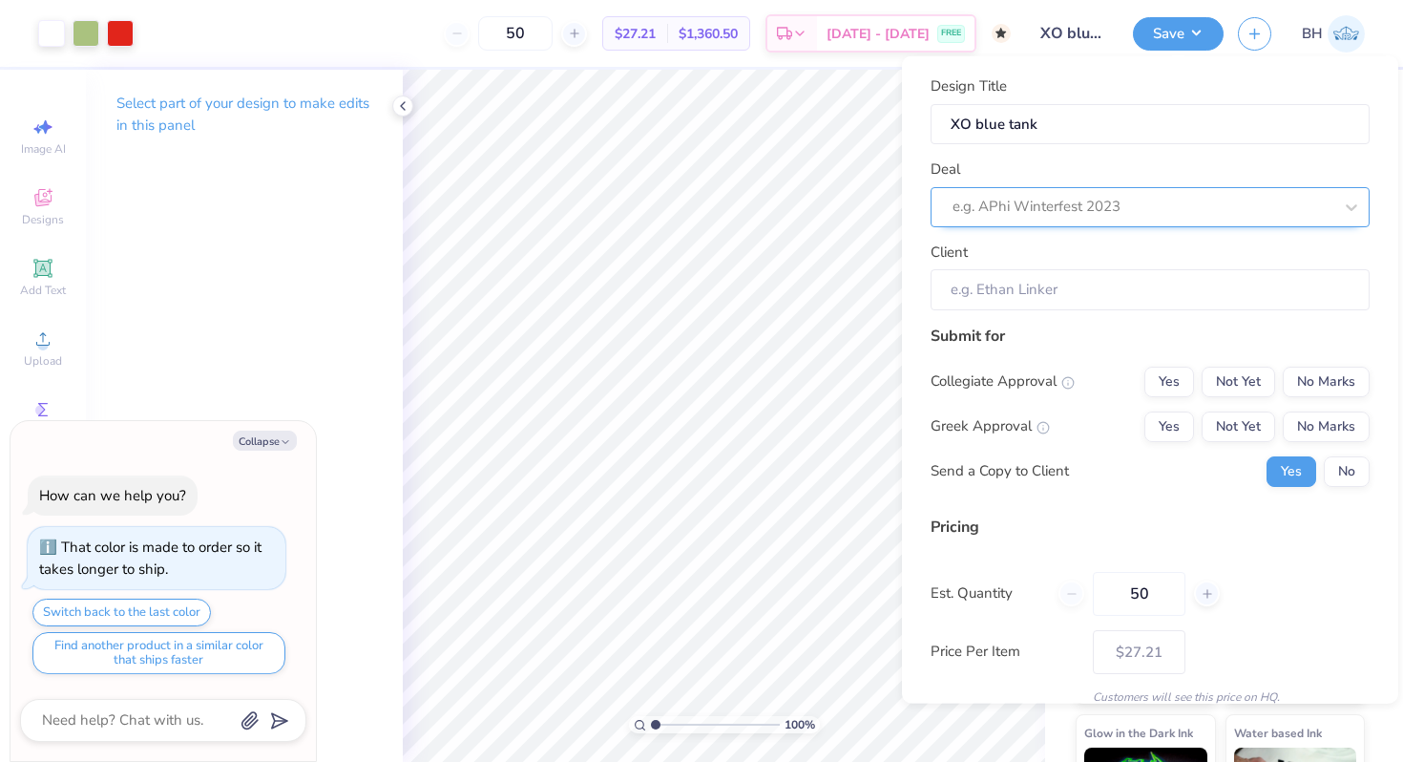
click at [1124, 194] on div at bounding box center [1142, 207] width 380 height 26
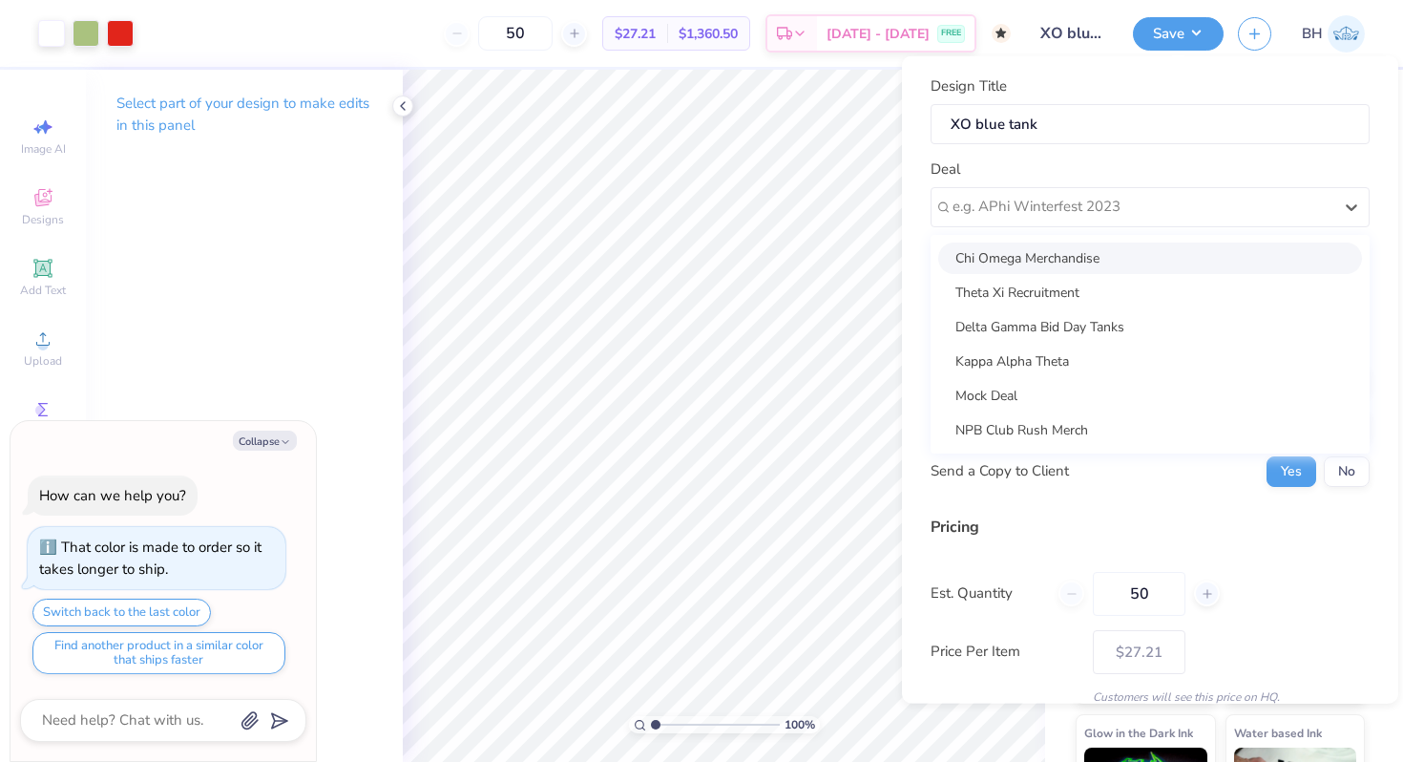
click at [1095, 260] on div "Chi Omega Merchandise" at bounding box center [1150, 256] width 424 height 31
type textarea "x"
type input "Arden Stratton"
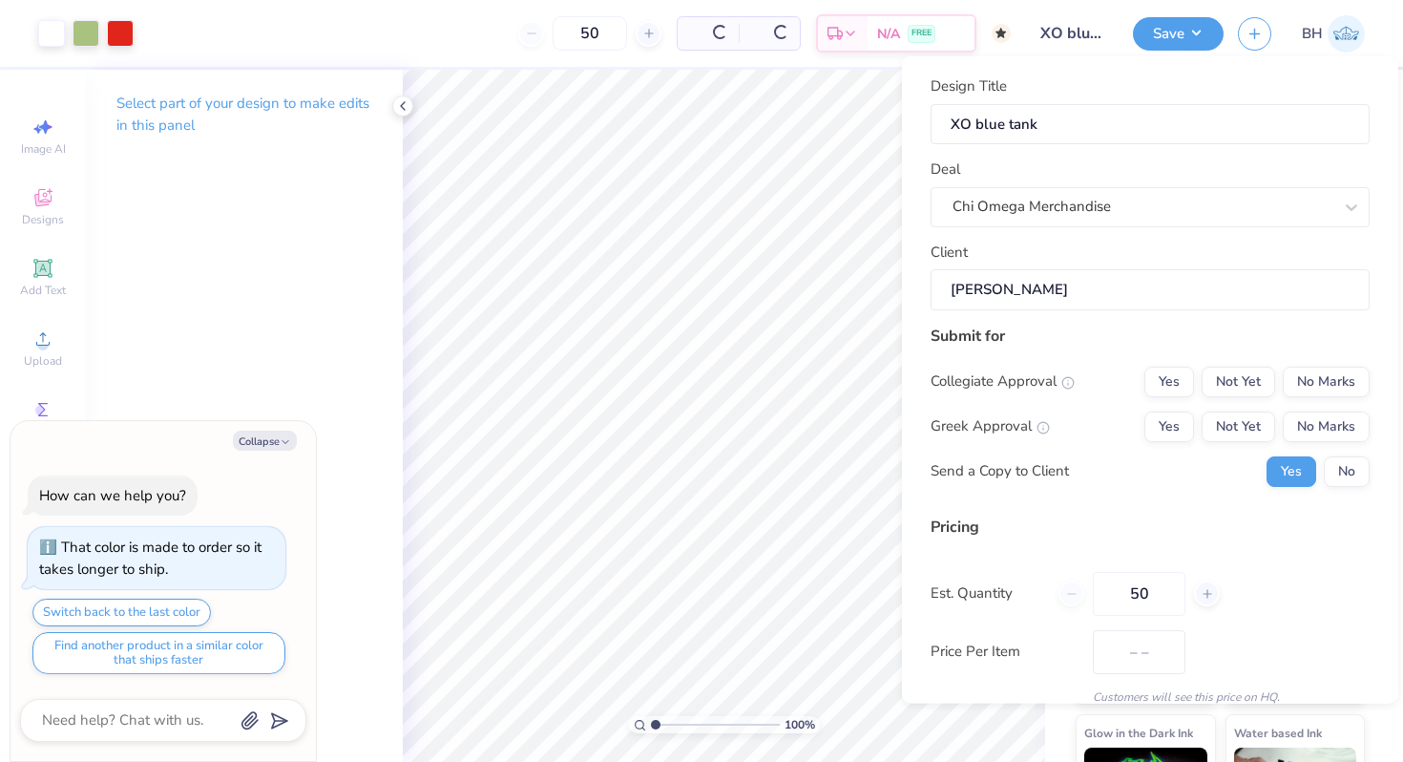
click at [1111, 287] on input "Arden Stratton" at bounding box center [1150, 289] width 439 height 41
click at [1308, 373] on button "No Marks" at bounding box center [1326, 381] width 87 height 31
click at [1183, 428] on button "Yes" at bounding box center [1169, 425] width 50 height 31
type input "$32.26"
click at [1347, 451] on div "Collegiate Approval Yes Not Yet No Marks Greek Approval Yes Not Yet No Marks Se…" at bounding box center [1150, 426] width 439 height 120
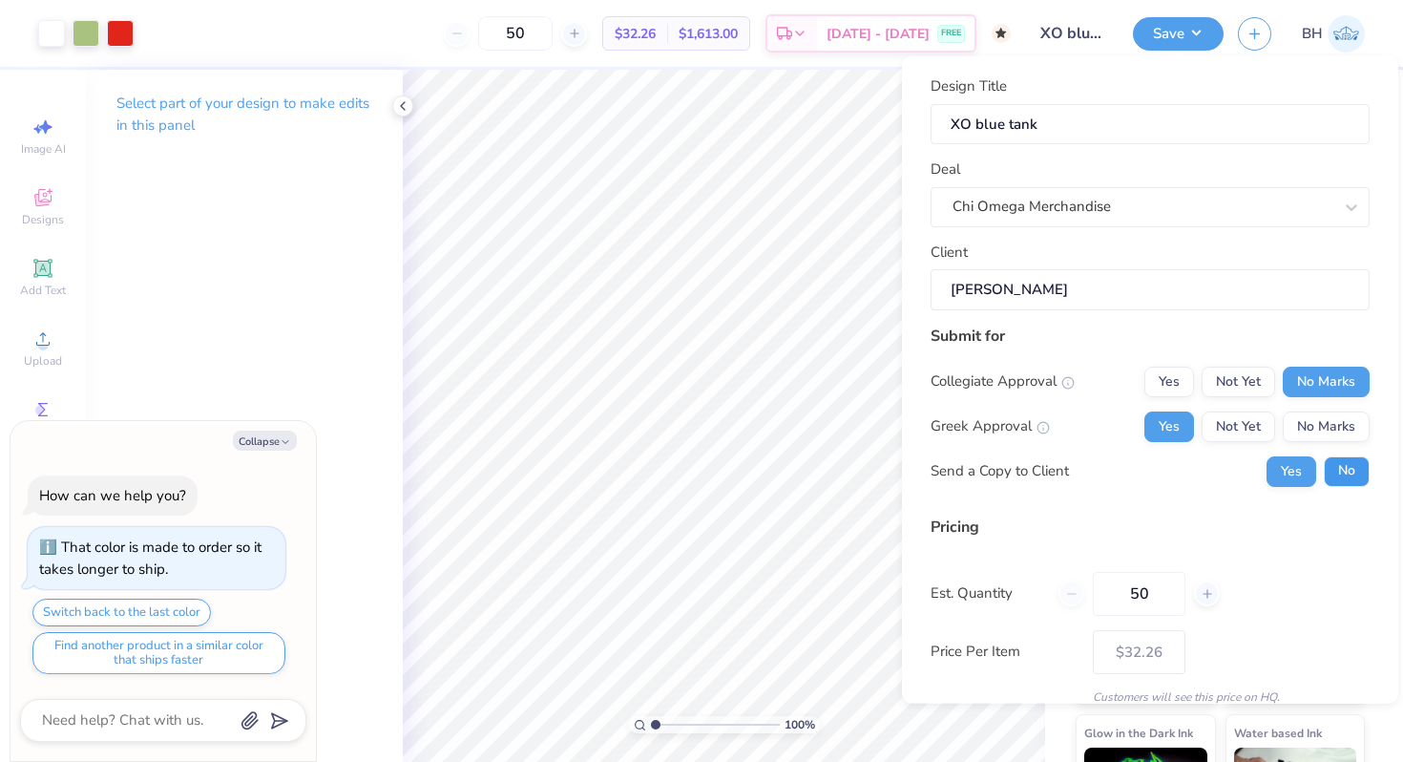
click at [1347, 485] on button "No" at bounding box center [1347, 470] width 46 height 31
type textarea "x"
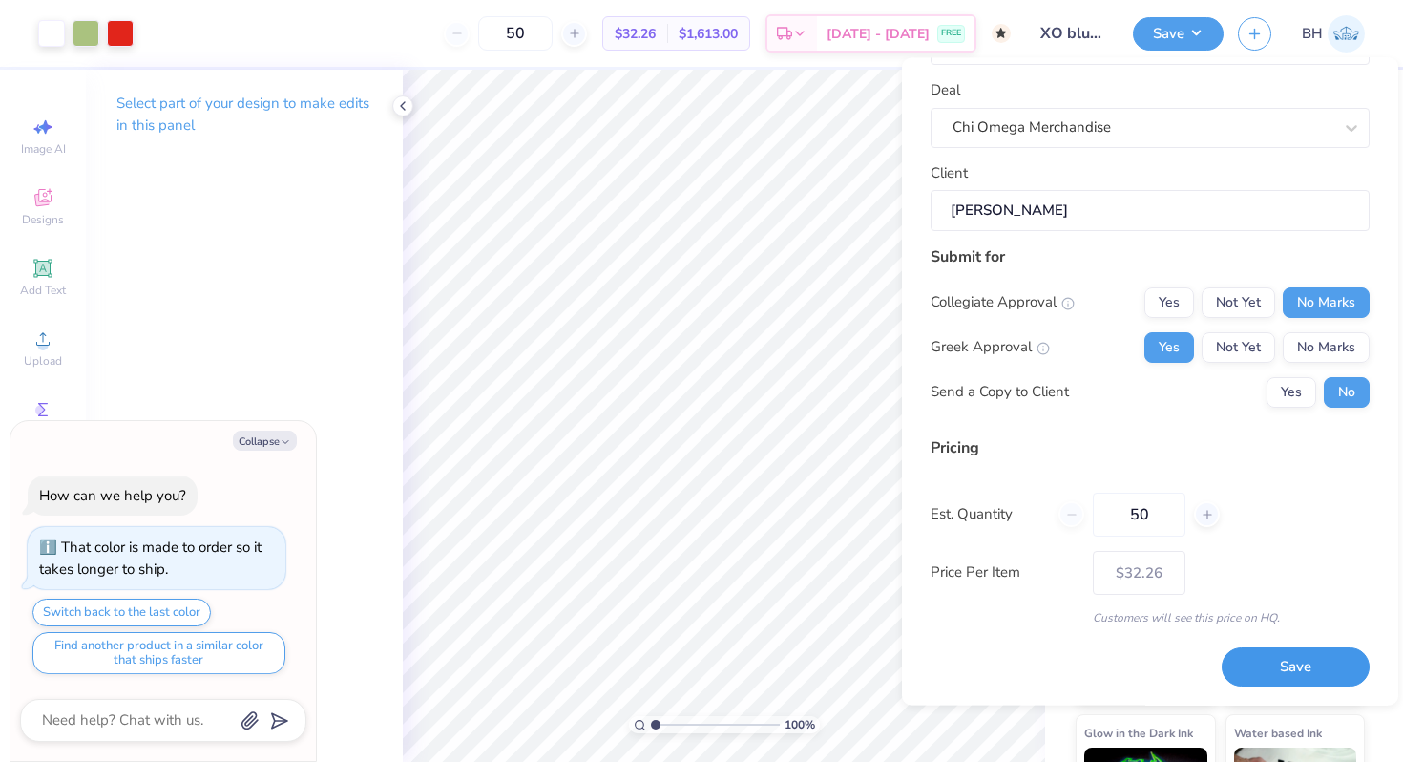
click at [1301, 662] on button "Save" at bounding box center [1296, 667] width 148 height 39
type input "$32.26"
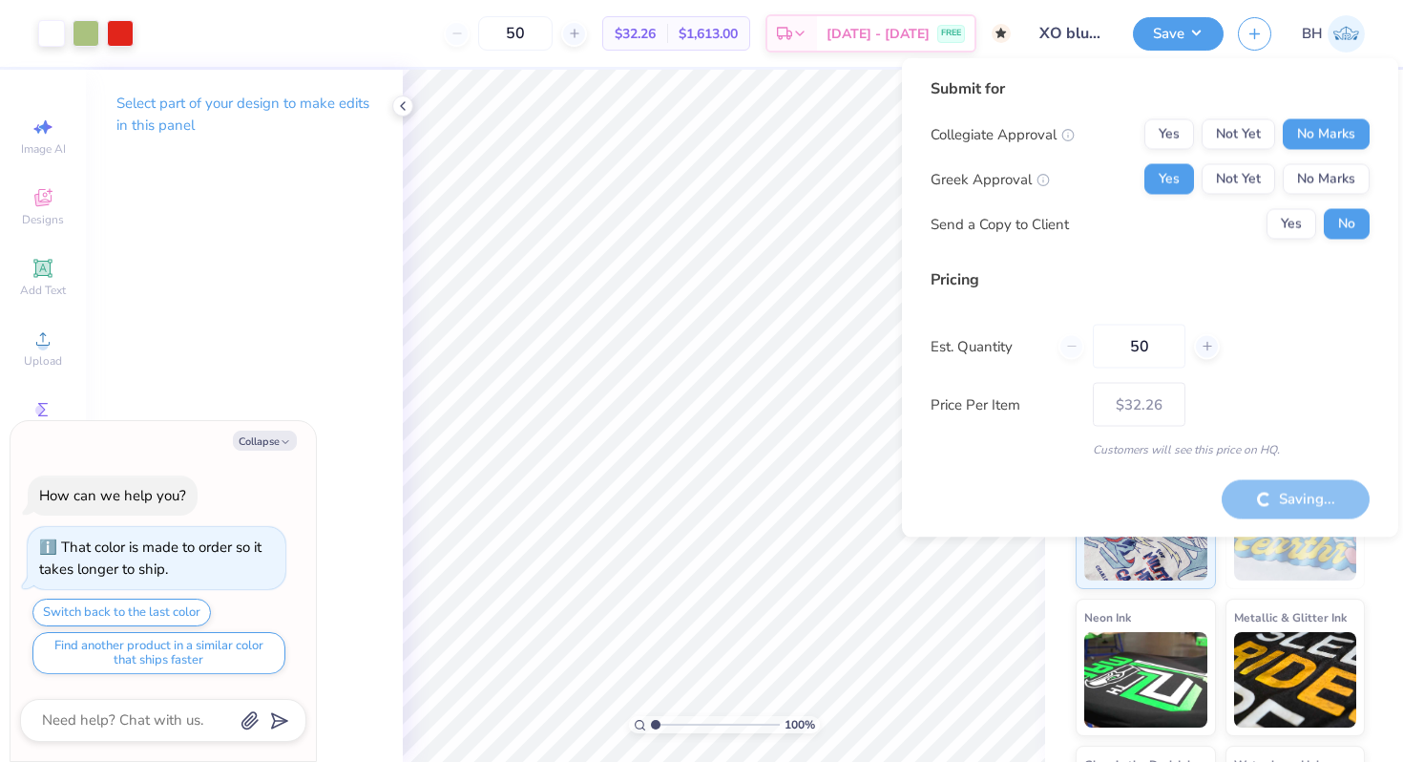
type textarea "x"
type input "– –"
type textarea "x"
type input "$27.21"
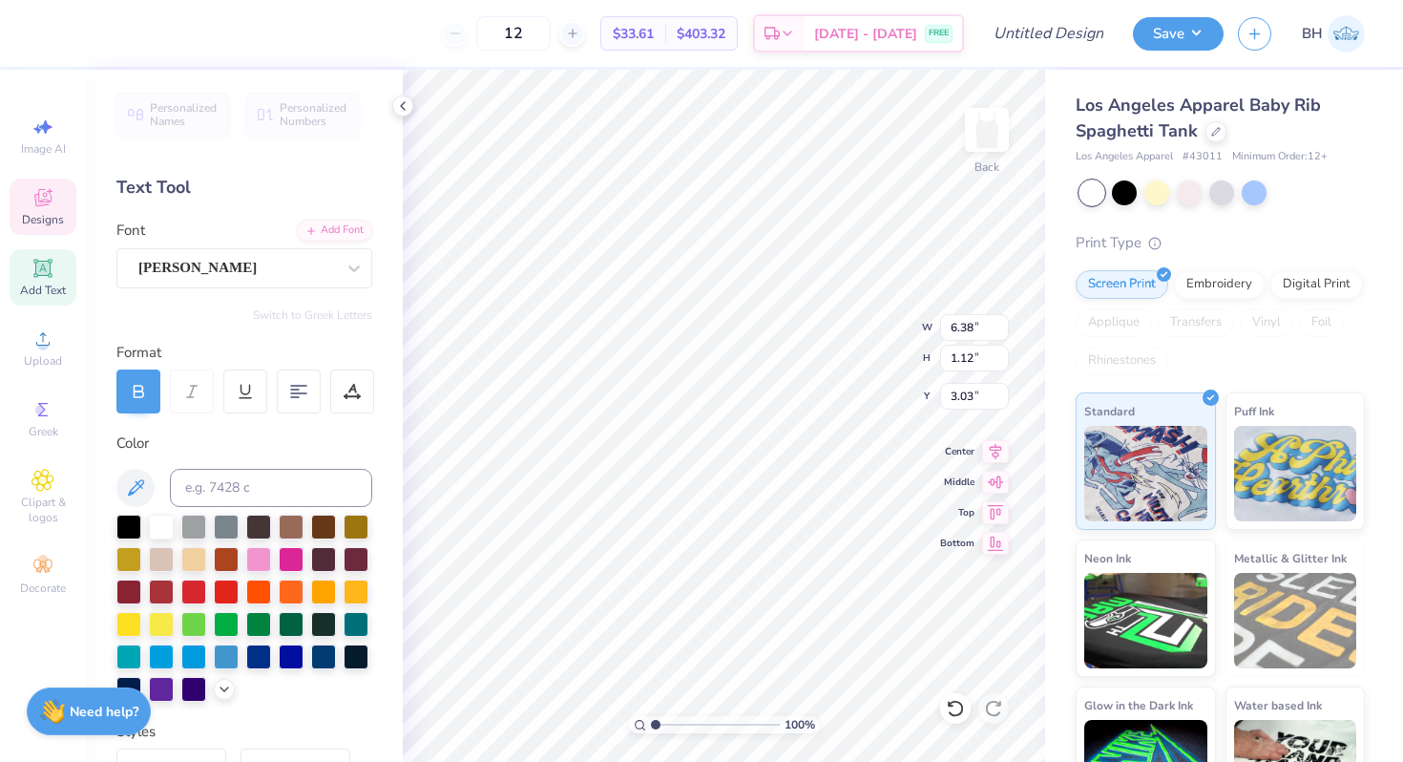
type textarea "Chi Omega"
type input "3.14"
type input "5.77"
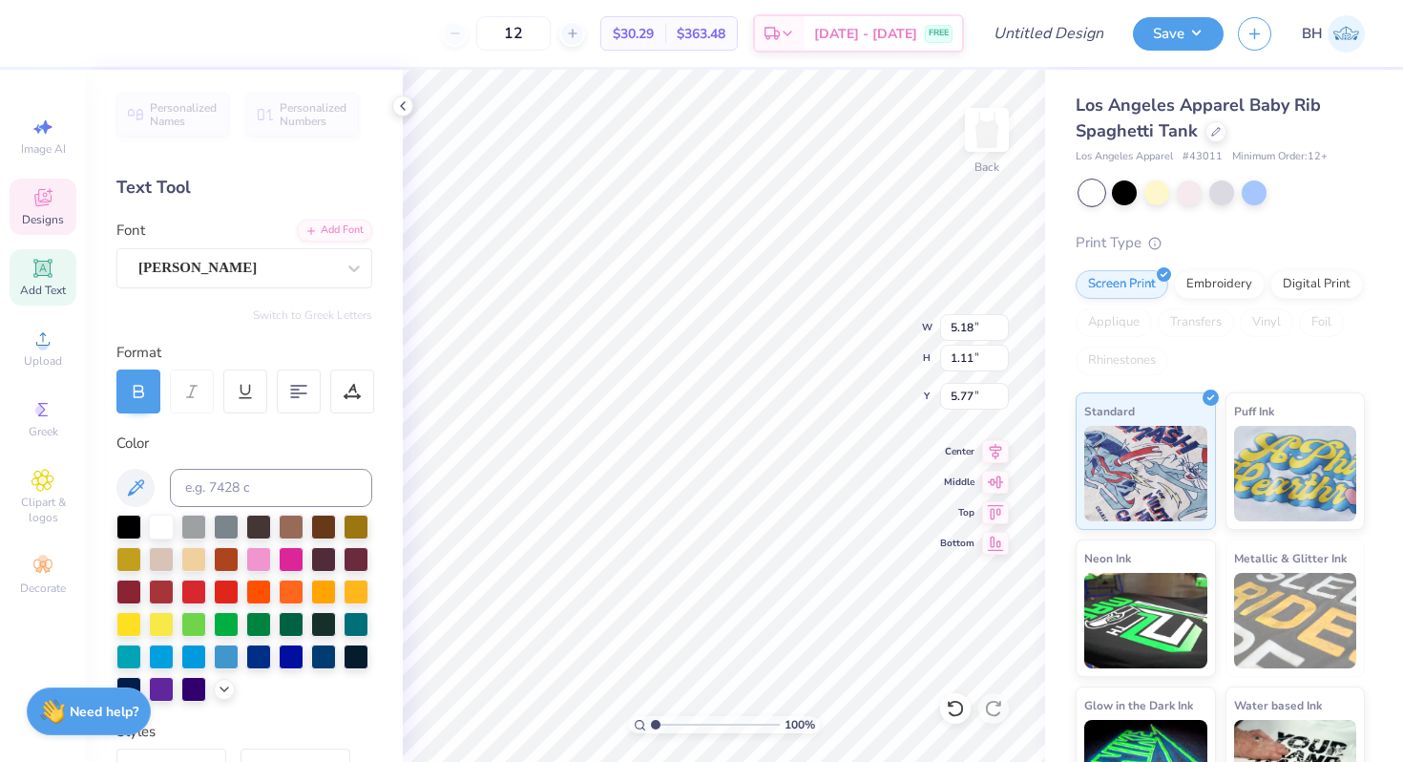
scroll to position [0, 0]
type textarea "C"
type textarea "a"
click at [160, 522] on div at bounding box center [161, 525] width 25 height 25
type input "3.03"
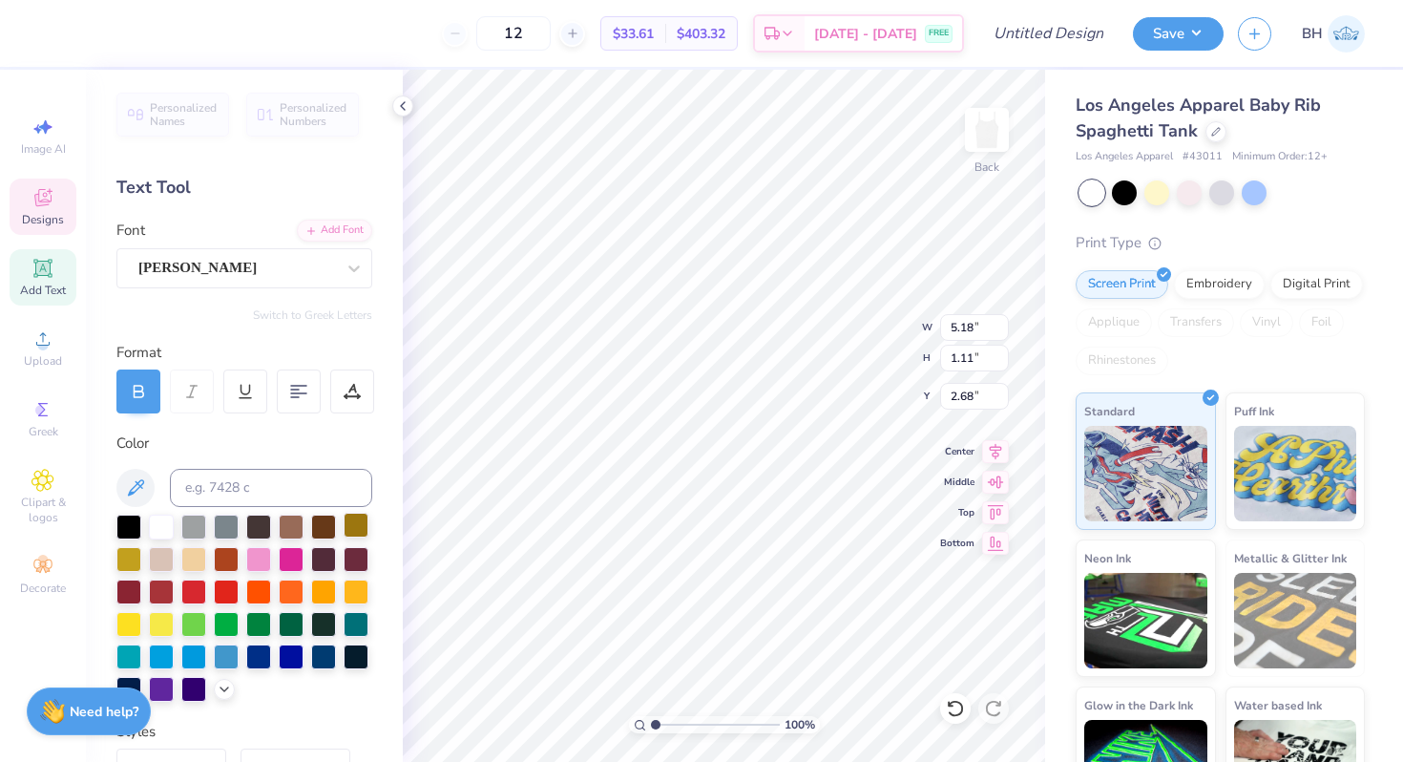
type input "2.14"
type input "2.22"
type input "2.12"
type input "2.14"
type input "2.22"
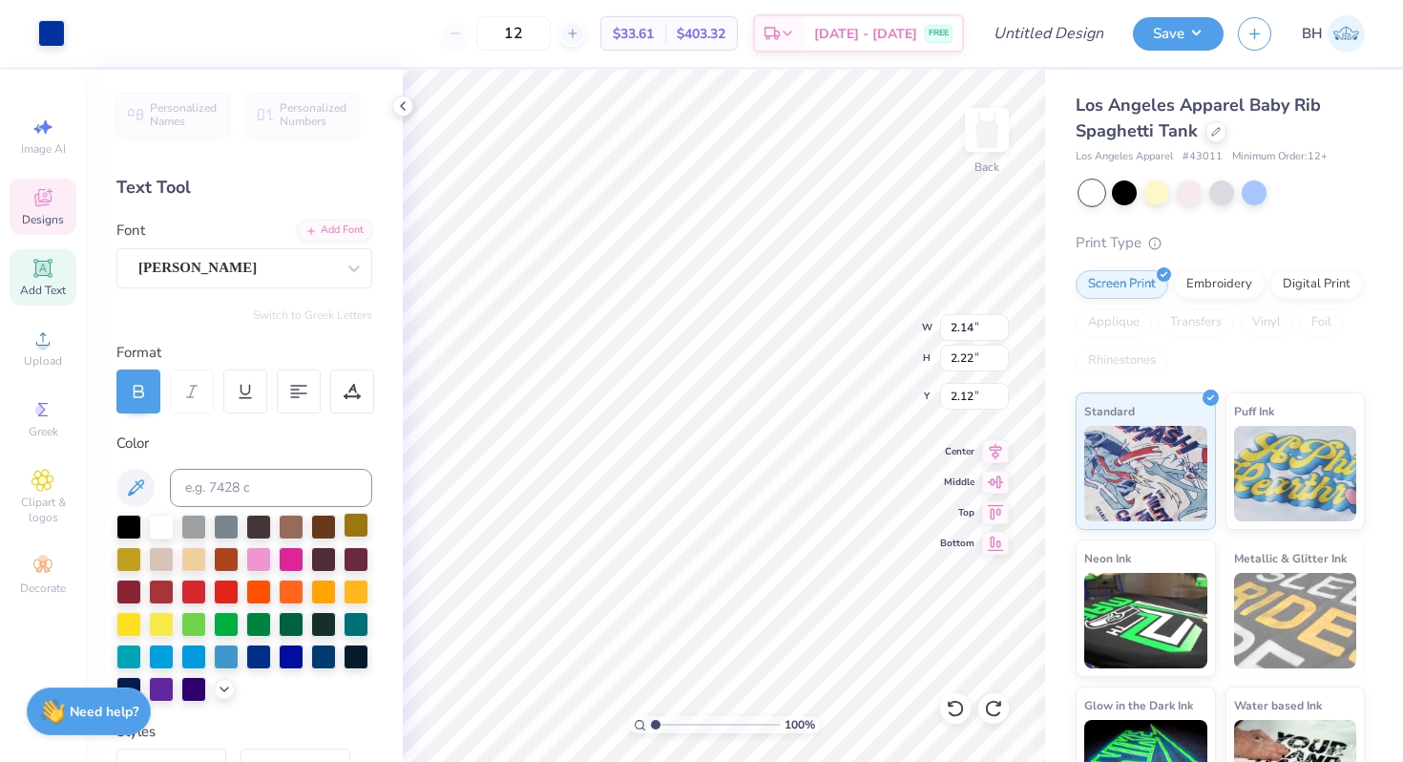
type input "4.96"
drag, startPoint x: 670, startPoint y: 720, endPoint x: 702, endPoint y: 704, distance: 35.9
type input "4.76"
click at [702, 716] on input "range" at bounding box center [715, 724] width 129 height 17
type input "3.06"
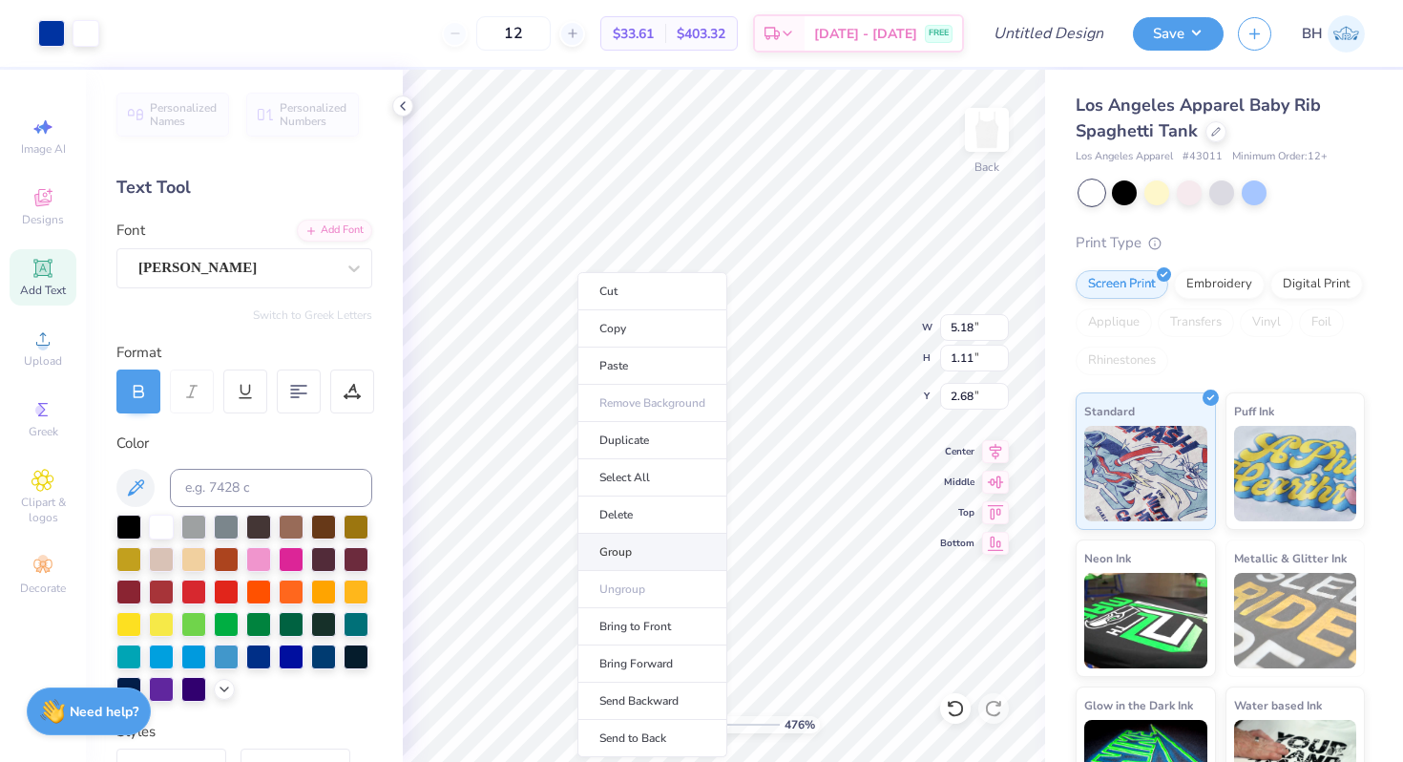
click at [619, 541] on li "Group" at bounding box center [652, 552] width 150 height 37
drag, startPoint x: 701, startPoint y: 720, endPoint x: 628, endPoint y: 716, distance: 73.6
type input "1"
click at [651, 716] on input "range" at bounding box center [715, 724] width 129 height 17
type input "2.14"
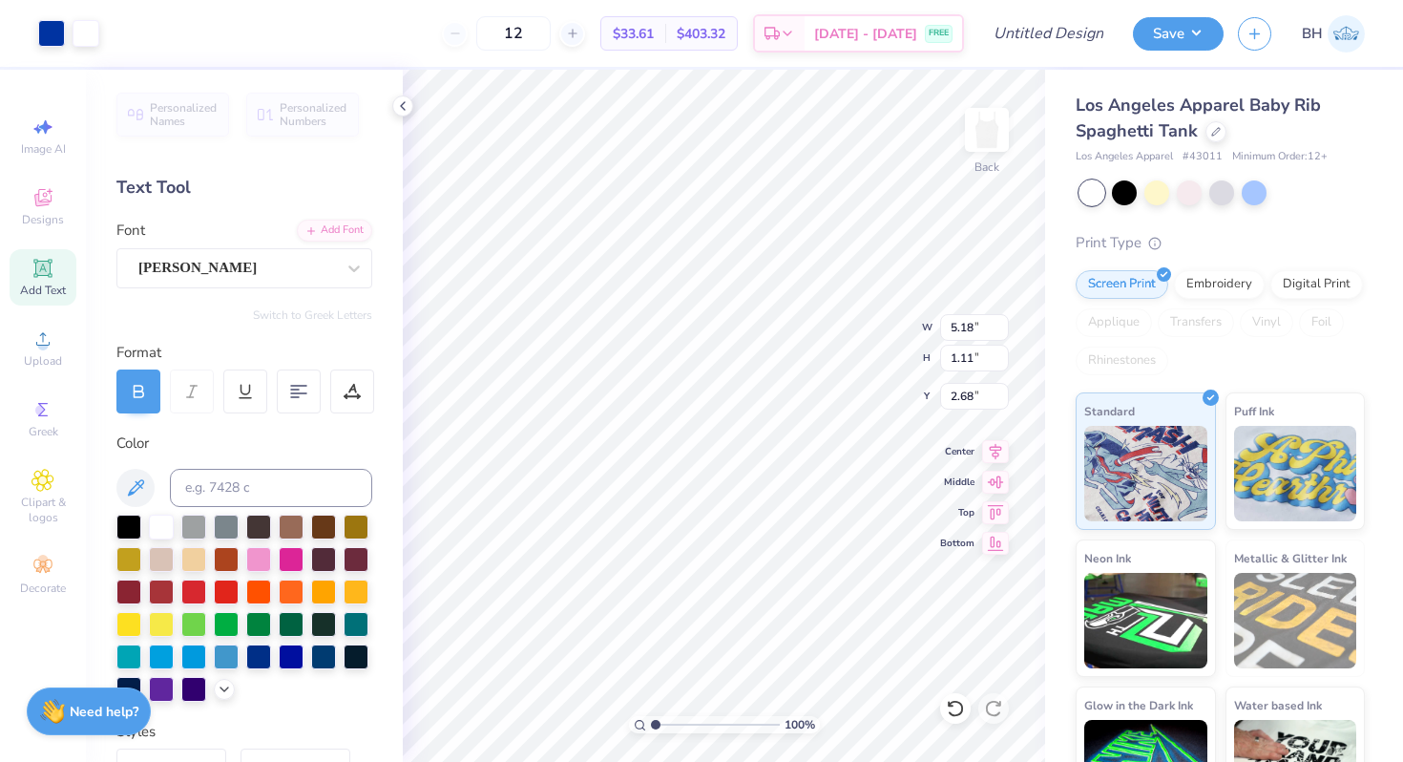
type input "2.22"
type input "2.12"
type textarea "SISTERS ON PURPOSE"
type input "3.79"
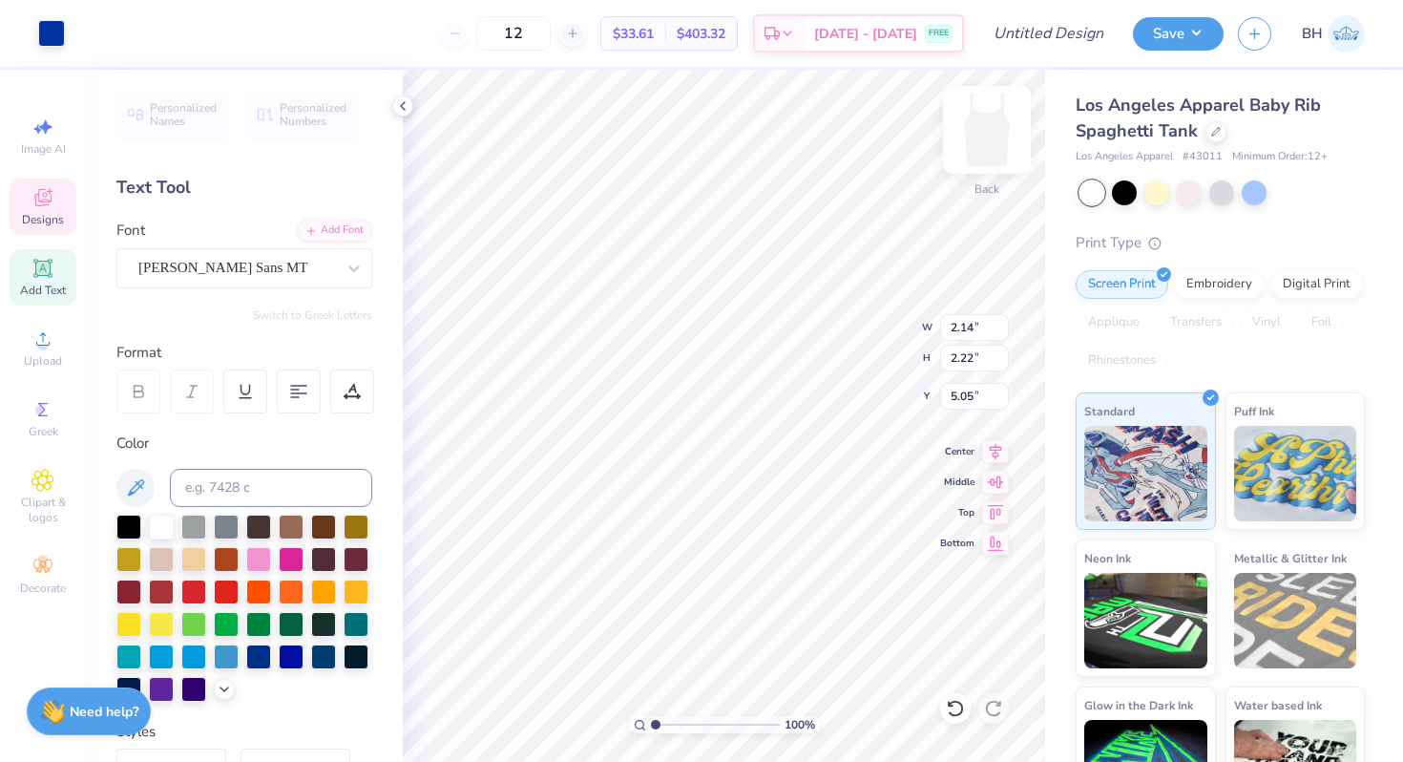
type input "5.05"
type input "3.42"
type textarea "ga"
type input "3.10"
type input "2.16"
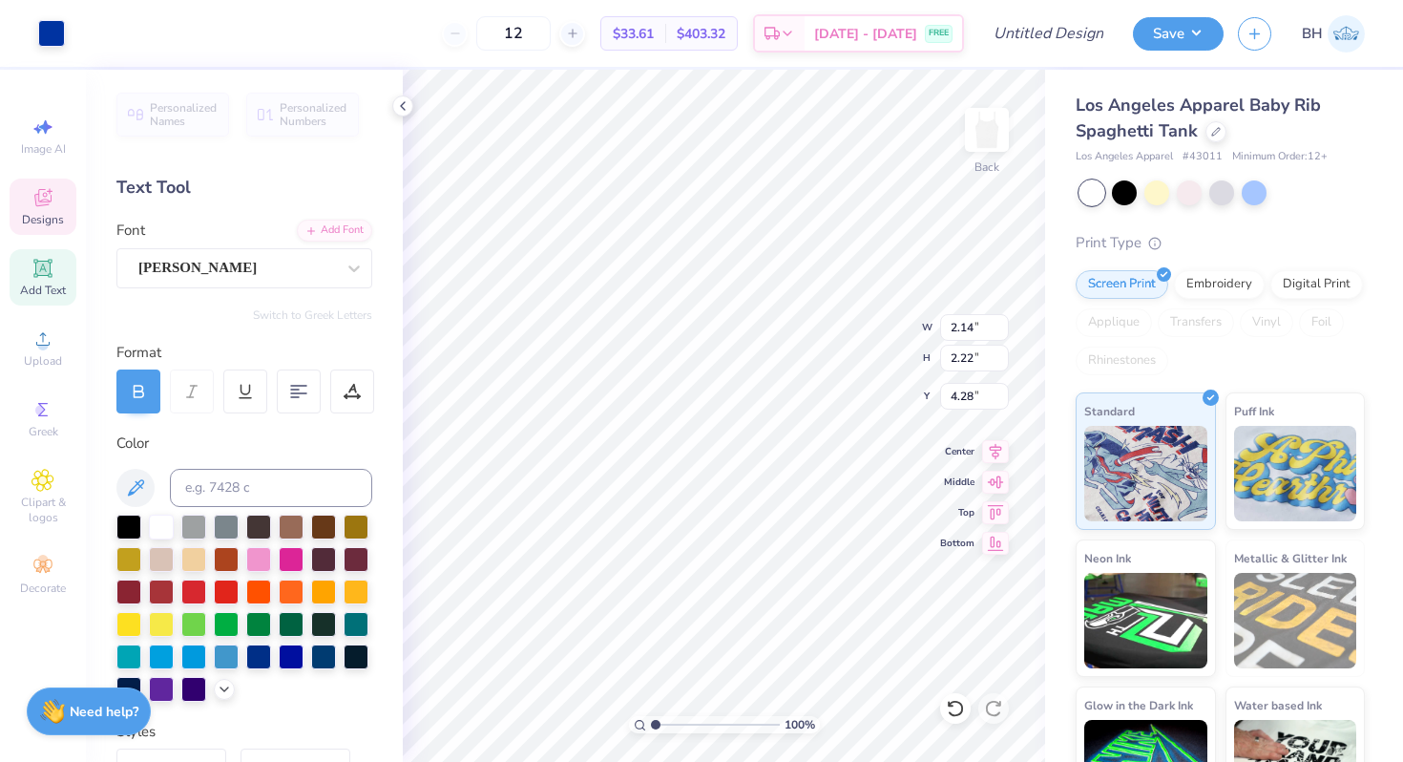
type input "4.28"
type input "1.62"
type input "0.73"
type input "5.39"
type input "2.14"
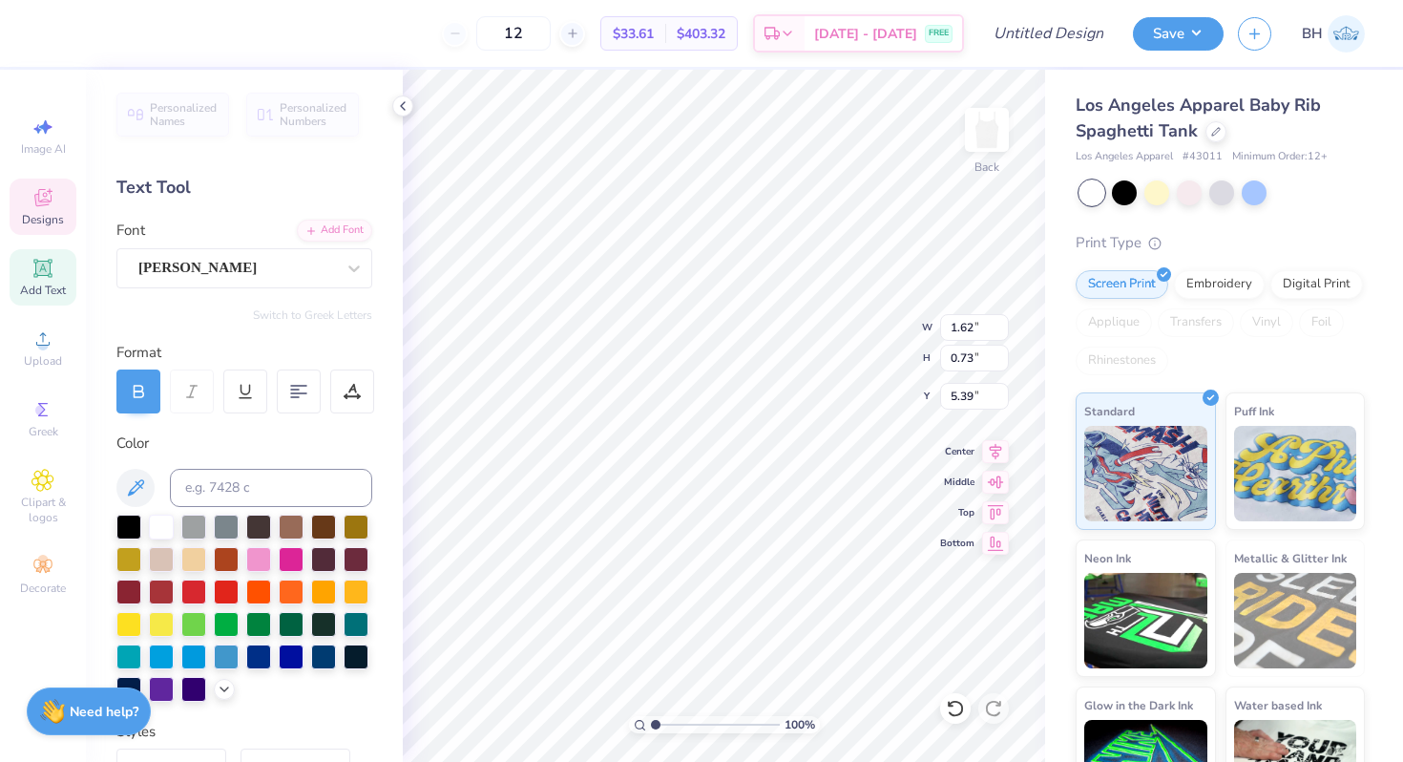
type input "2.22"
type input "2.16"
type input "3.10"
click at [852, 347] on div "100 % Back W 1.62 1.62 " H 0.73 0.73 " Y 3.10 3.10 " Center Middle Top Bottom" at bounding box center [724, 416] width 642 height 692
type input "5.39"
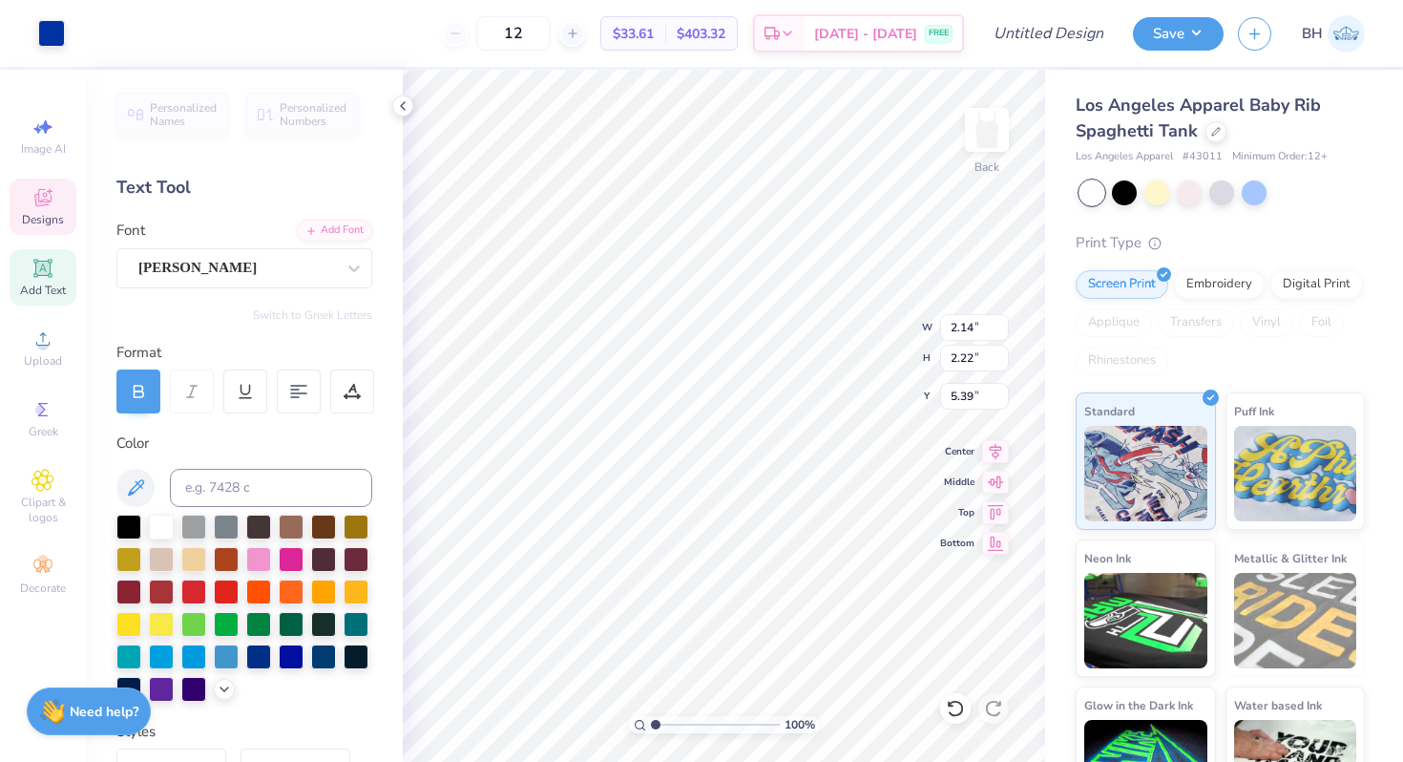
type input "1.62"
type input "0.73"
type input "3.10"
type input "2.14"
type input "2.22"
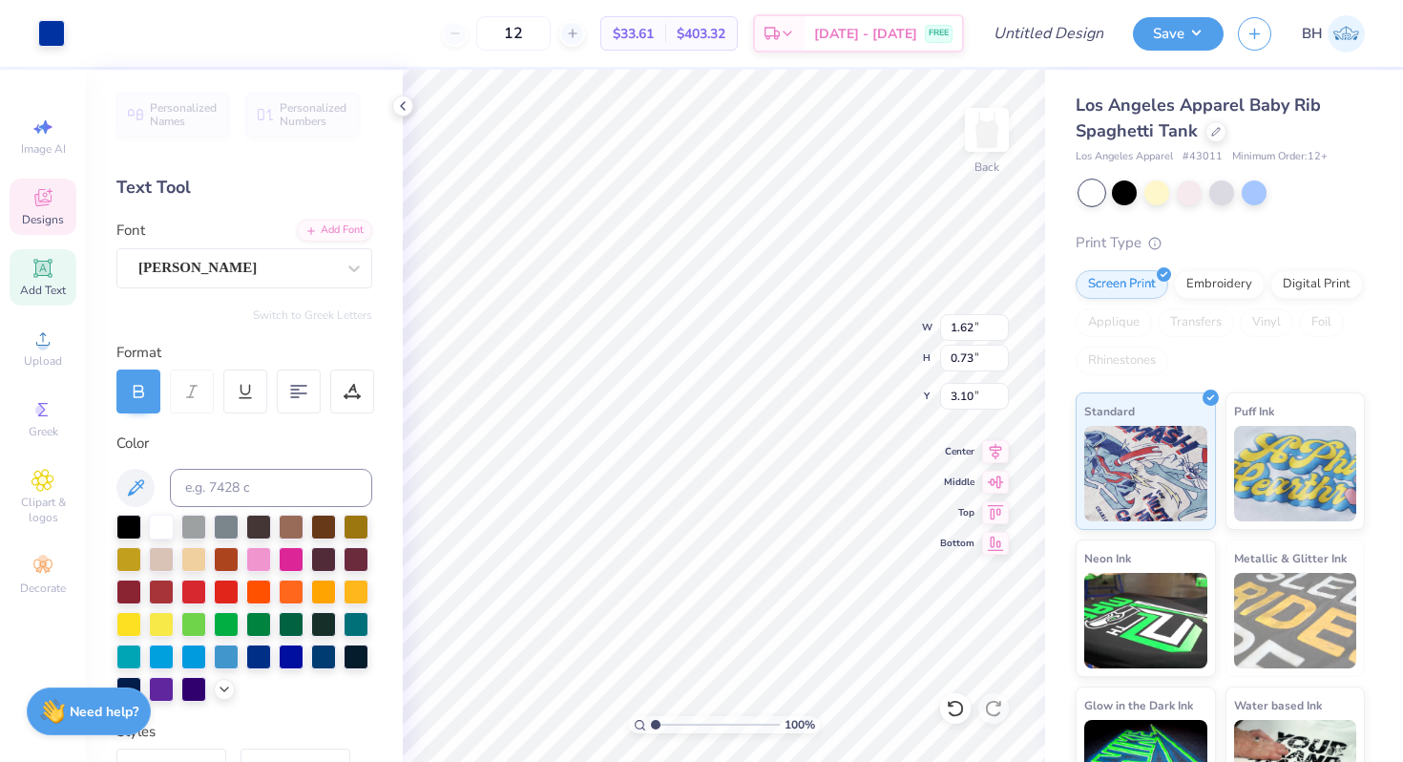
type input "5.39"
type input "1.62"
type input "0.73"
type input "4.11"
type input "2.14"
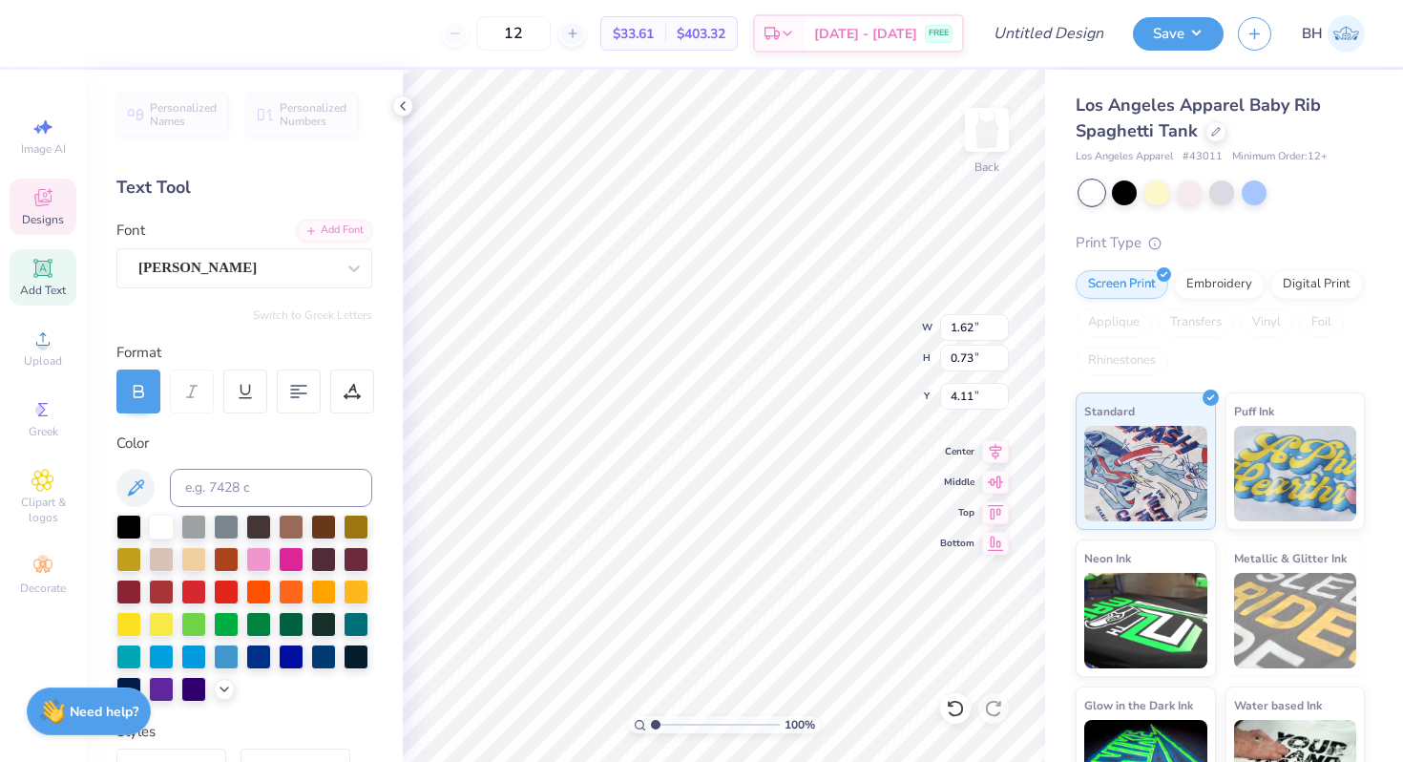
type input "2.22"
type input "2.16"
type input "3.10"
type input "1.62"
type input "0.73"
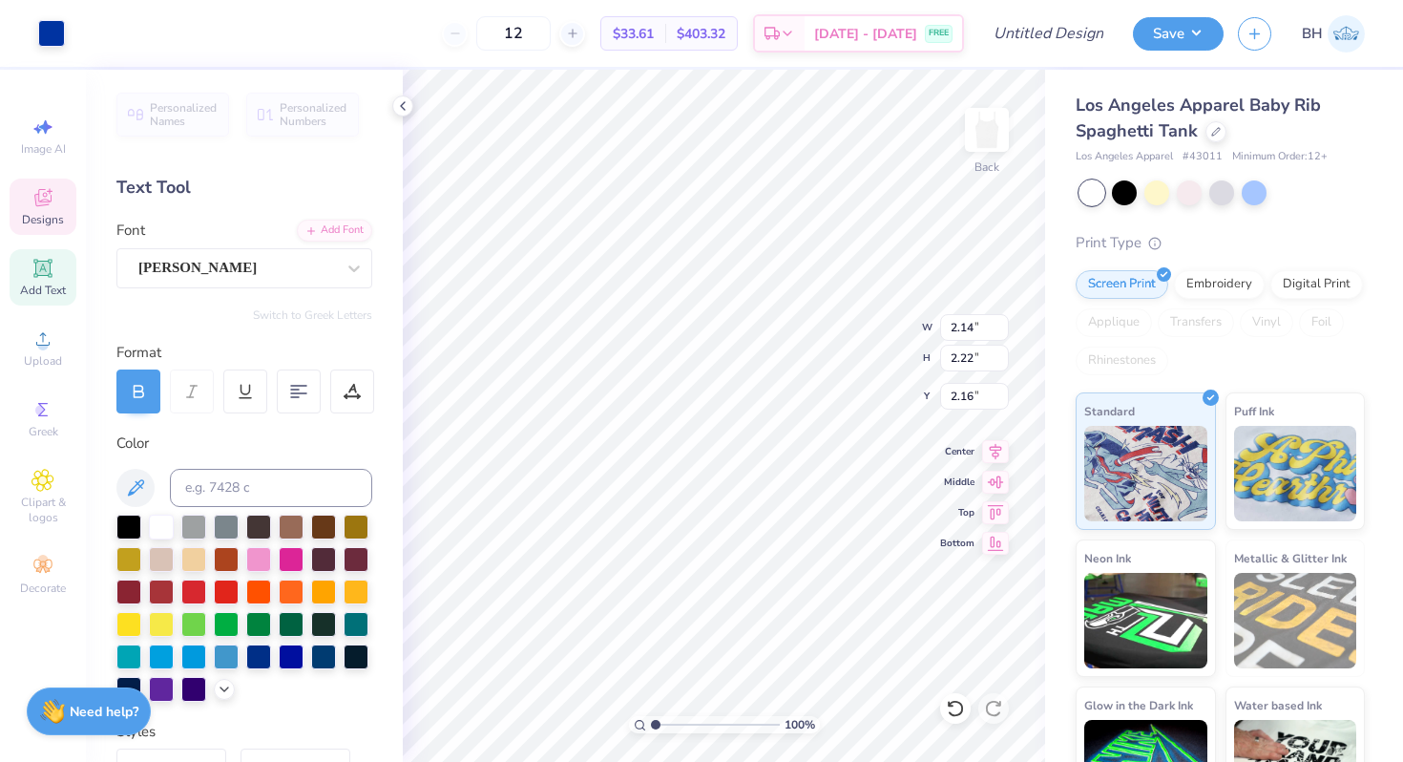
type input "3.10"
type textarea "a"
type input "3.06"
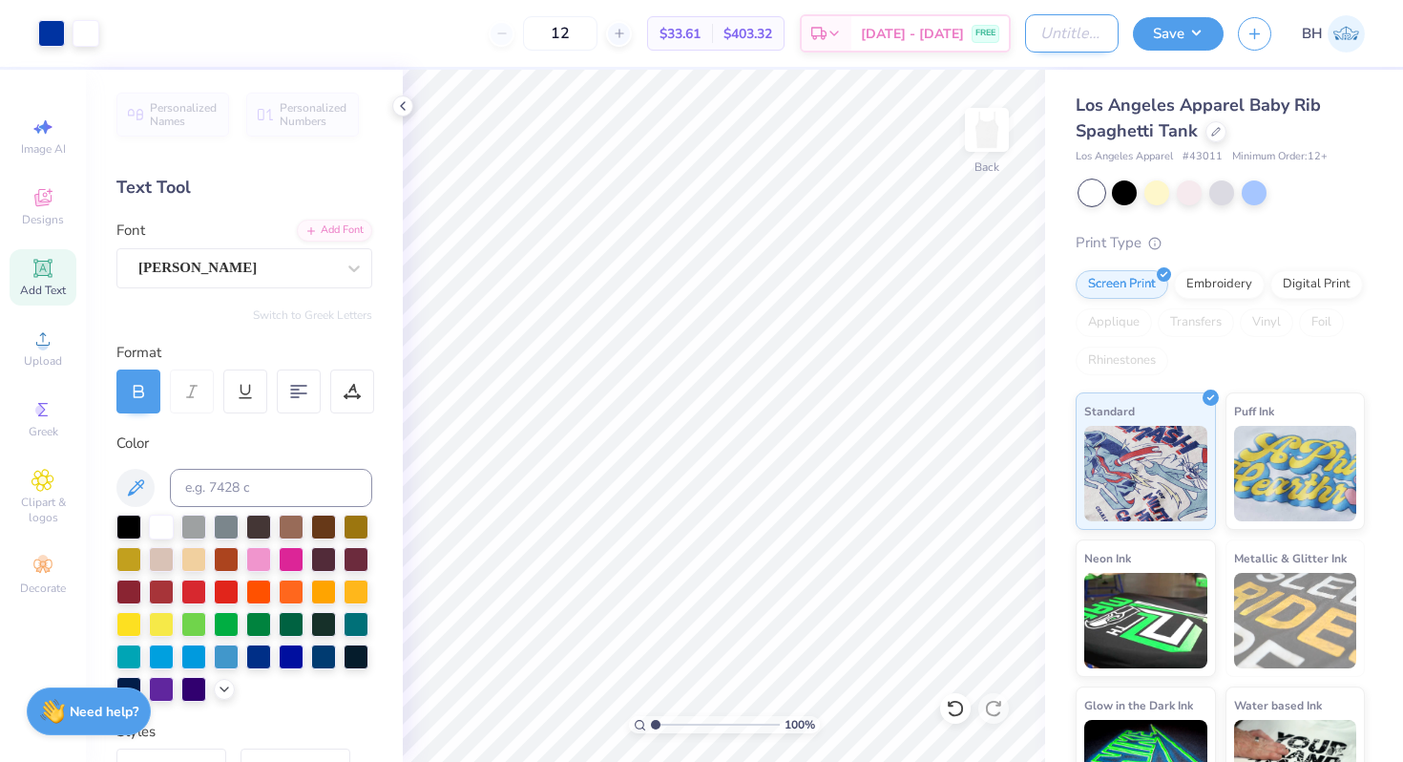
click at [1064, 41] on input "Design Title" at bounding box center [1072, 33] width 94 height 38
type input "blue star tank"
click at [1181, 33] on button "Save" at bounding box center [1178, 30] width 91 height 33
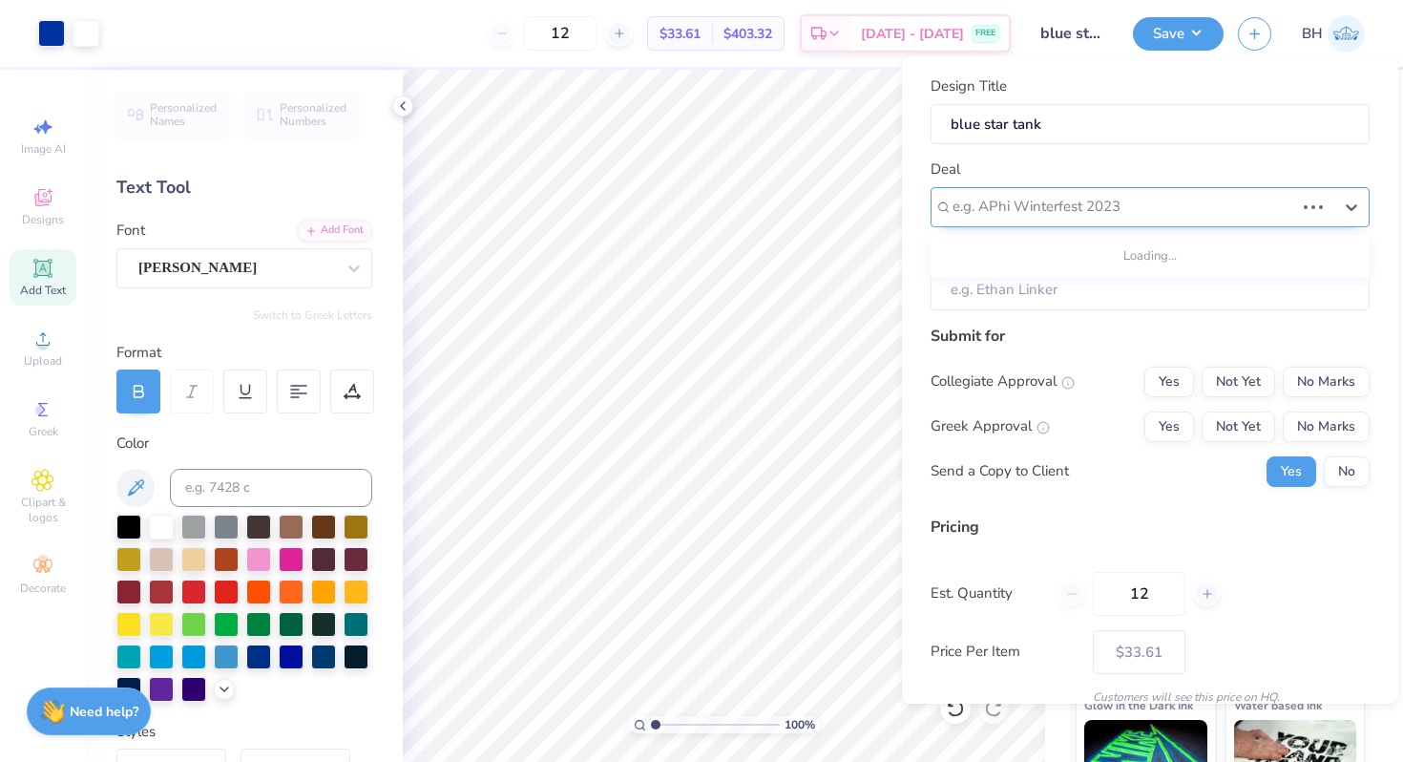
click at [1068, 205] on div at bounding box center [1123, 207] width 342 height 26
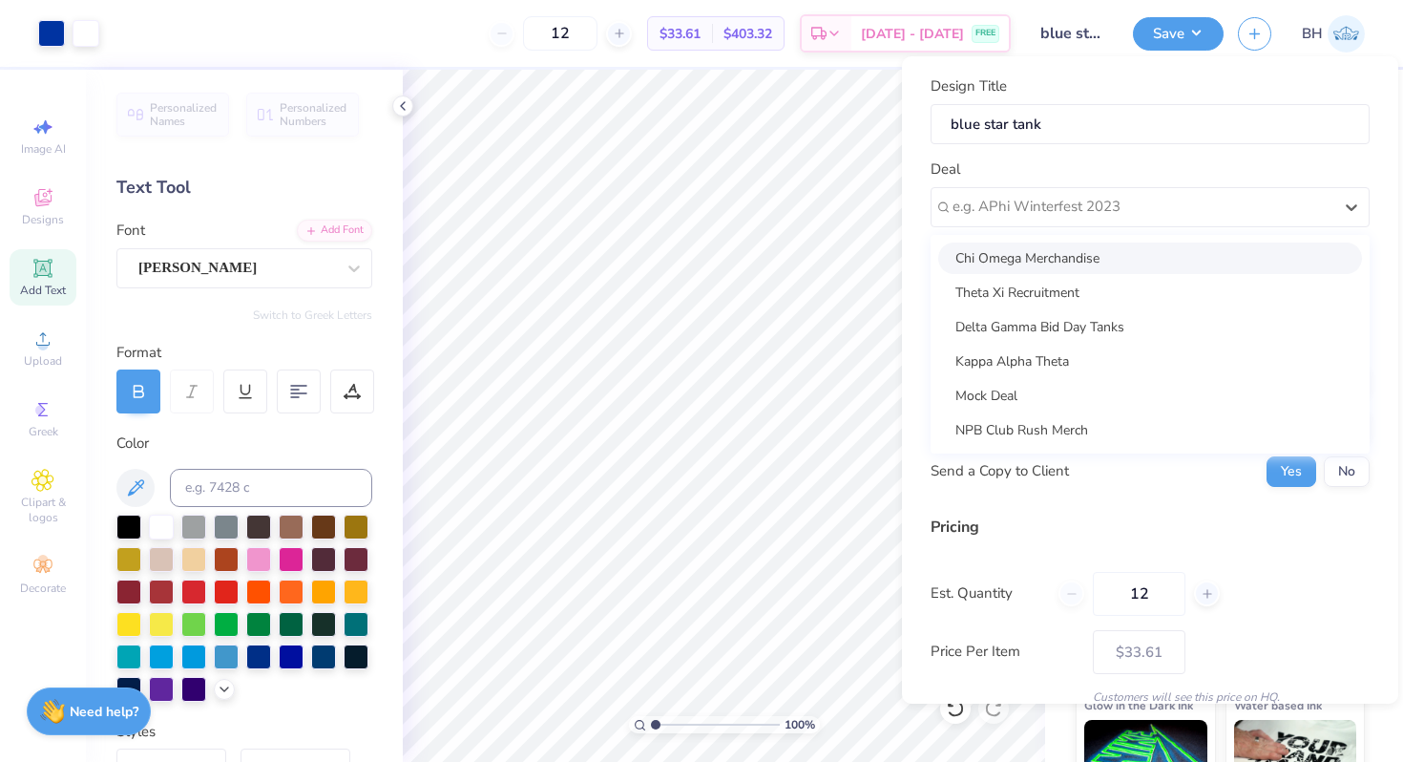
click at [1056, 245] on div "Chi Omega Merchandise" at bounding box center [1150, 257] width 424 height 31
type input "[PERSON_NAME]"
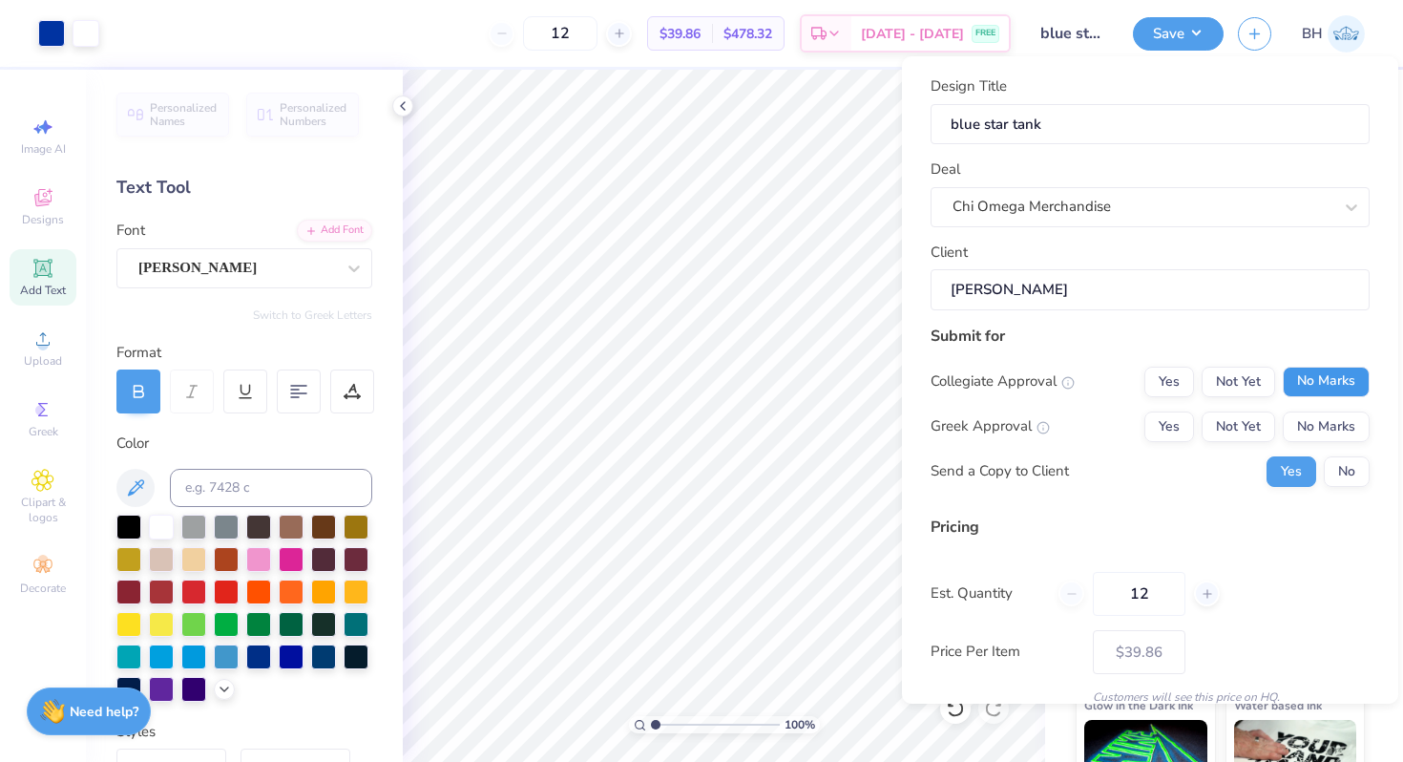
click at [1298, 368] on button "No Marks" at bounding box center [1326, 381] width 87 height 31
click at [1168, 423] on button "Yes" at bounding box center [1169, 426] width 50 height 31
click at [1343, 462] on button "No" at bounding box center [1347, 471] width 46 height 31
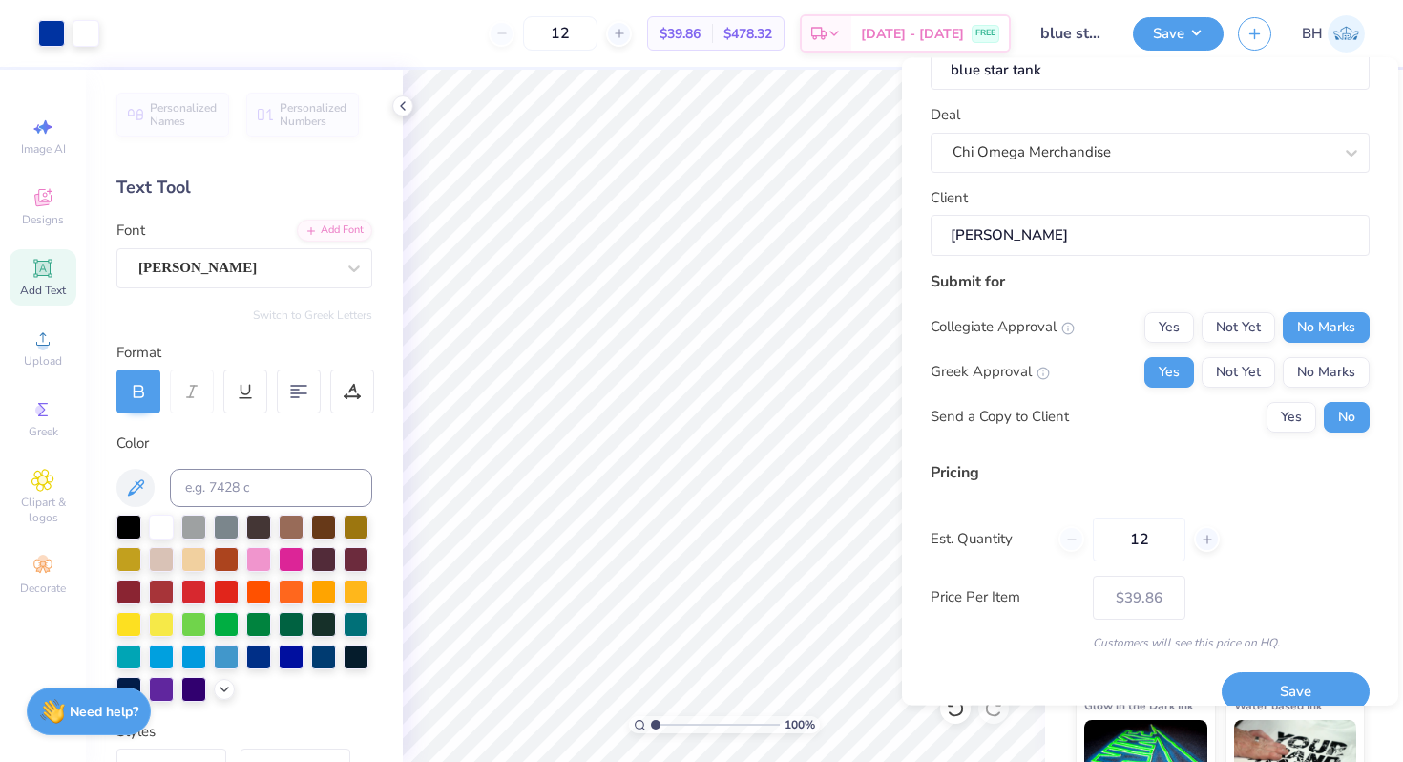
scroll to position [80, 0]
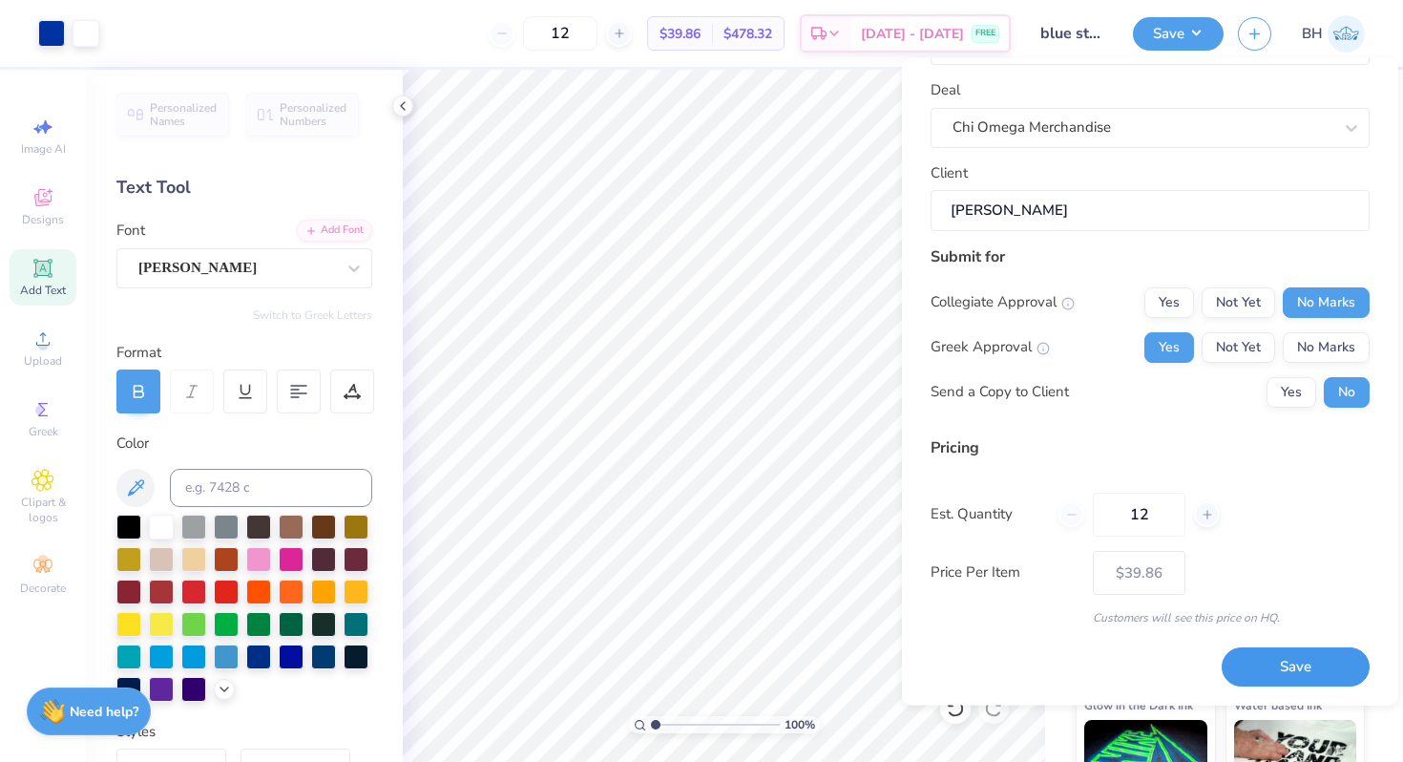
click at [1275, 668] on button "Save" at bounding box center [1296, 667] width 148 height 39
type input "– –"
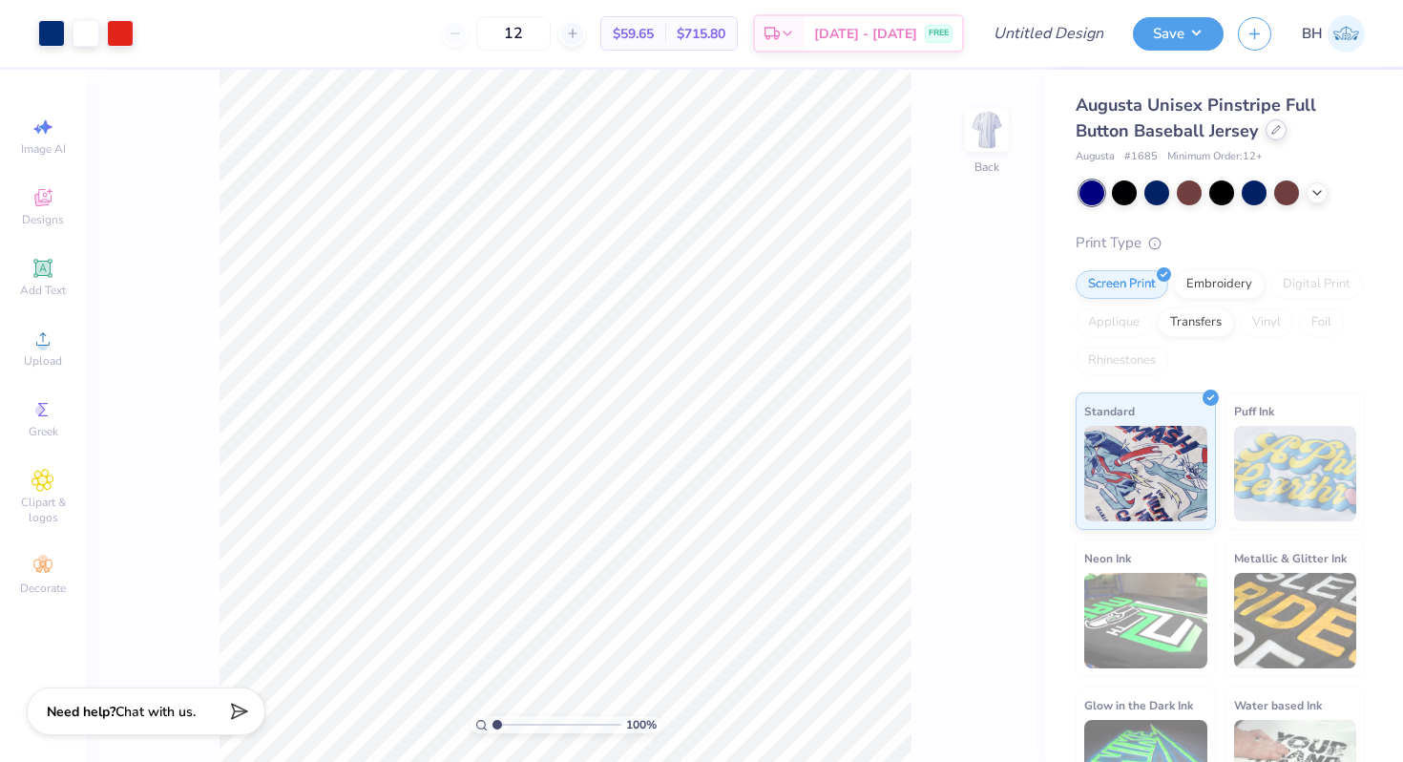
click at [1272, 135] on div at bounding box center [1276, 129] width 21 height 21
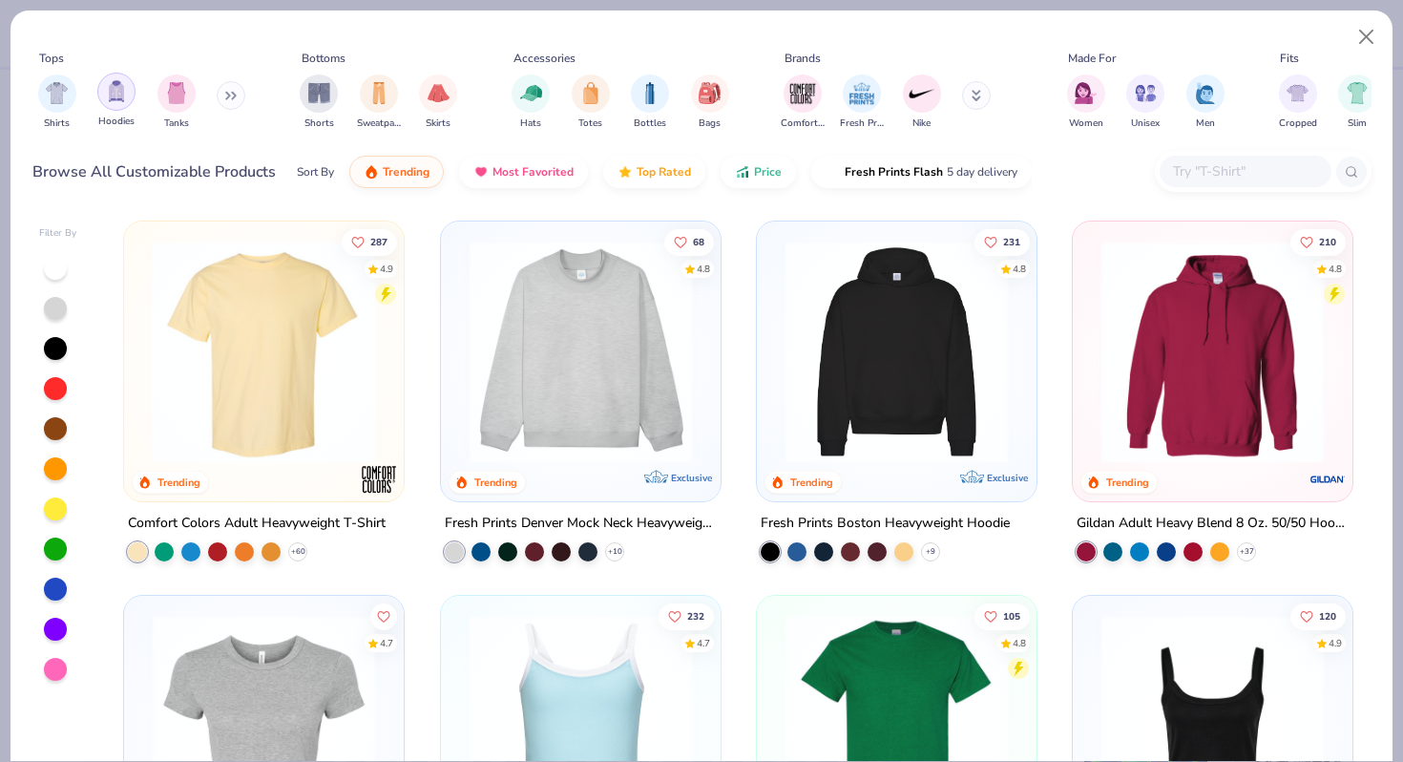
click at [115, 101] on img "filter for Hoodies" at bounding box center [116, 91] width 21 height 22
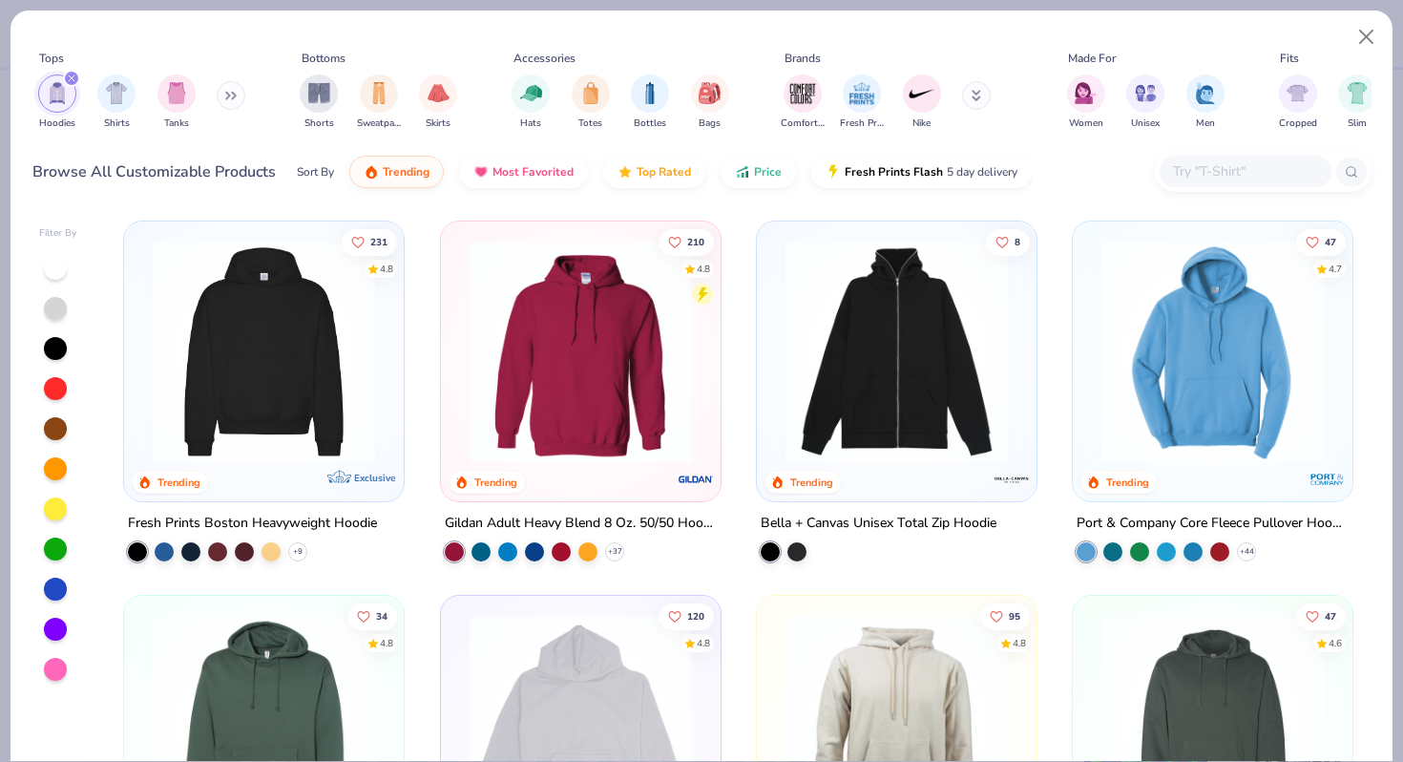
click at [234, 92] on icon at bounding box center [230, 96] width 11 height 10
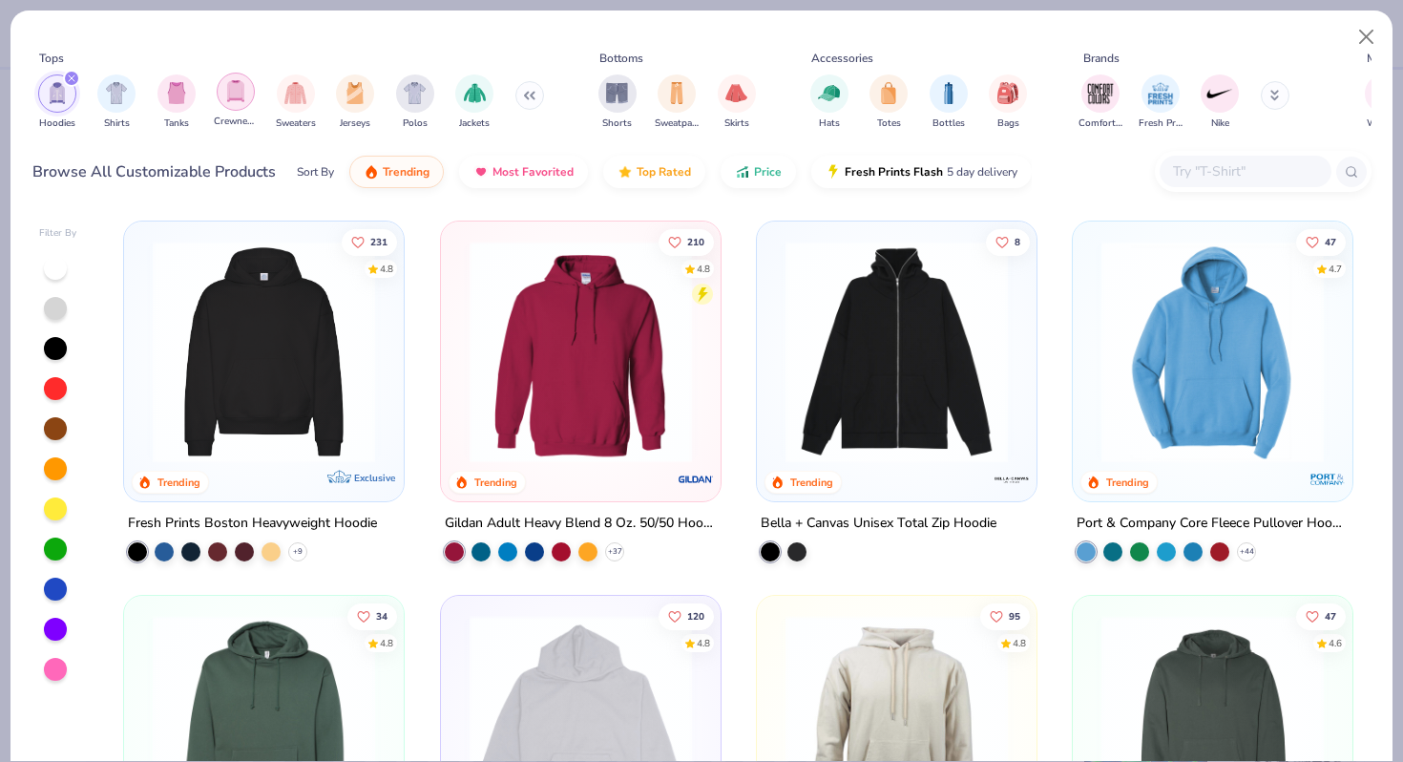
click at [244, 92] on img "filter for Crewnecks" at bounding box center [235, 91] width 21 height 22
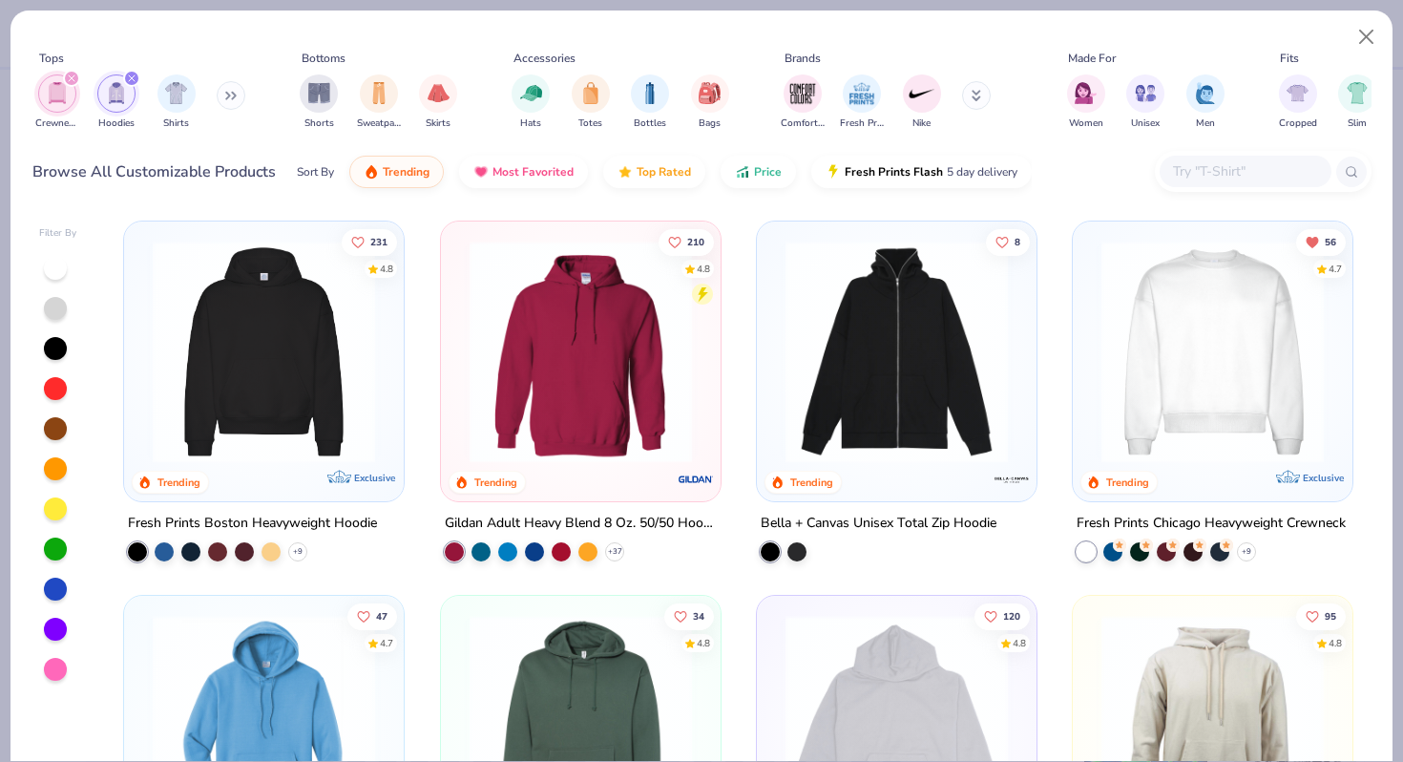
click at [132, 77] on icon "filter for Hoodies" at bounding box center [132, 78] width 6 height 6
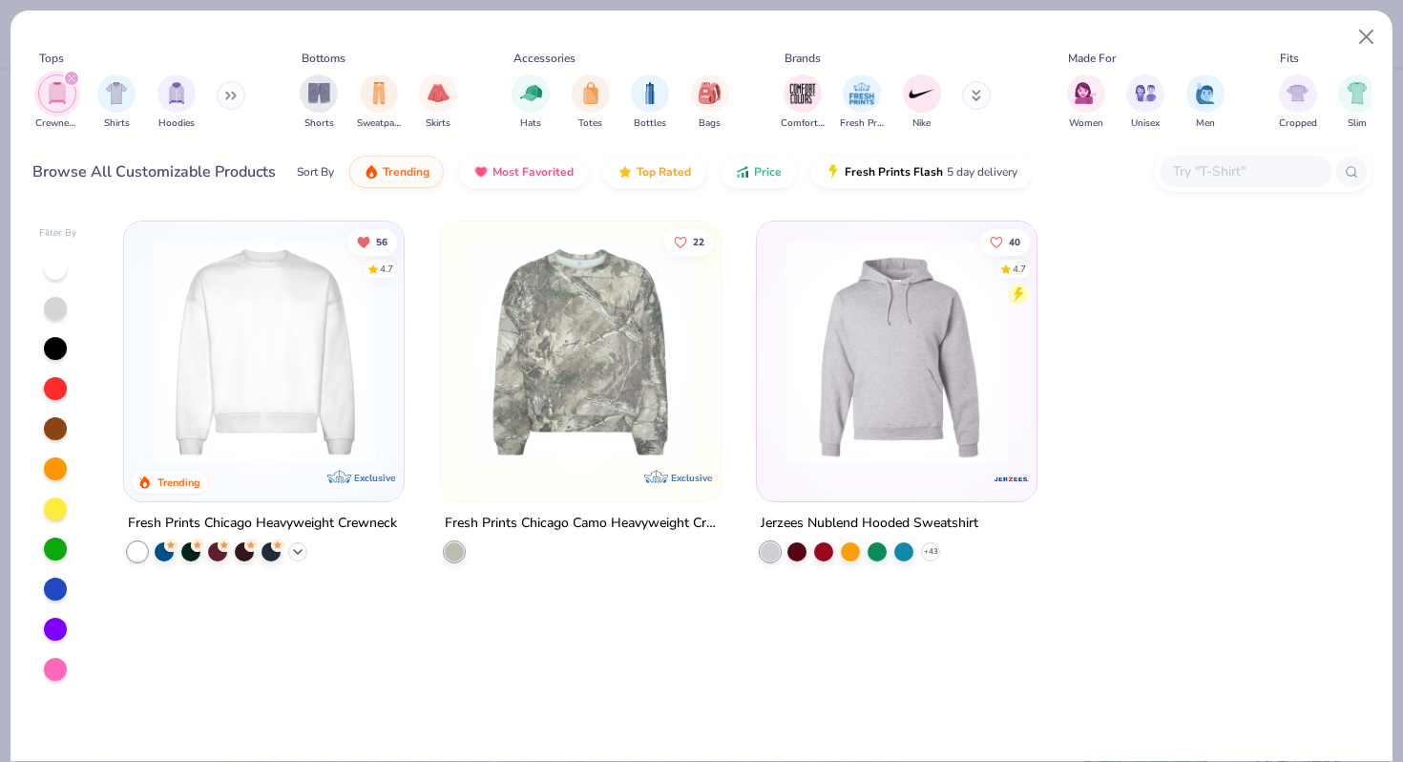
click at [297, 549] on icon at bounding box center [297, 551] width 15 height 15
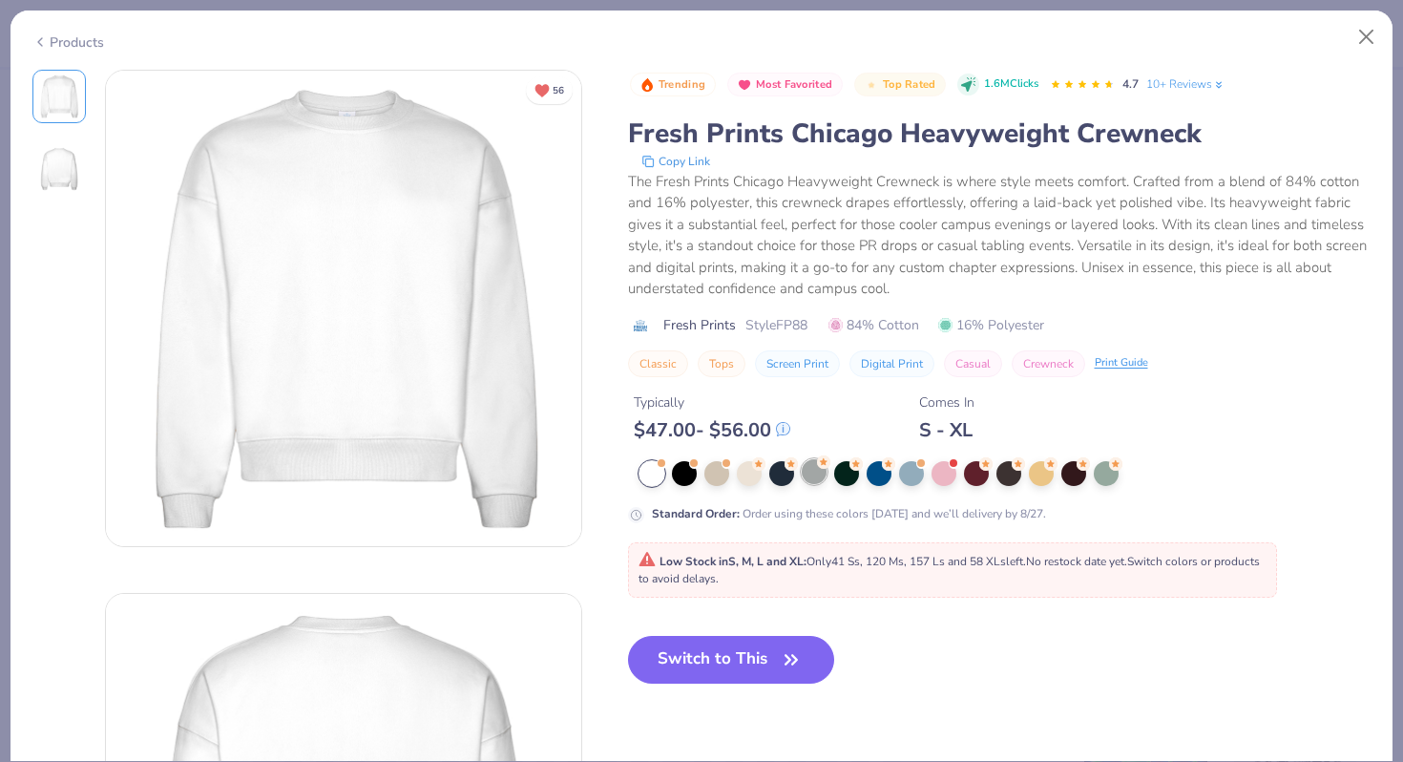
click at [808, 475] on div at bounding box center [814, 471] width 25 height 25
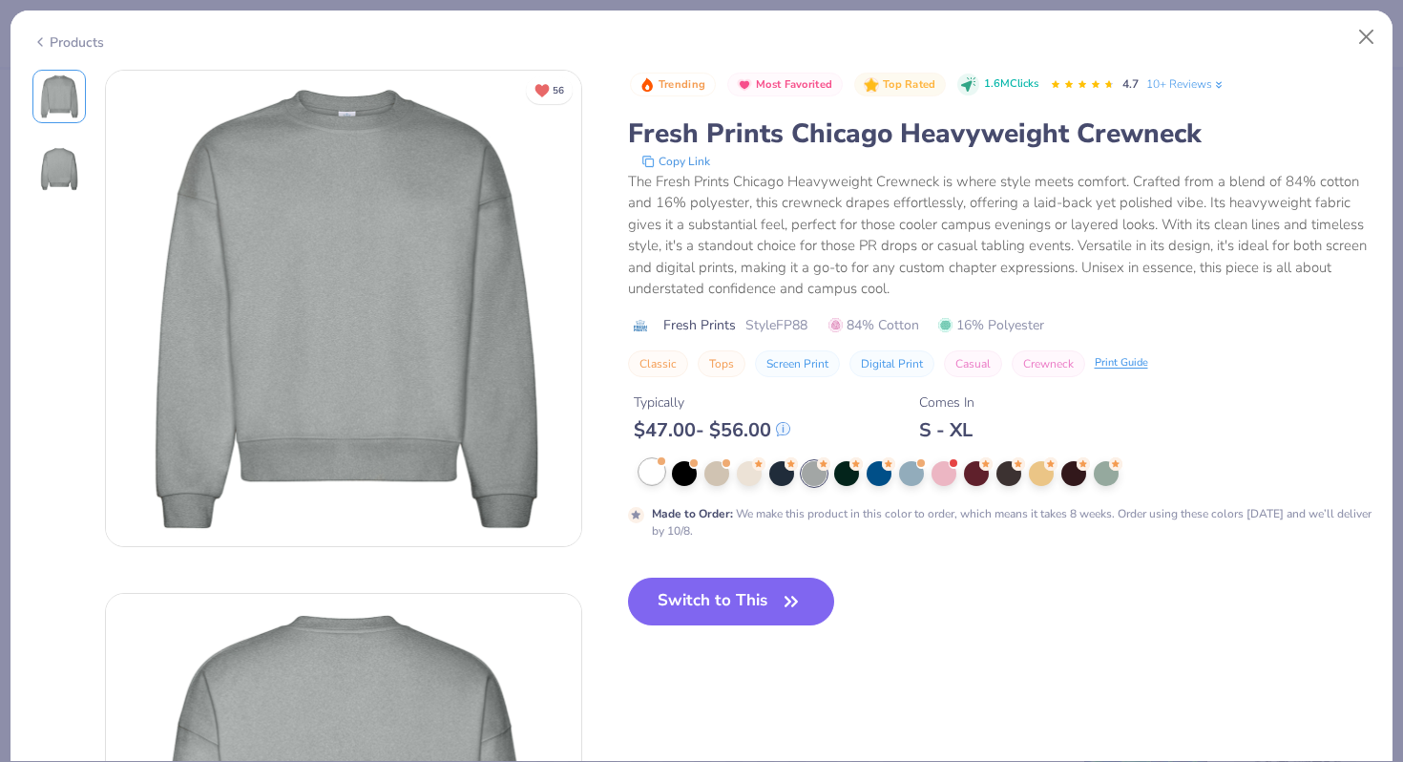
click at [663, 471] on div at bounding box center [651, 471] width 25 height 25
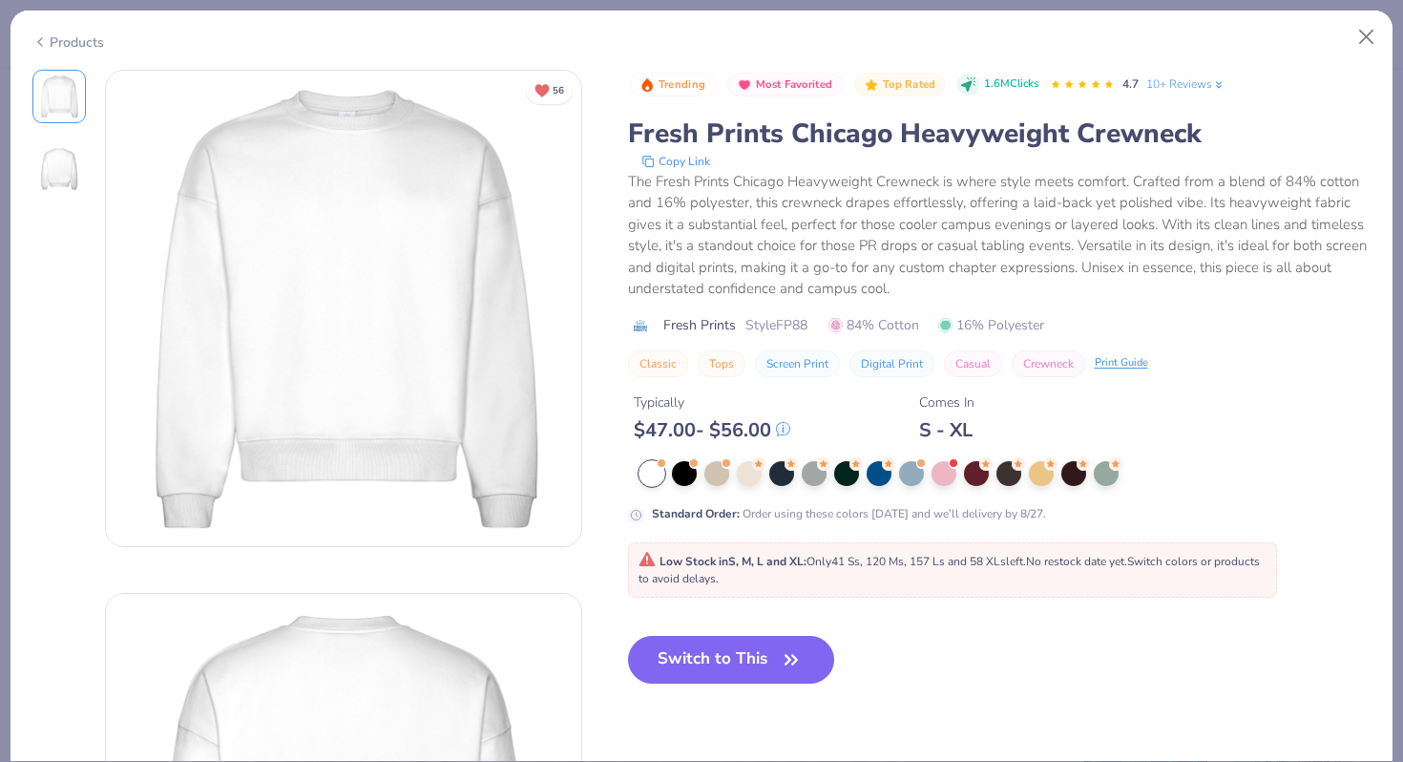
click at [51, 37] on div "Products" at bounding box center [68, 42] width 72 height 20
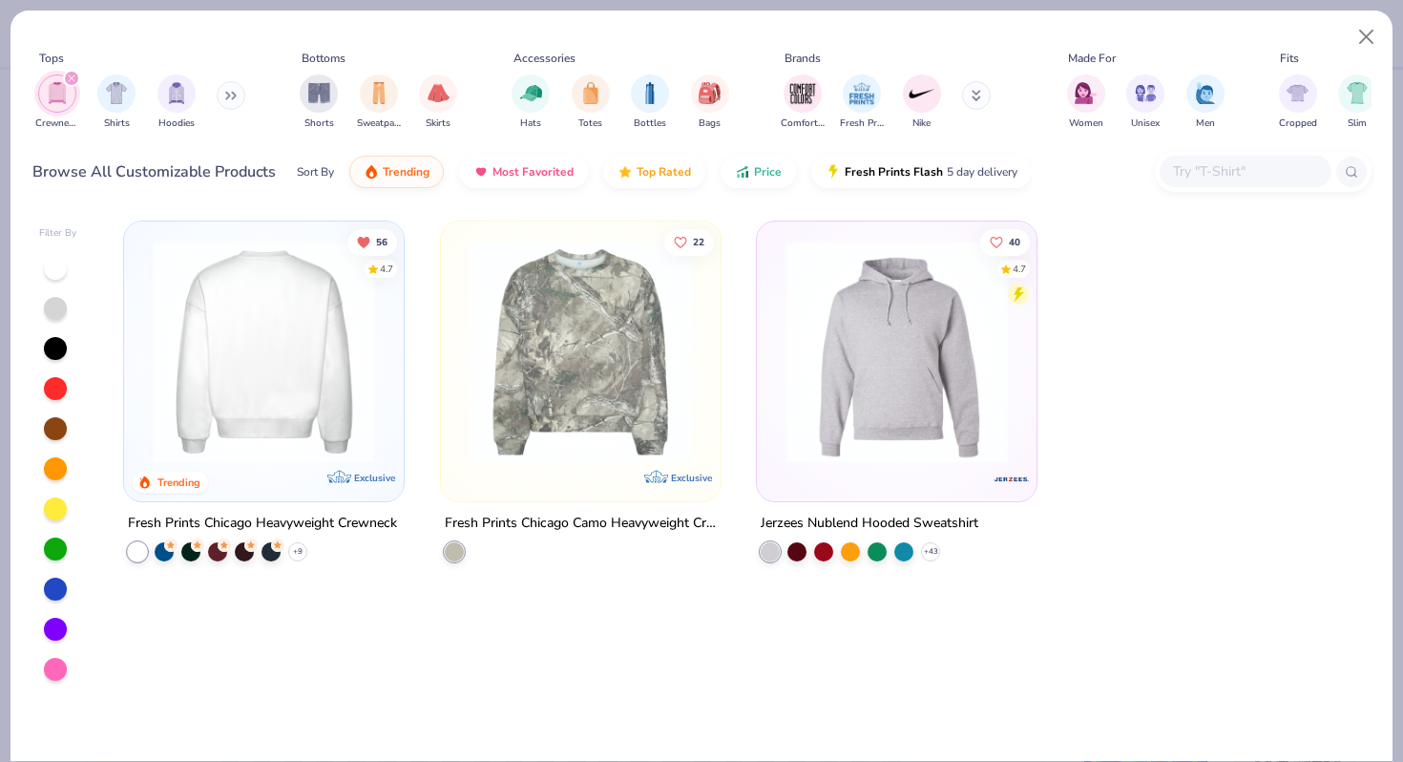
click at [280, 406] on img at bounding box center [263, 352] width 241 height 222
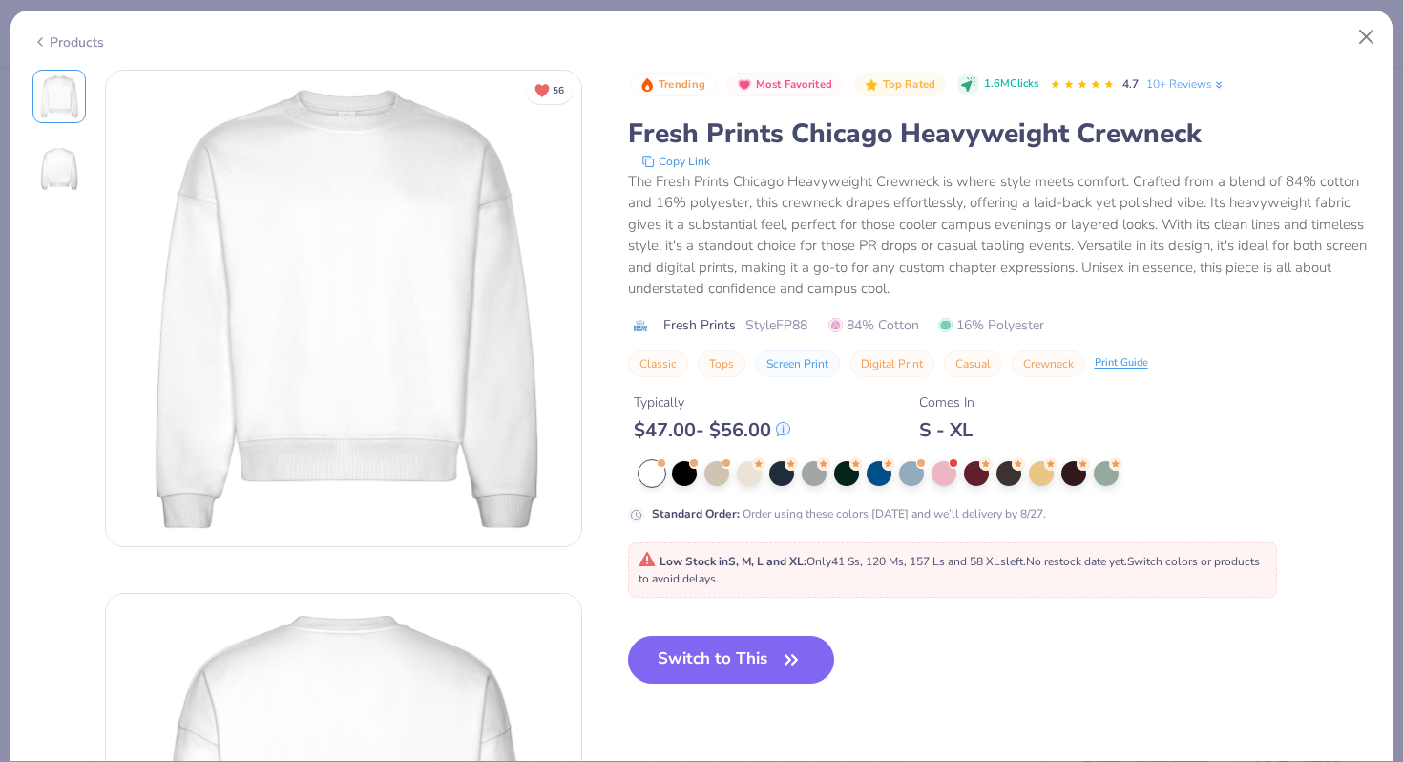
click at [48, 52] on div "Products" at bounding box center [701, 35] width 1382 height 50
click at [49, 44] on div "Products" at bounding box center [68, 42] width 72 height 20
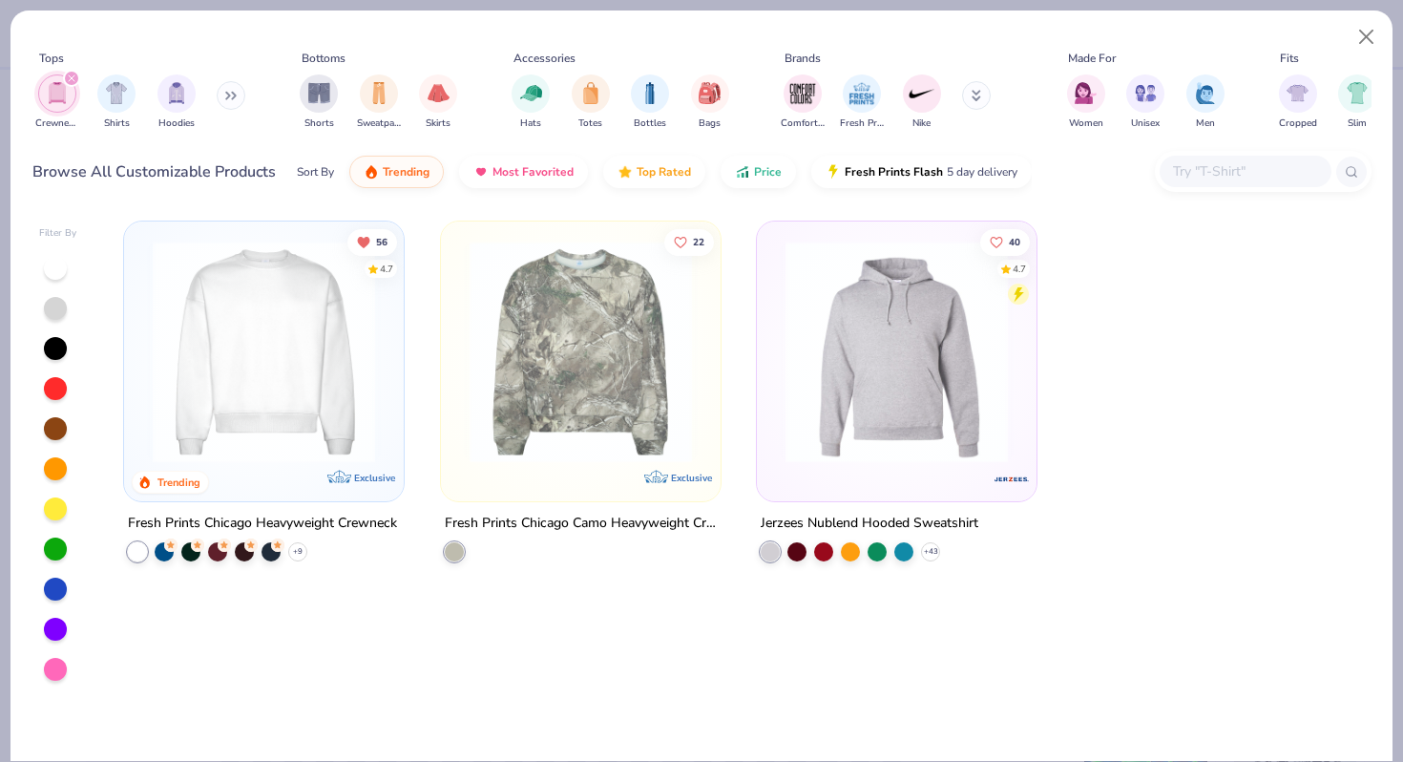
click at [12, 41] on div "Tops Crewnecks Shirts Hoodies Bottoms Shorts Sweatpants Skirts Accessories Hats…" at bounding box center [701, 108] width 1382 height 196
click at [5, 48] on div "Tops Crewnecks Shirts Hoodies Bottoms Shorts Sweatpants Skirts Accessories Hats…" at bounding box center [701, 381] width 1403 height 762
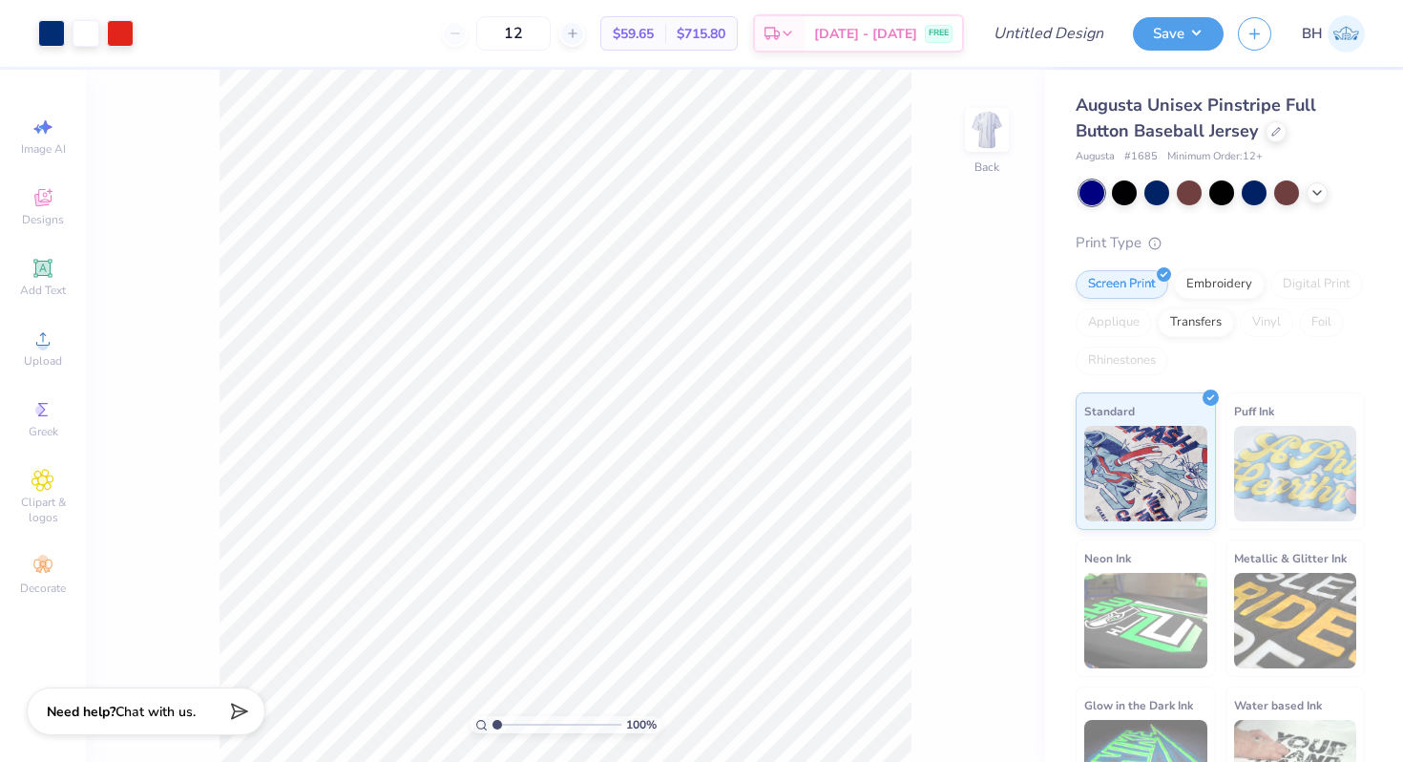
click at [1286, 128] on div "Augusta Unisex Pinstripe Full Button Baseball Jersey" at bounding box center [1220, 119] width 289 height 52
click at [1285, 128] on div at bounding box center [1276, 129] width 21 height 21
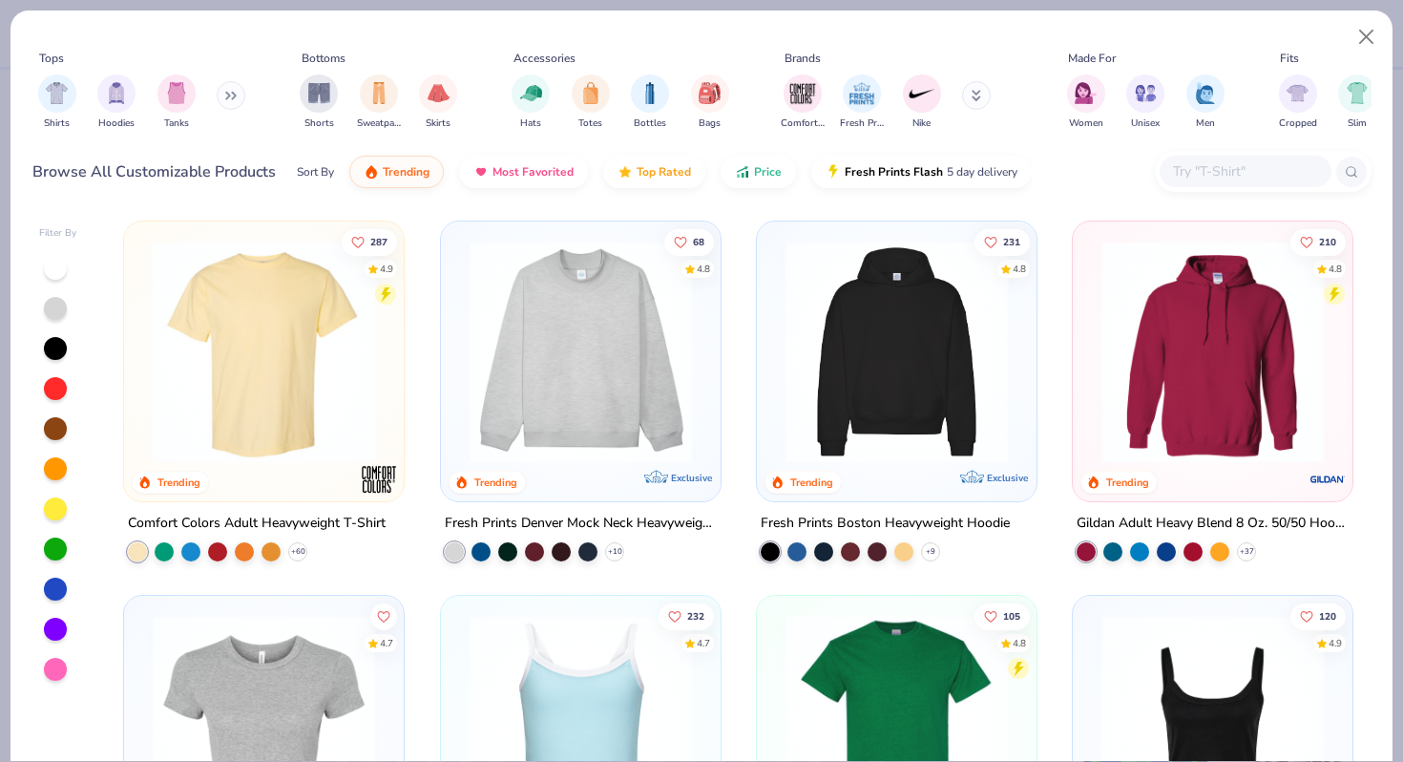
click at [217, 99] on div "Shirts Hoodies Tanks" at bounding box center [142, 102] width 220 height 71
click at [124, 97] on img "filter for Hoodies" at bounding box center [116, 91] width 21 height 22
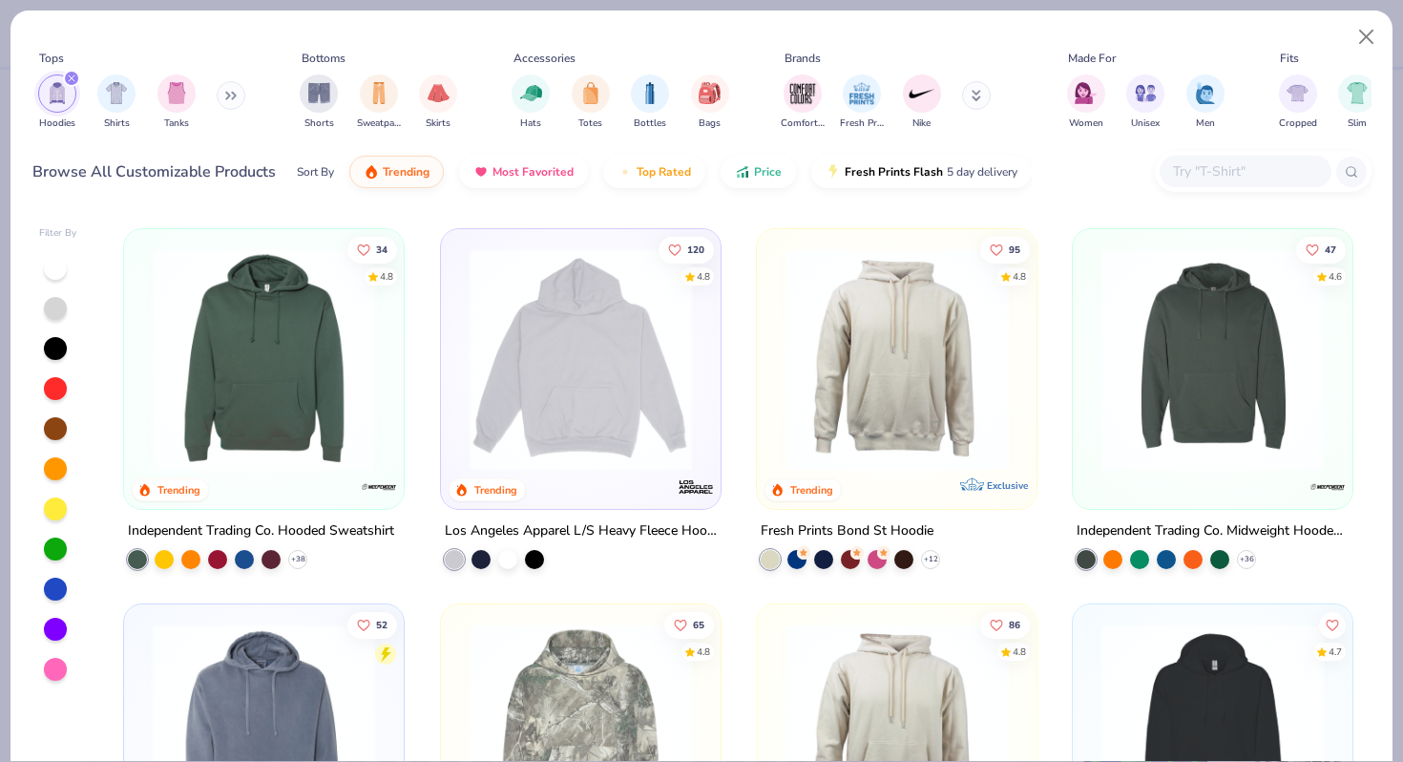
scroll to position [85, 0]
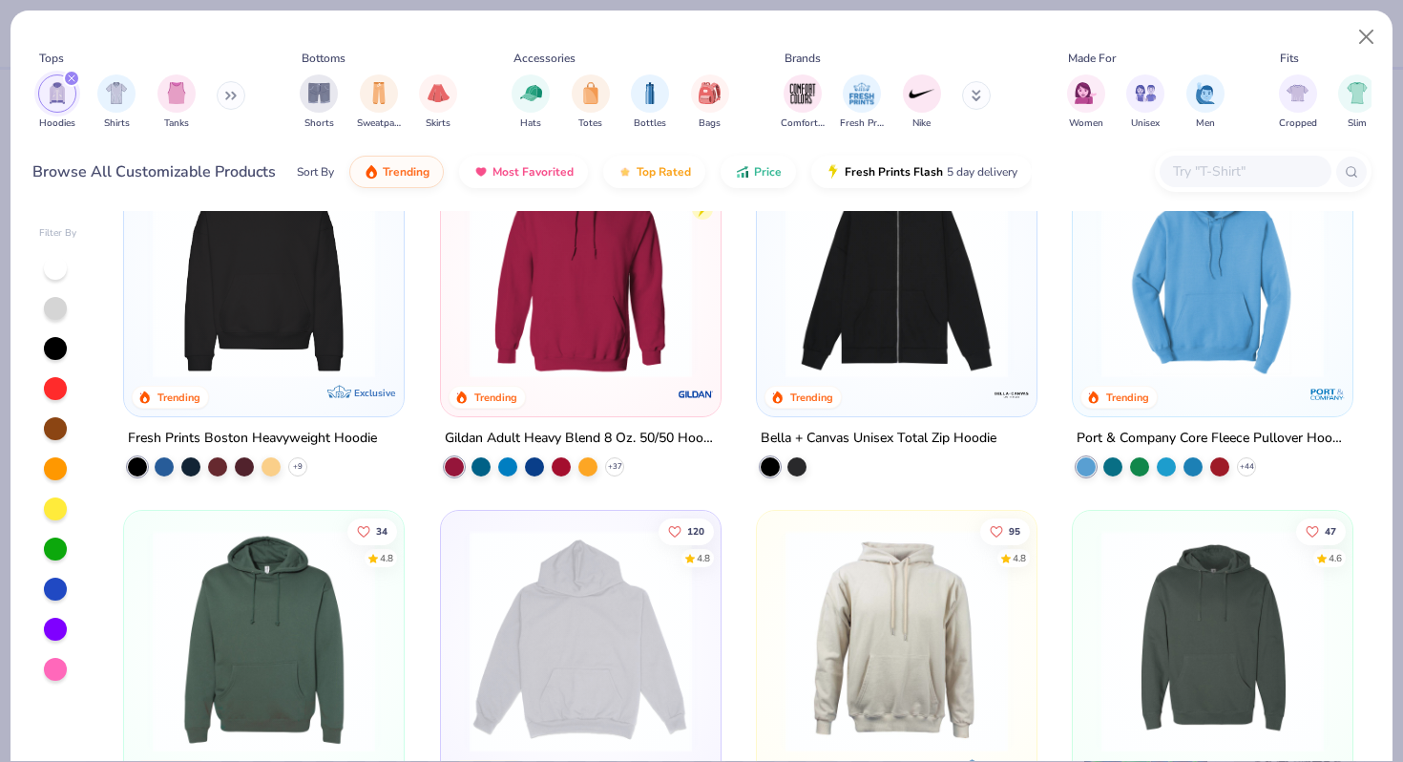
click at [72, 77] on icon "filter for Hoodies" at bounding box center [72, 78] width 6 height 6
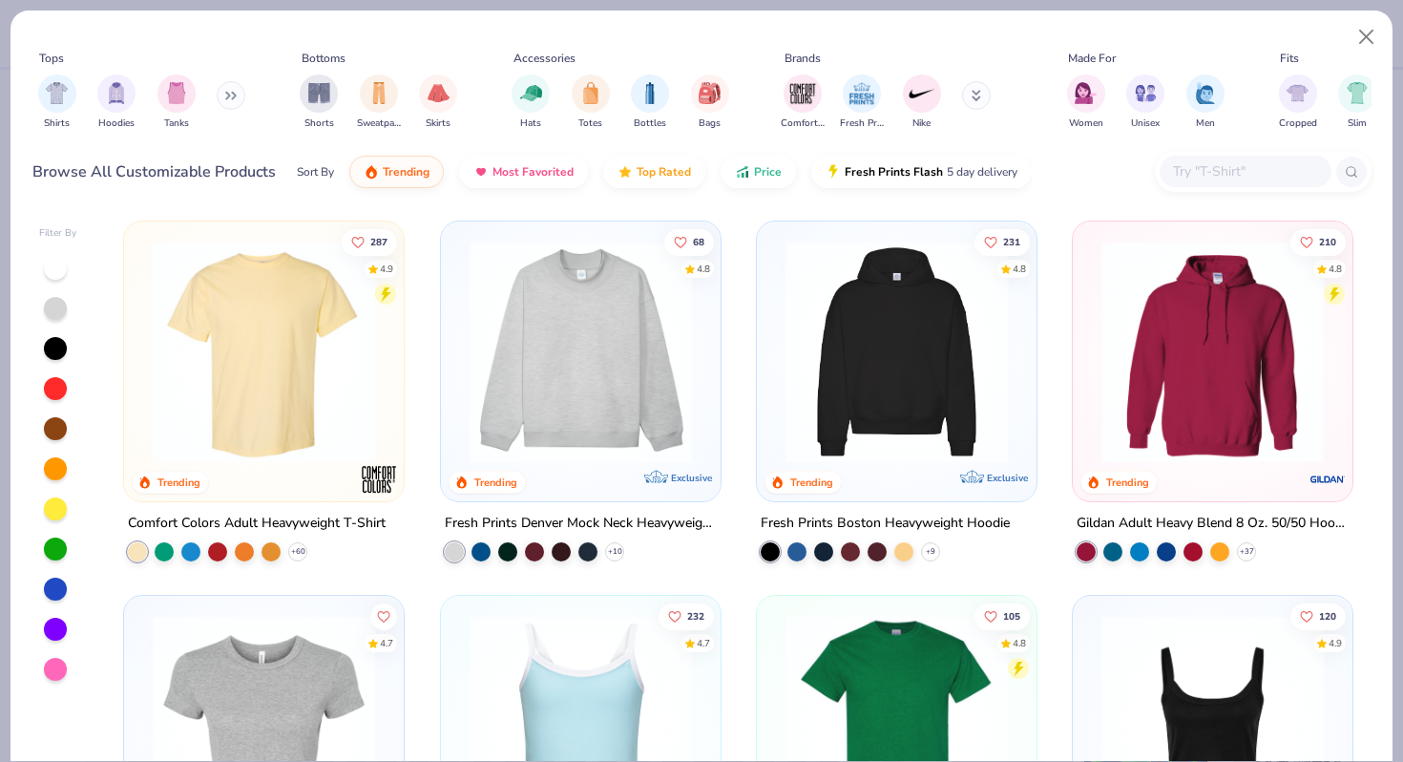
scroll to position [79, 0]
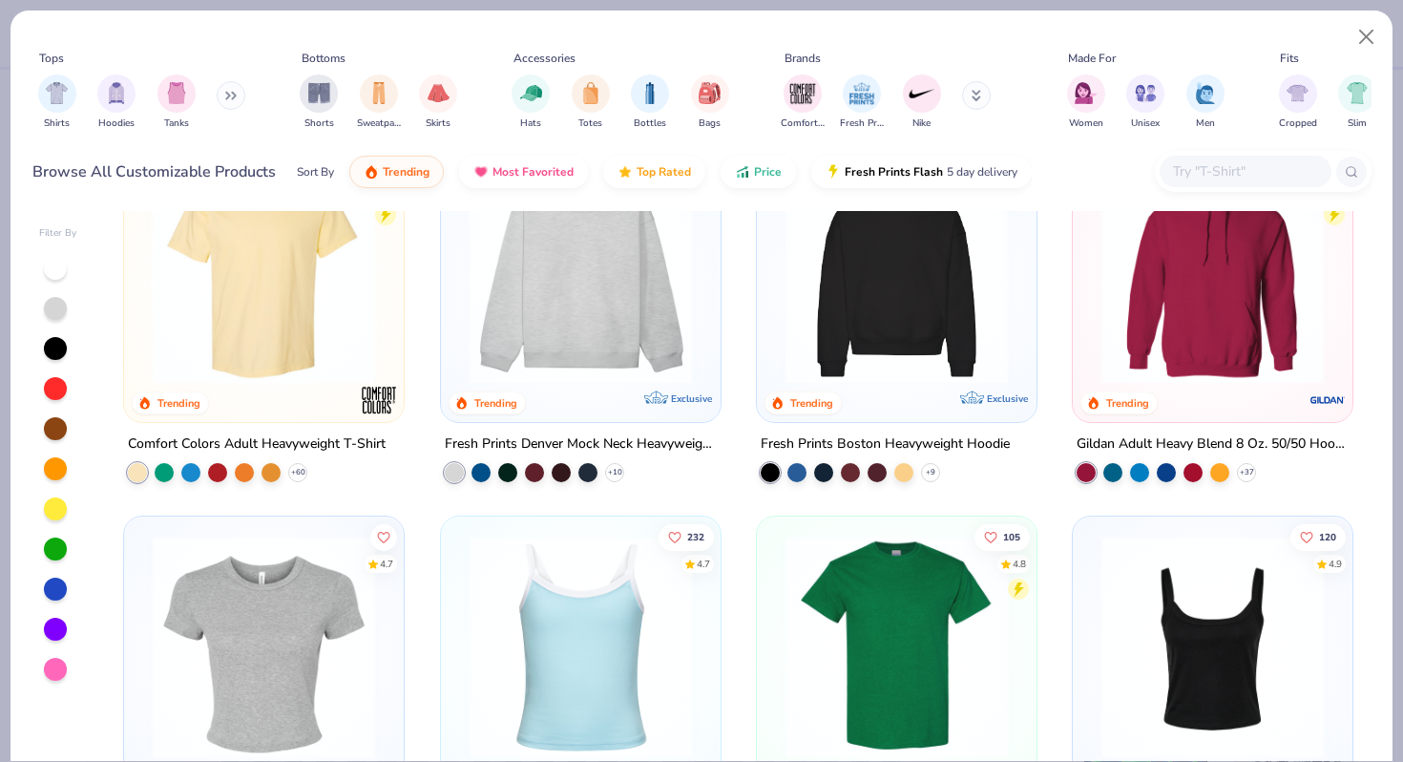
click at [659, 328] on img at bounding box center [580, 272] width 241 height 222
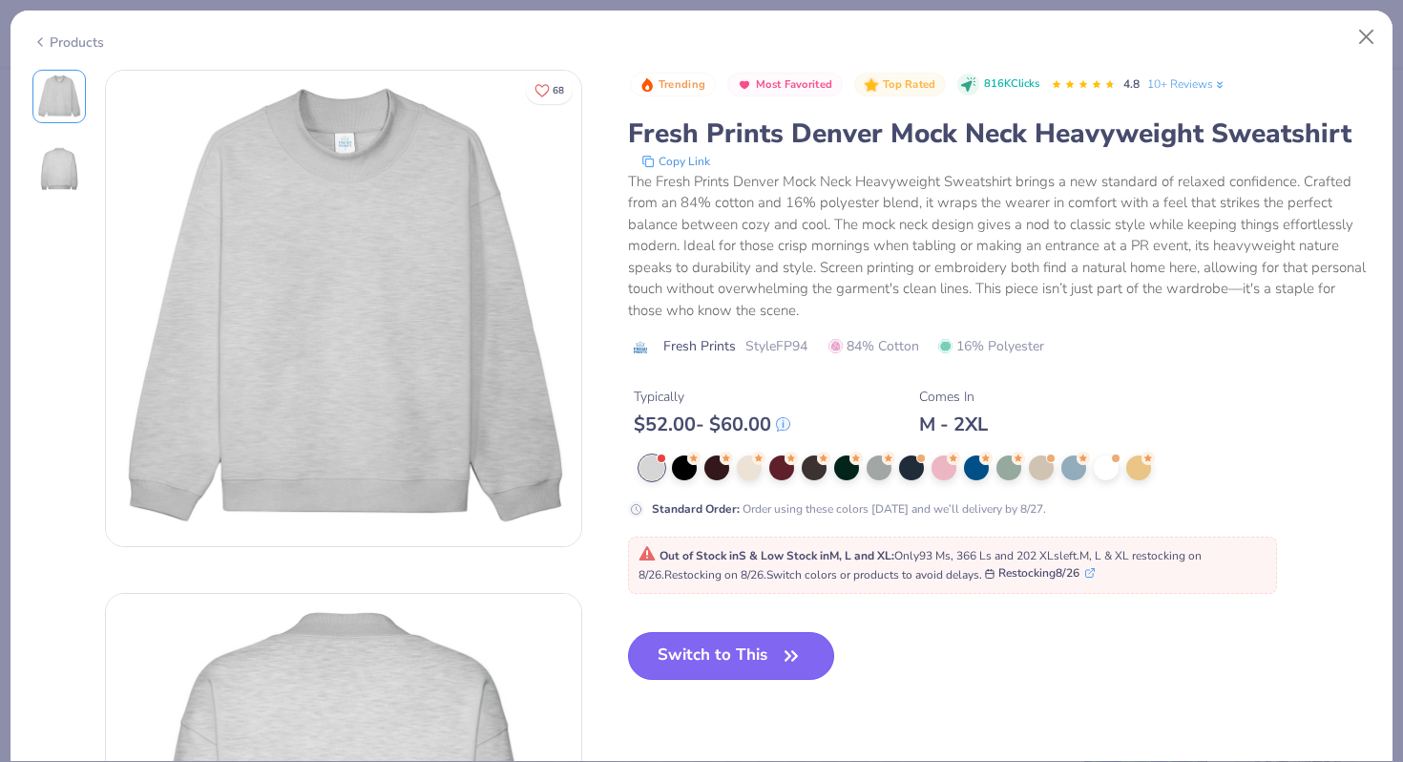
click at [736, 666] on button "Switch to This" at bounding box center [731, 656] width 207 height 48
type input "50"
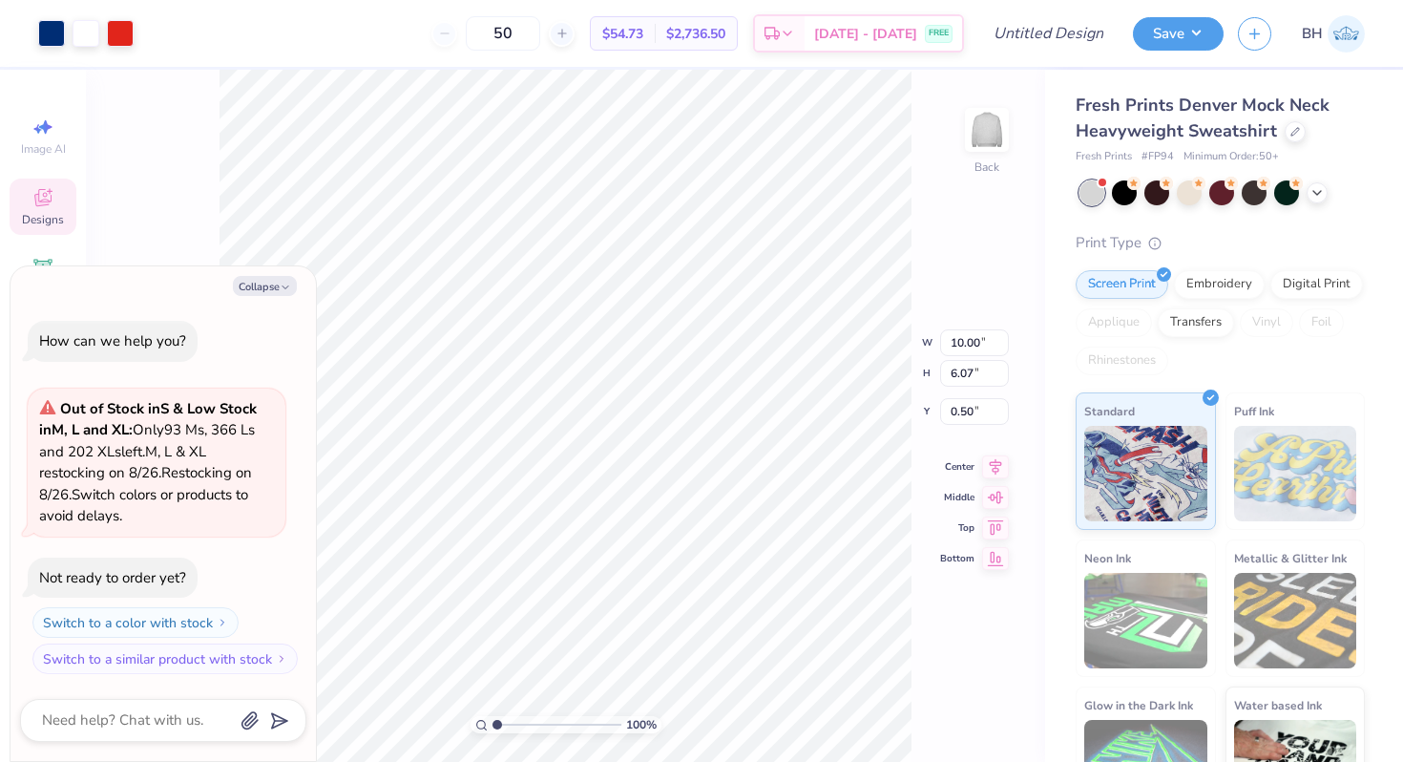
type textarea "x"
type input "2.16"
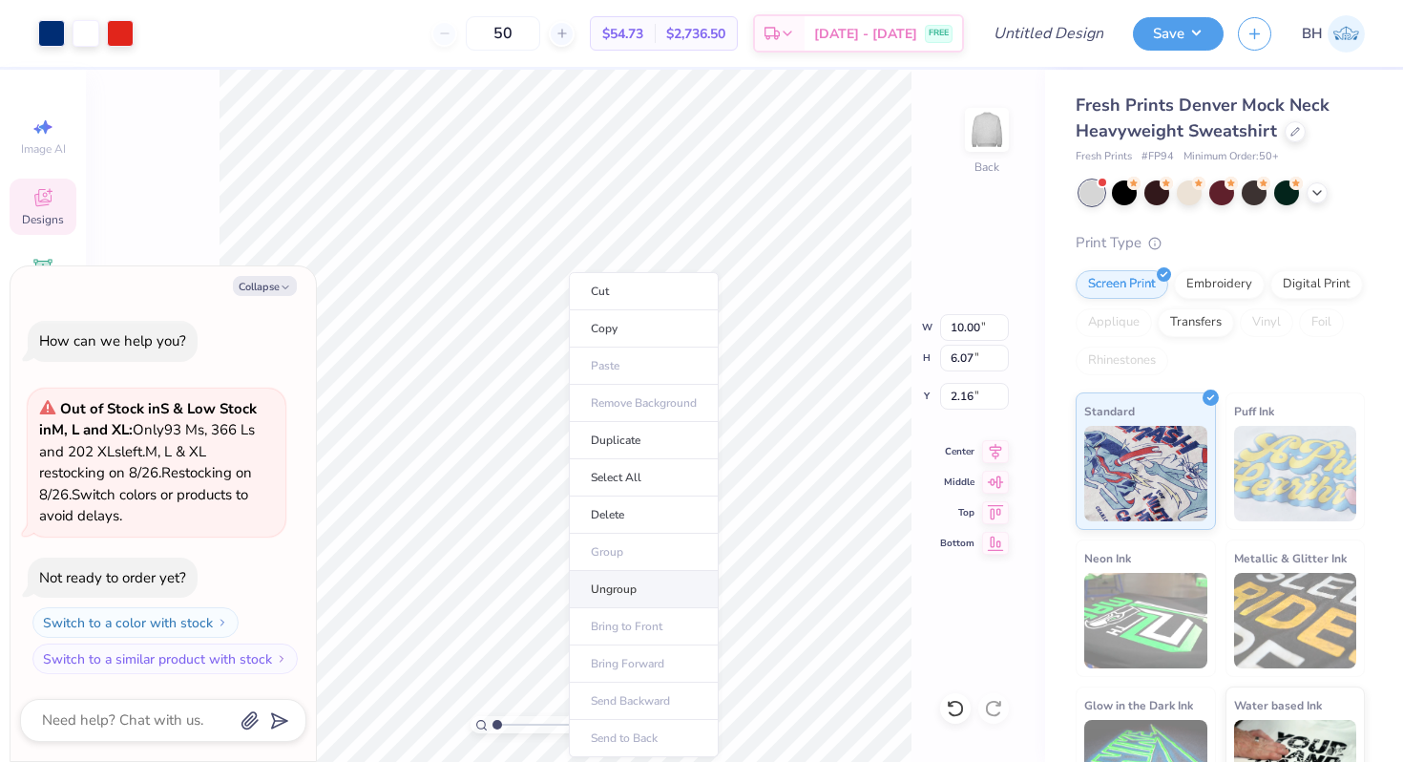
click at [617, 592] on li "Ungroup" at bounding box center [644, 589] width 150 height 37
type textarea "x"
type input "5.57"
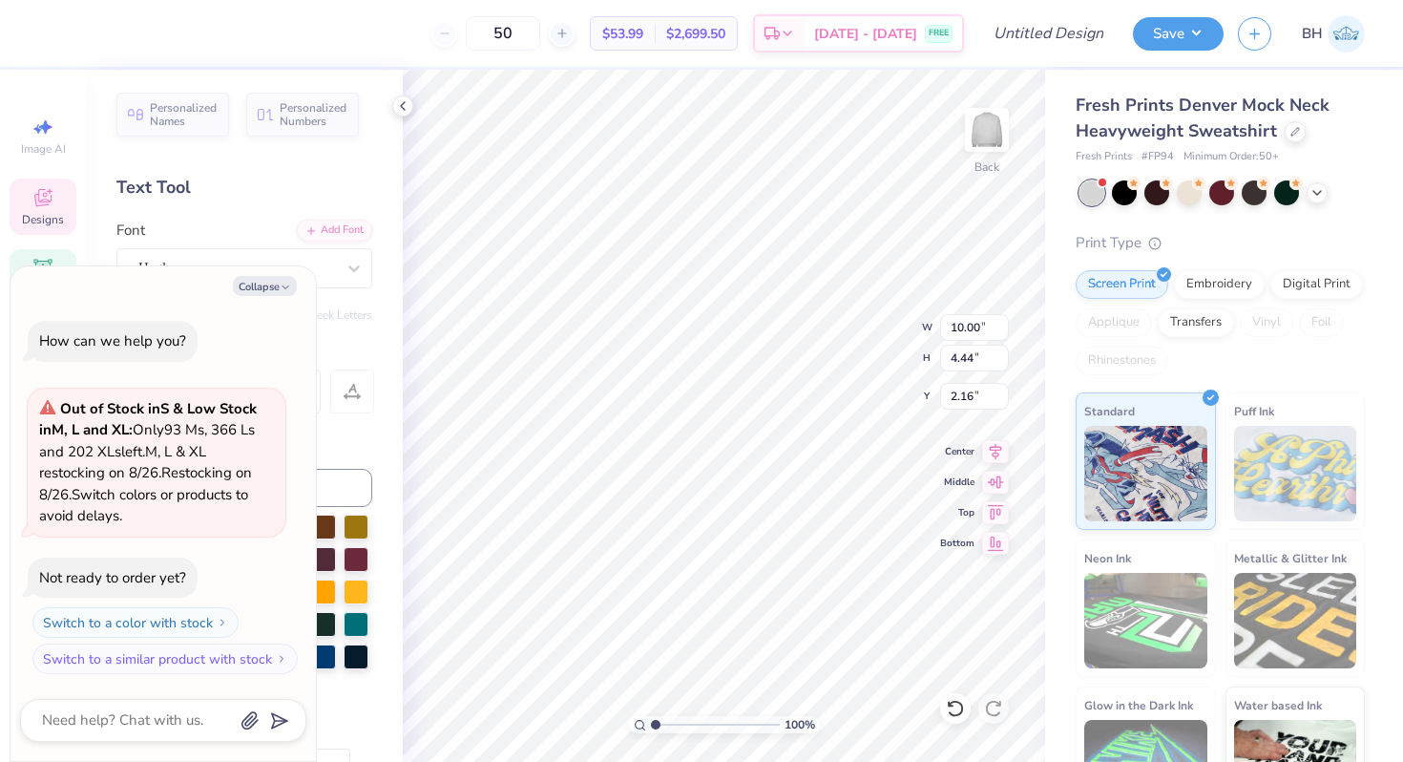
type textarea "x"
type textarea "c"
type textarea "x"
type textarea "ch"
type textarea "x"
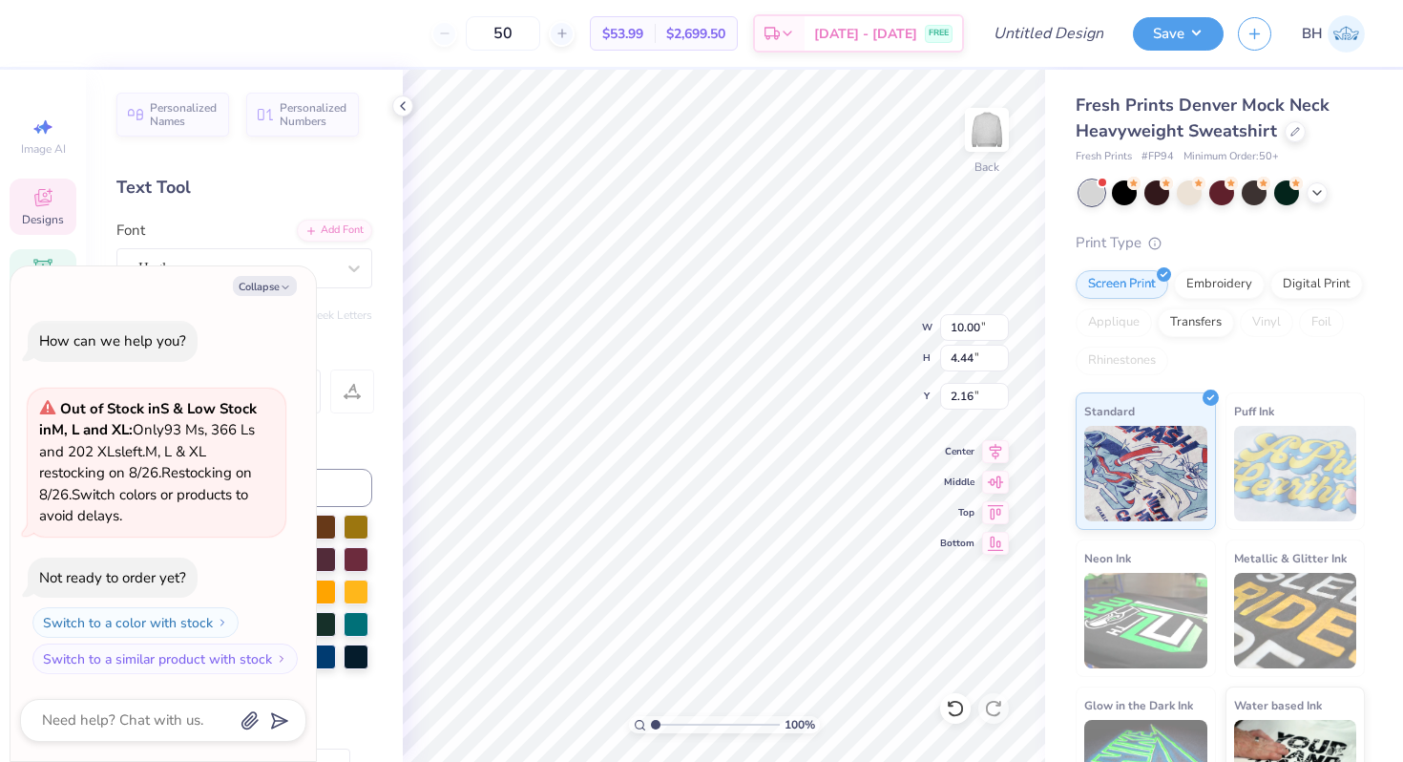
type textarea "chi"
type textarea "x"
type textarea "ch"
type textarea "x"
type textarea "c"
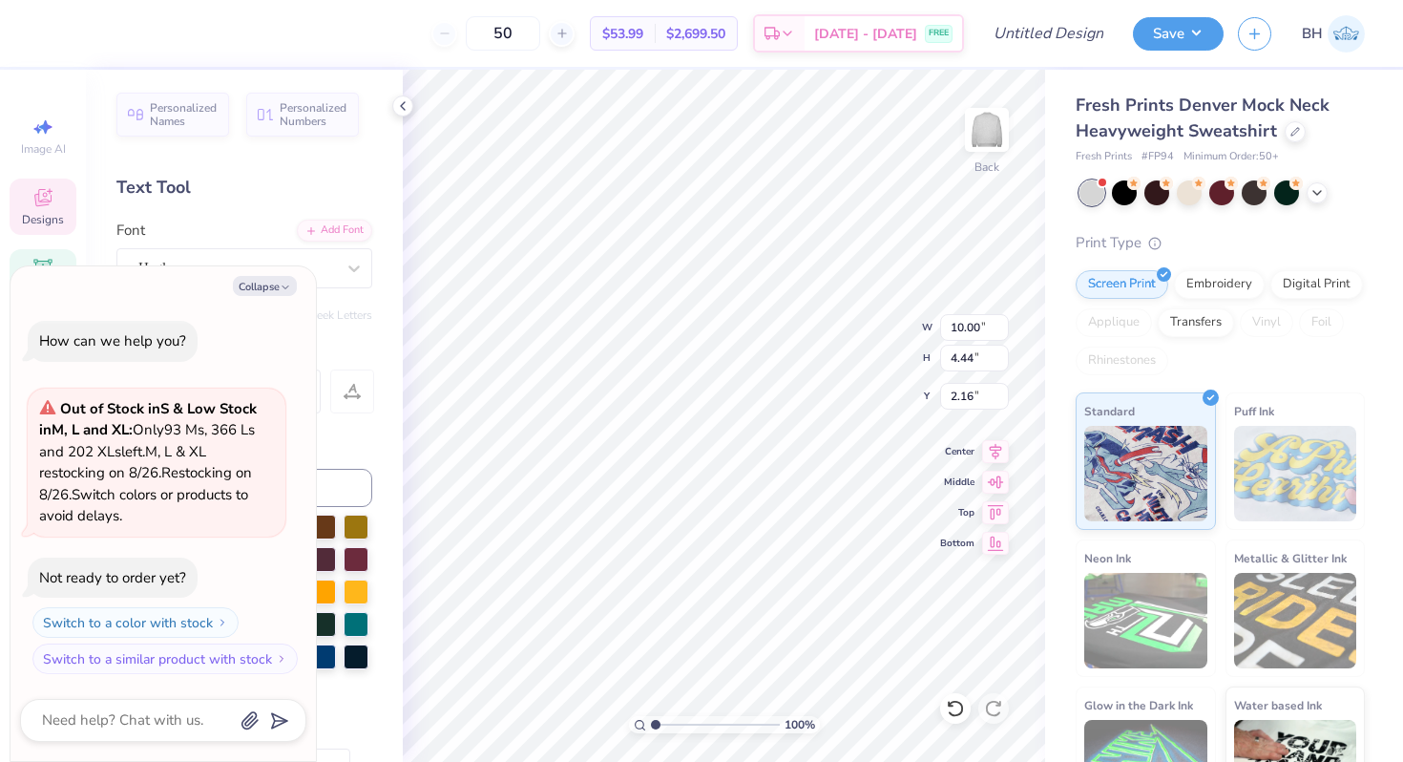
type textarea "x"
type textarea "C"
type textarea "x"
type textarea "Ch"
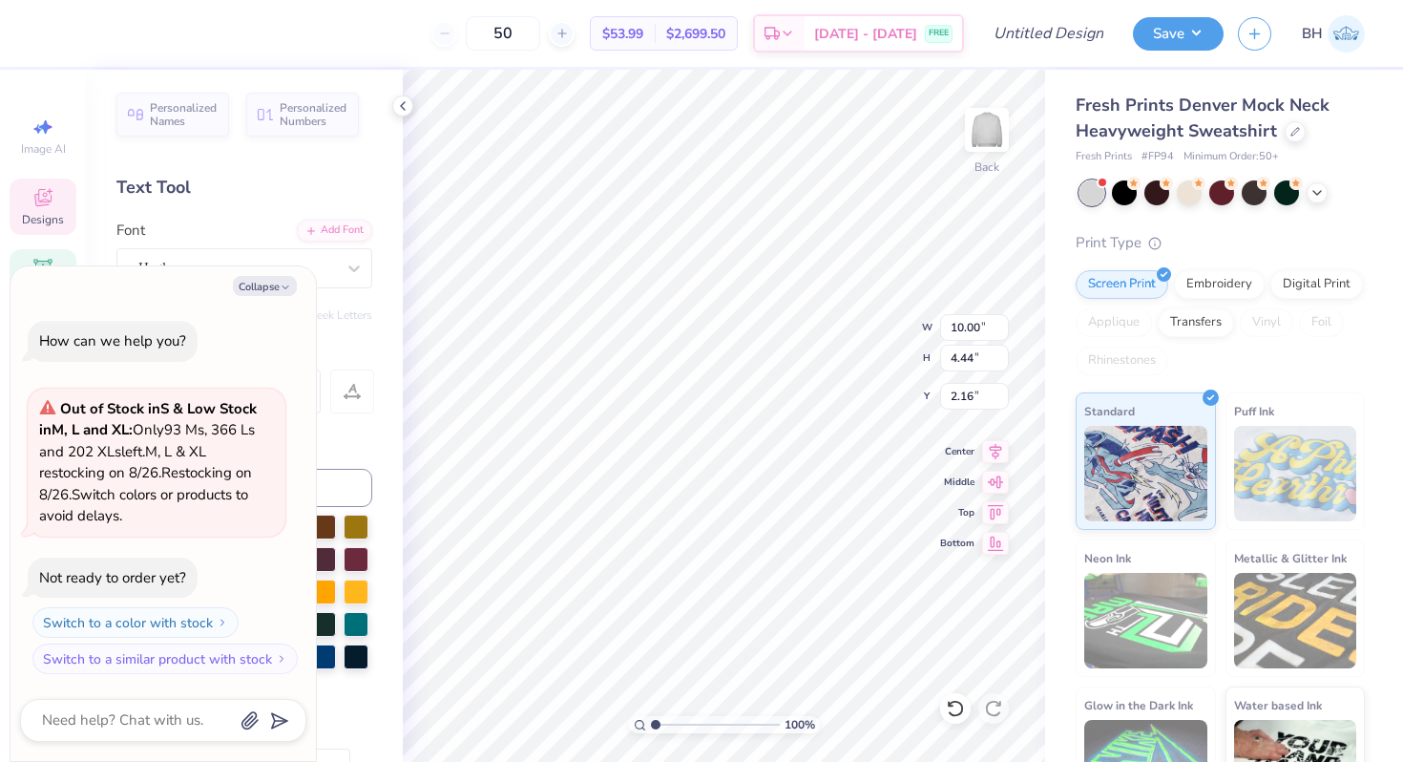
type textarea "x"
type textarea "Chi"
type textarea "x"
type textarea "Chi"
type textarea "x"
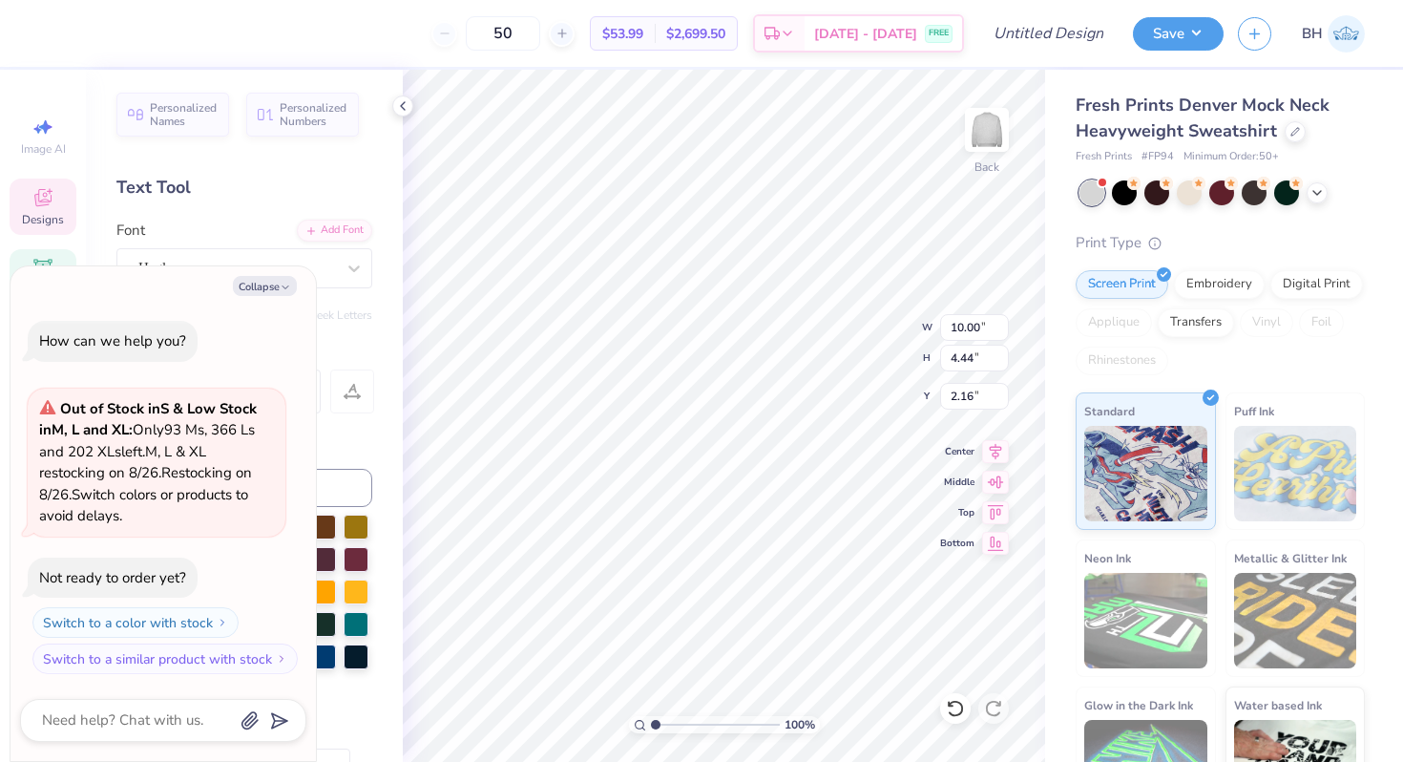
type textarea "Chi O"
type textarea "x"
type textarea "Chi Ome"
type textarea "x"
type textarea "Chi Omeg"
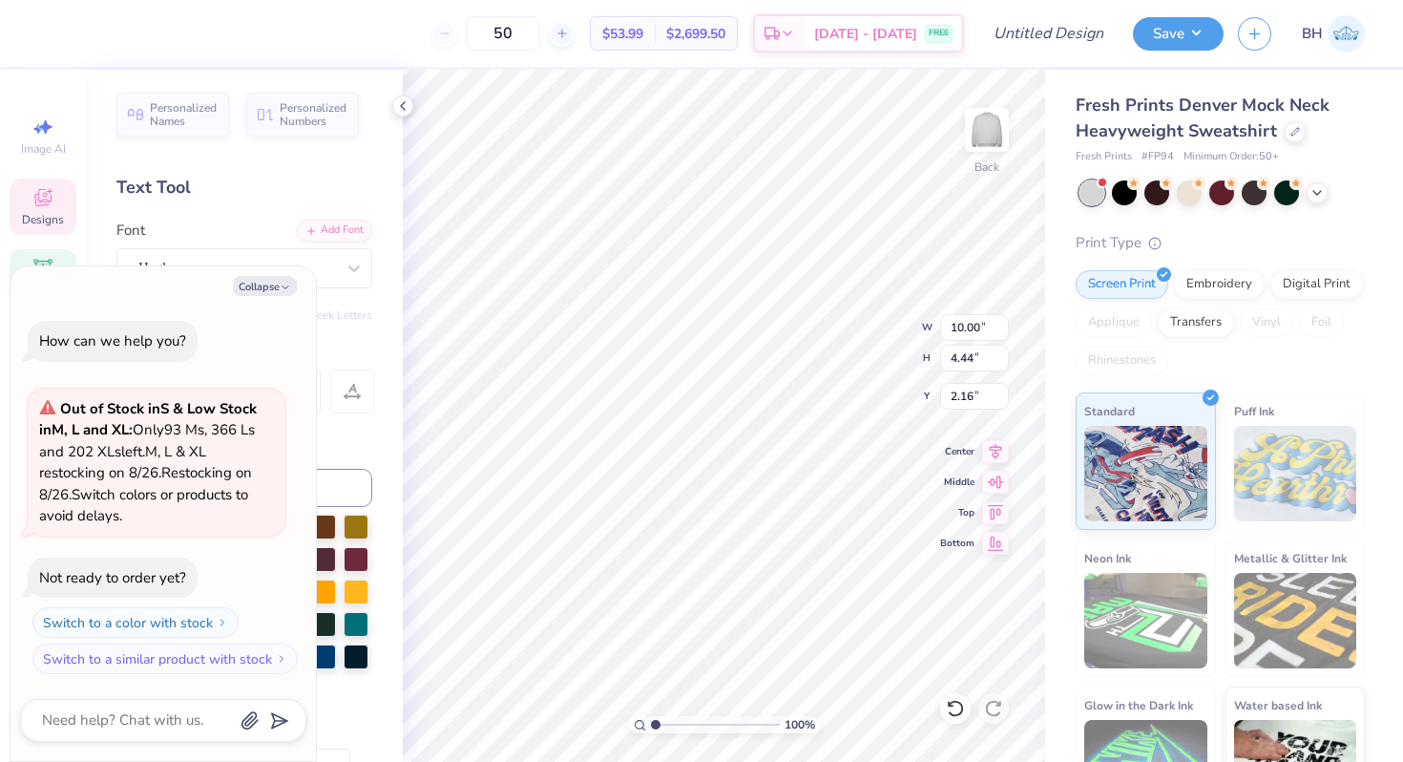
type textarea "x"
type textarea "Chi Omega"
click at [269, 292] on button "Collapse" at bounding box center [265, 286] width 64 height 20
type textarea "x"
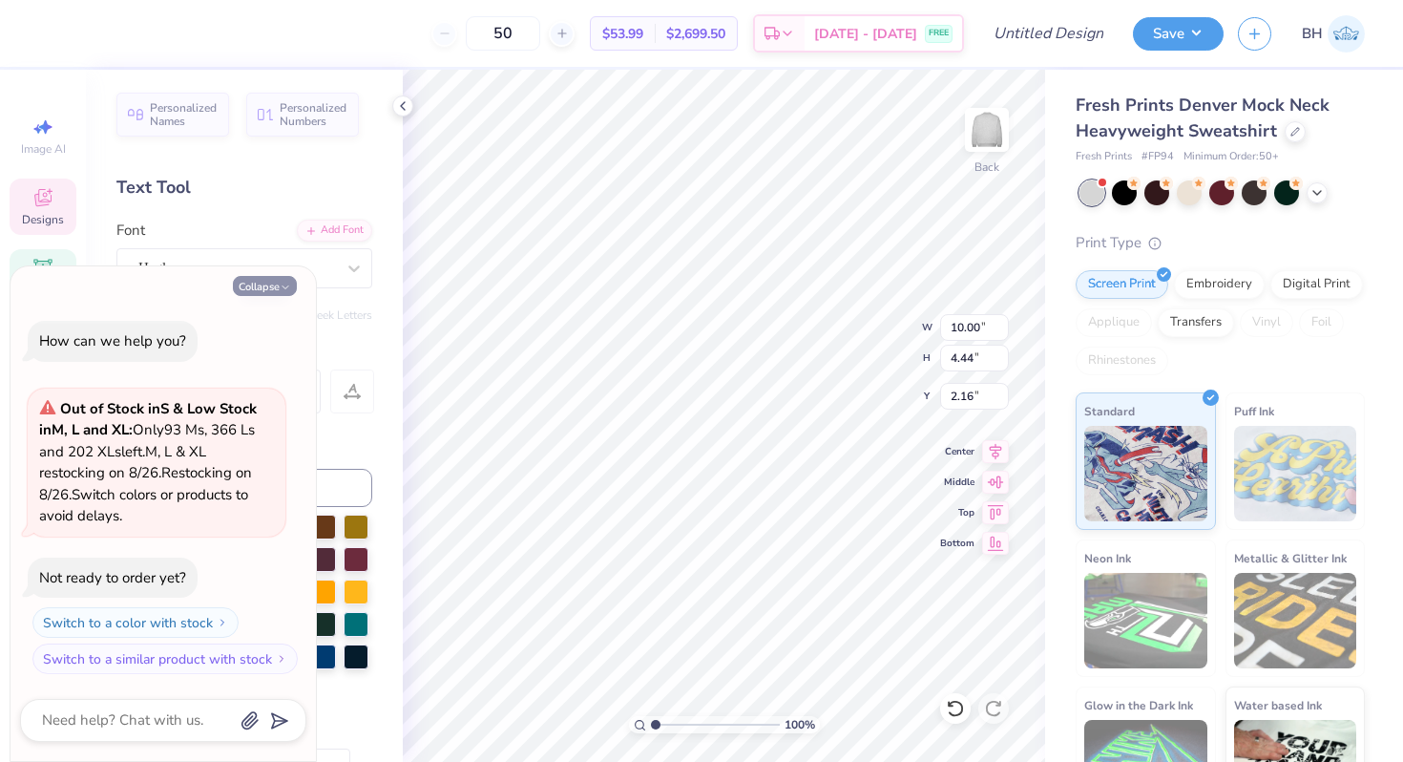
type input "4.22"
type input "2.27"
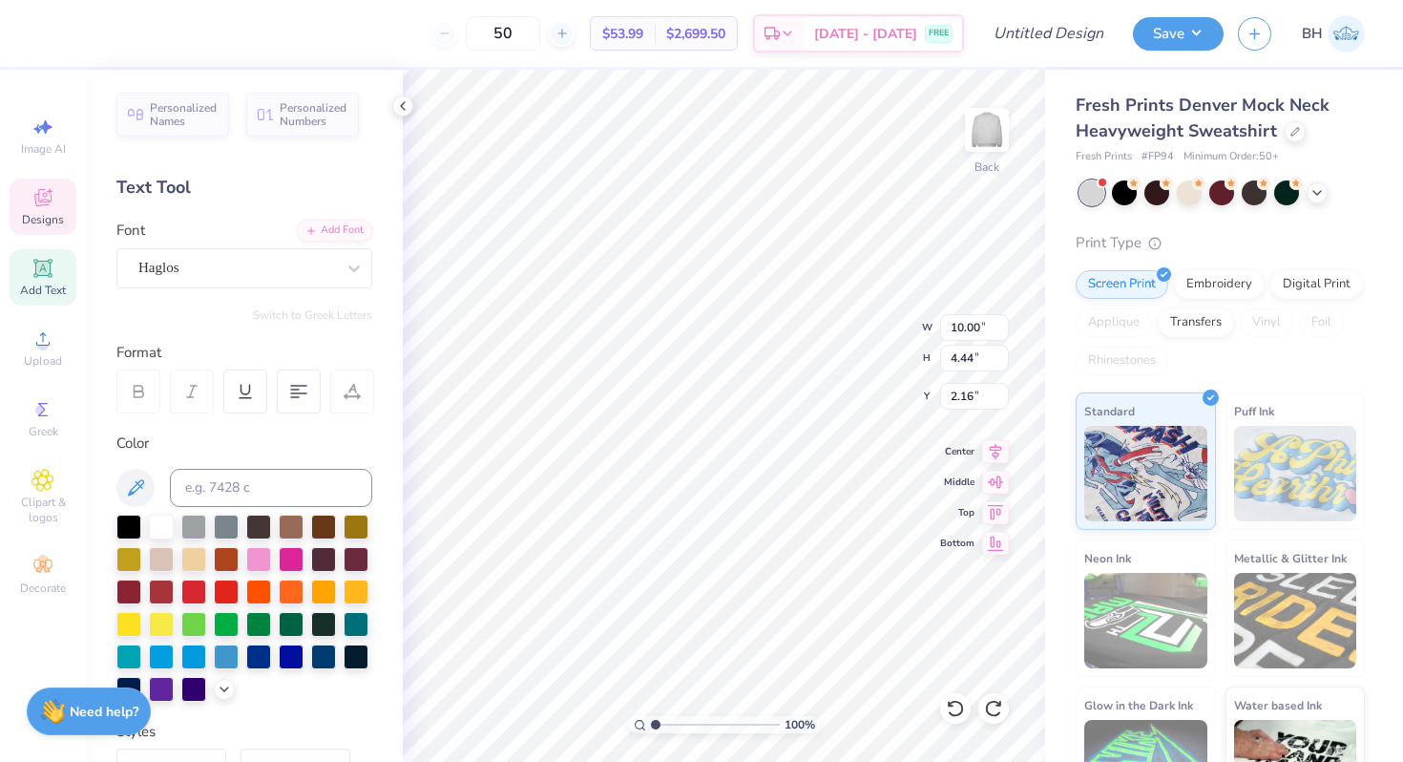
type input "9.03"
type textarea "D"
type textarea "Chi Omegas"
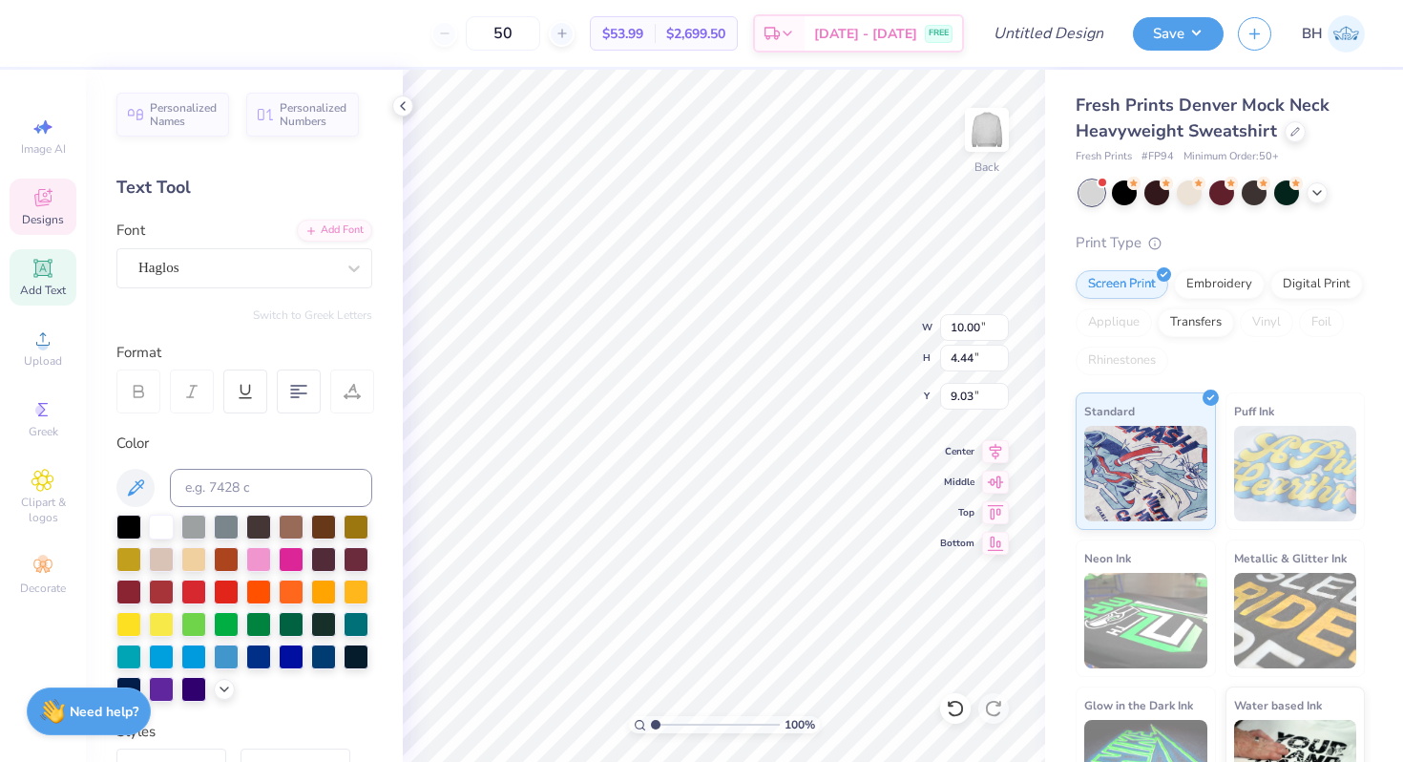
scroll to position [1, 0]
type input "2.62"
type input "9.81"
type input "4.49"
type input "2.57"
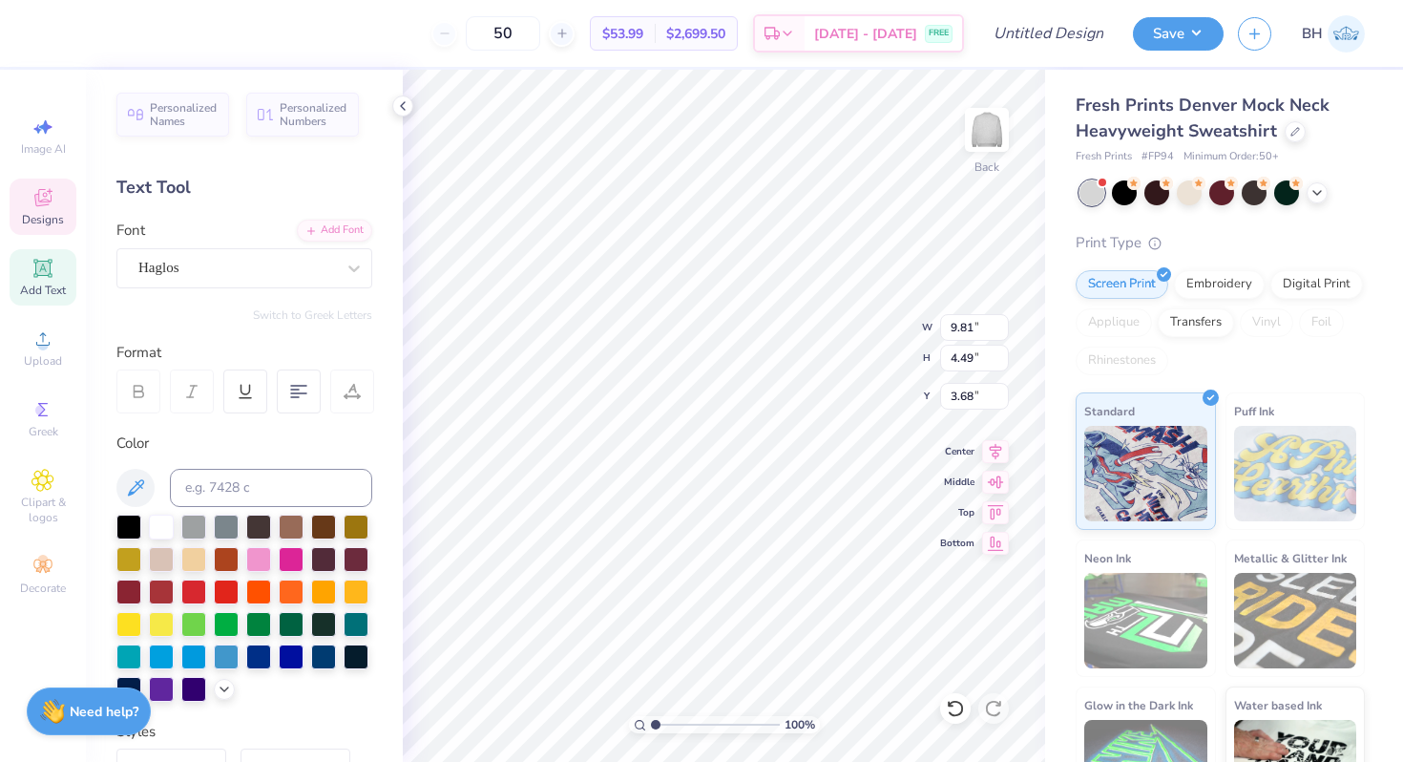
type input "3.68"
click at [53, 207] on icon at bounding box center [42, 197] width 23 height 23
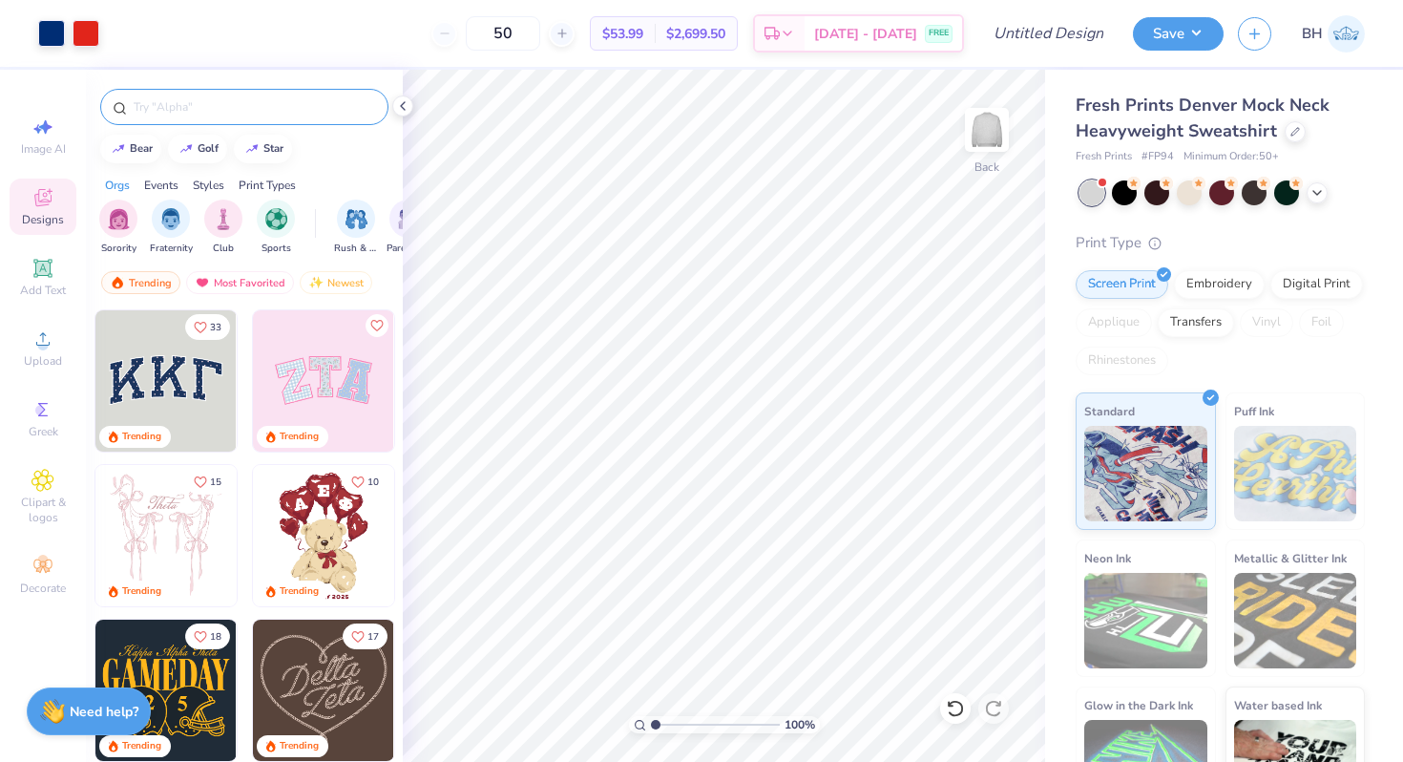
click at [212, 108] on input "text" at bounding box center [254, 106] width 244 height 19
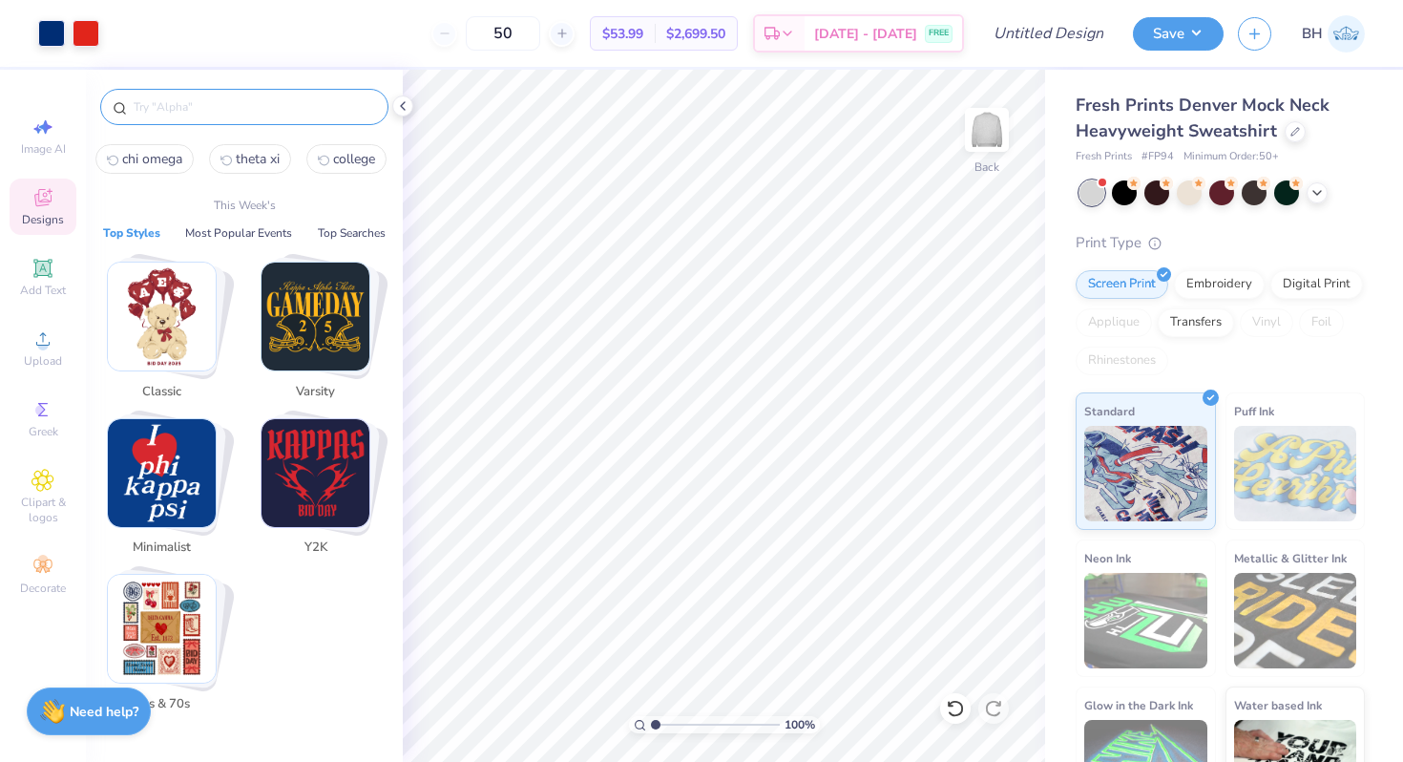
type input "c"
click at [221, 106] on input "ath" at bounding box center [254, 106] width 244 height 19
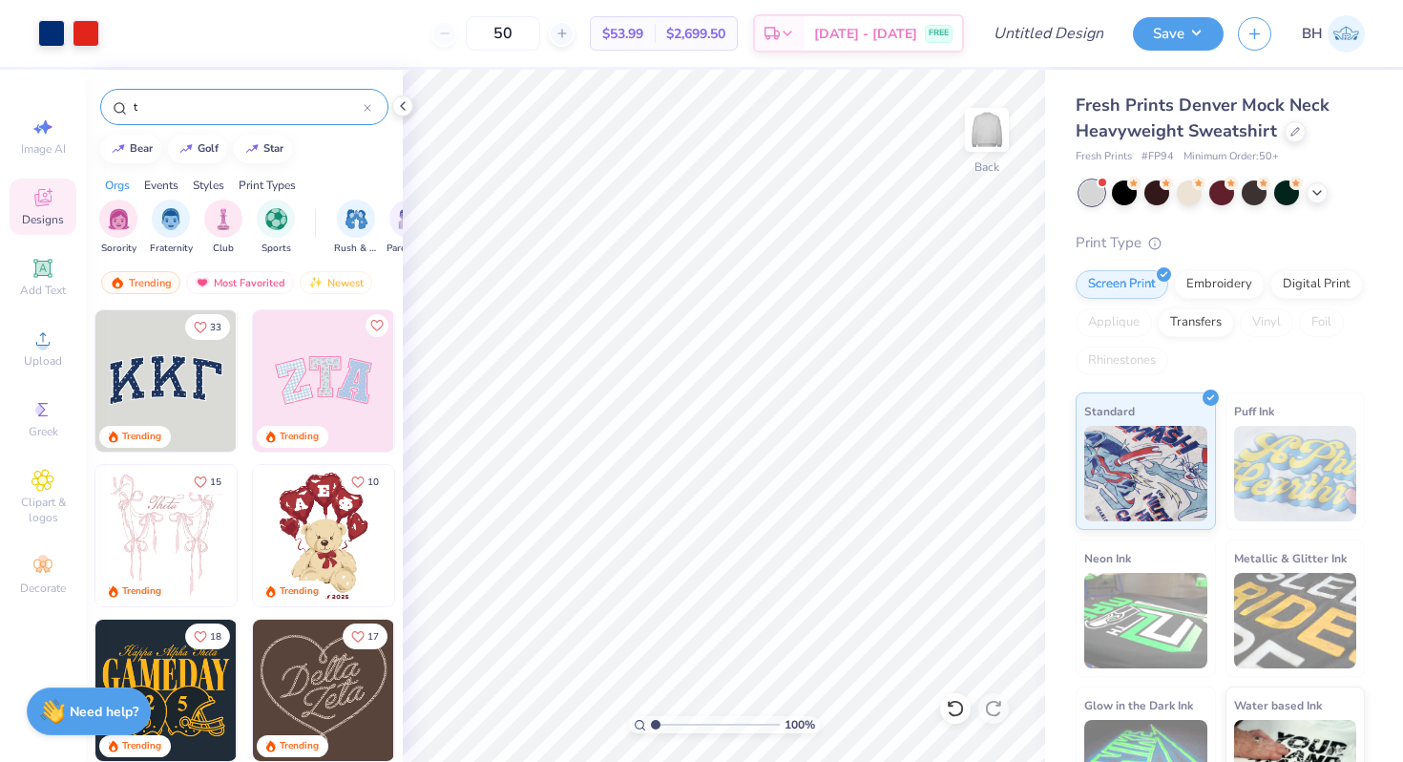
click at [221, 106] on input "t" at bounding box center [248, 106] width 232 height 19
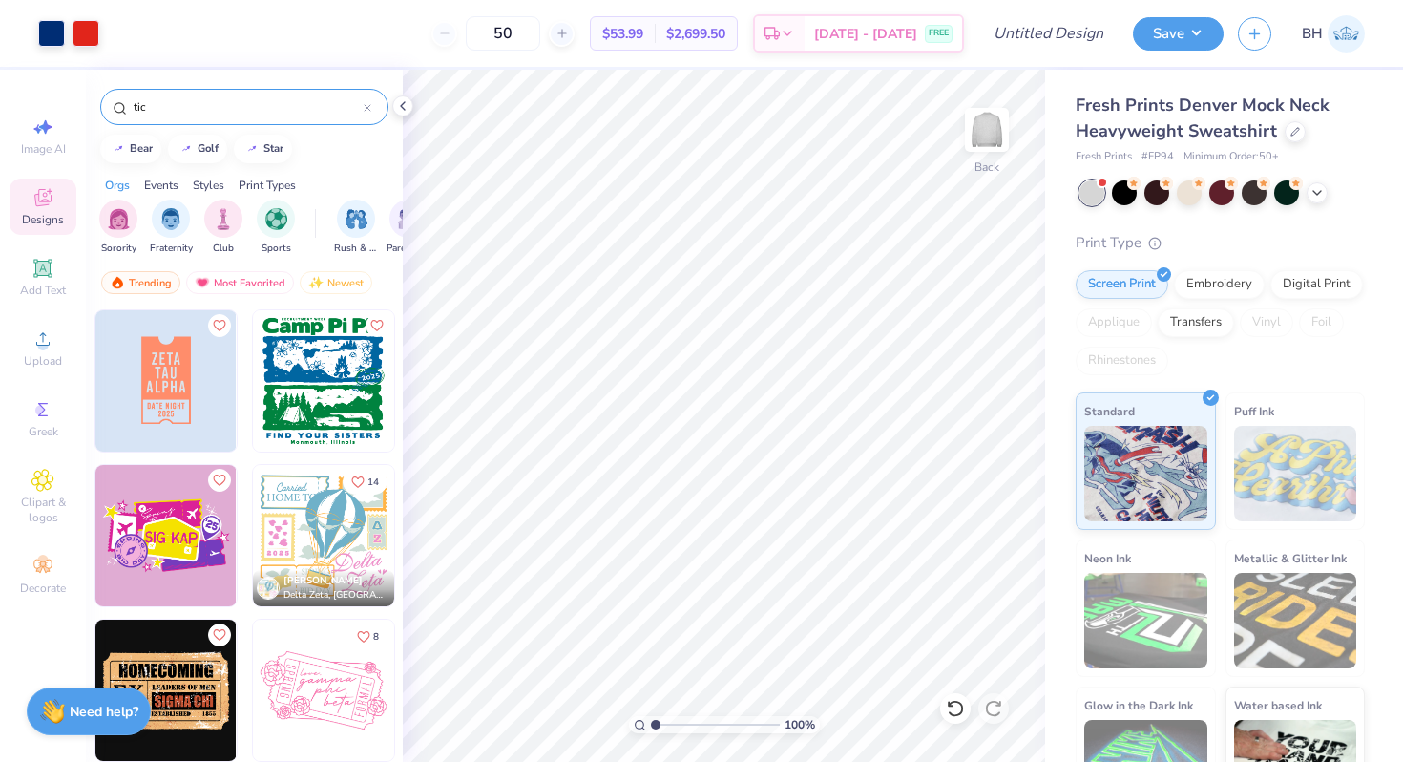
click at [221, 106] on input "tic" at bounding box center [248, 106] width 232 height 19
type input "athletic"
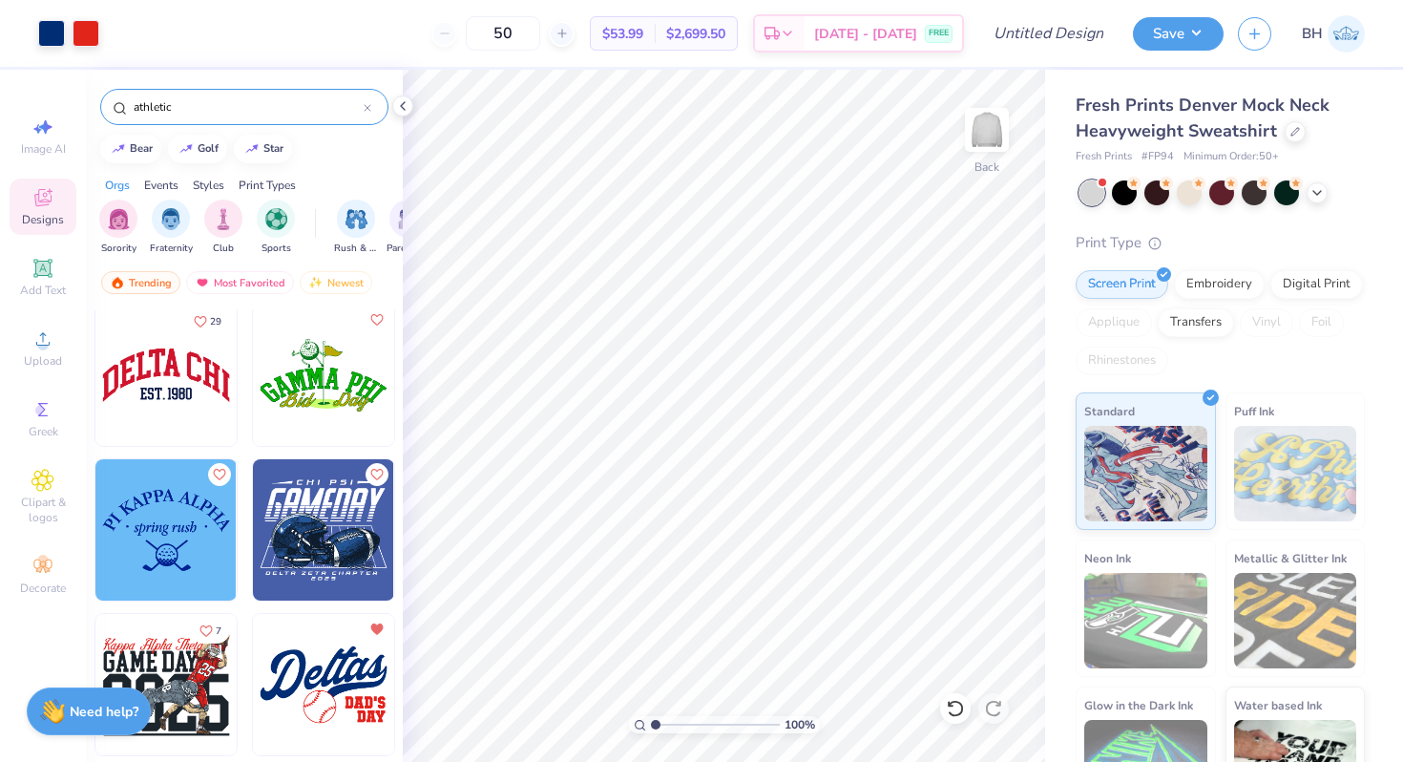
scroll to position [1096, 0]
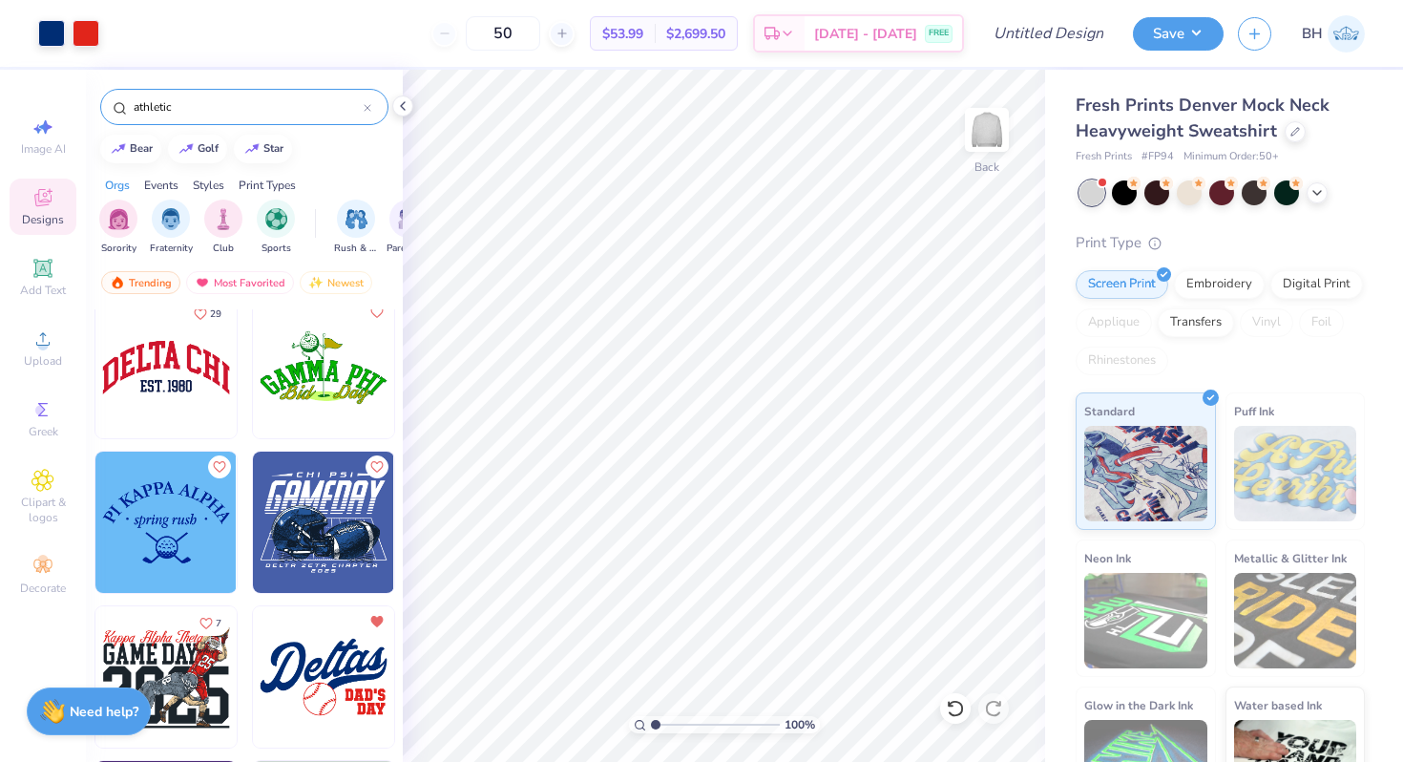
click at [218, 113] on input "athletic" at bounding box center [248, 106] width 232 height 19
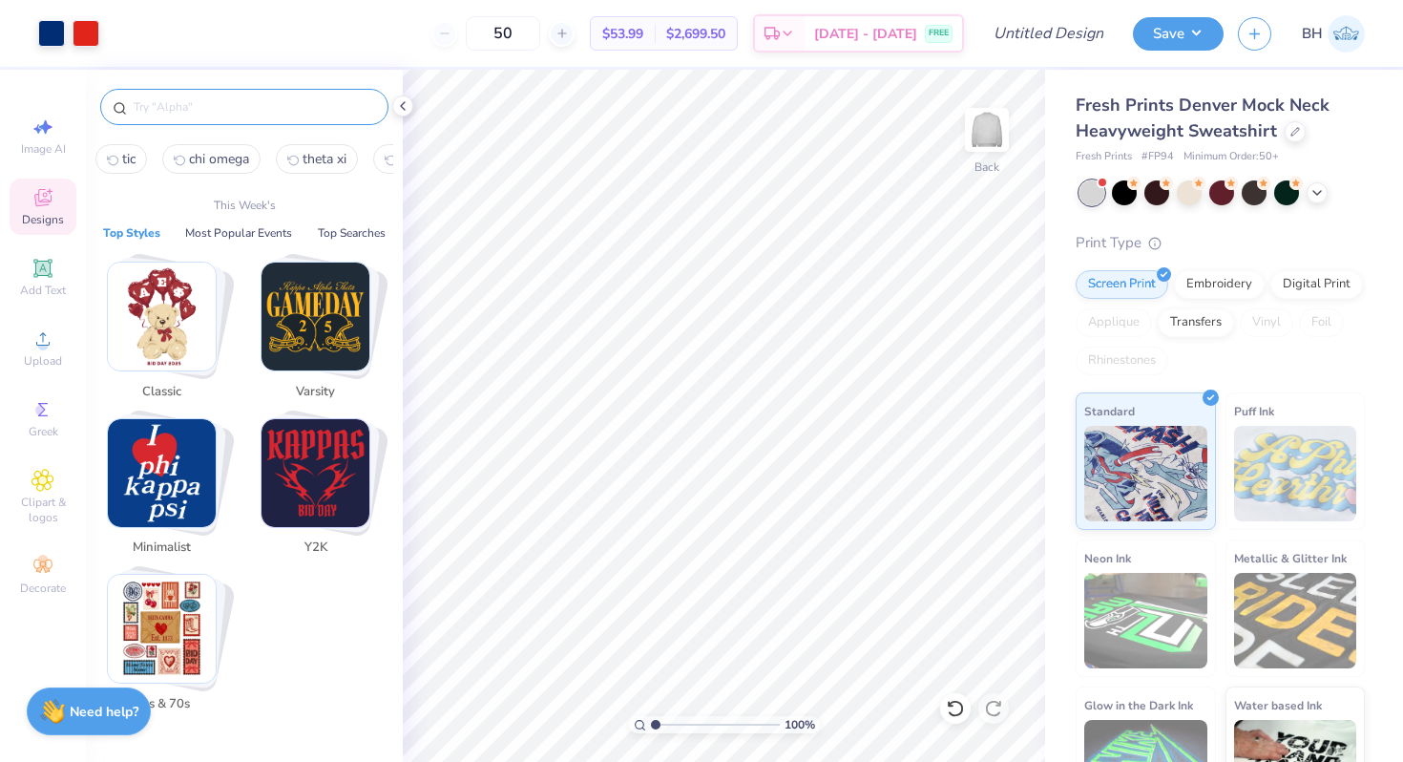
click at [196, 154] on span "chi omega" at bounding box center [219, 159] width 60 height 18
type input "chi omega"
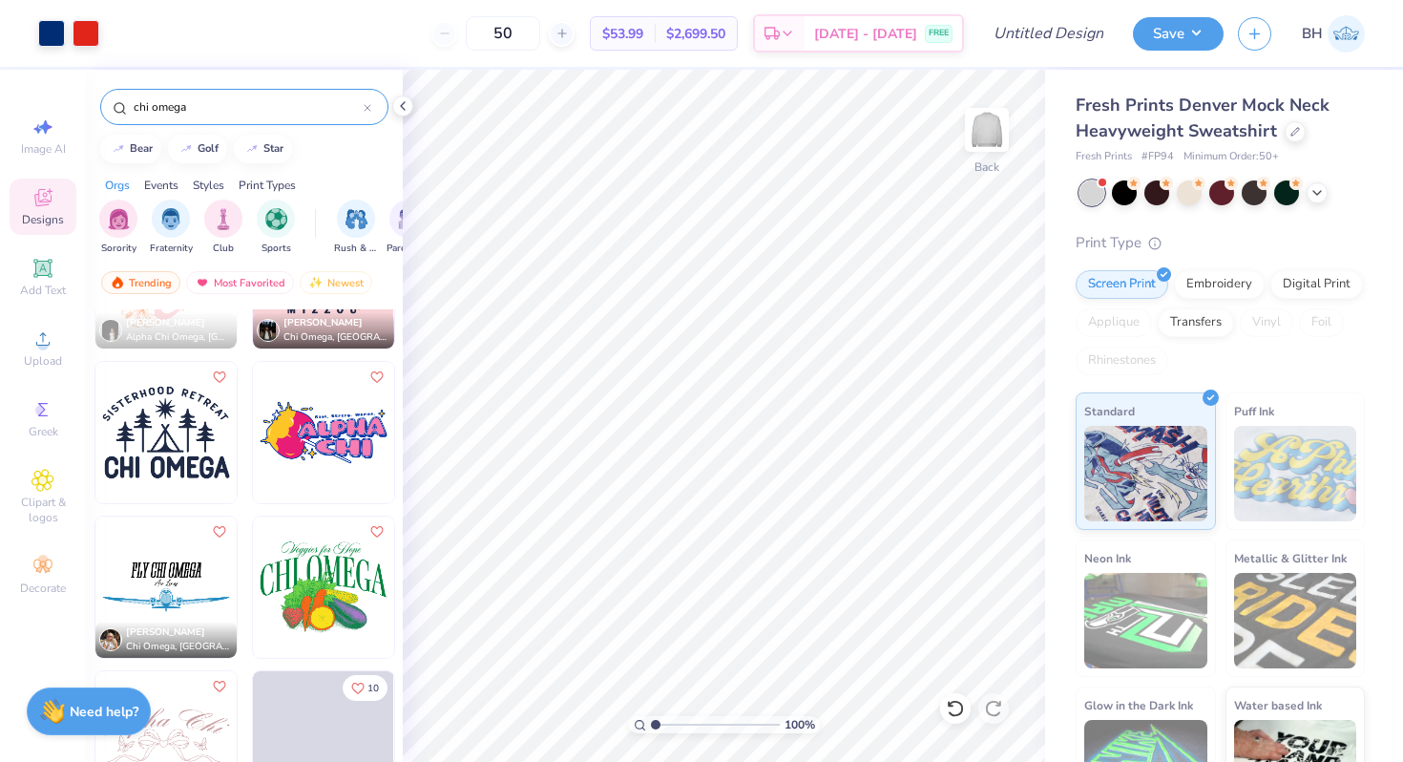
scroll to position [6921, 0]
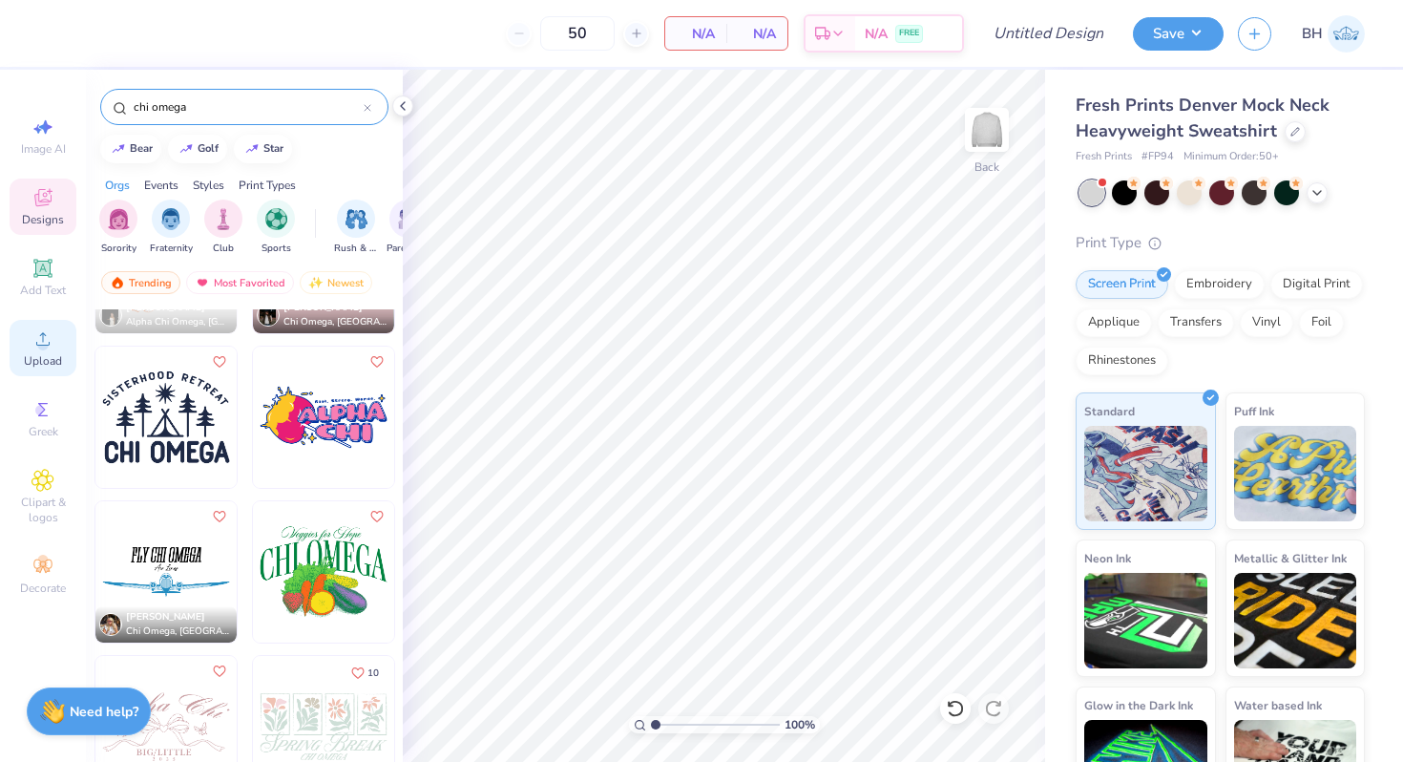
click at [50, 352] on div "Upload" at bounding box center [43, 348] width 67 height 56
click at [49, 359] on span "Upload" at bounding box center [43, 360] width 38 height 15
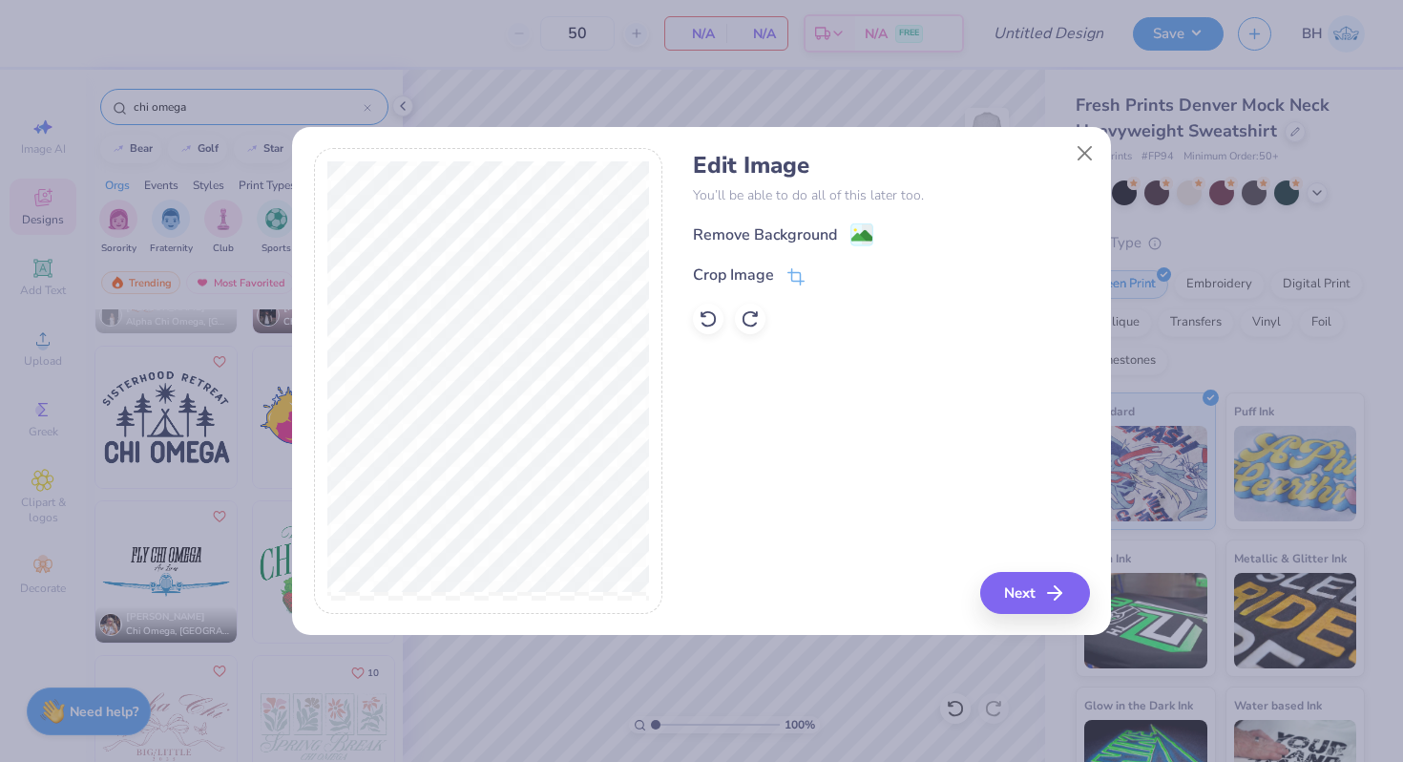
click at [811, 220] on div "Edit Image You’ll be able to do all of this later too. Remove Background Crop I…" at bounding box center [891, 243] width 396 height 182
click at [810, 224] on div "Remove Background" at bounding box center [783, 236] width 180 height 24
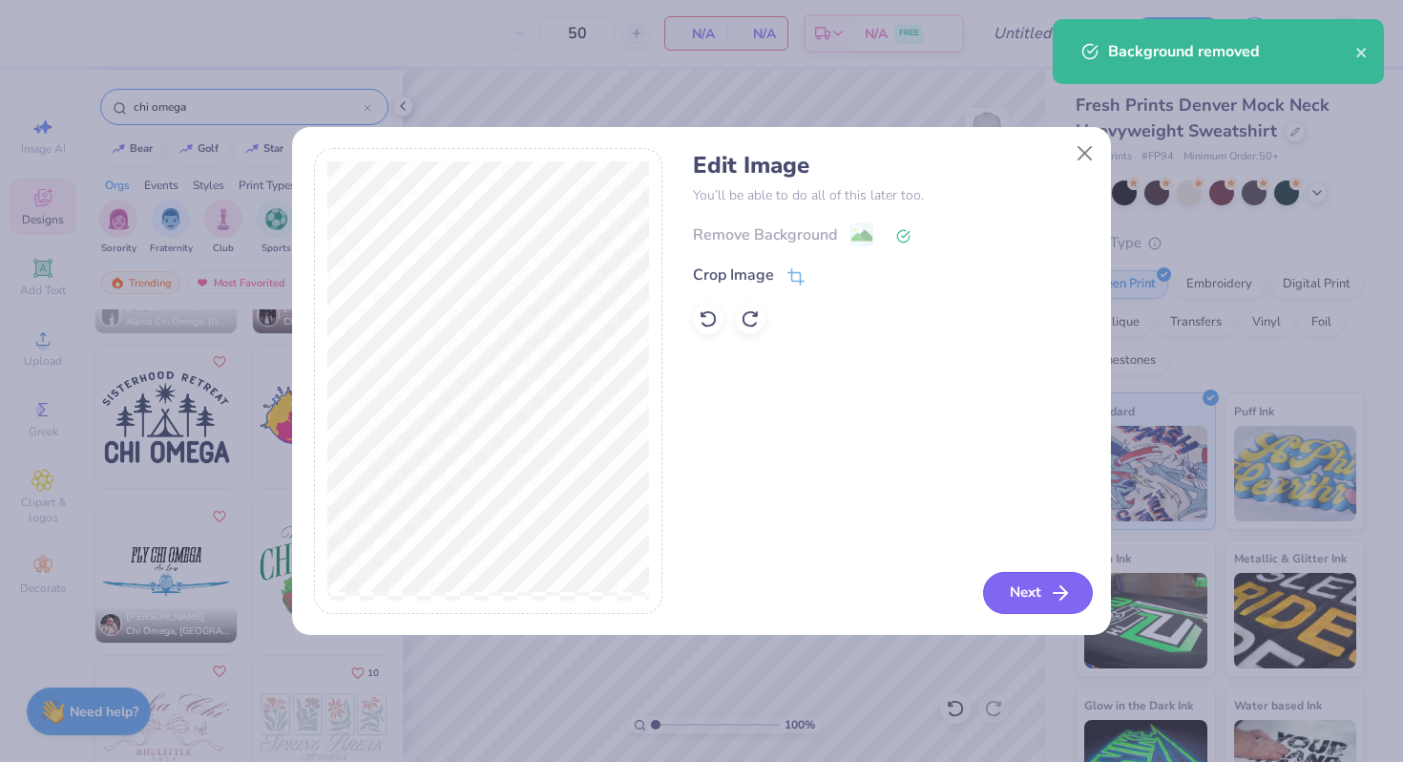
click at [1051, 606] on button "Next" at bounding box center [1038, 593] width 110 height 42
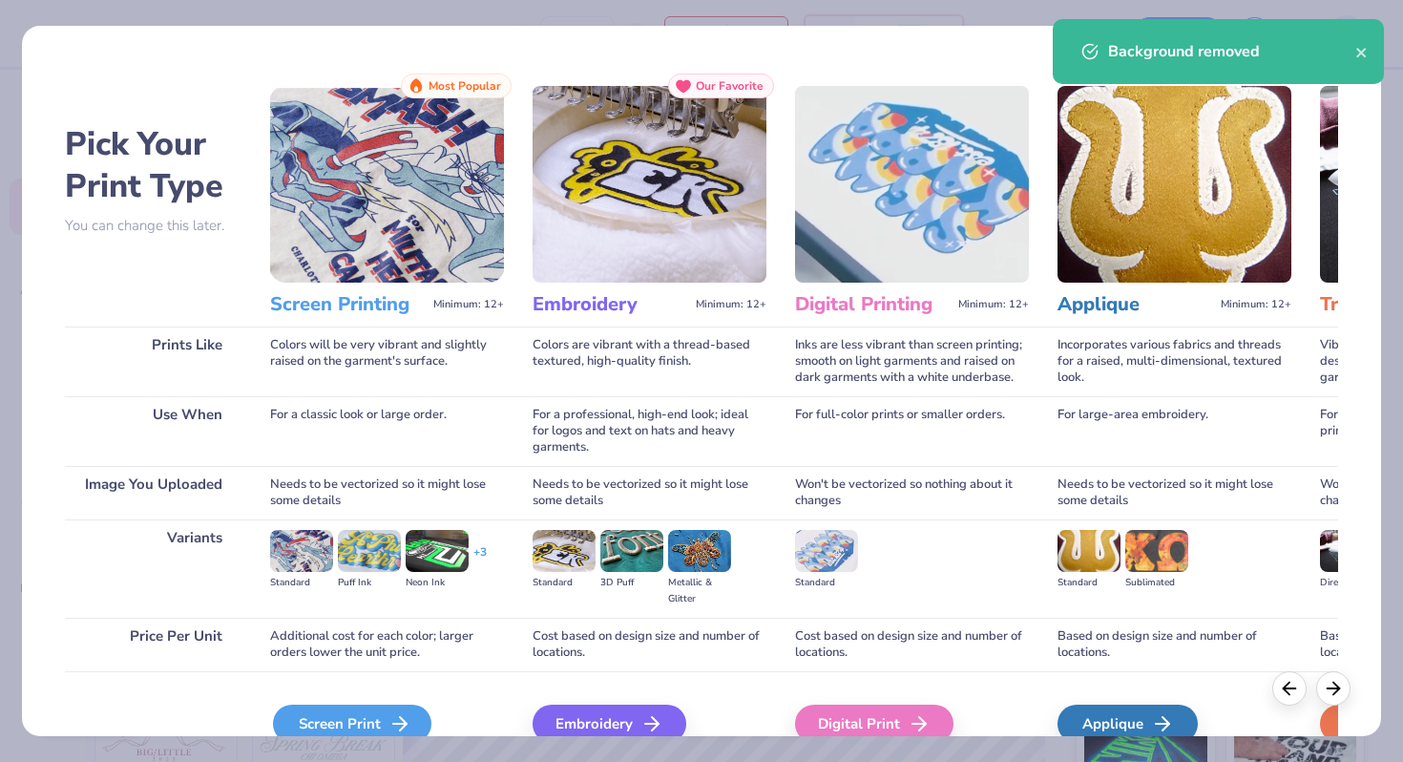
click at [401, 720] on polyline at bounding box center [403, 723] width 7 height 13
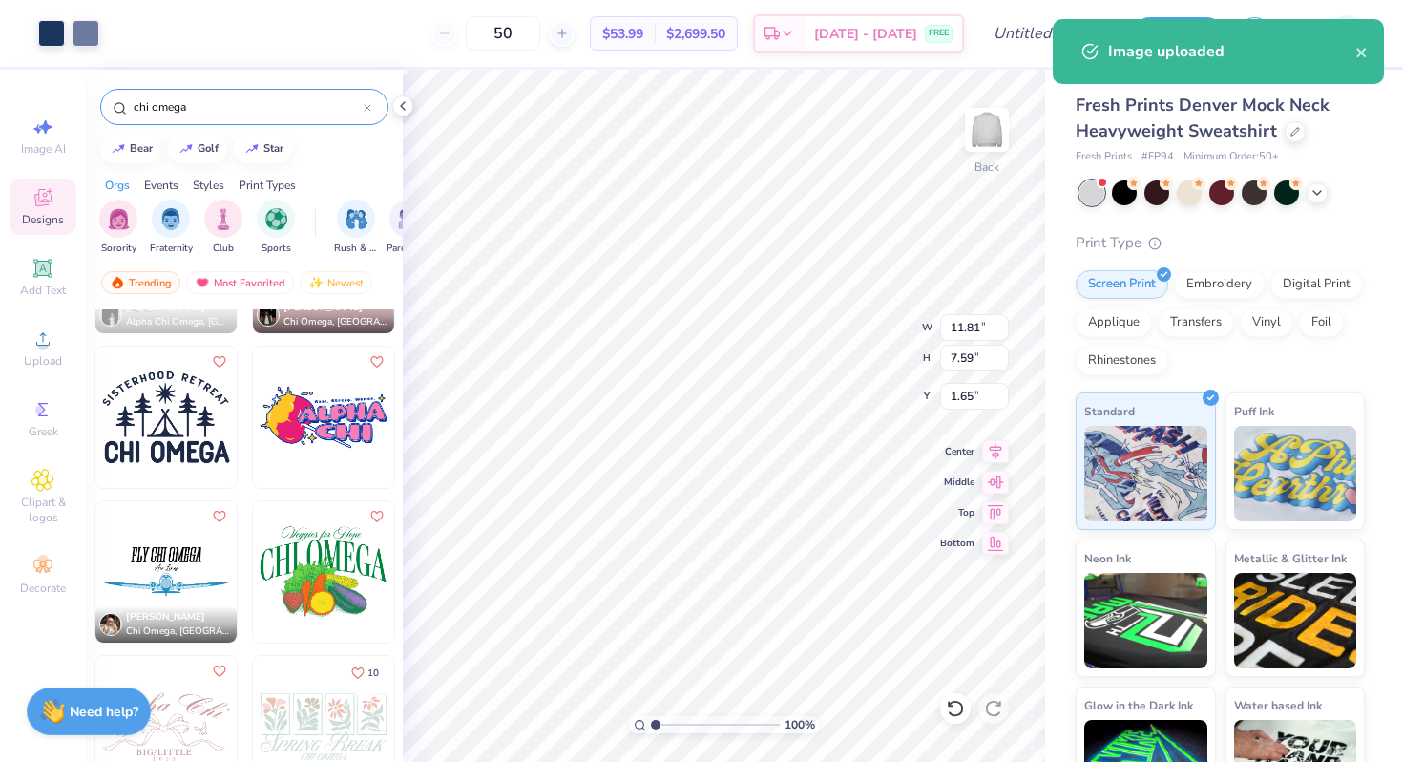
type input "1.65"
type input "8.80"
type input "5.66"
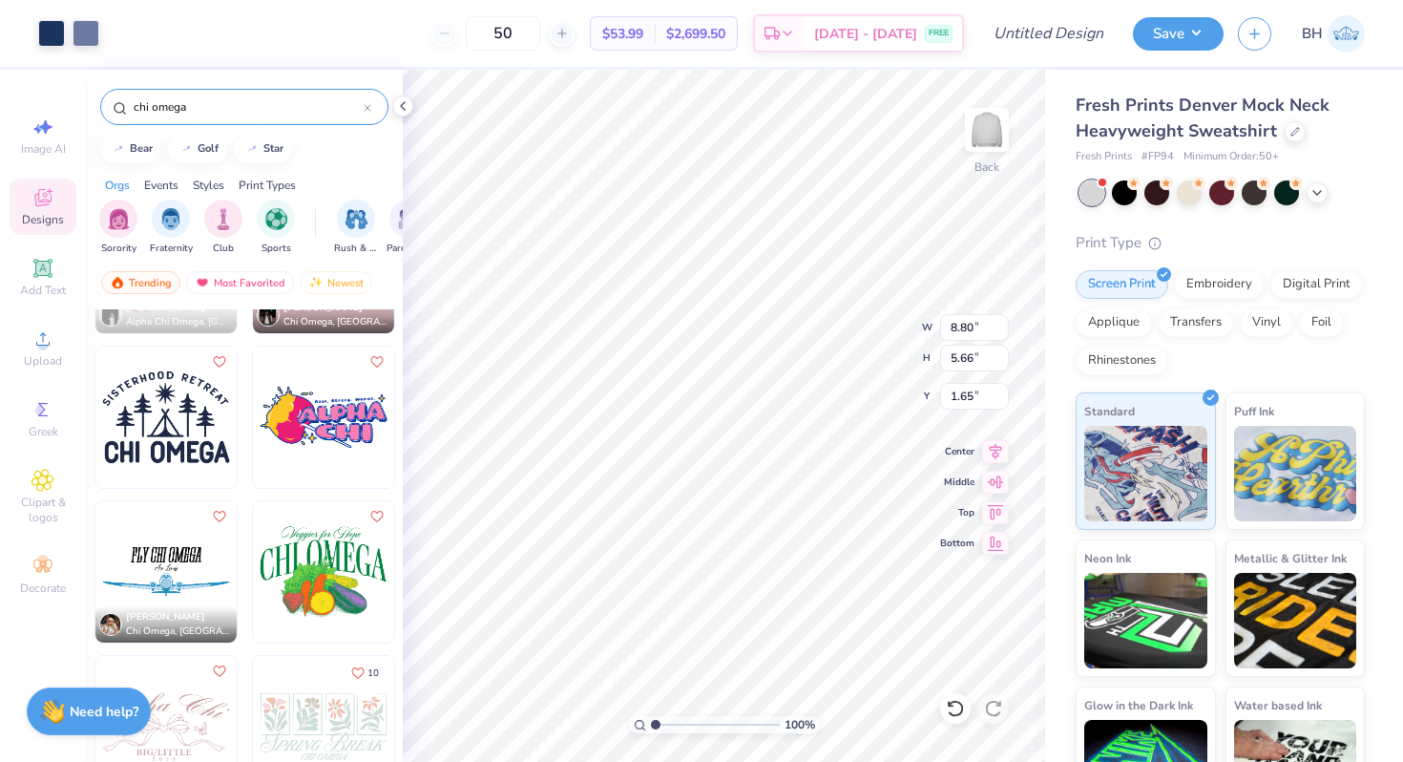
type input "2.29"
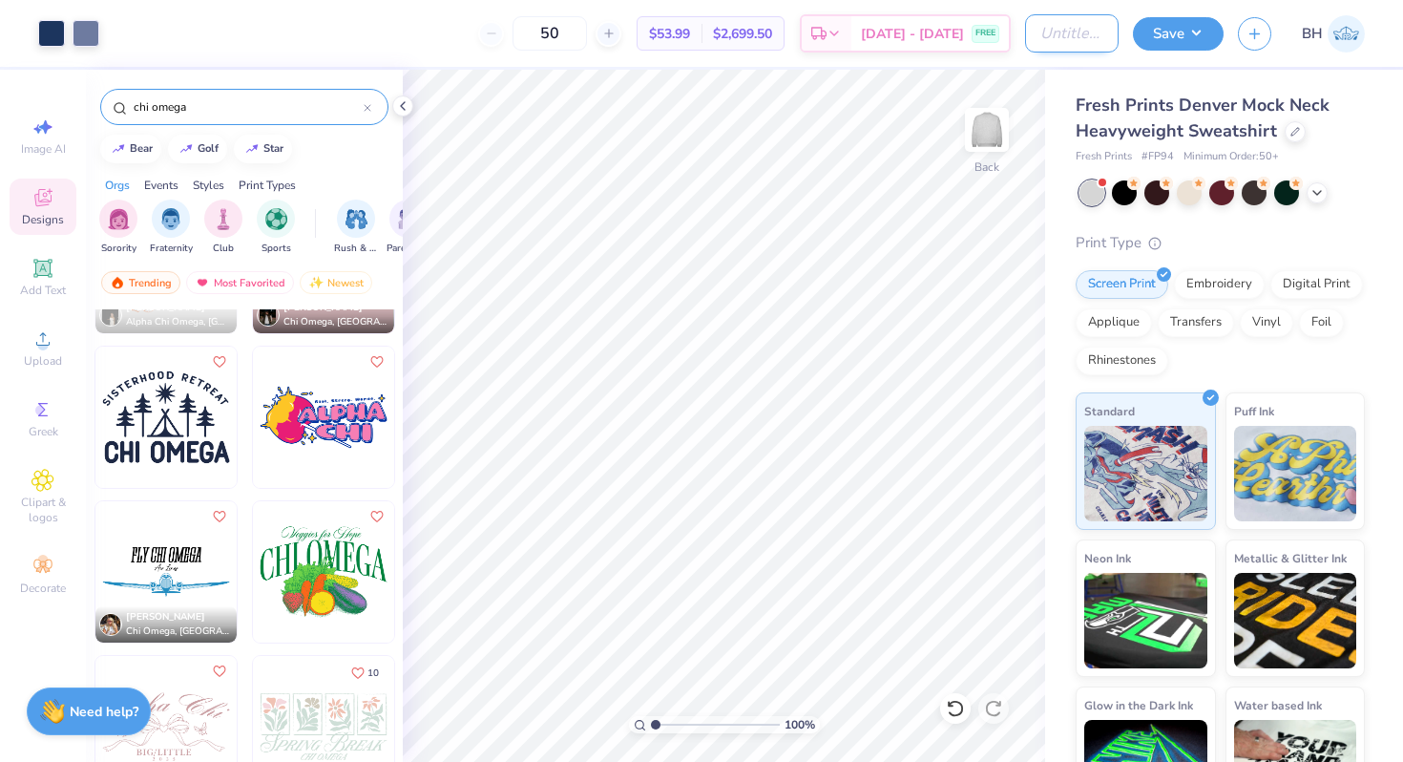
click at [1034, 32] on input "Design Title" at bounding box center [1072, 33] width 94 height 38
type input "XO athletic crewneck"
click at [1173, 43] on button "Save" at bounding box center [1178, 30] width 91 height 33
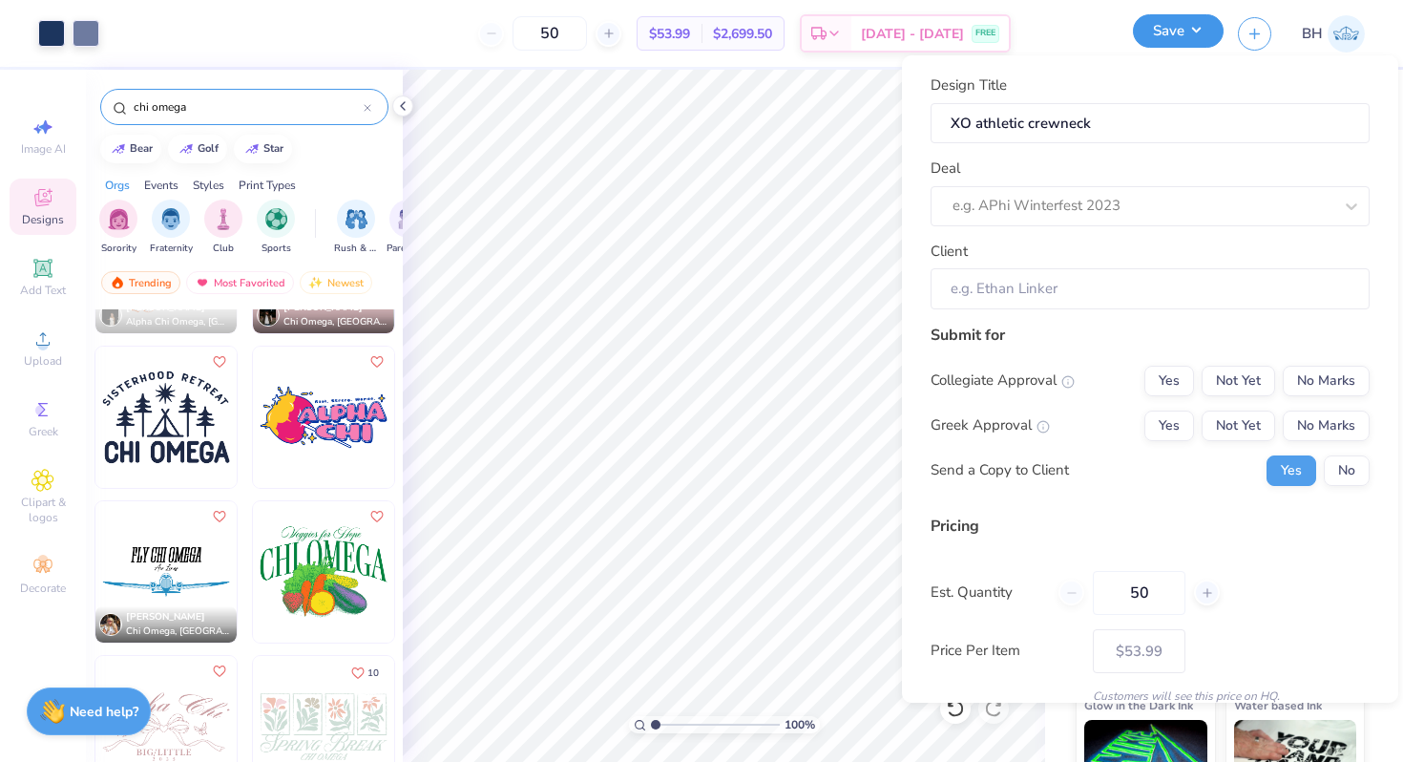
scroll to position [0, 0]
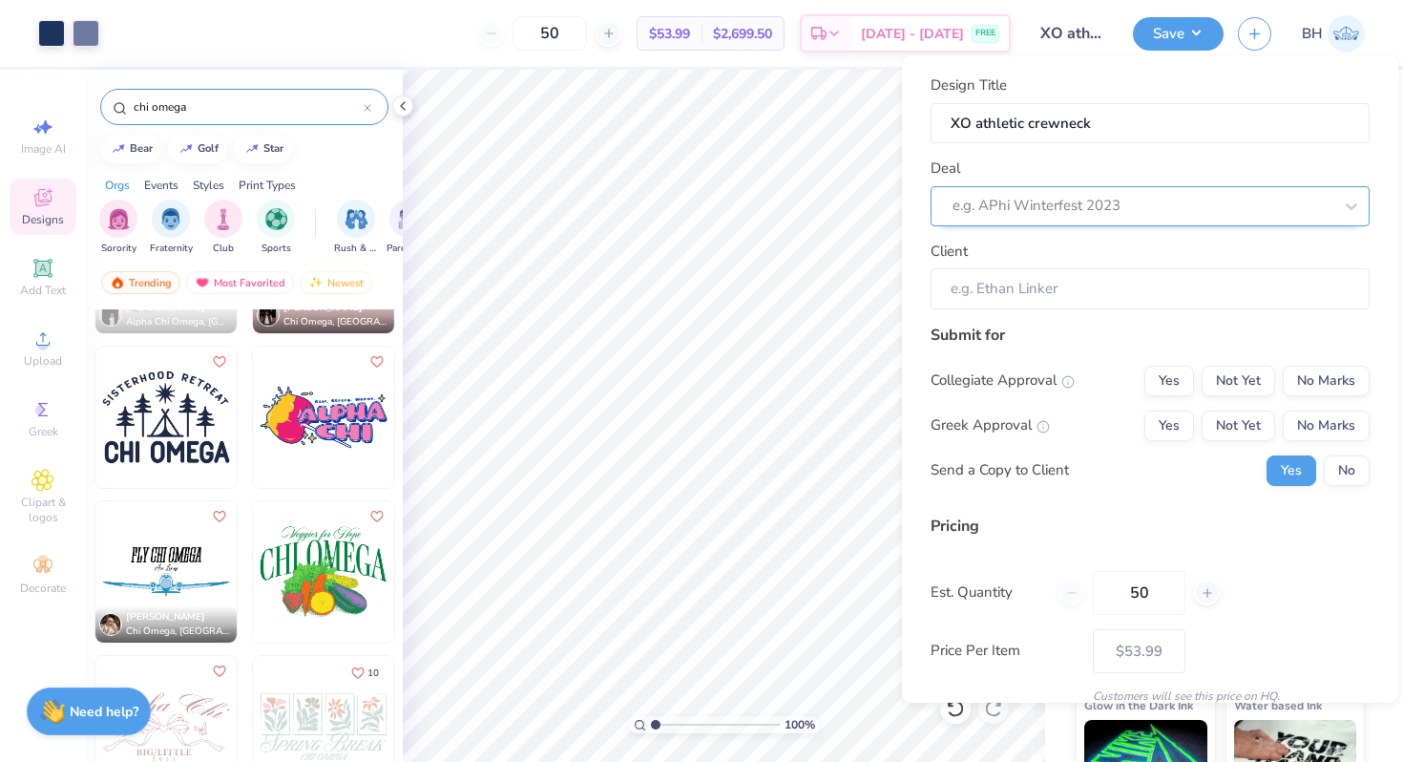
click at [1061, 216] on div at bounding box center [1142, 206] width 380 height 26
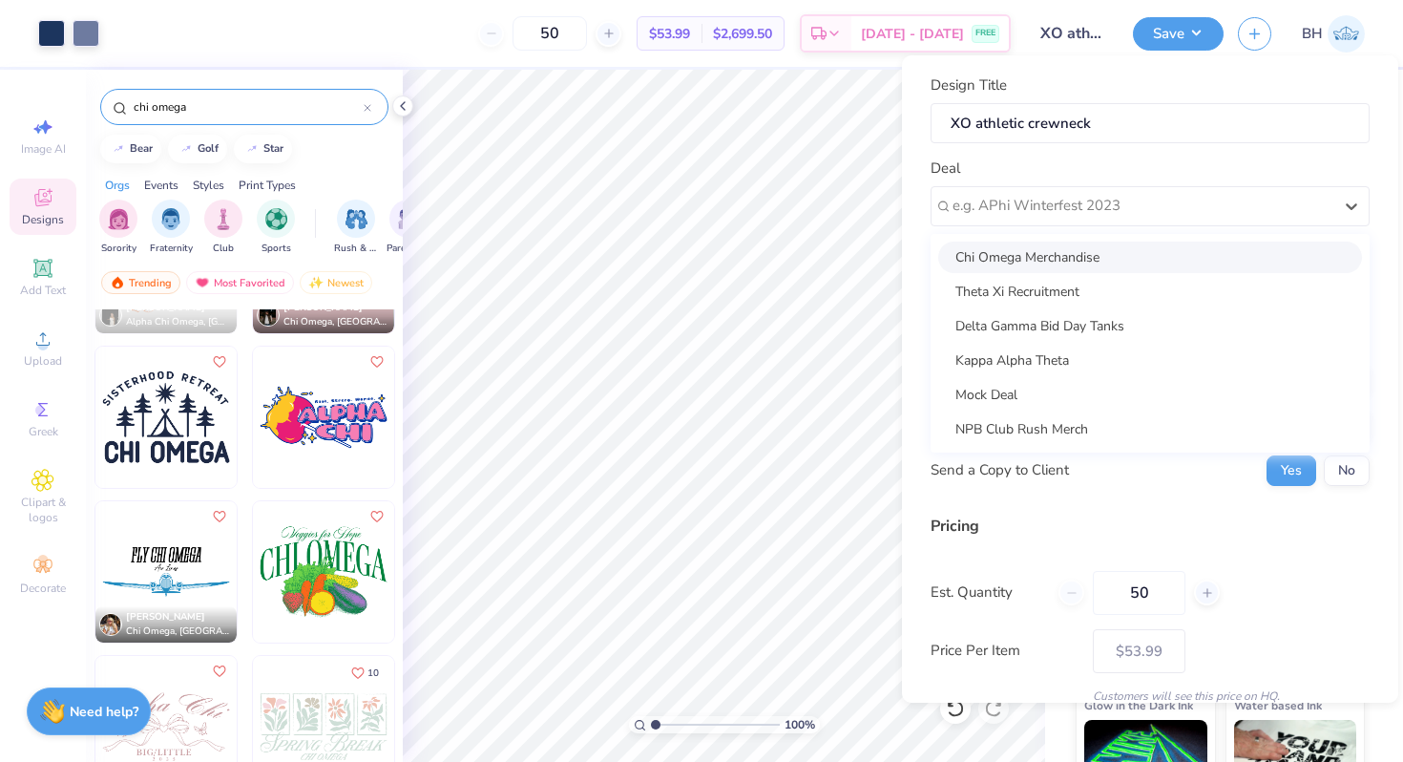
click at [1054, 251] on div "Chi Omega Merchandise" at bounding box center [1150, 256] width 424 height 31
type input "Arden Stratton"
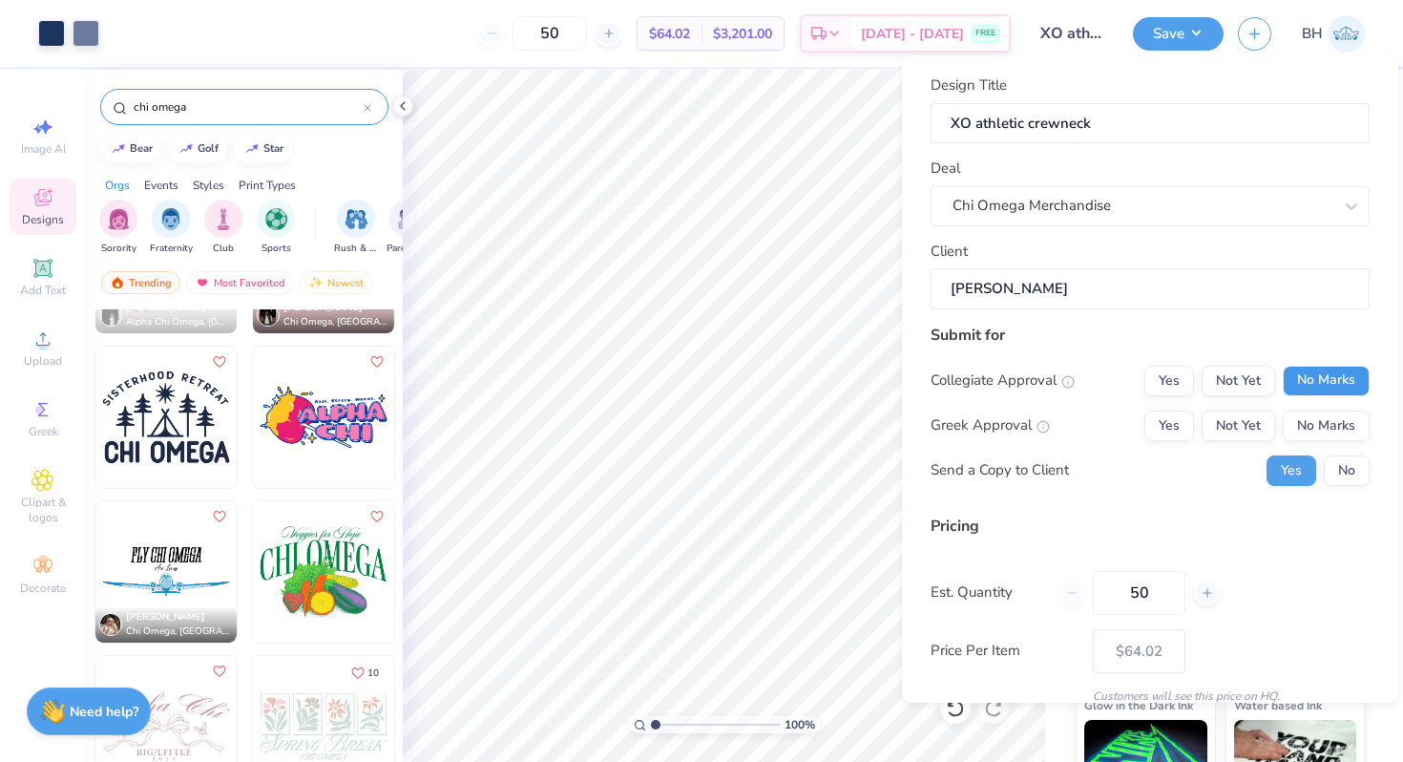
click at [1314, 387] on button "No Marks" at bounding box center [1326, 381] width 87 height 31
click at [1153, 449] on div "Collegiate Approval Yes Not Yet No Marks Greek Approval Yes Not Yet No Marks Se…" at bounding box center [1150, 426] width 439 height 120
click at [1163, 431] on button "Yes" at bounding box center [1169, 425] width 50 height 31
click at [1349, 473] on button "No" at bounding box center [1347, 470] width 46 height 31
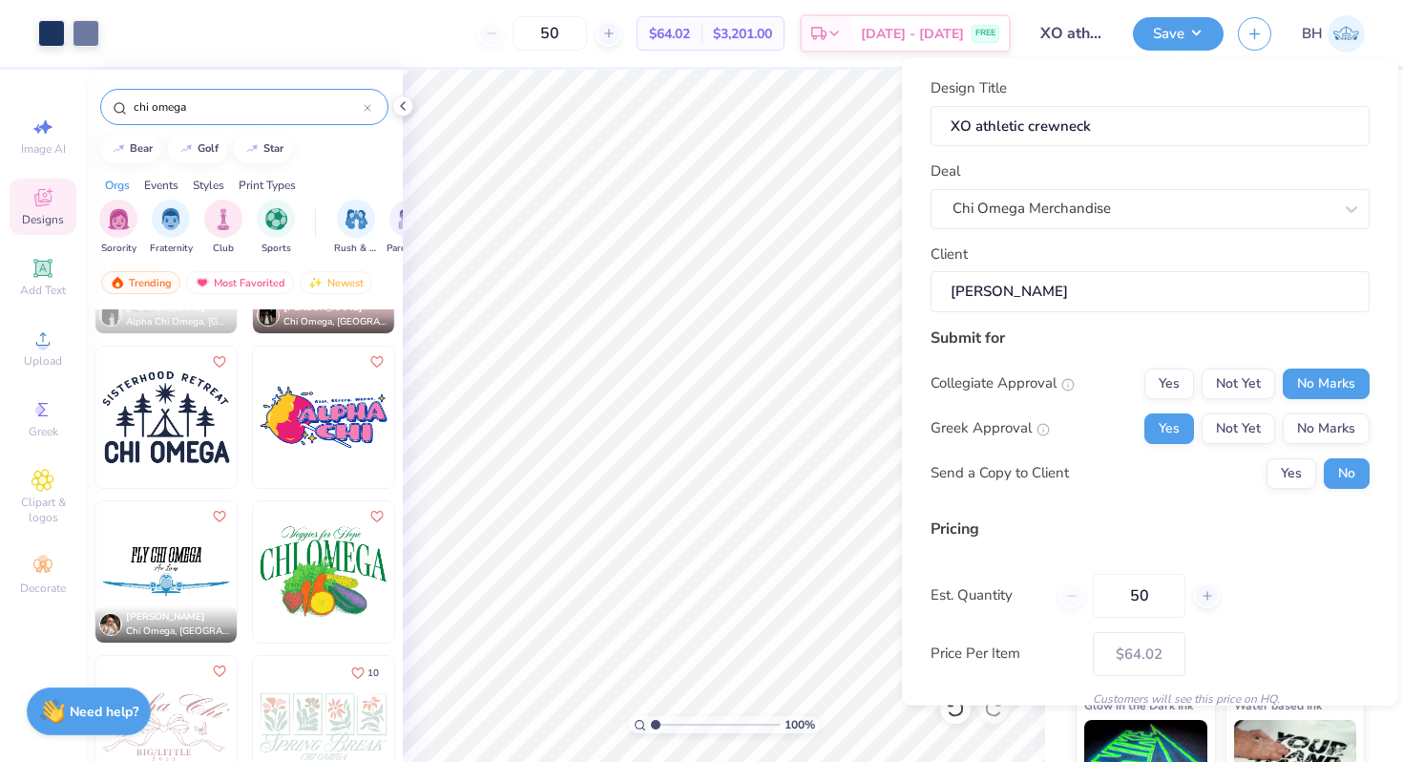
scroll to position [80, 0]
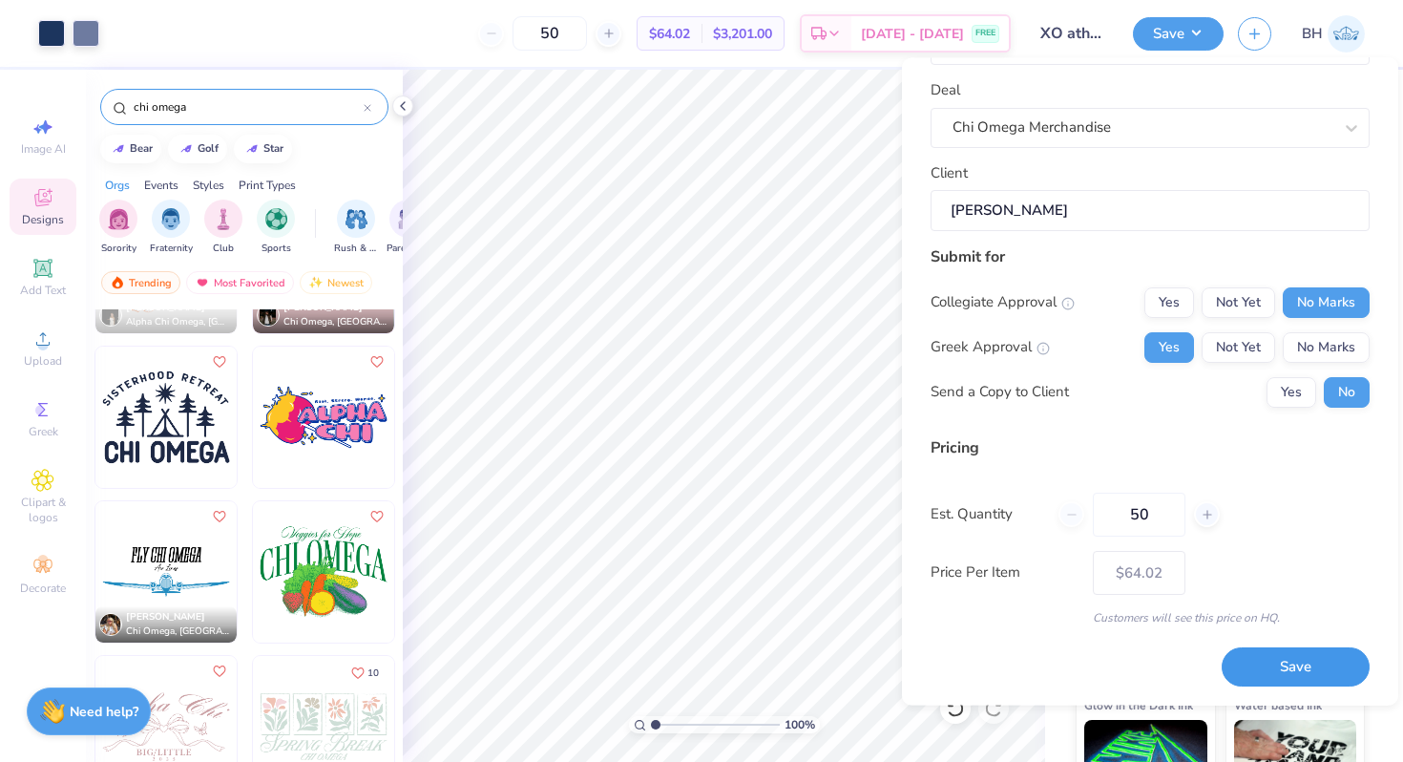
click at [1305, 678] on button "Save" at bounding box center [1296, 667] width 148 height 39
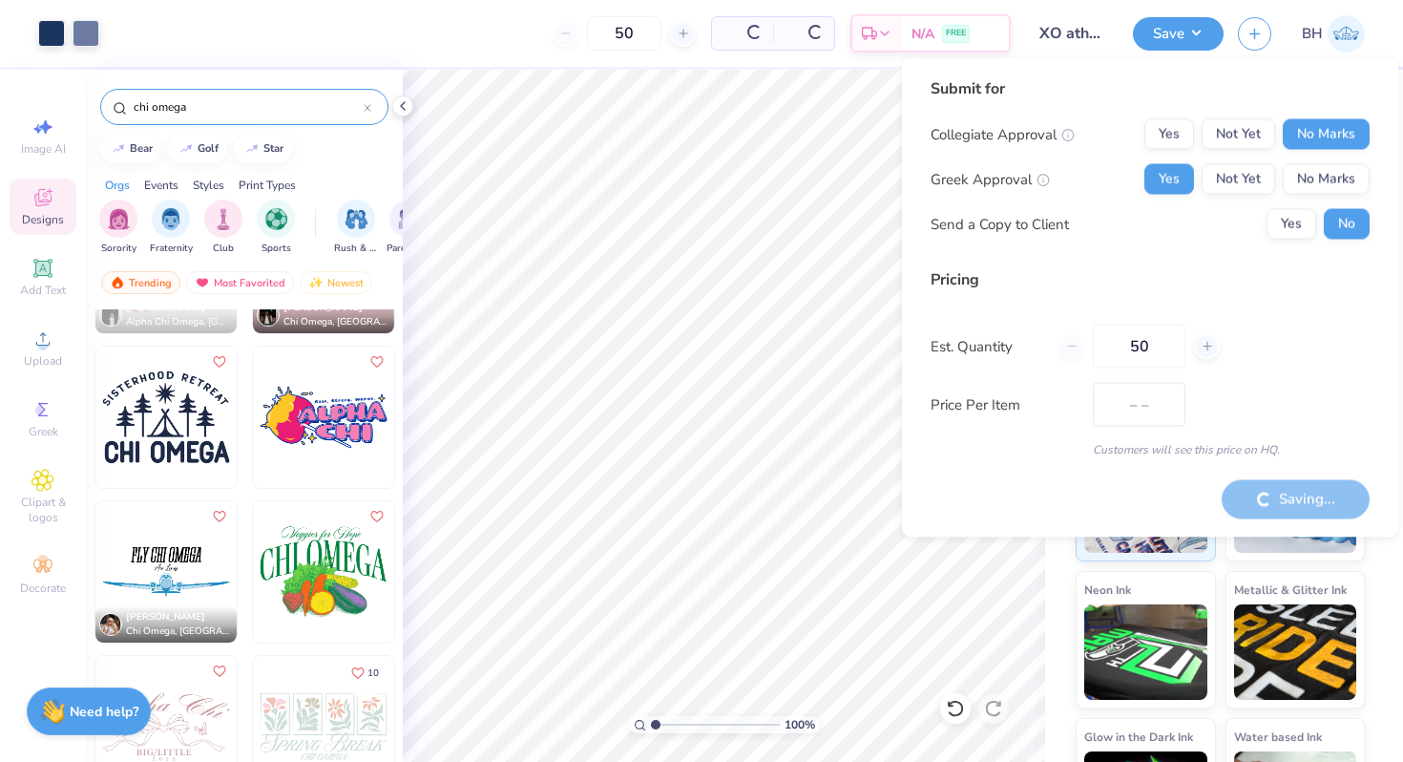
type input "$53.99"
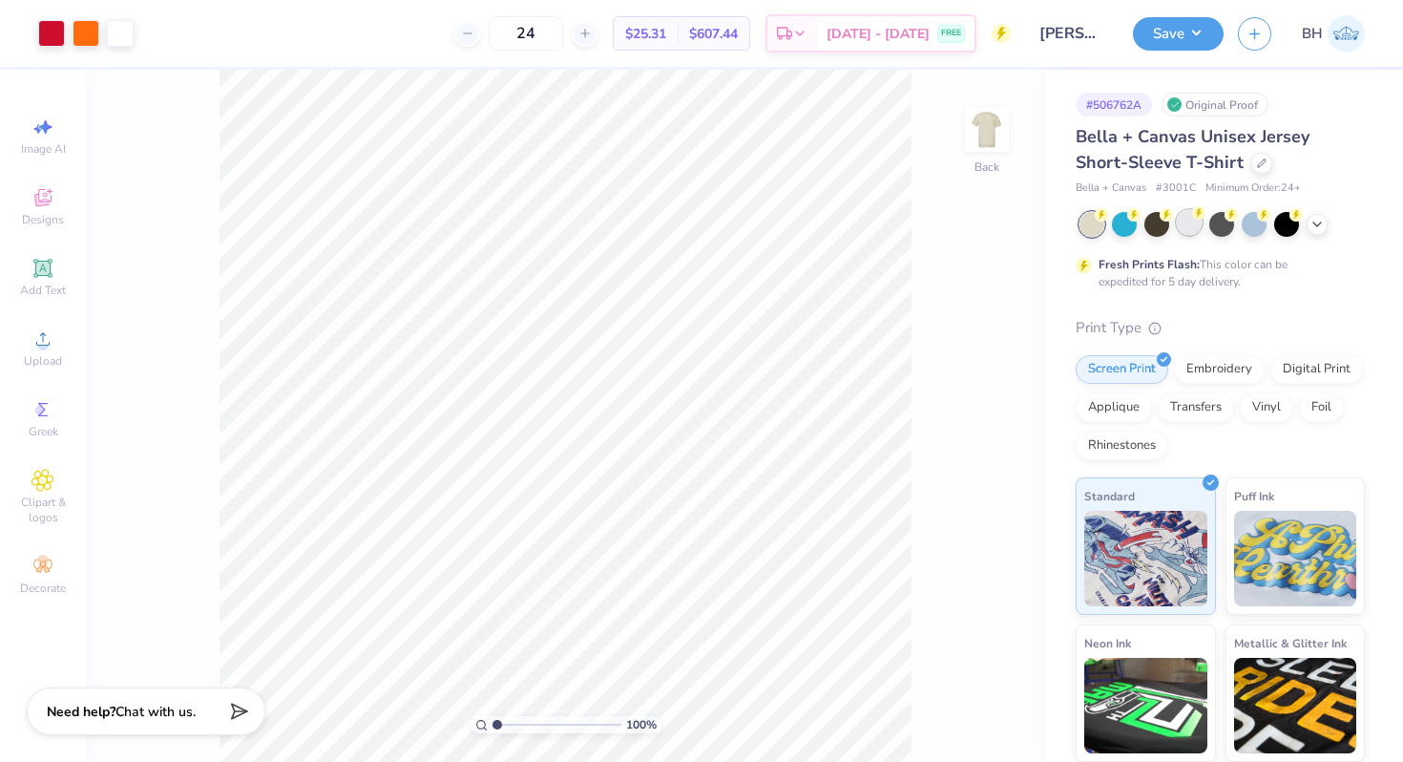
click at [1185, 225] on div at bounding box center [1189, 222] width 25 height 25
click at [1323, 225] on icon at bounding box center [1316, 222] width 15 height 15
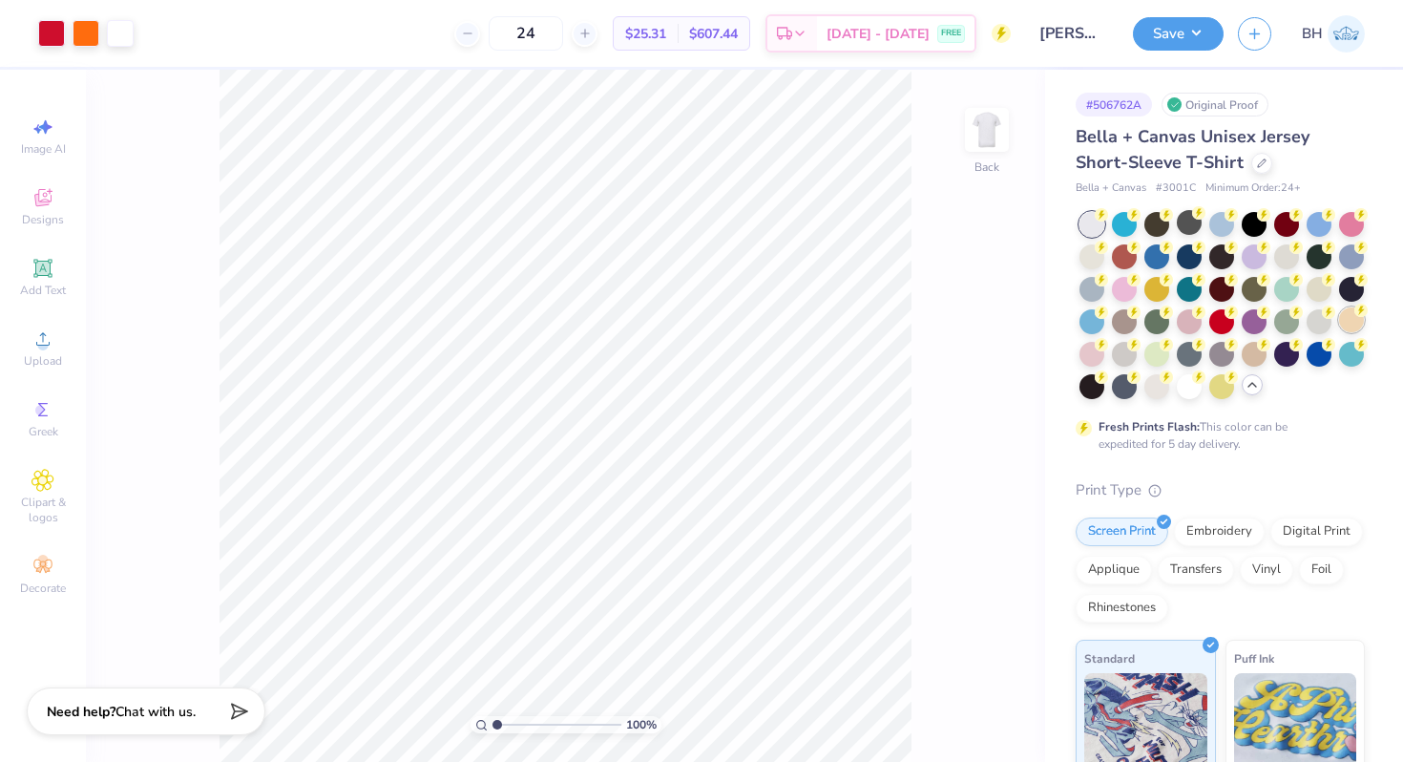
click at [1351, 314] on div at bounding box center [1351, 319] width 25 height 25
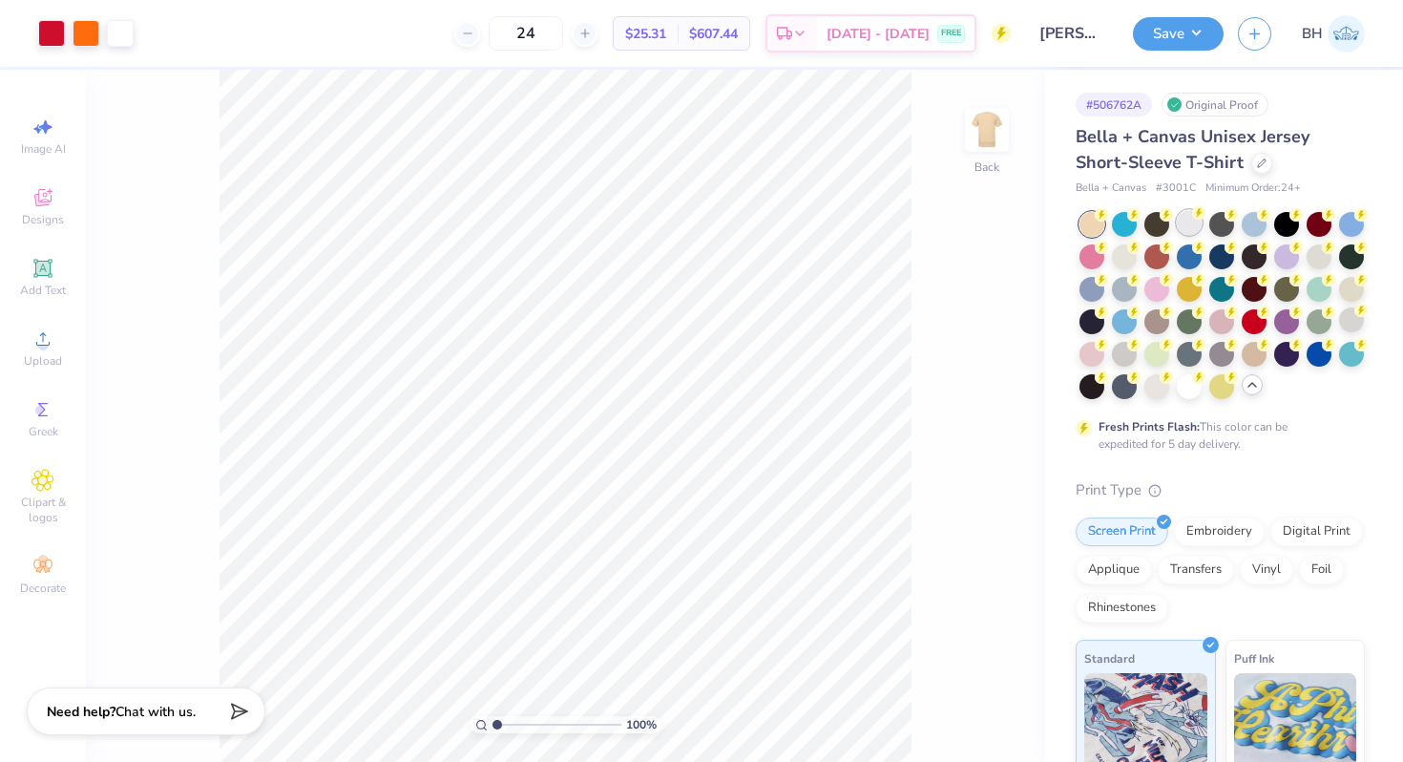
click at [1187, 219] on div at bounding box center [1189, 222] width 25 height 25
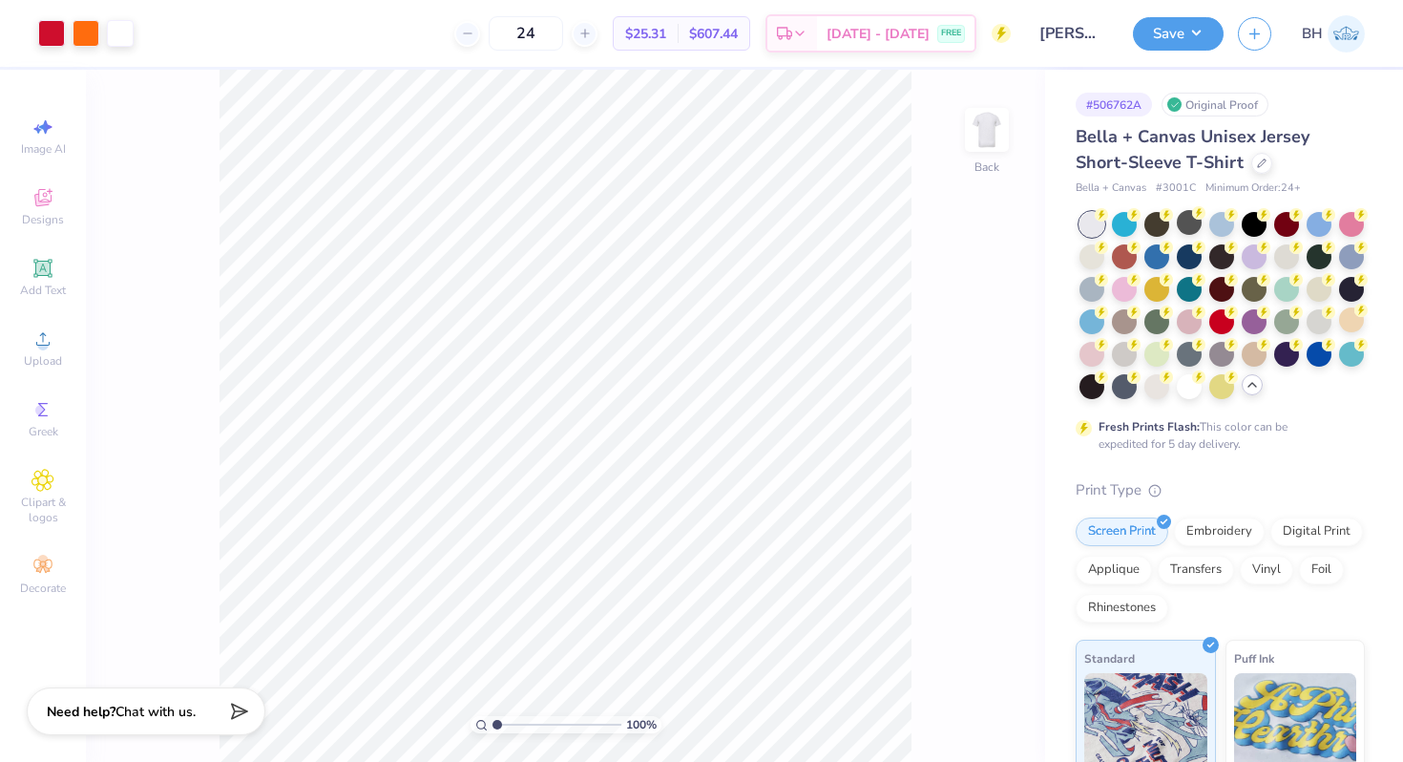
click at [1105, 44] on input "[PERSON_NAME] : [GEOGRAPHIC_DATA][US_STATE]: [PERSON_NAME]" at bounding box center [1072, 33] width 94 height 38
click at [1094, 40] on input "[PERSON_NAME] : [GEOGRAPHIC_DATA][US_STATE]: [PERSON_NAME]" at bounding box center [1072, 33] width 94 height 38
click at [1202, 36] on button "Save" at bounding box center [1178, 30] width 91 height 33
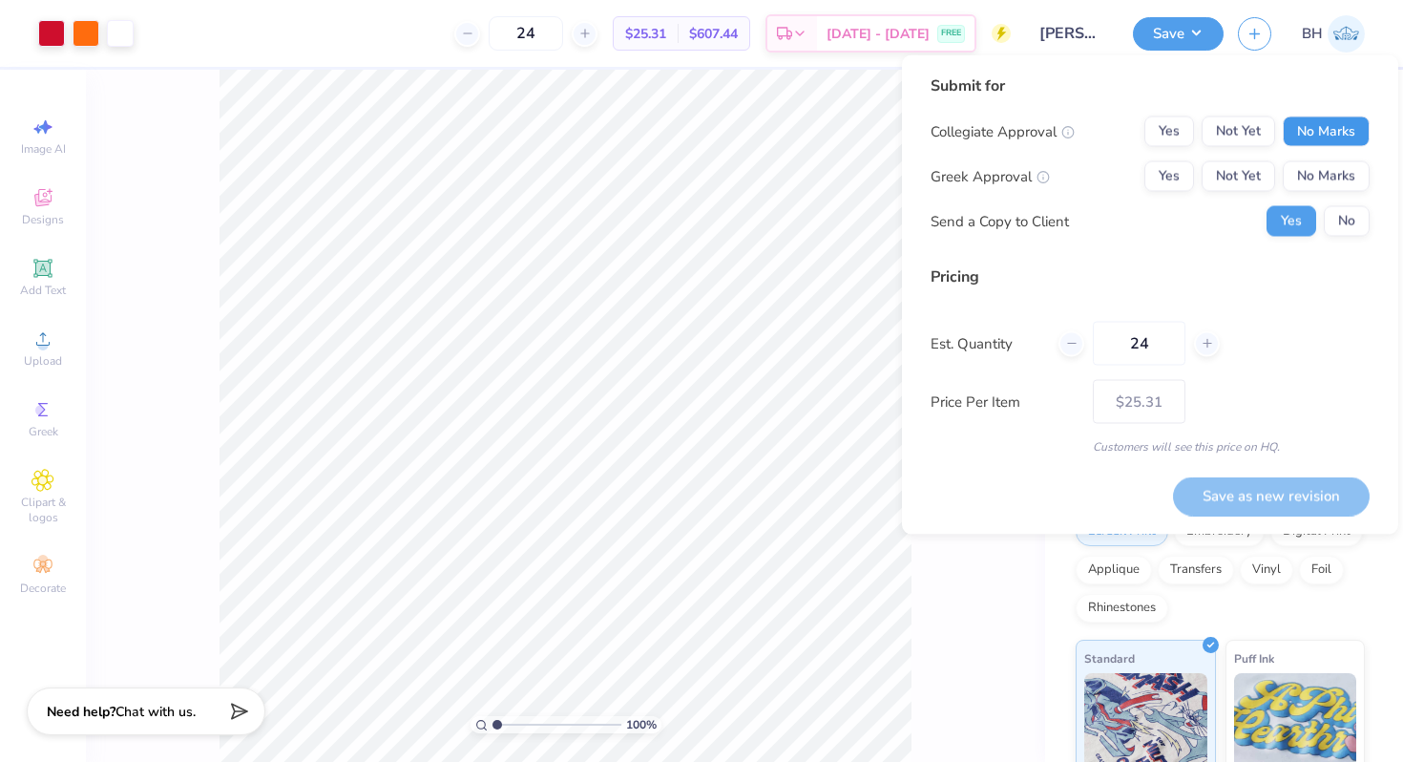
click at [1314, 118] on button "No Marks" at bounding box center [1326, 131] width 87 height 31
click at [1168, 168] on button "Yes" at bounding box center [1169, 176] width 50 height 31
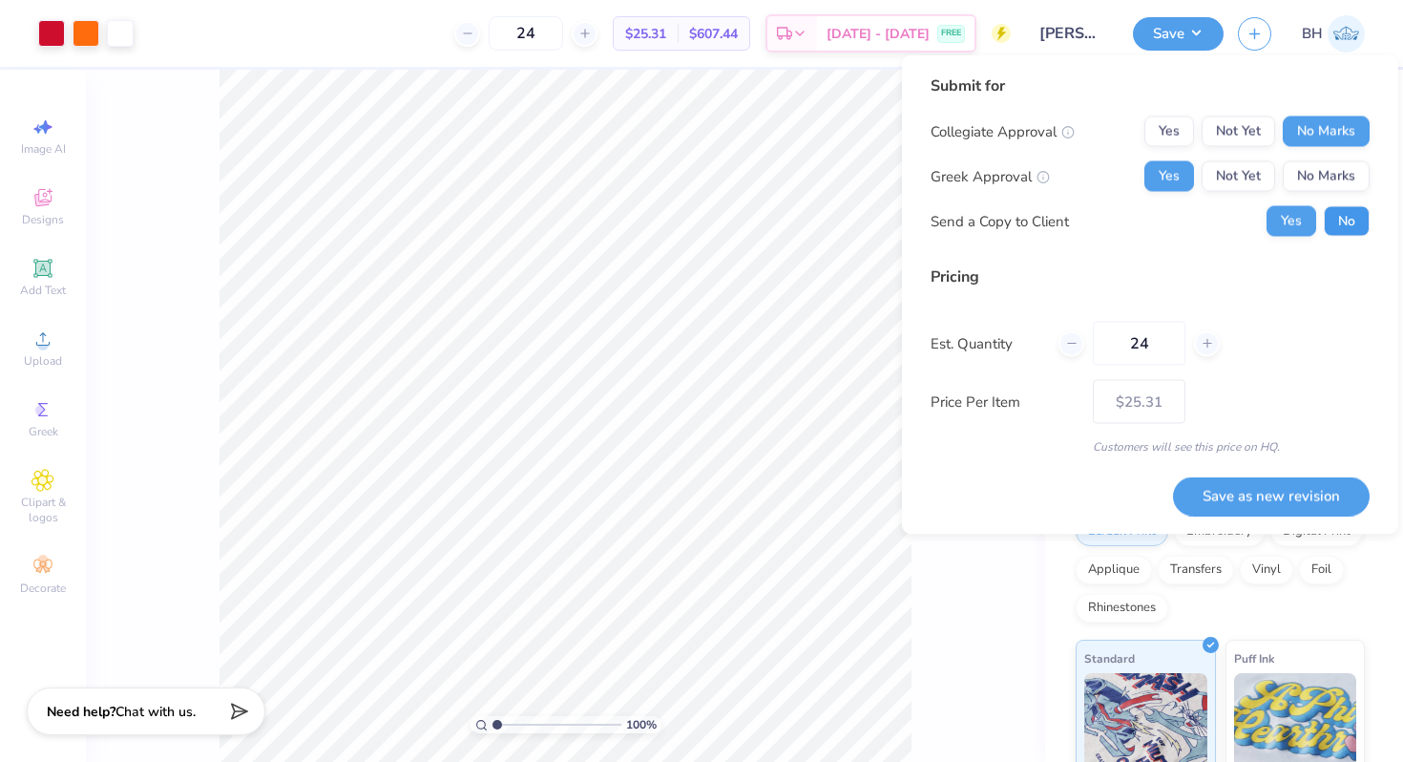
click at [1368, 231] on button "No" at bounding box center [1347, 221] width 46 height 31
click at [1244, 495] on button "Save as new revision" at bounding box center [1271, 495] width 197 height 39
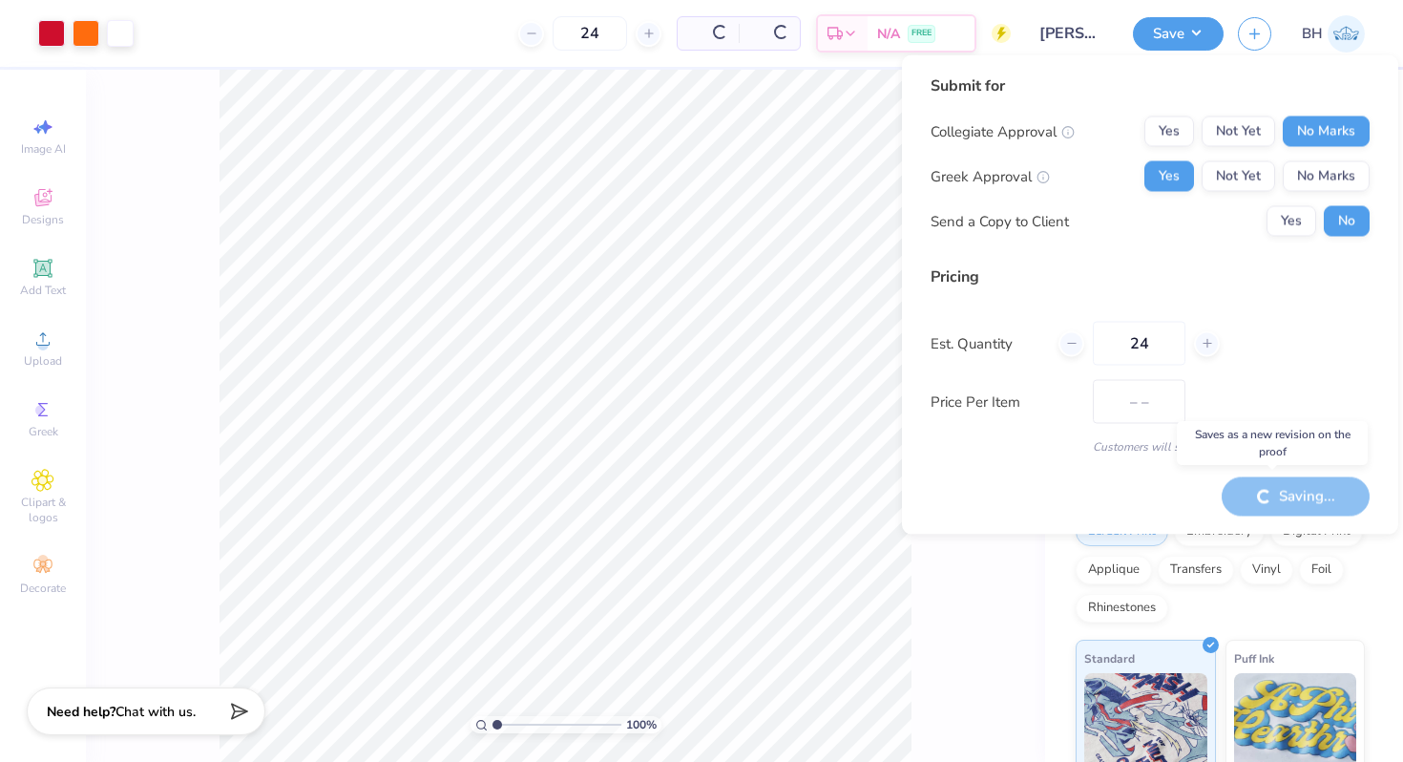
type input "$25.31"
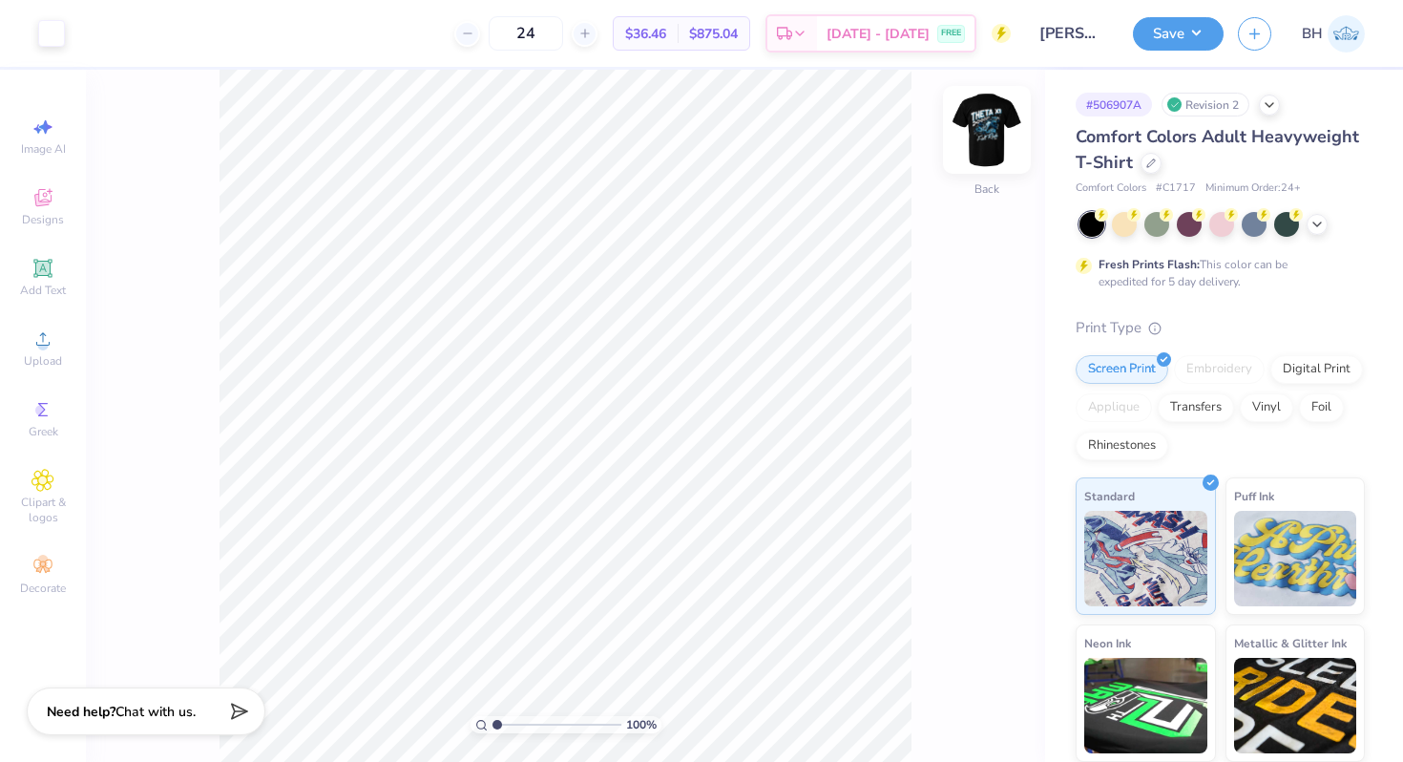
click at [1001, 136] on img at bounding box center [987, 130] width 76 height 76
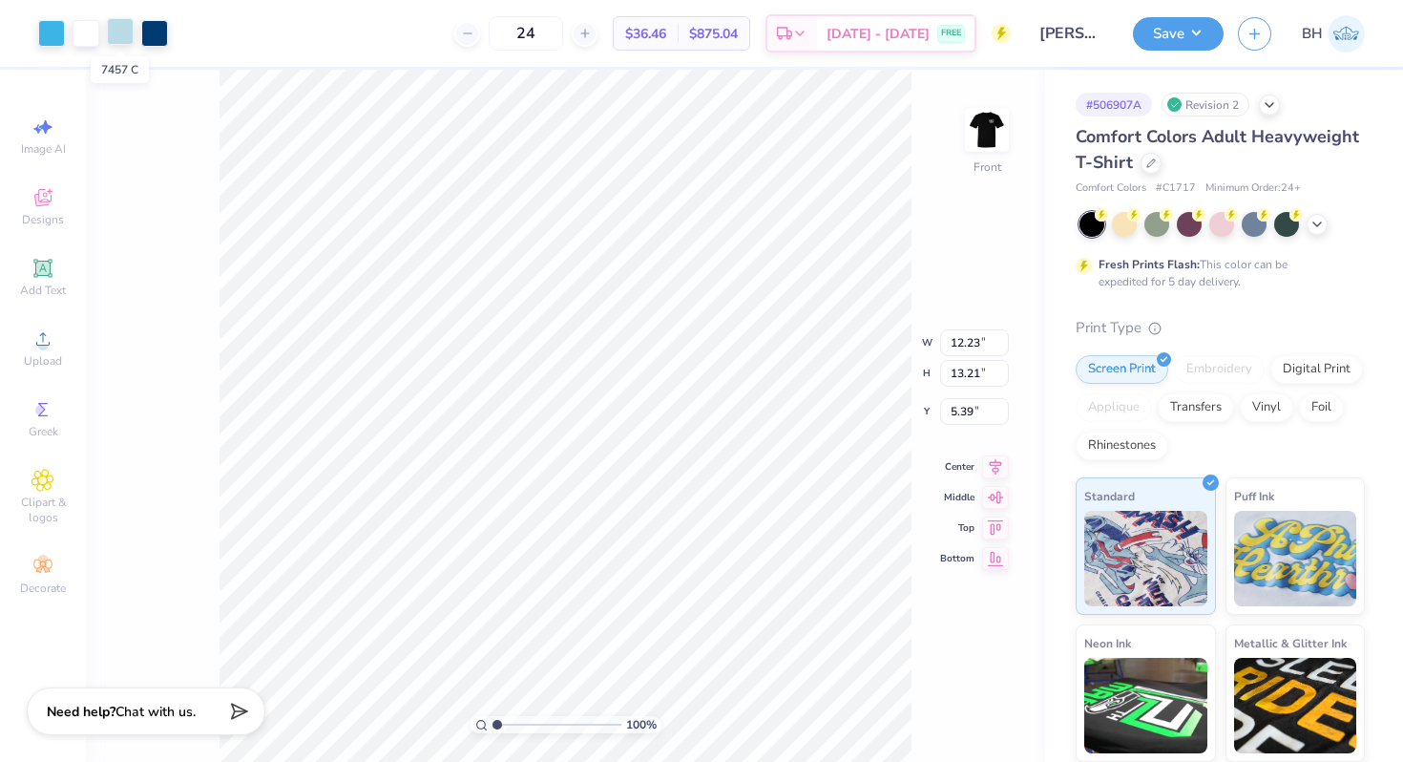
click at [127, 36] on div at bounding box center [120, 31] width 27 height 27
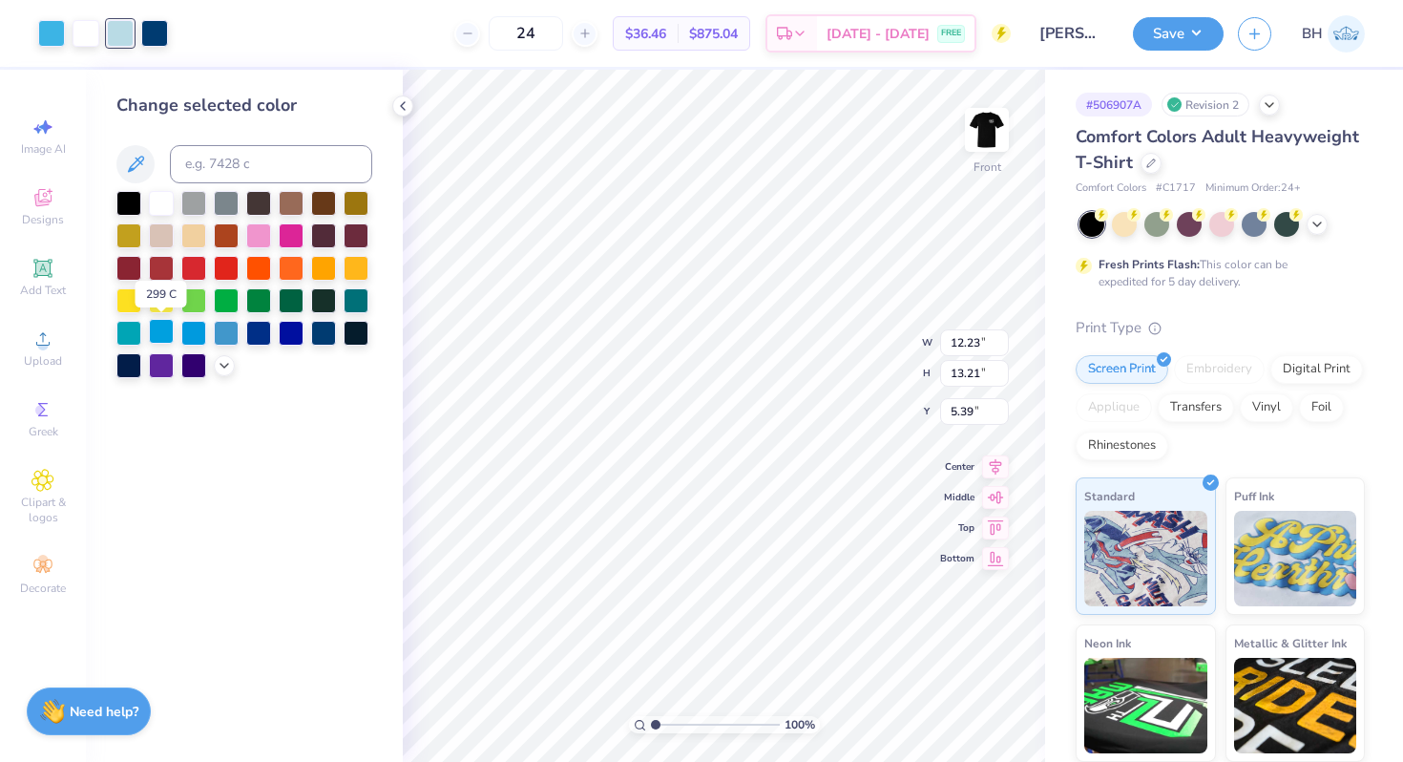
click at [169, 333] on div at bounding box center [161, 331] width 25 height 25
click at [45, 34] on div at bounding box center [51, 31] width 27 height 27
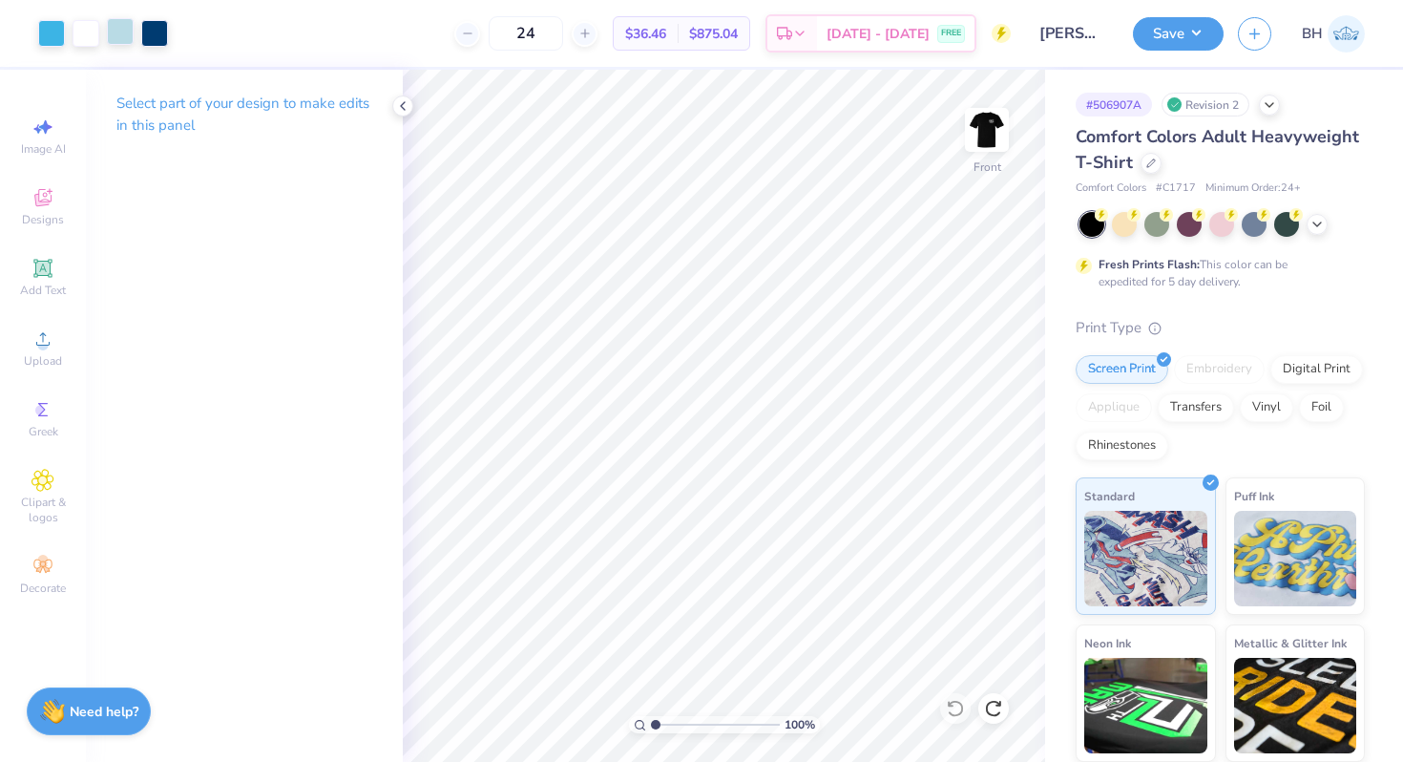
click at [121, 34] on div at bounding box center [120, 31] width 27 height 27
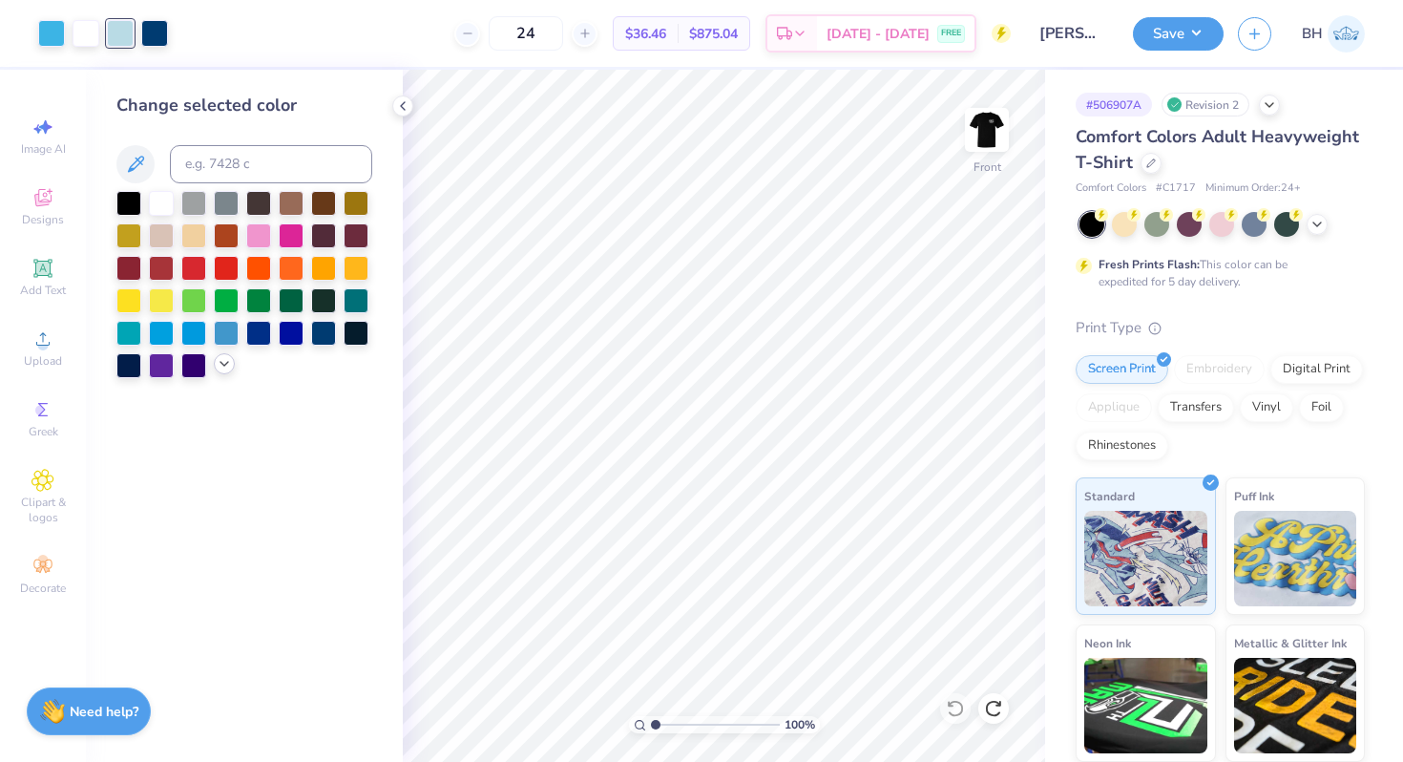
click at [219, 358] on icon at bounding box center [224, 363] width 15 height 15
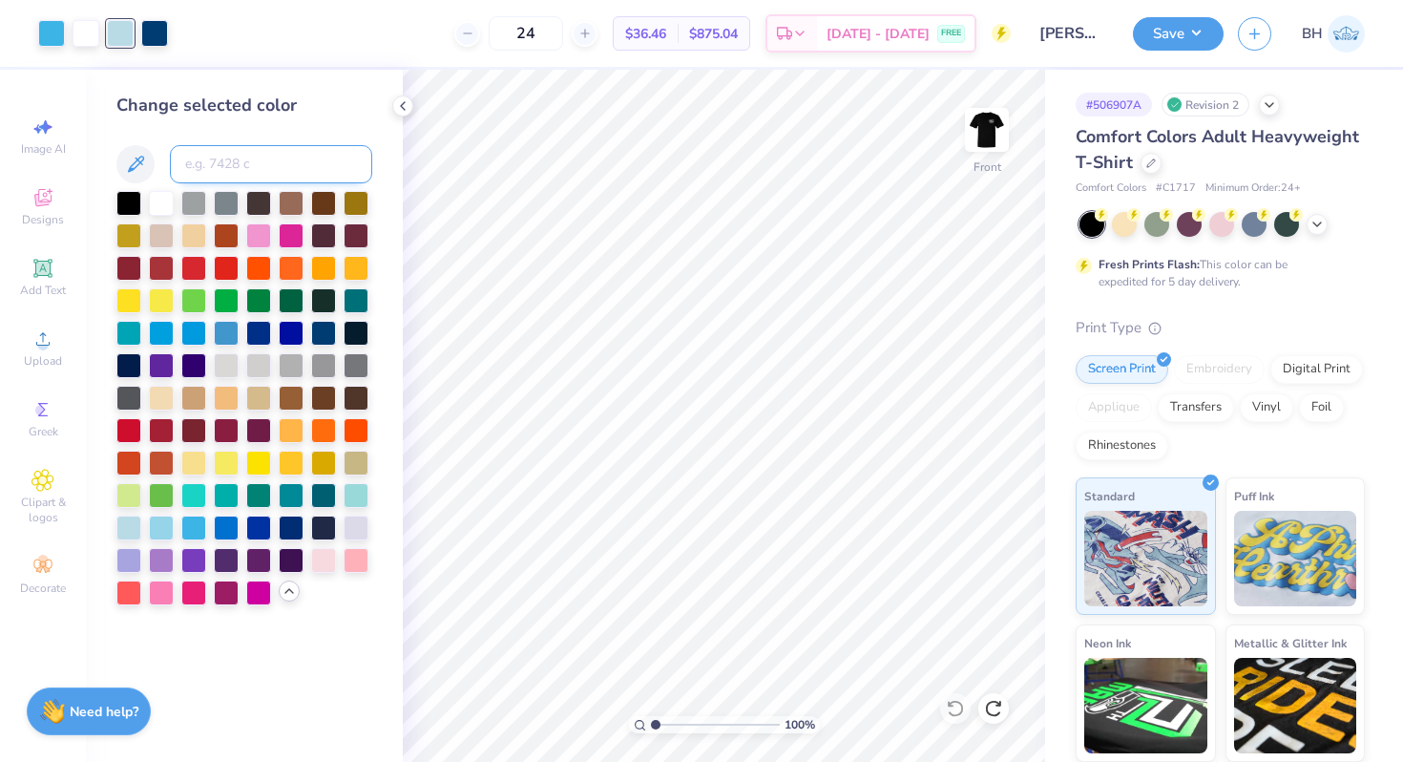
click at [208, 165] on input at bounding box center [271, 164] width 202 height 38
type input "298"
click at [357, 660] on div "Change selected color" at bounding box center [244, 416] width 317 height 692
click at [1152, 162] on icon at bounding box center [1151, 162] width 10 height 10
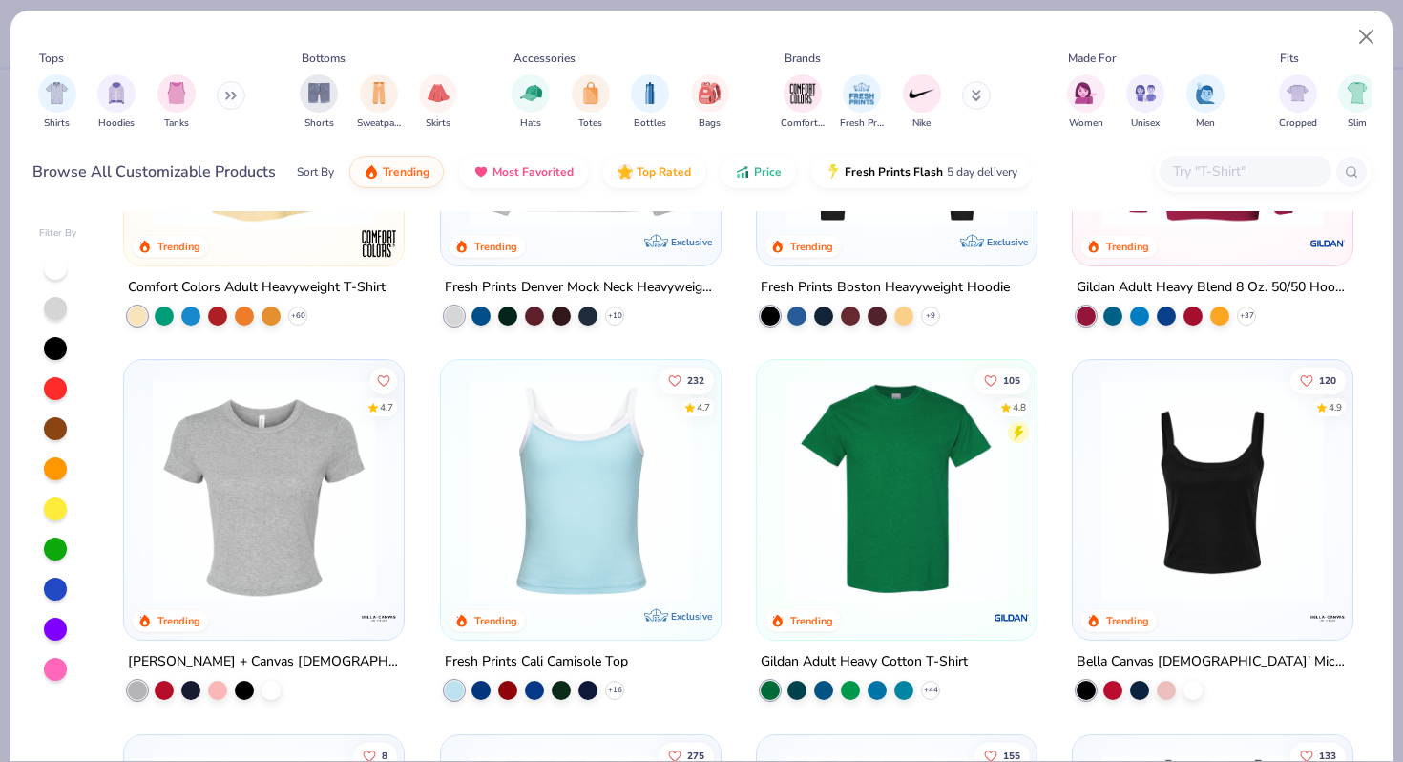
scroll to position [237, 0]
click at [874, 512] on img at bounding box center [896, 489] width 241 height 222
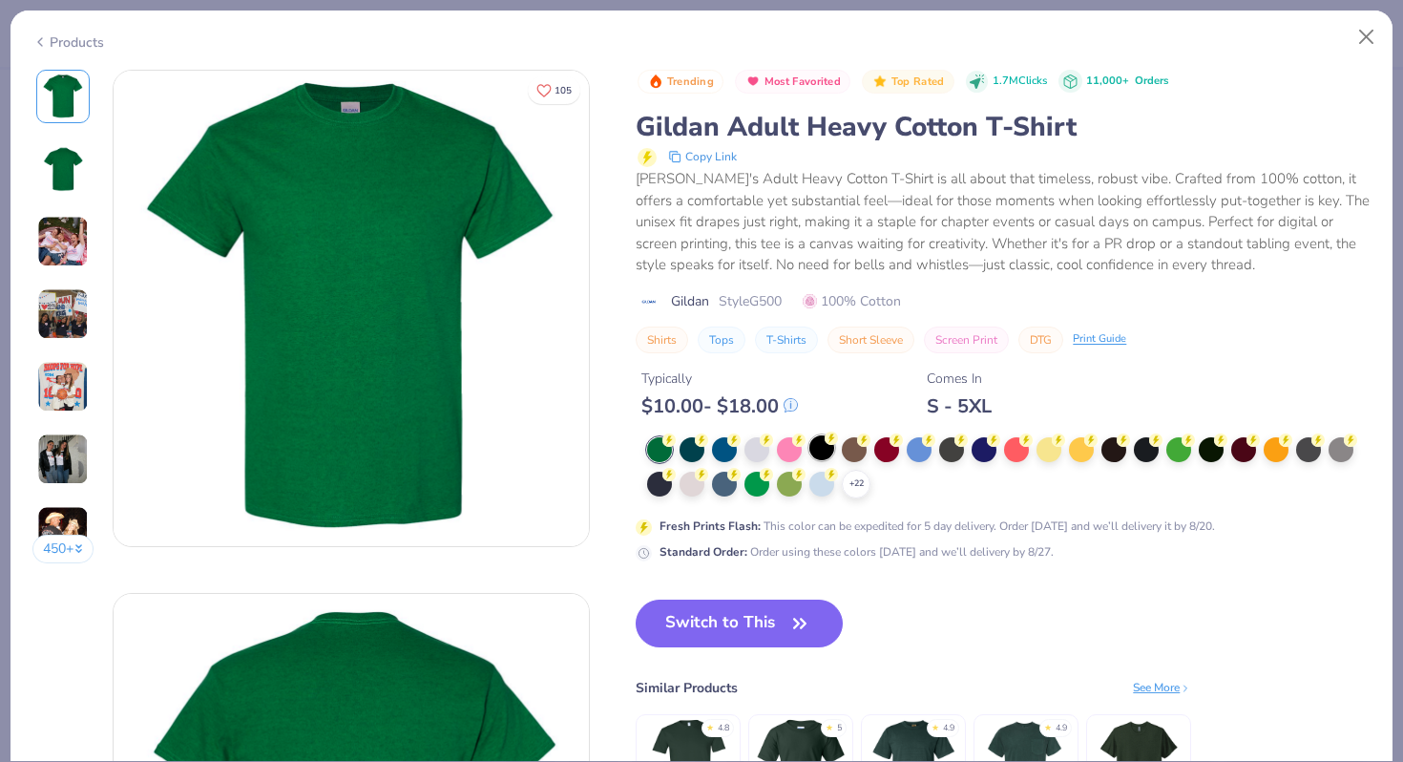
click at [823, 445] on div at bounding box center [821, 447] width 25 height 25
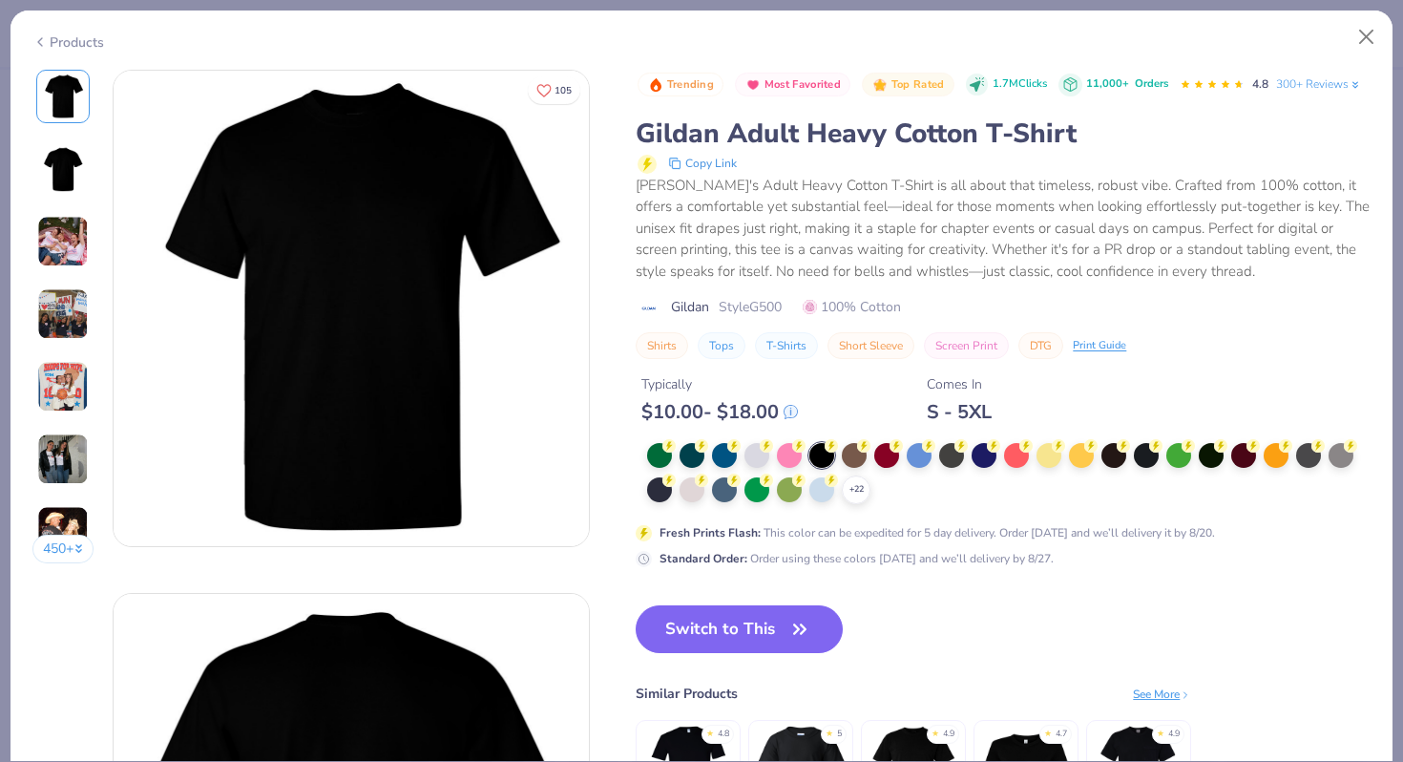
click at [740, 657] on div "Switch to This Similar Products See More ★ 4.8 ★ 5 ★ 4.9 ★ 4.7 ★ 4.9" at bounding box center [913, 734] width 555 height 258
click at [742, 627] on button "Switch to This" at bounding box center [739, 629] width 207 height 48
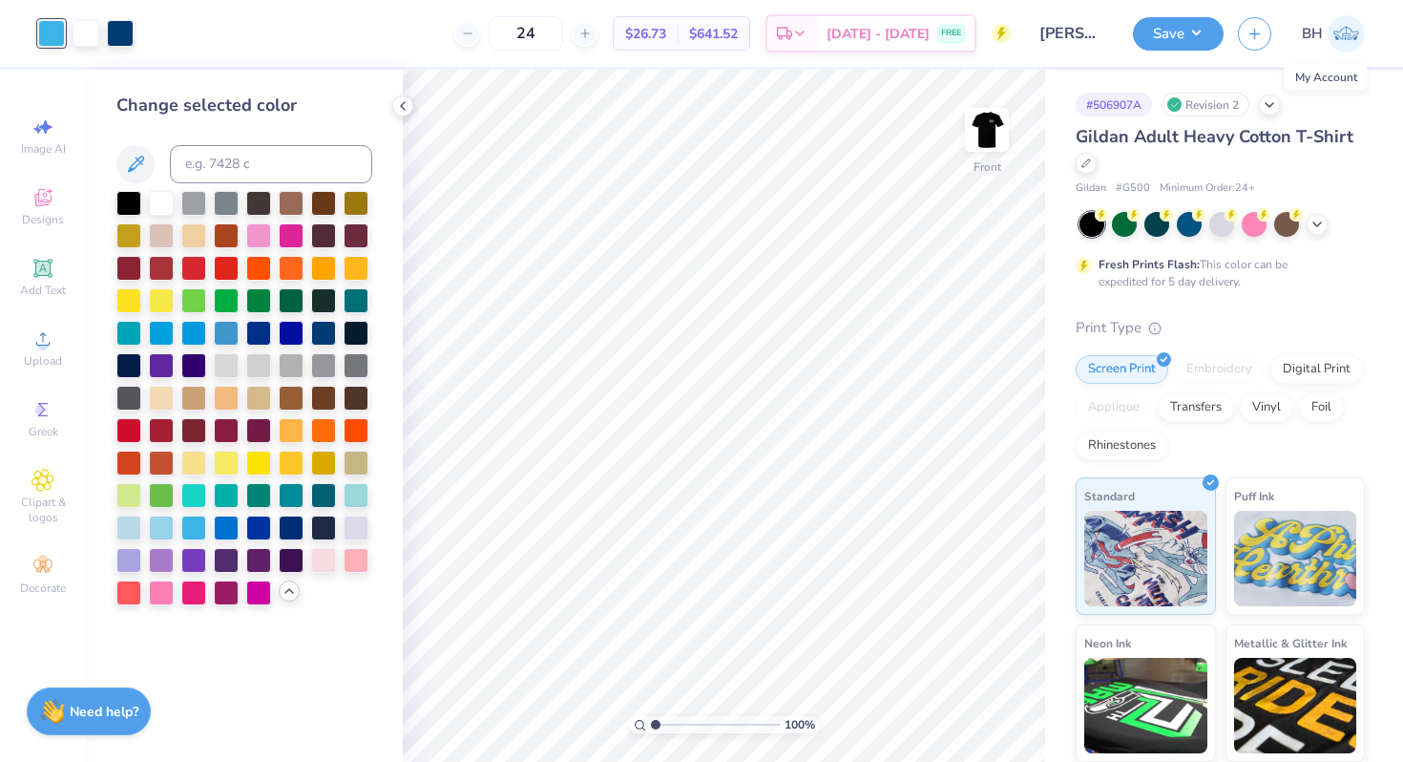
click at [1321, 28] on span "BH" at bounding box center [1312, 34] width 21 height 22
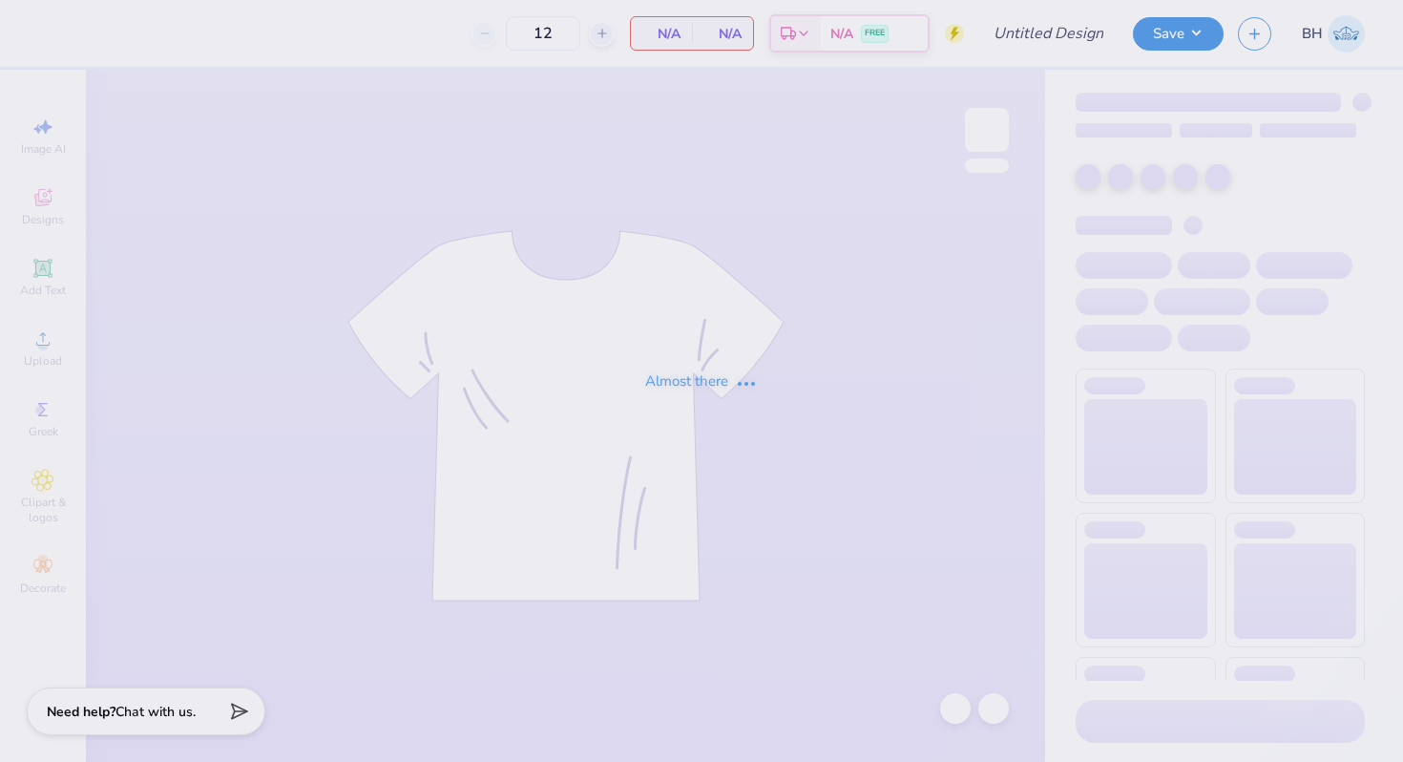
type input "[PERSON_NAME] : [GEOGRAPHIC_DATA][US_STATE]: [PERSON_NAME]"
type input "24"
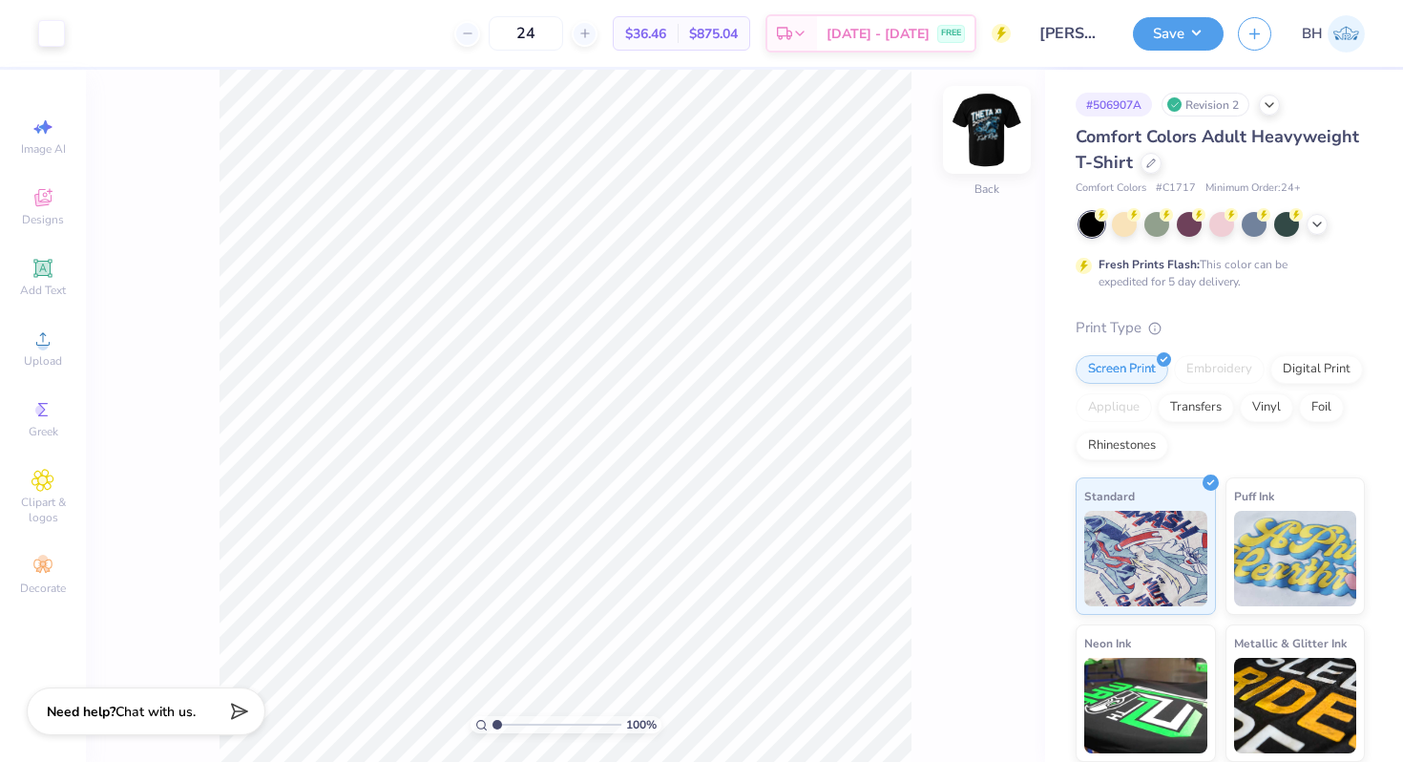
click at [992, 128] on img at bounding box center [987, 130] width 76 height 76
click at [121, 33] on div at bounding box center [120, 31] width 27 height 27
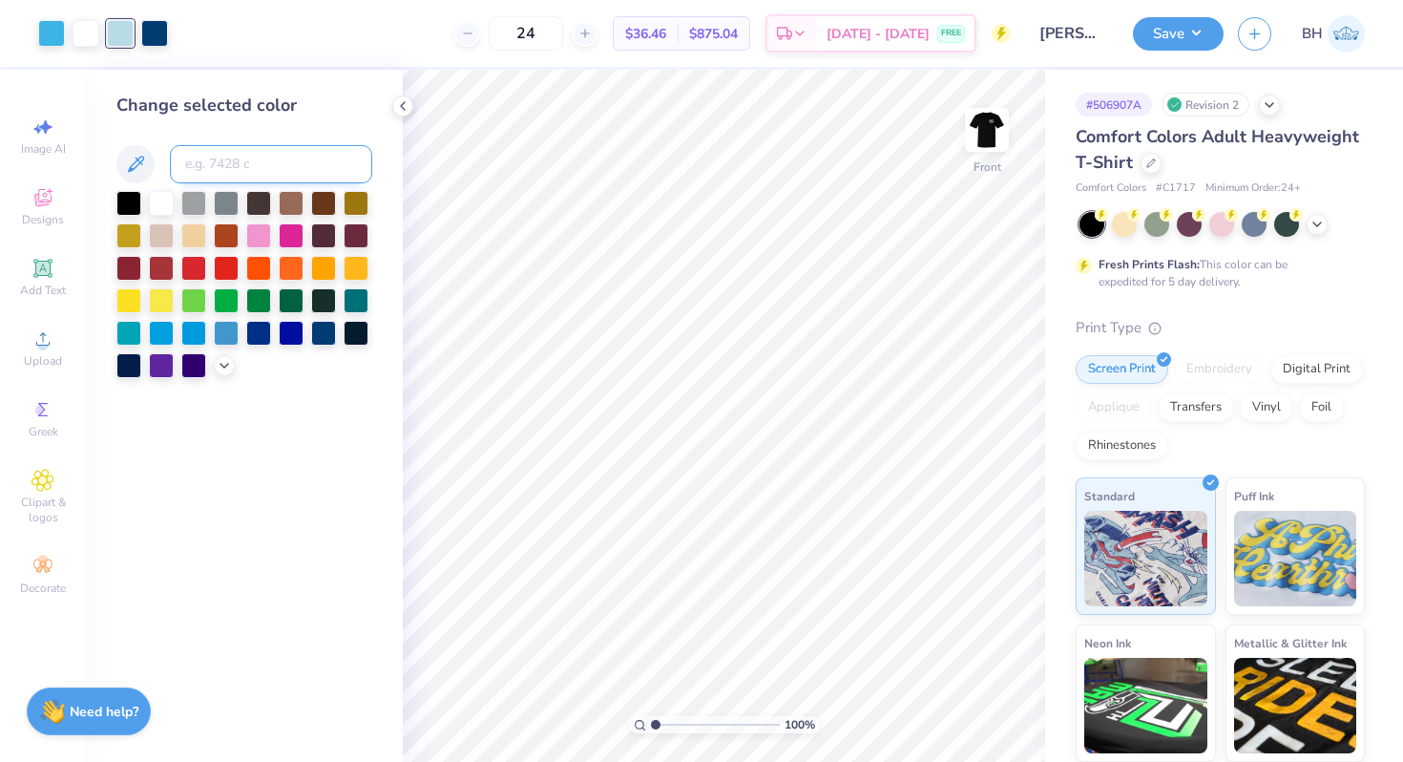
click at [212, 162] on input at bounding box center [271, 164] width 202 height 38
type input "298"
click at [283, 480] on div "Change selected color" at bounding box center [244, 416] width 317 height 692
click at [220, 166] on input at bounding box center [271, 164] width 202 height 38
type input "7457"
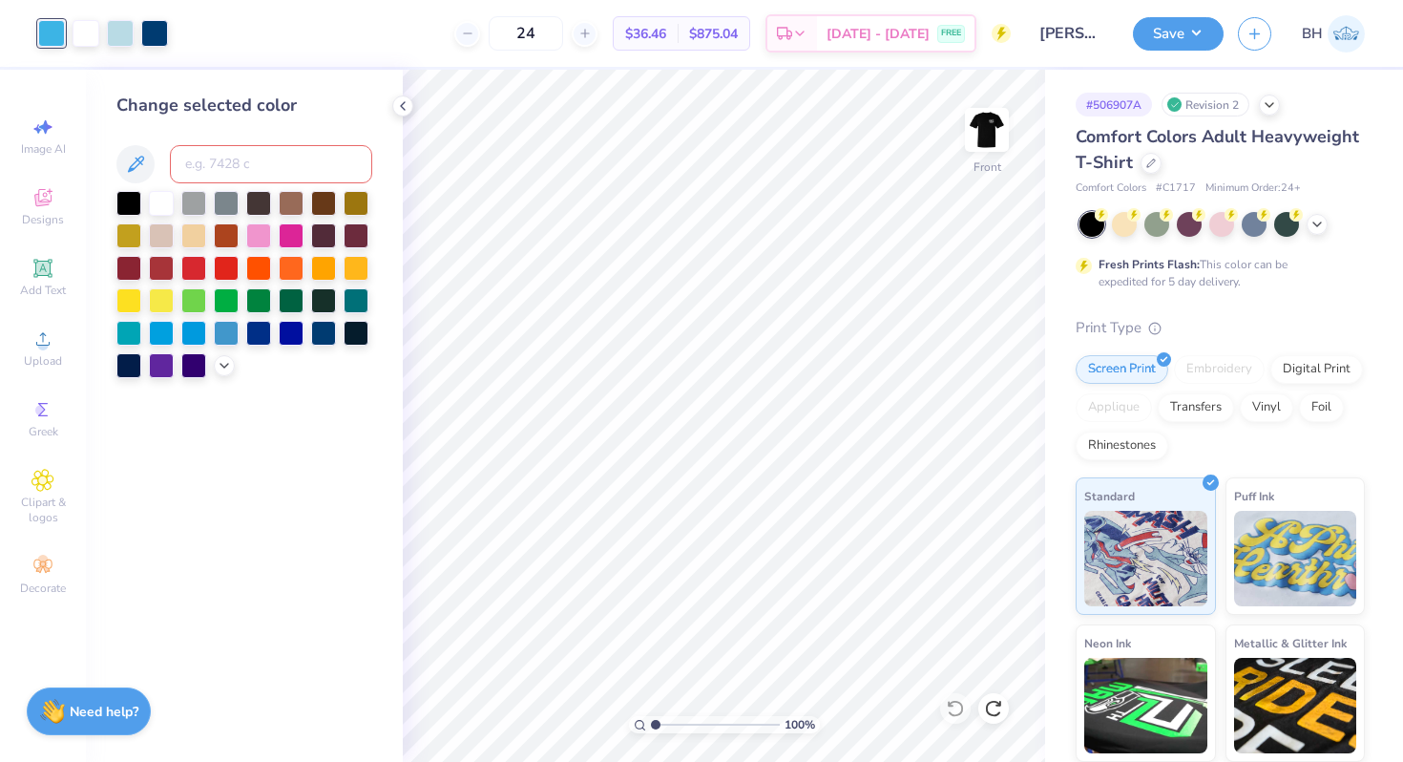
type input "c"
click at [954, 704] on icon at bounding box center [955, 708] width 19 height 19
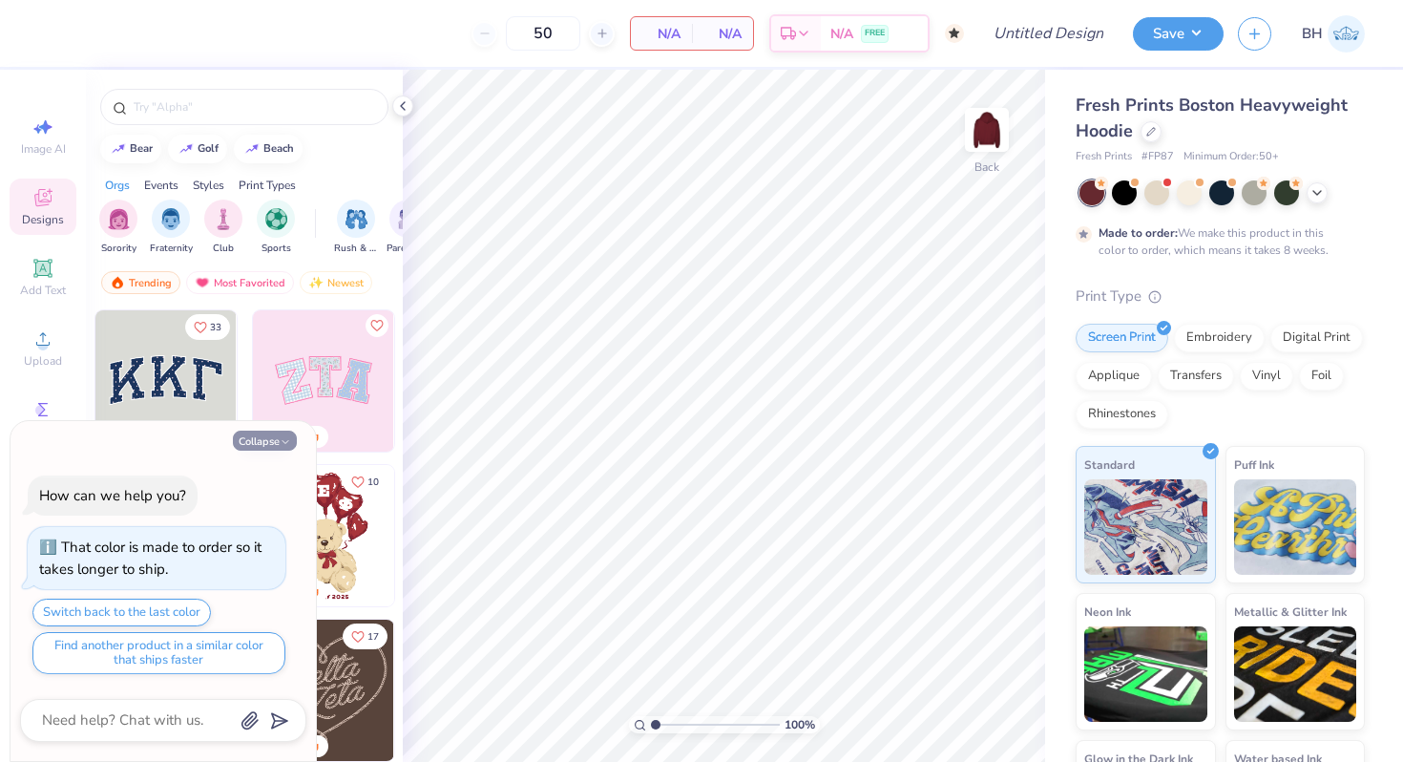
click button "Collapse"
type textarea "x"
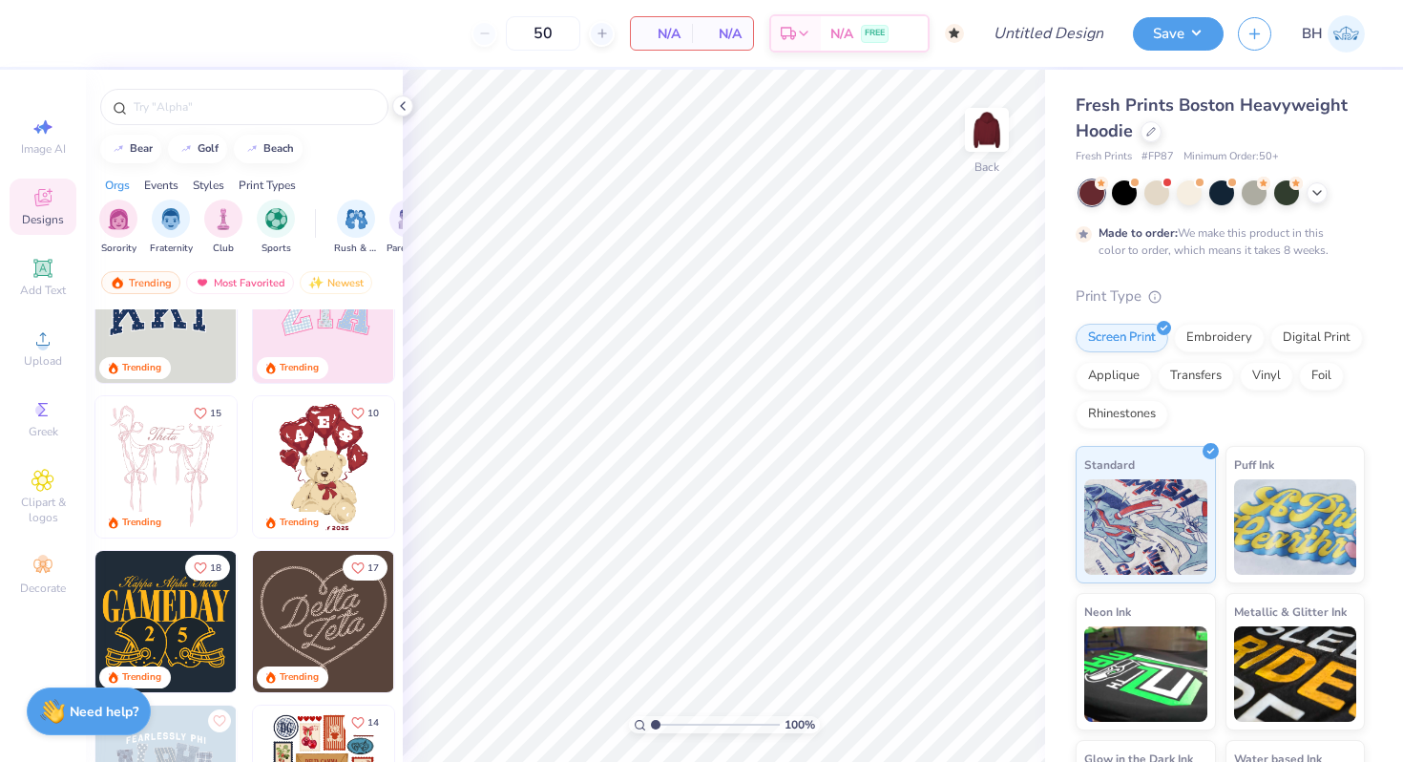
scroll to position [156, 0]
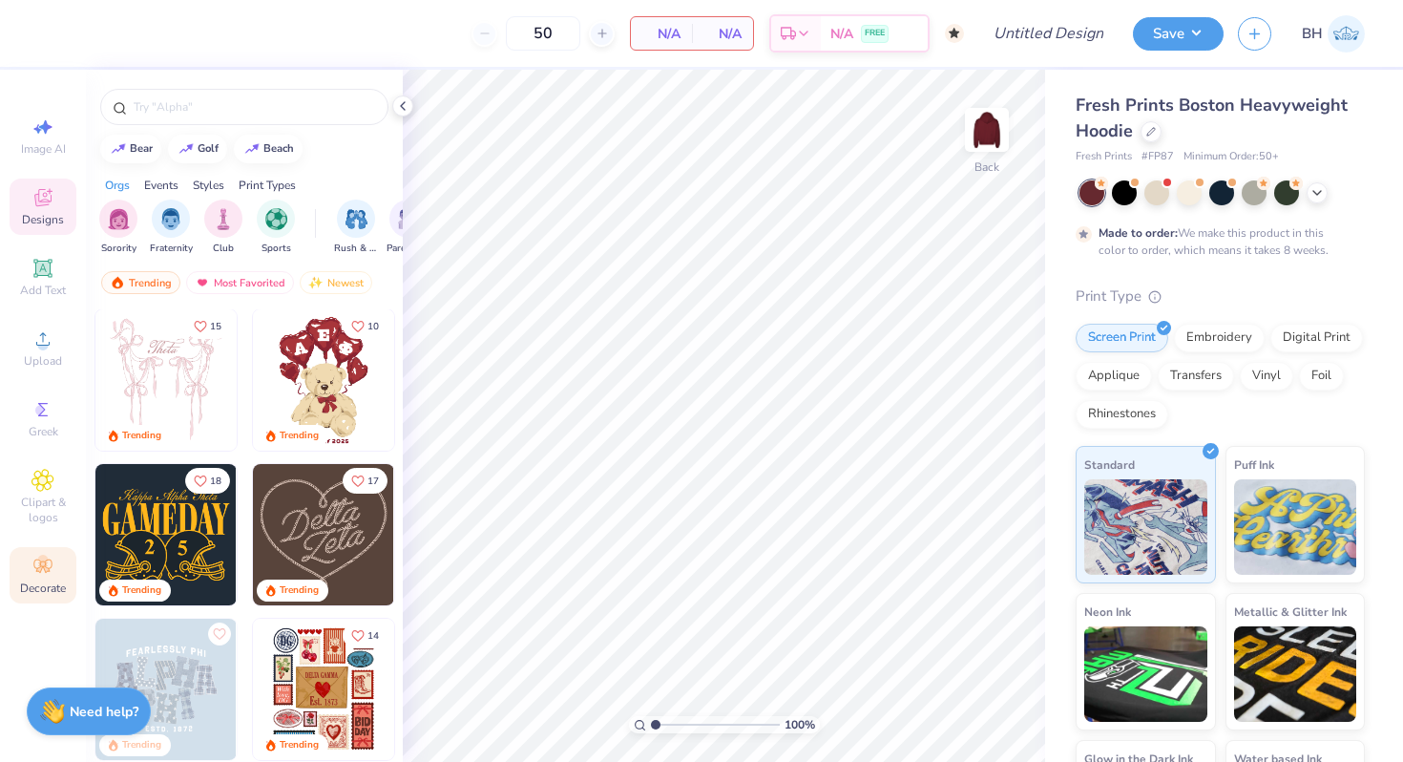
click icon
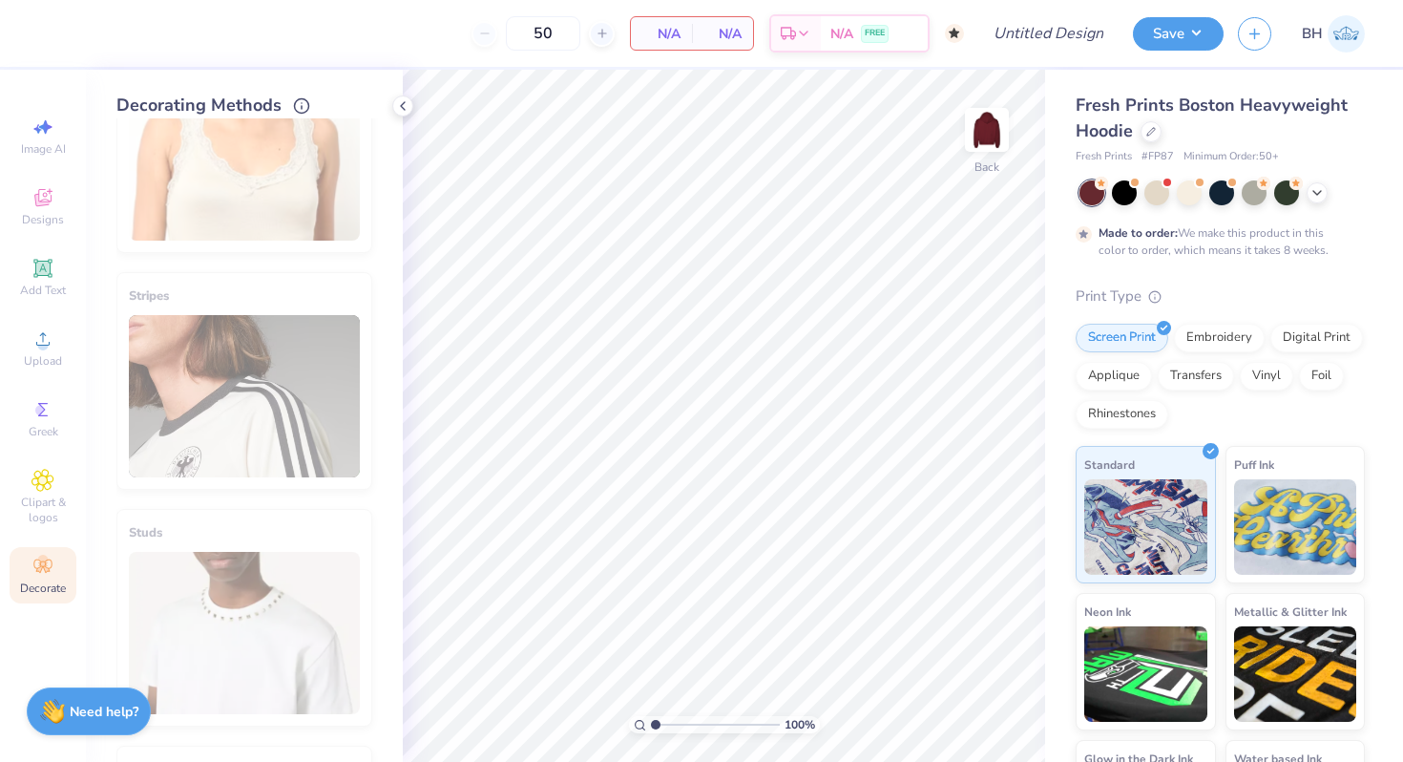
scroll to position [580, 0]
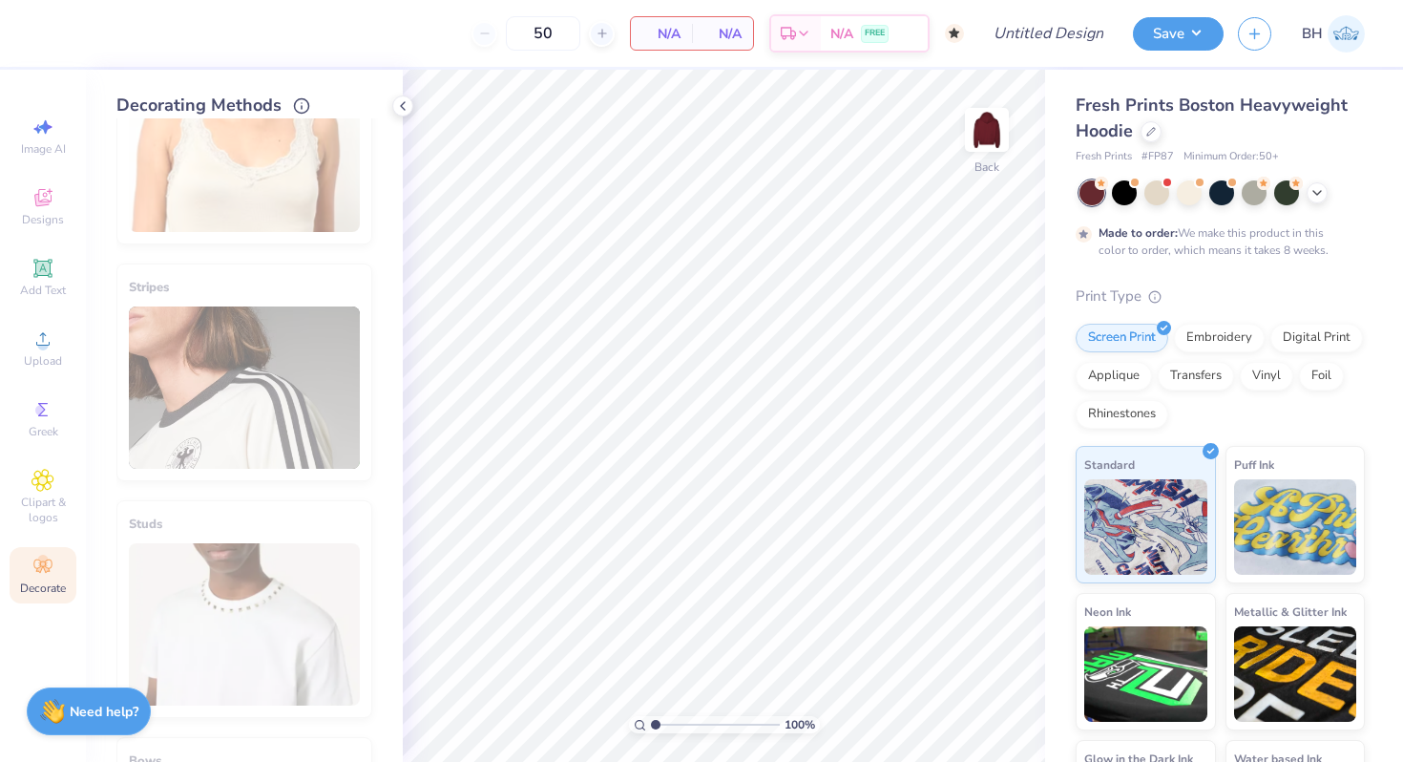
click div "Stripes"
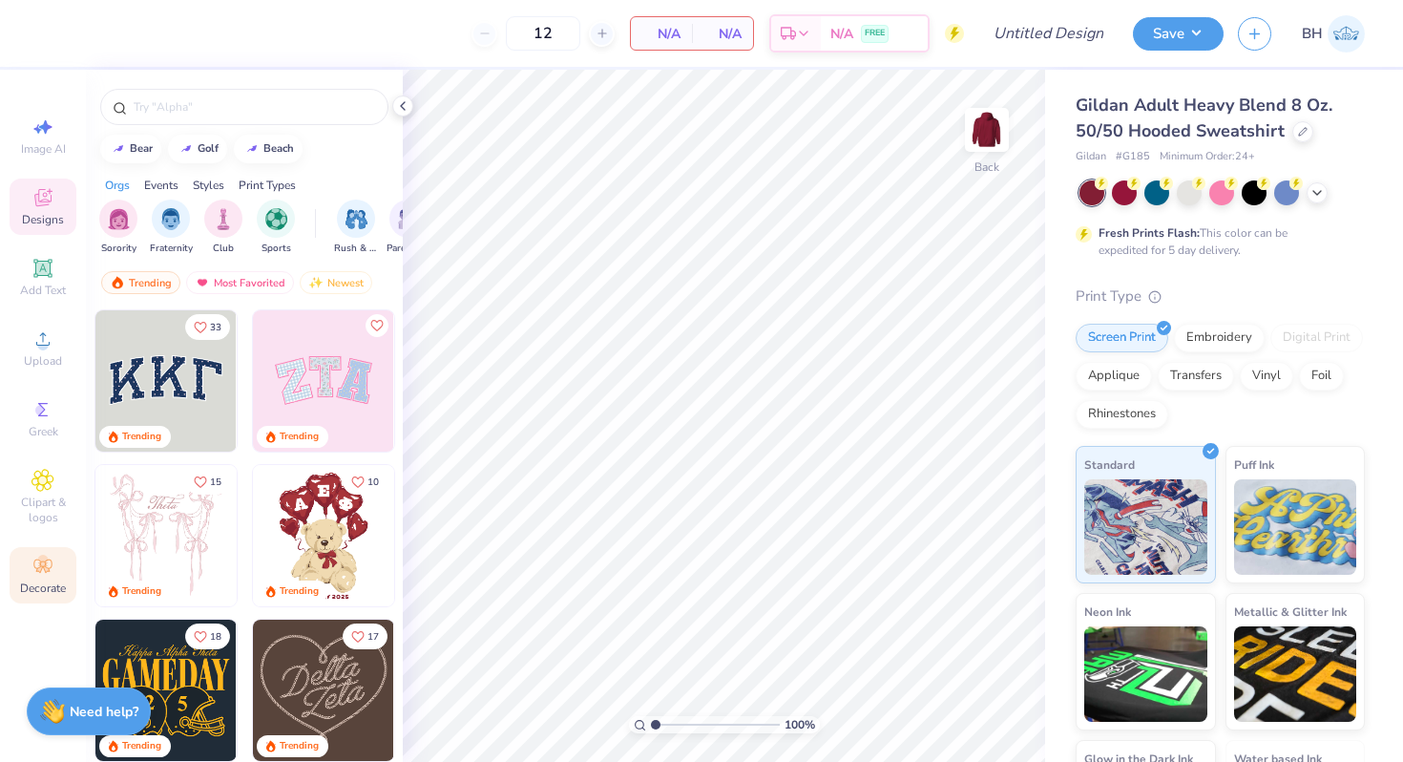
click at [47, 571] on icon at bounding box center [42, 565] width 18 height 13
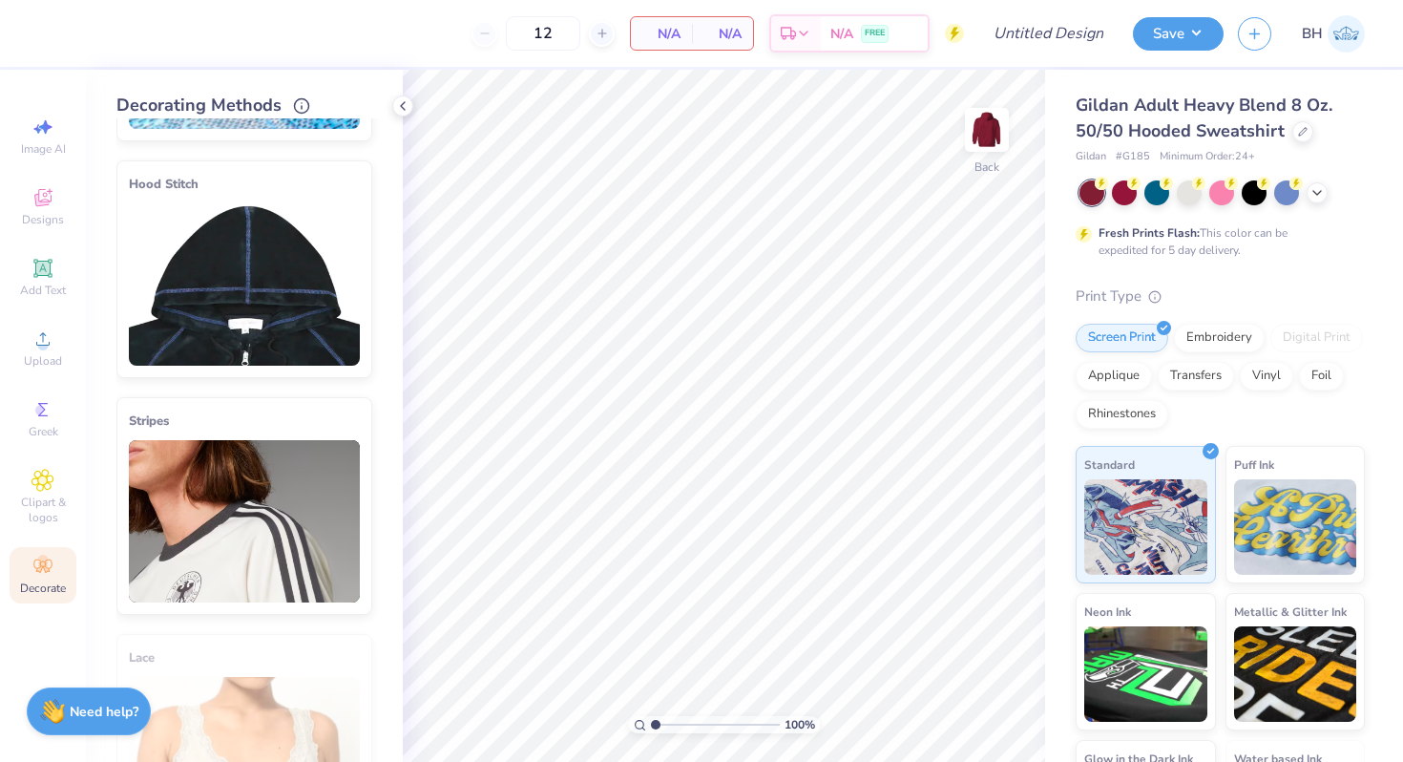
click at [229, 511] on img at bounding box center [244, 521] width 231 height 162
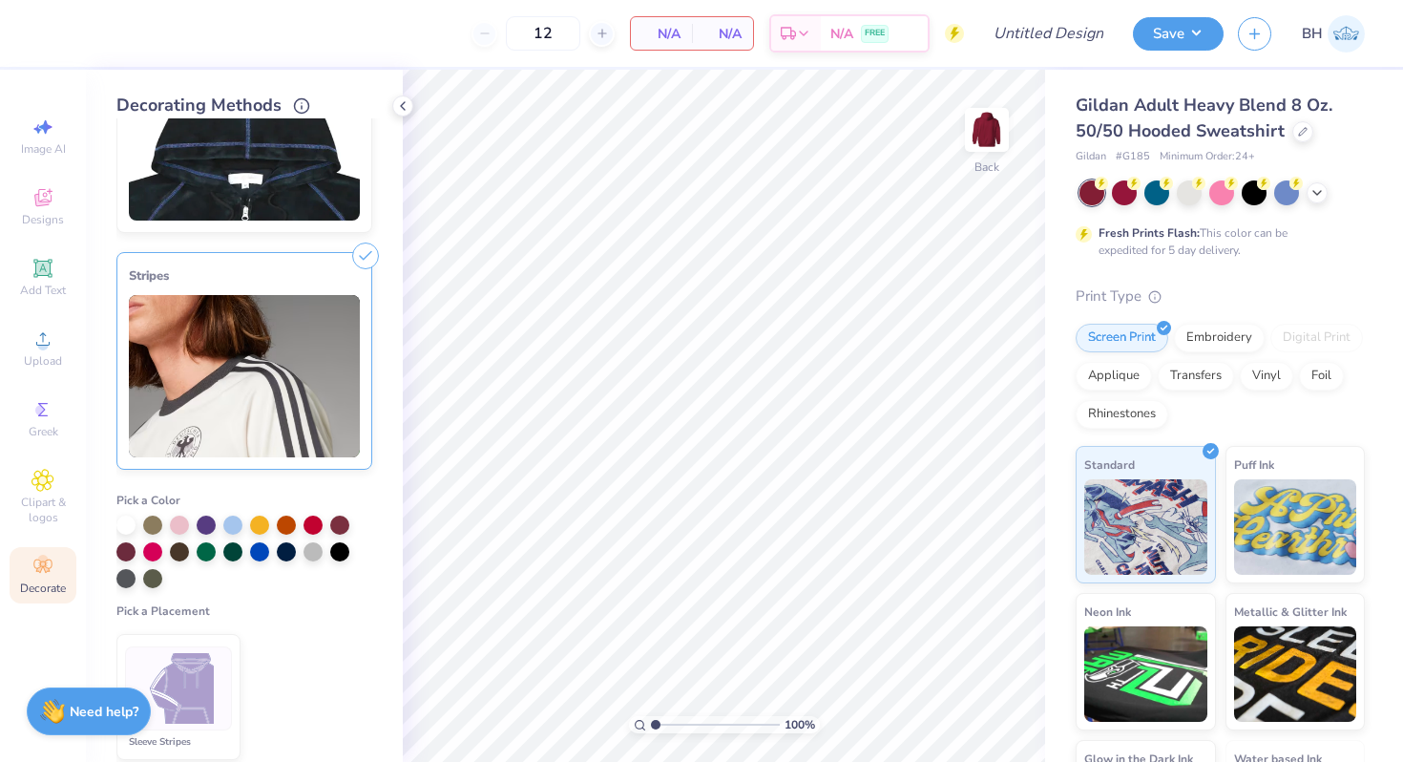
scroll to position [365, 0]
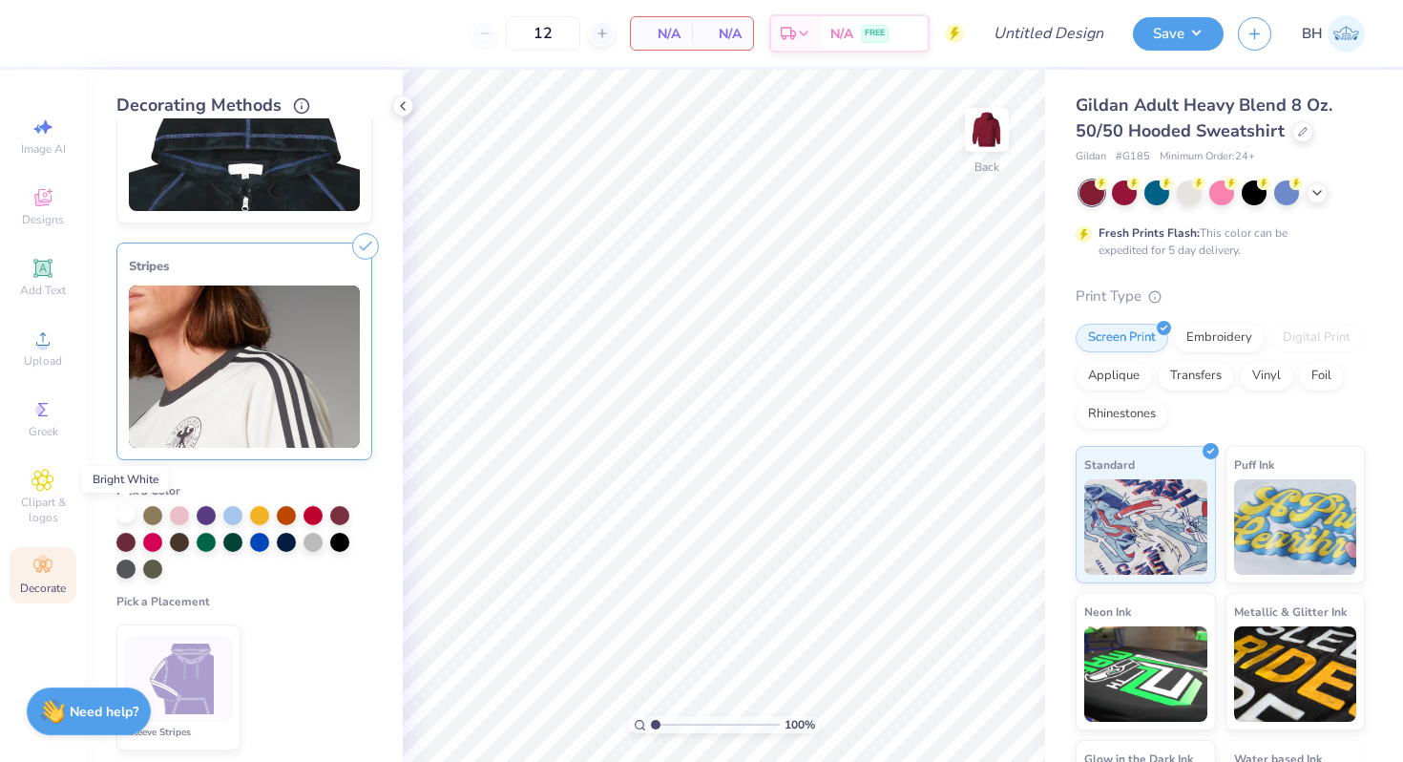
click at [127, 517] on div at bounding box center [125, 513] width 19 height 19
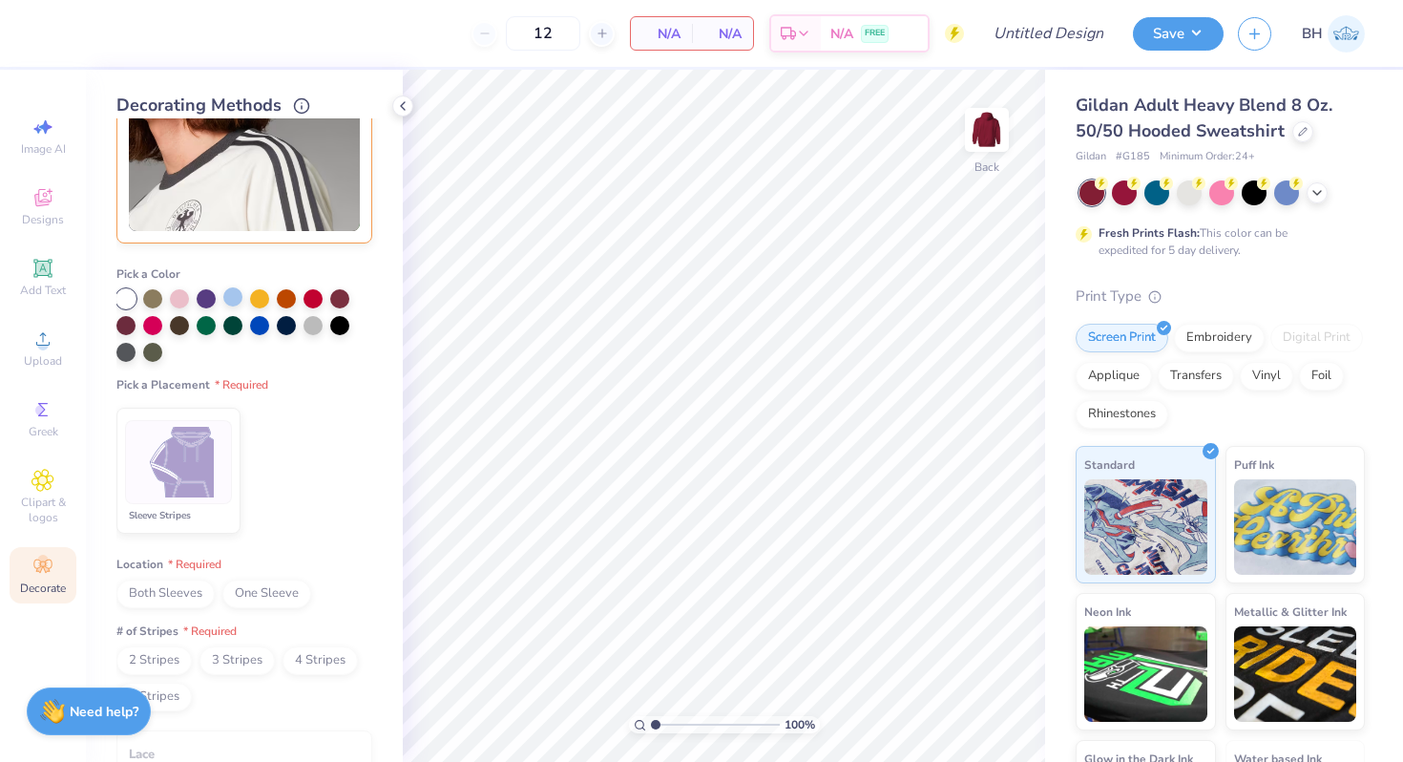
scroll to position [600, 0]
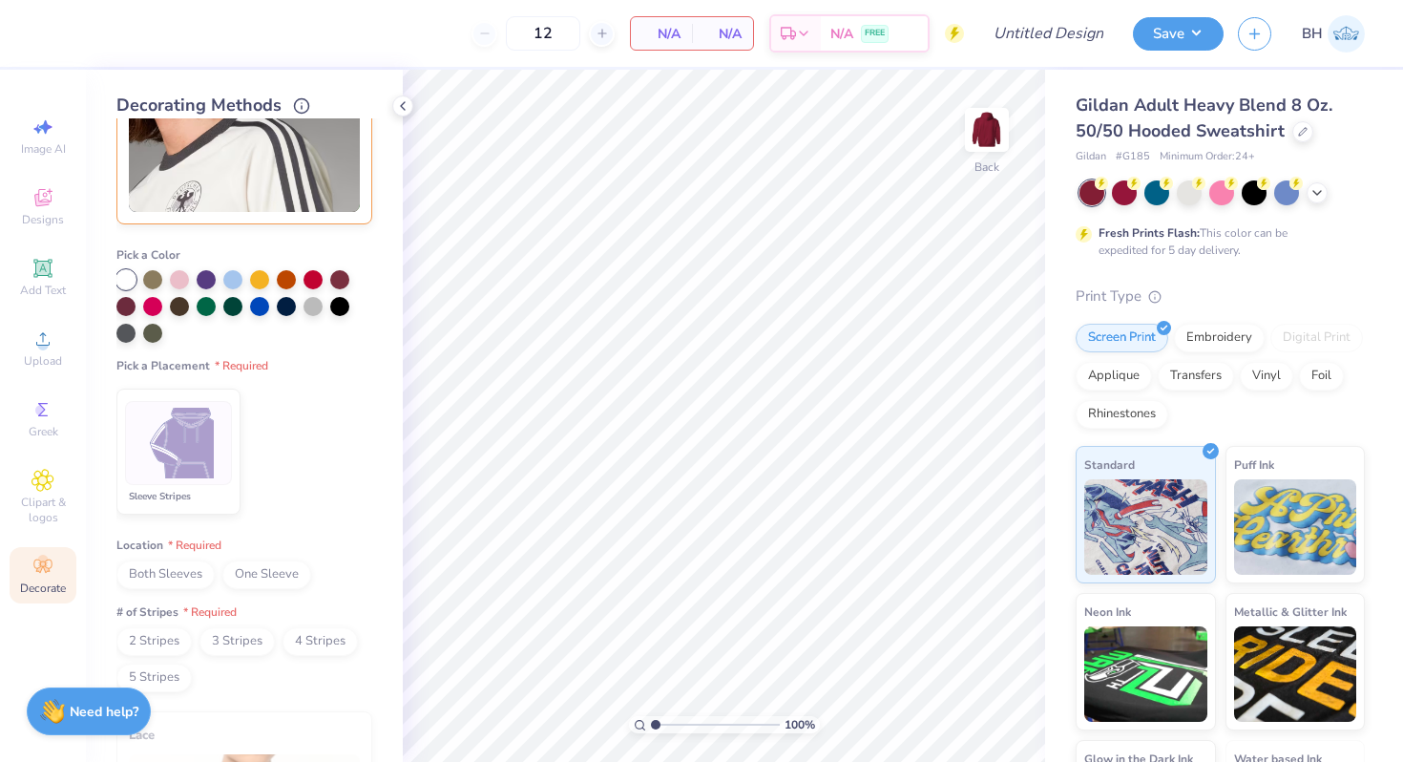
click at [195, 427] on img at bounding box center [179, 444] width 72 height 72
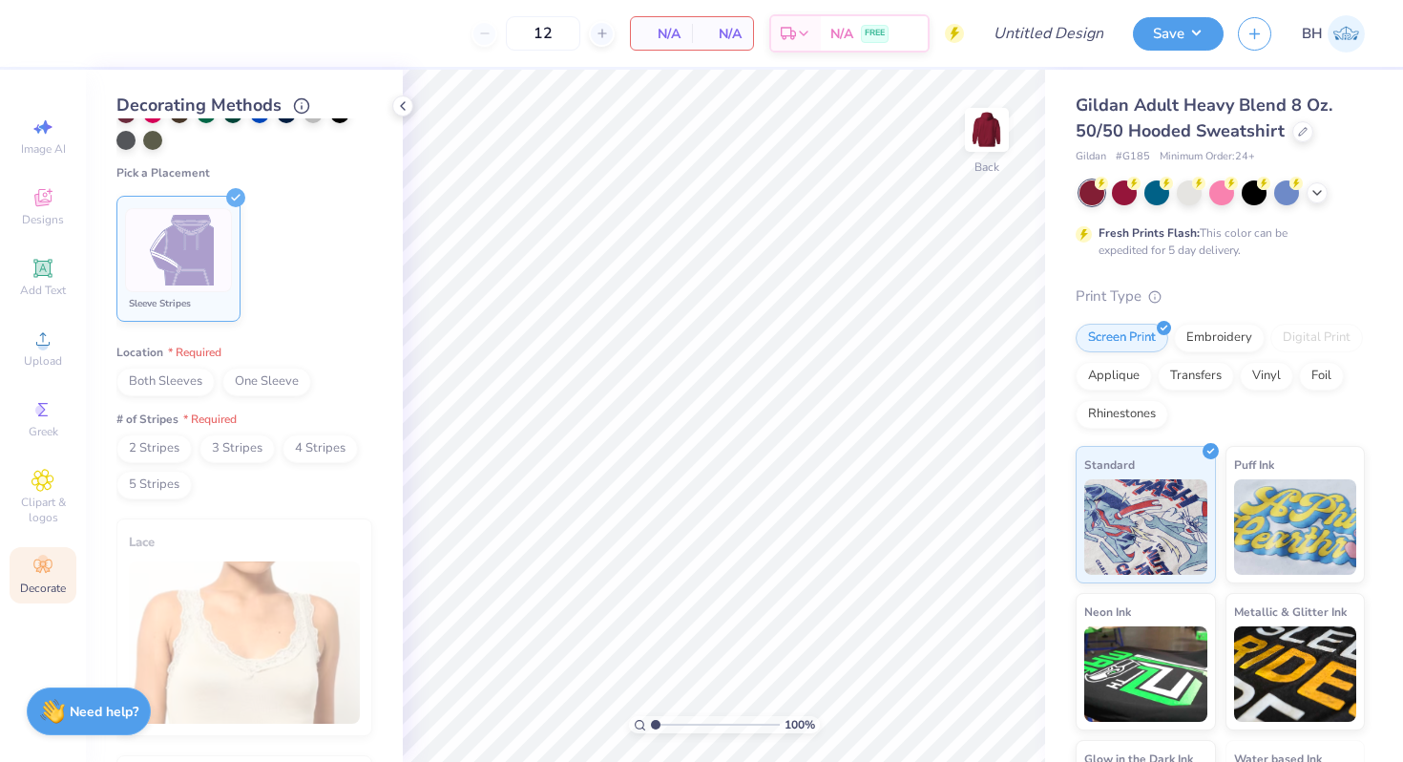
scroll to position [771, 0]
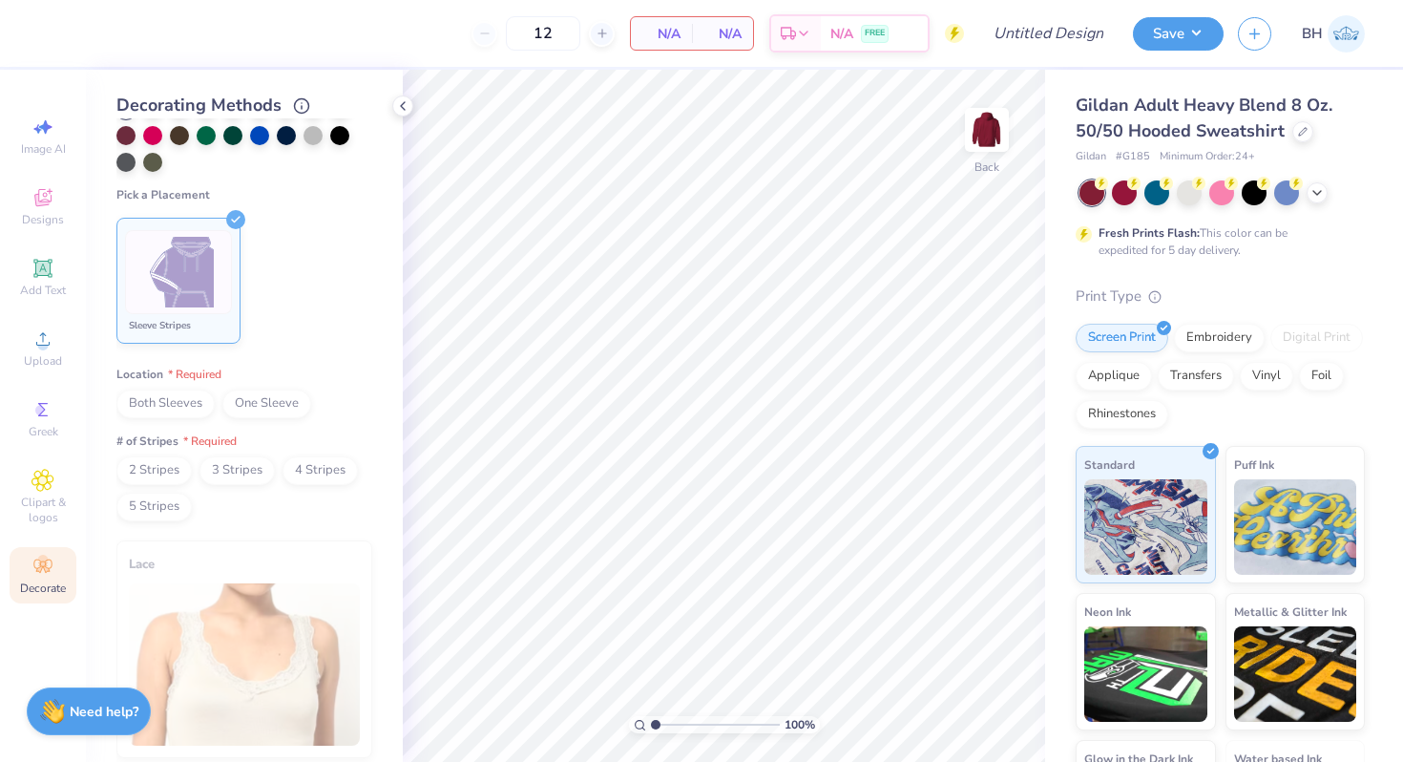
click at [198, 394] on span "Both Sleeves" at bounding box center [165, 403] width 98 height 29
click at [170, 464] on span "2 Stripes" at bounding box center [153, 470] width 75 height 29
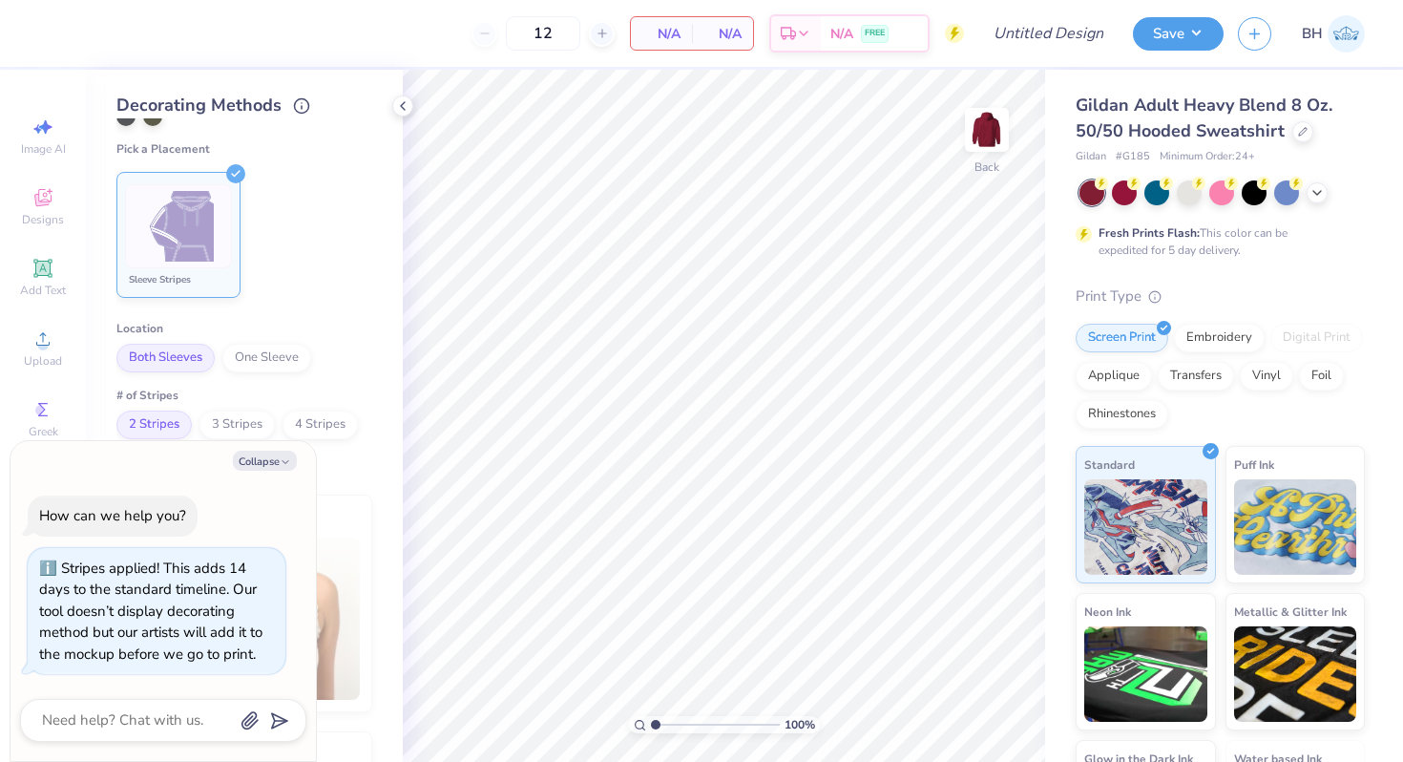
scroll to position [821, 0]
click at [284, 453] on button "Collapse" at bounding box center [265, 460] width 64 height 20
type textarea "x"
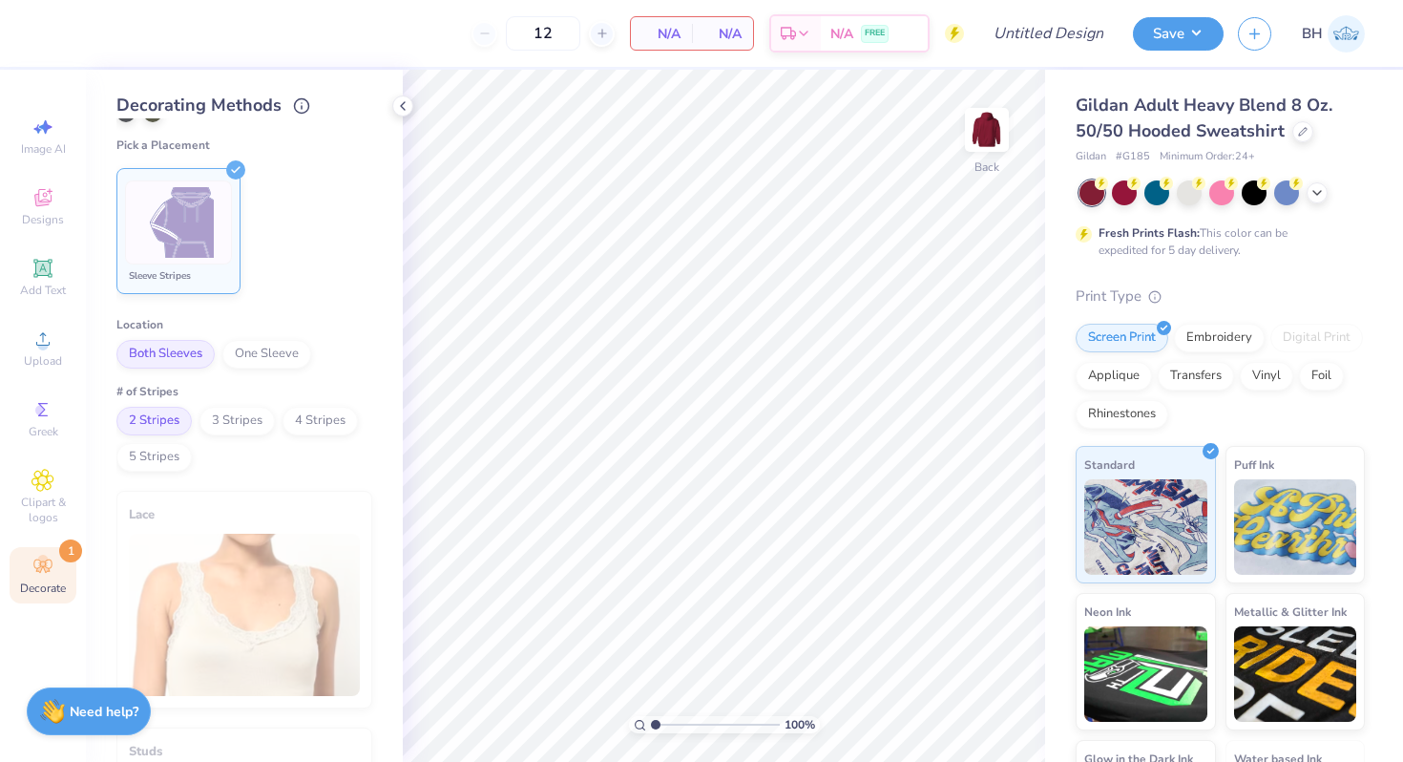
click at [322, 319] on label "Location" at bounding box center [244, 324] width 256 height 15
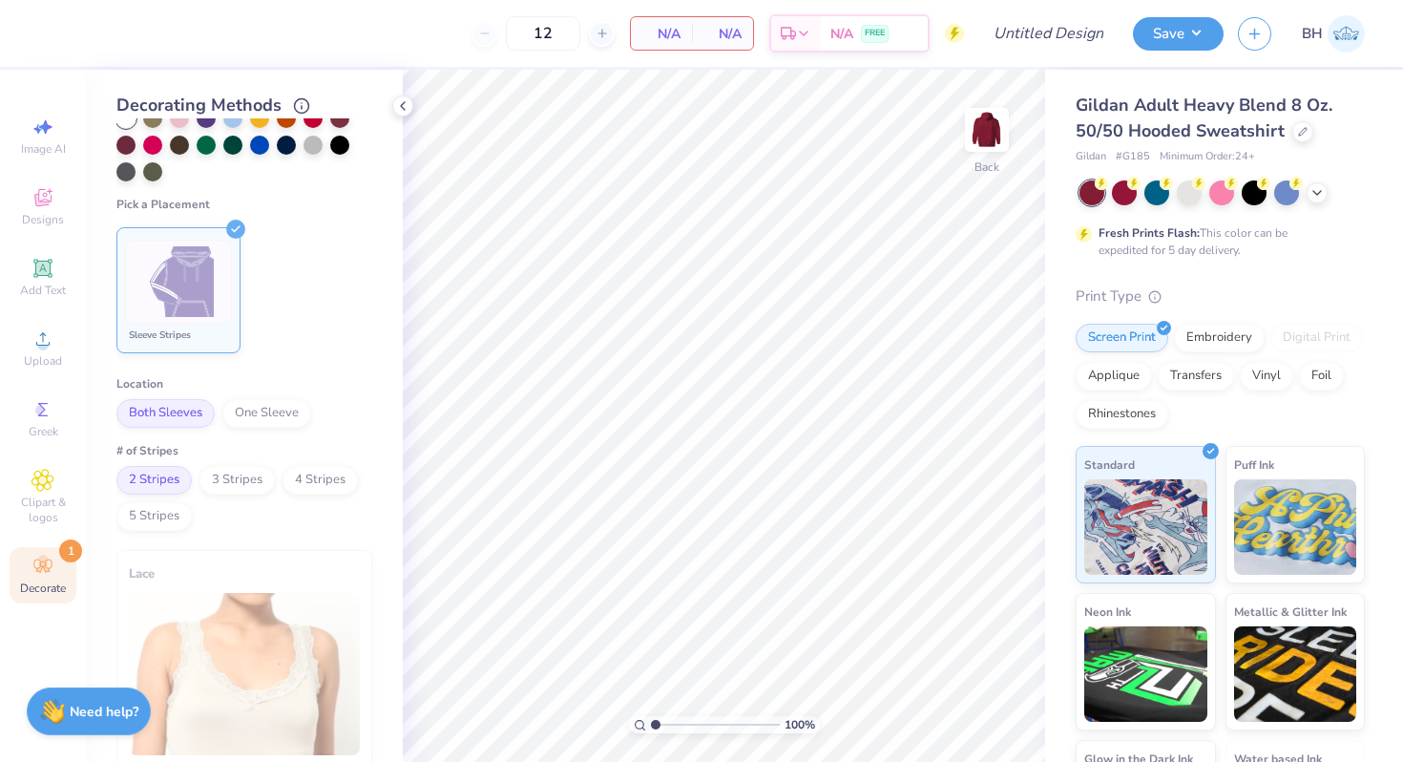
scroll to position [728, 0]
